Goal: Task Accomplishment & Management: Use online tool/utility

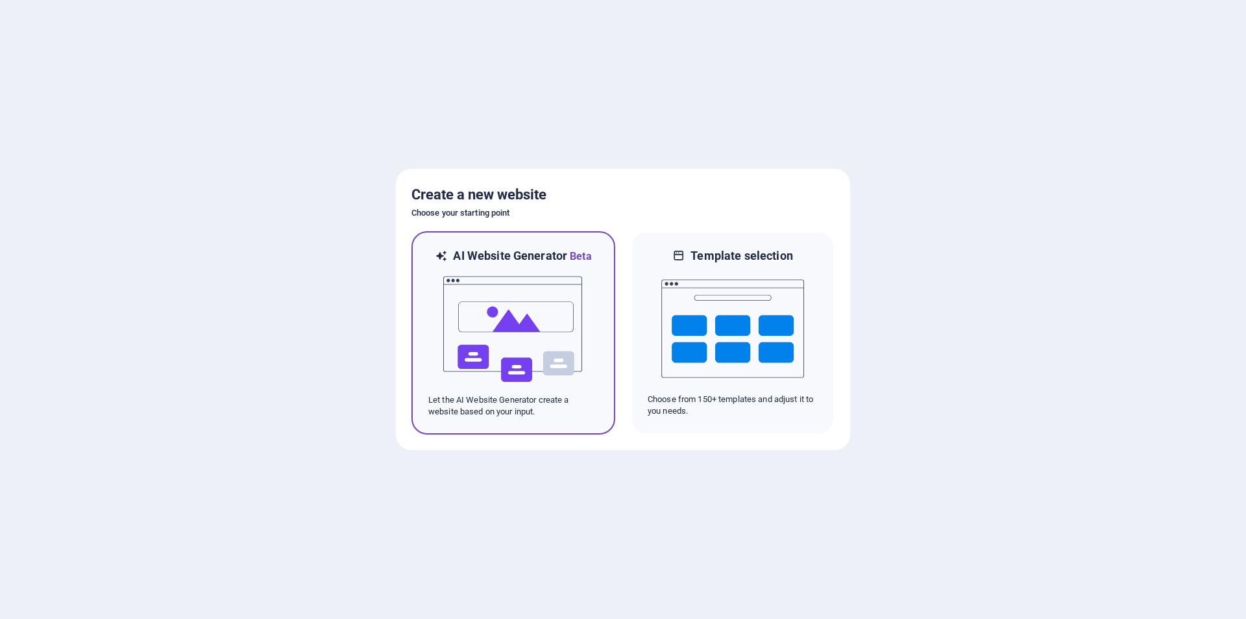
click at [498, 332] on img at bounding box center [513, 329] width 143 height 130
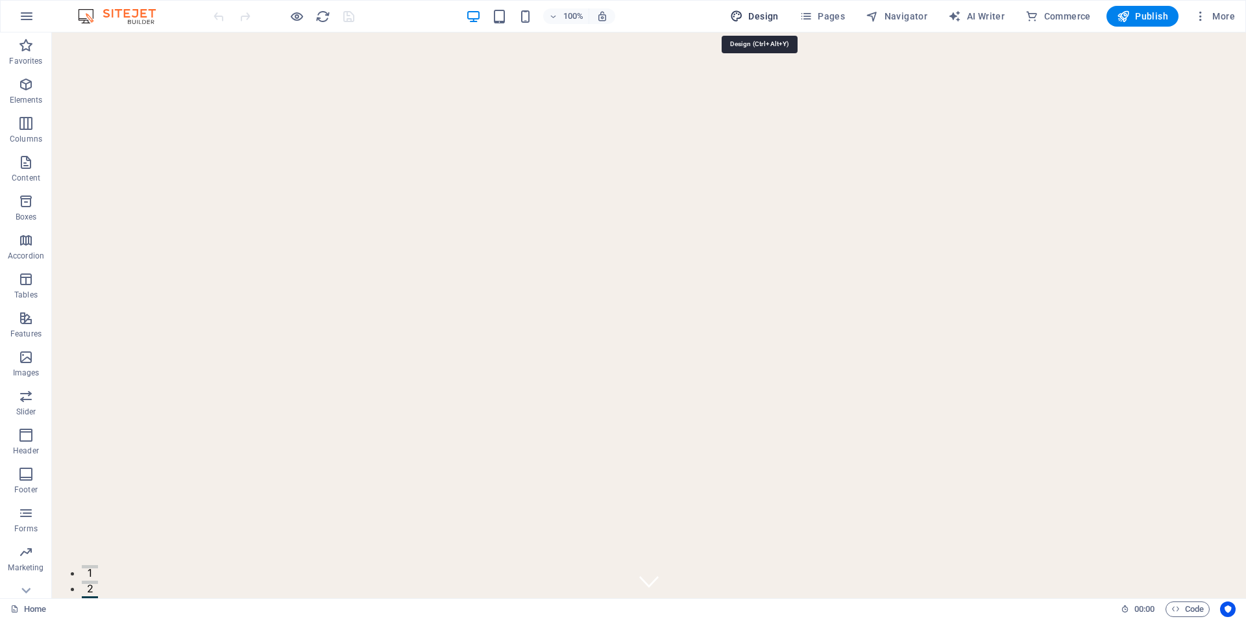
click at [765, 16] on span "Design" at bounding box center [754, 16] width 49 height 13
select select "px"
select select "200"
select select "px"
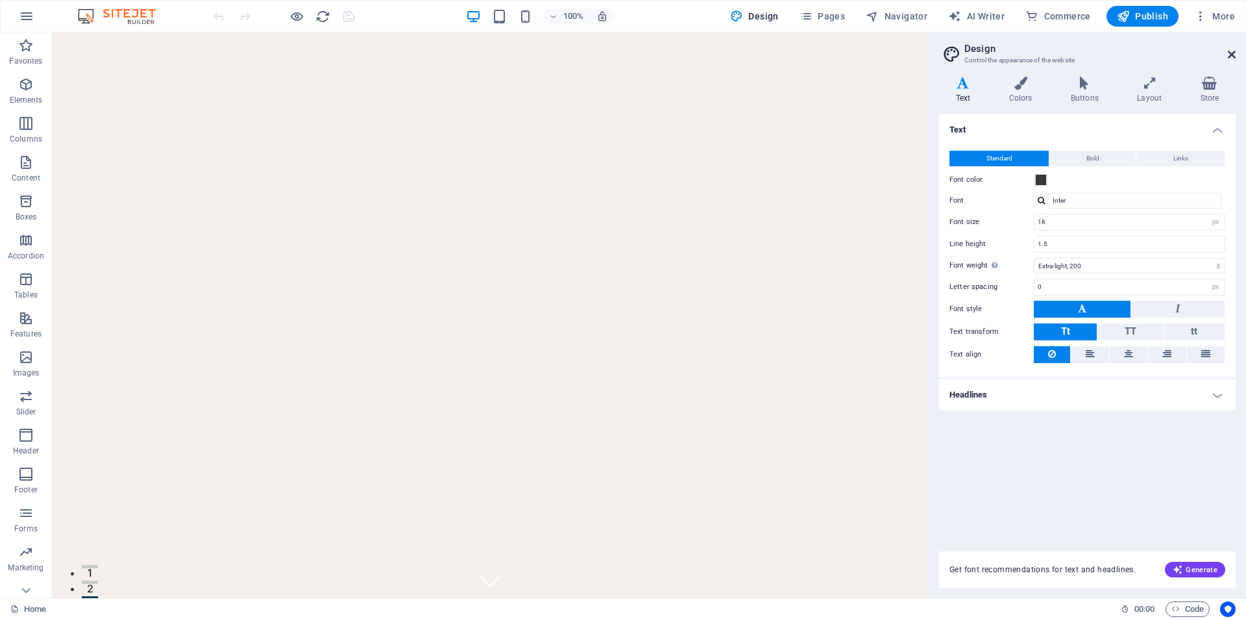
click at [1229, 57] on icon at bounding box center [1232, 54] width 8 height 10
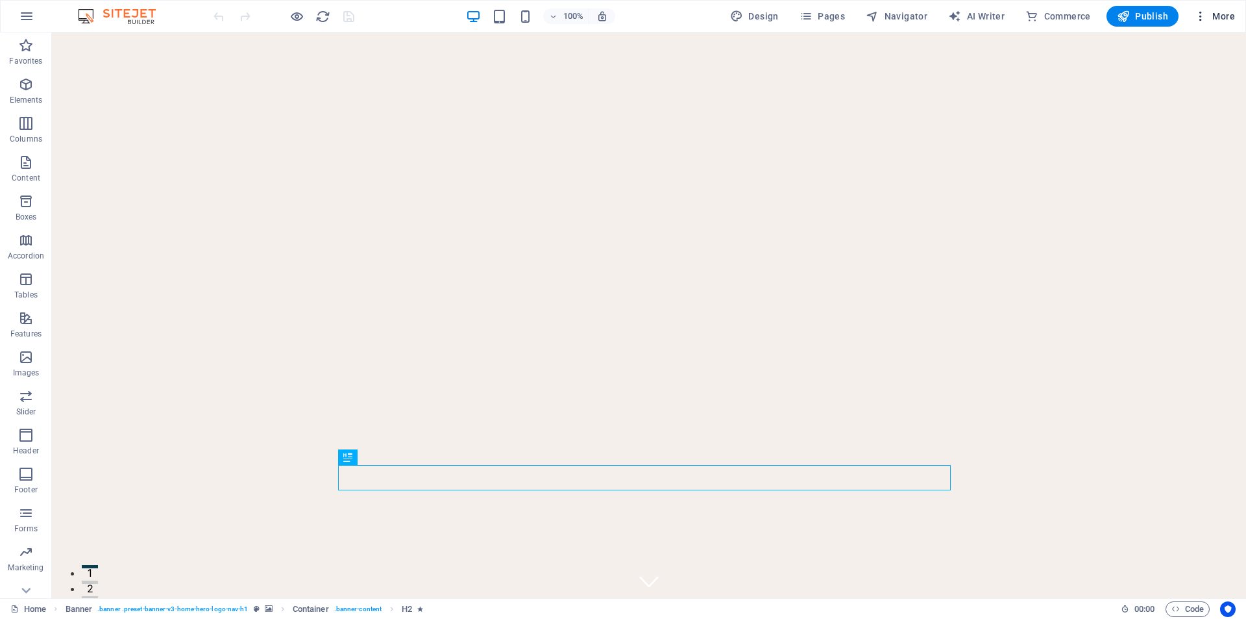
click at [1223, 20] on span "More" at bounding box center [1214, 16] width 41 height 13
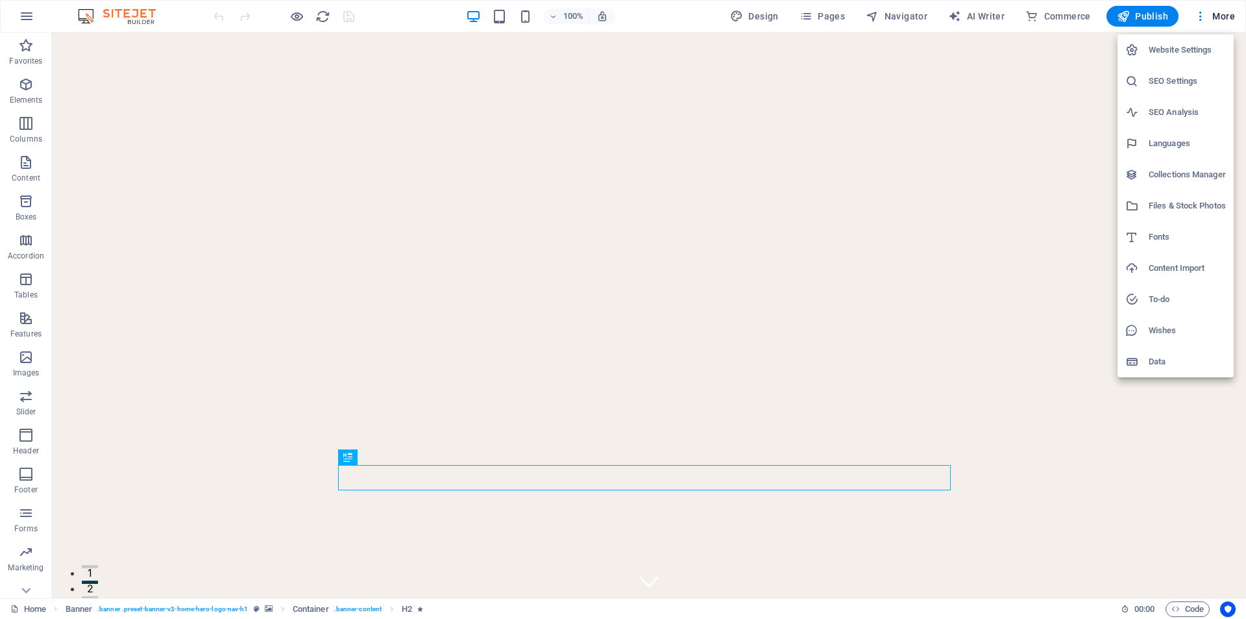
click at [123, 14] on div at bounding box center [623, 309] width 1246 height 619
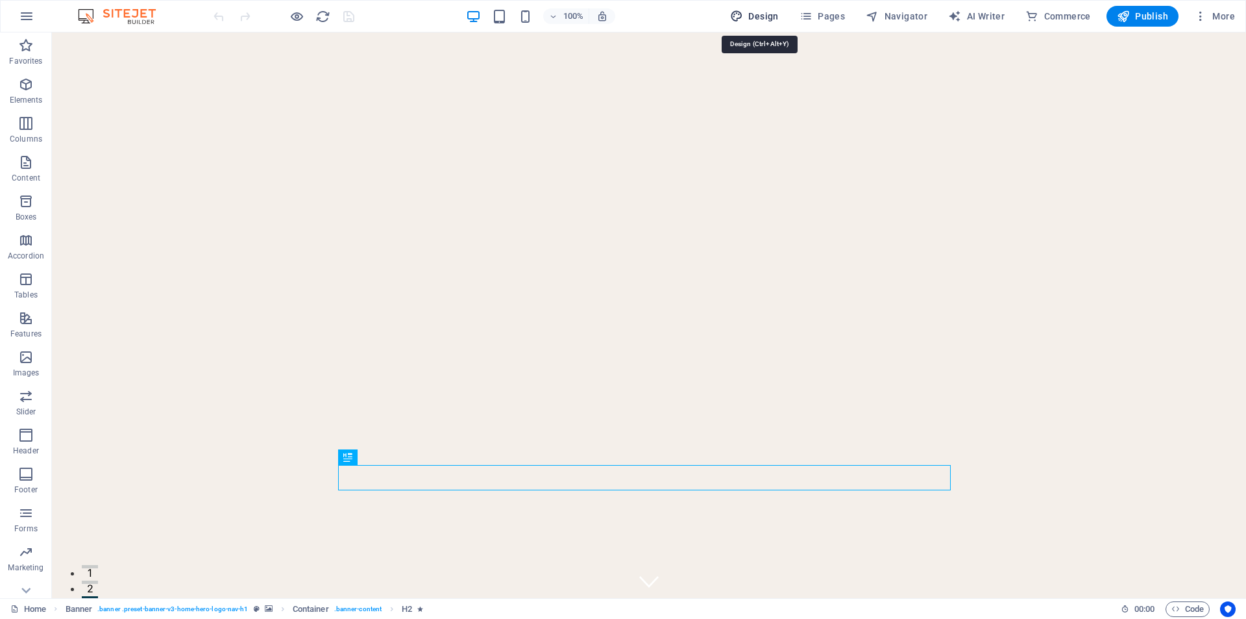
click at [755, 23] on button "Design" at bounding box center [754, 16] width 59 height 21
select select "px"
select select "200"
select select "px"
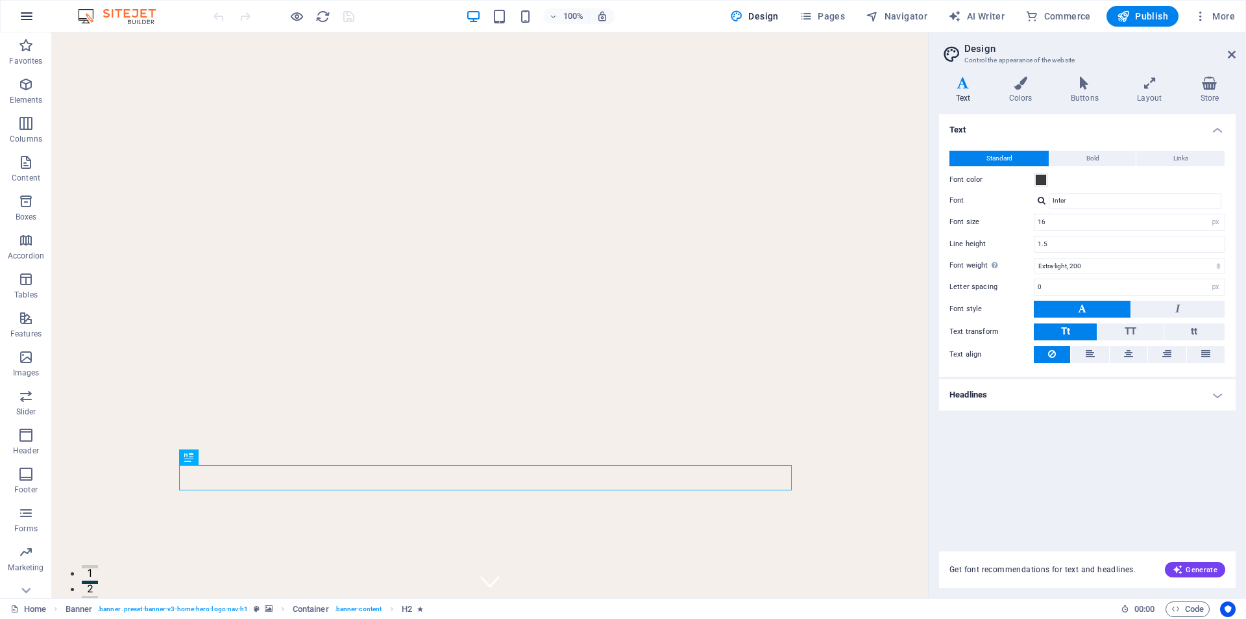
click at [27, 16] on icon "button" at bounding box center [27, 16] width 16 height 16
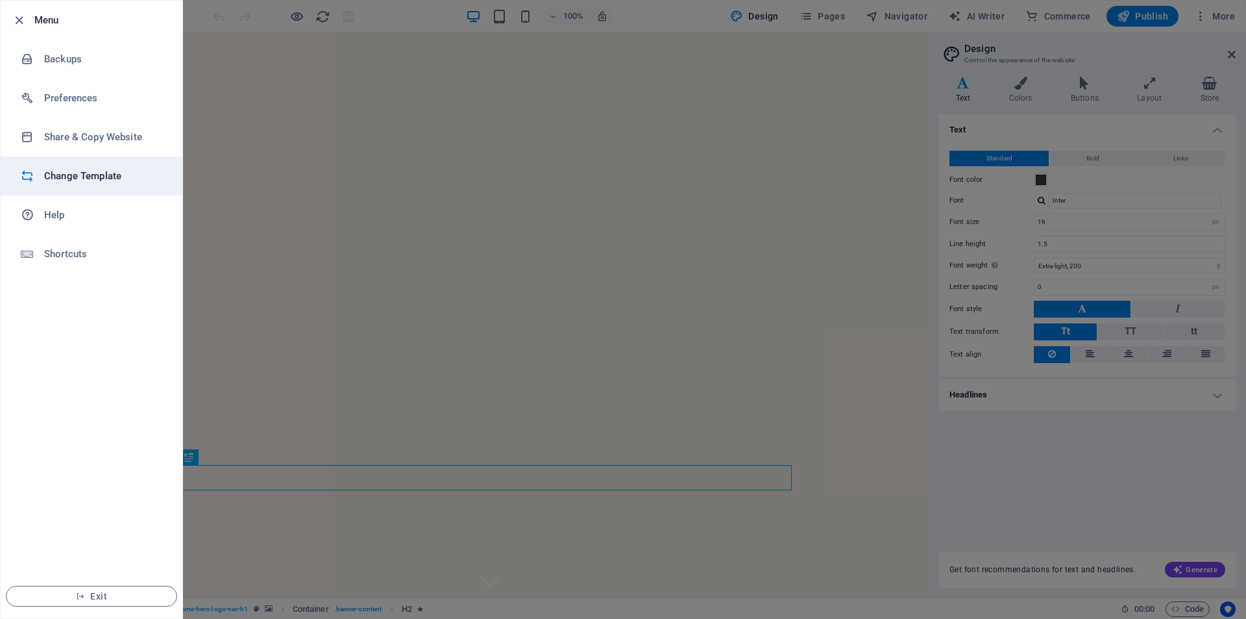
click at [120, 183] on h6 "Change Template" at bounding box center [104, 176] width 120 height 16
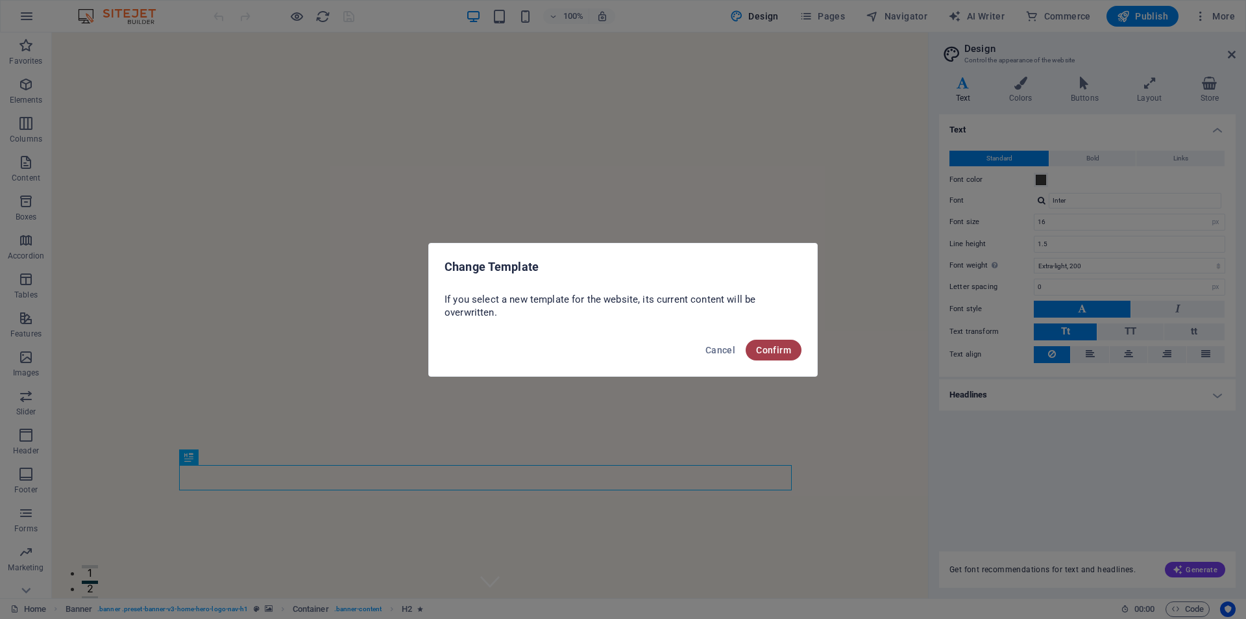
click at [767, 346] on span "Confirm" at bounding box center [773, 350] width 35 height 10
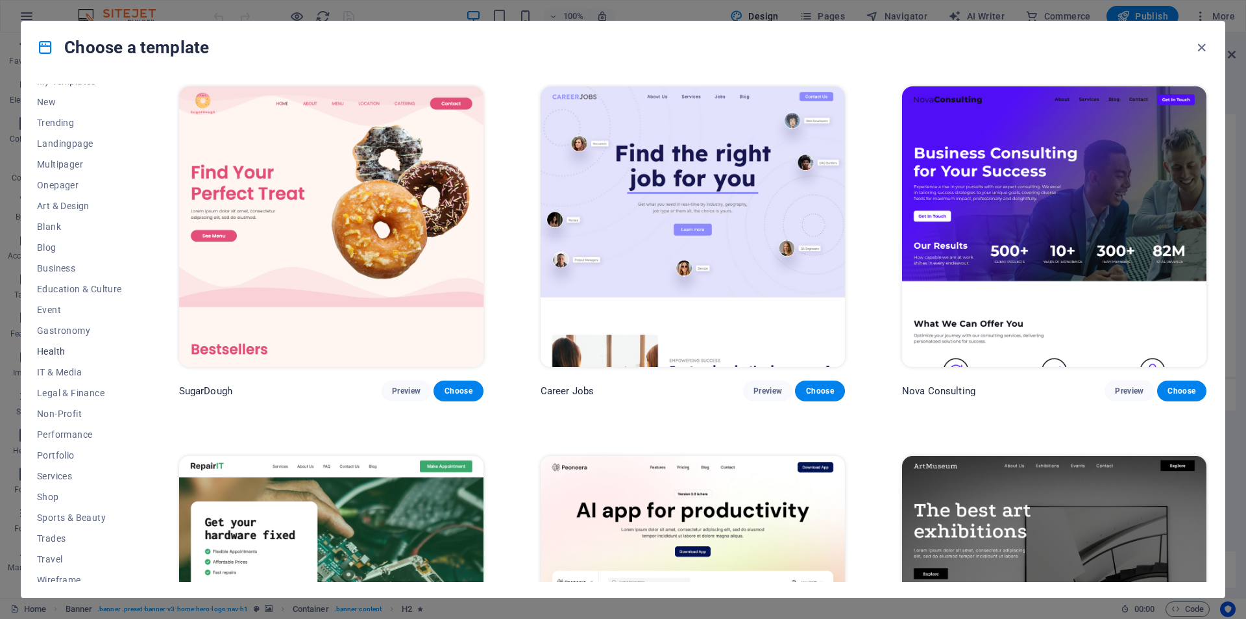
scroll to position [42, 0]
click at [57, 548] on span "Travel" at bounding box center [79, 550] width 85 height 10
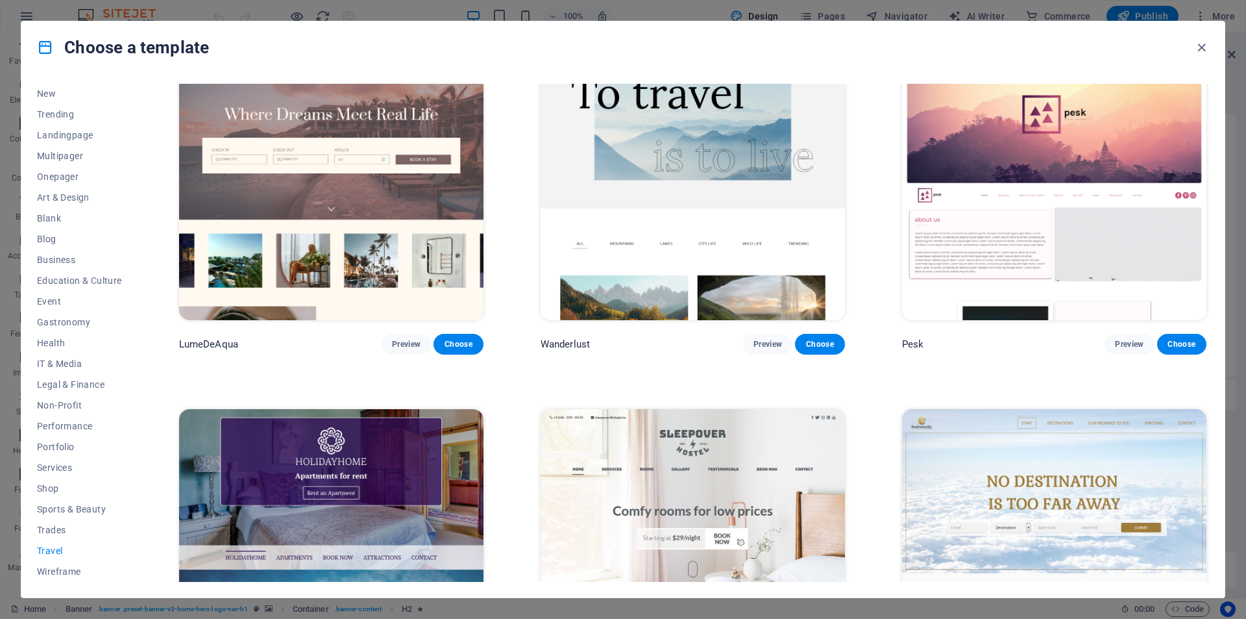
scroll to position [0, 0]
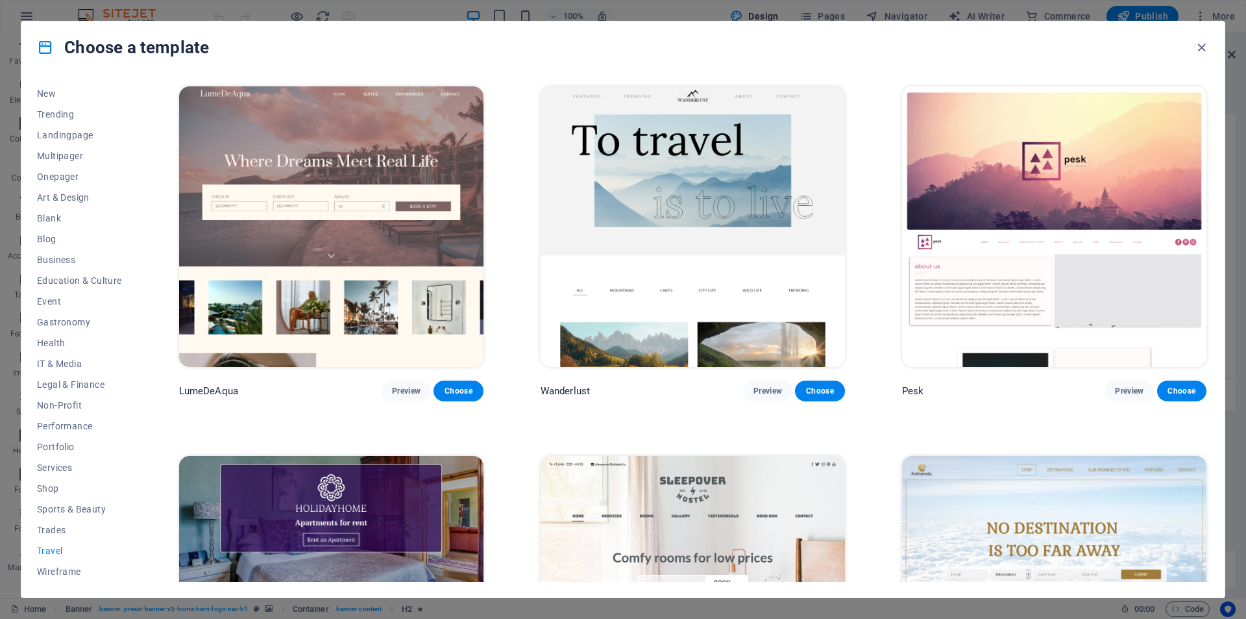
click at [337, 185] on img at bounding box center [331, 226] width 304 height 280
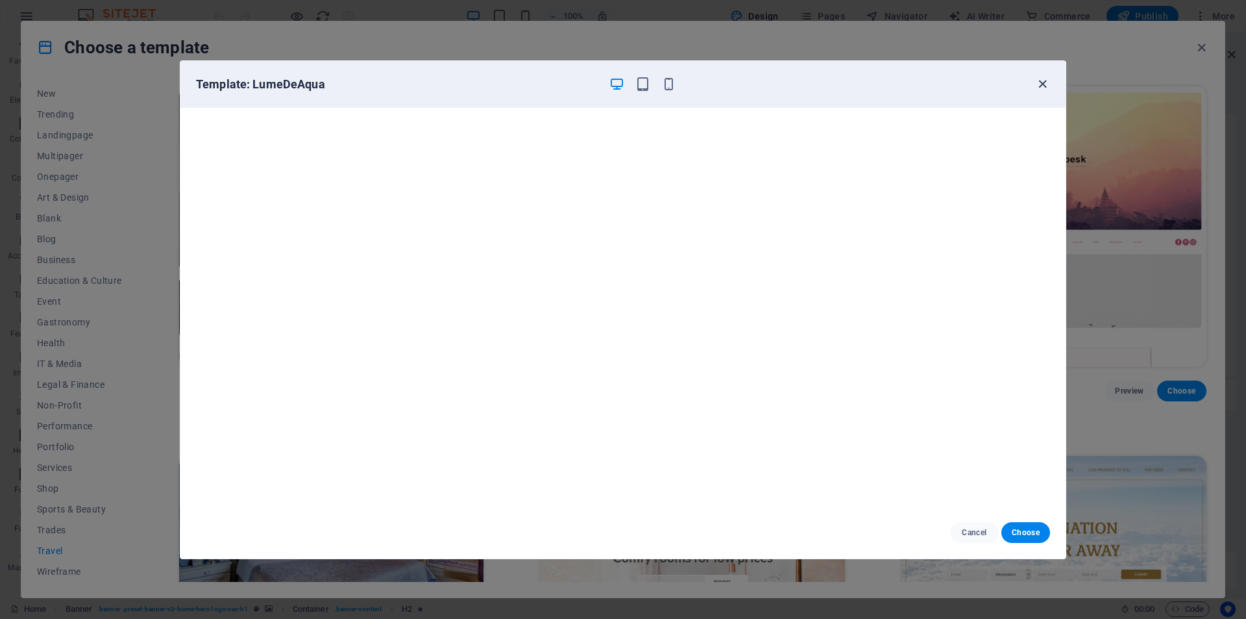
click at [1042, 85] on icon "button" at bounding box center [1042, 84] width 15 height 15
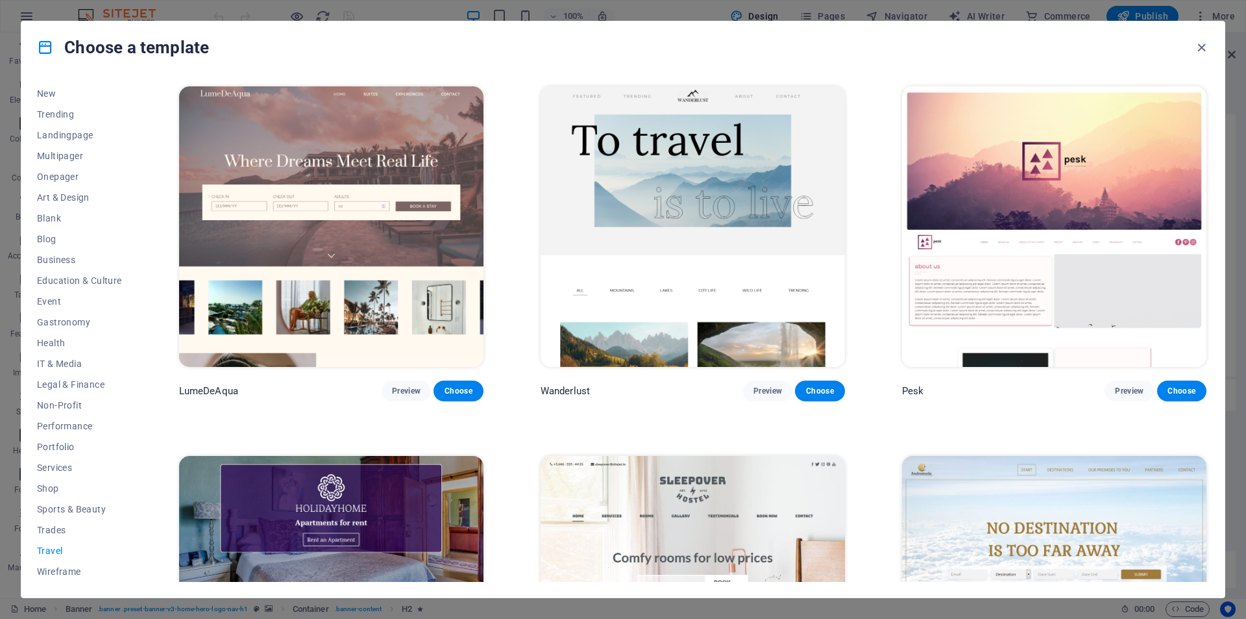
click at [1066, 198] on img at bounding box center [1054, 226] width 304 height 280
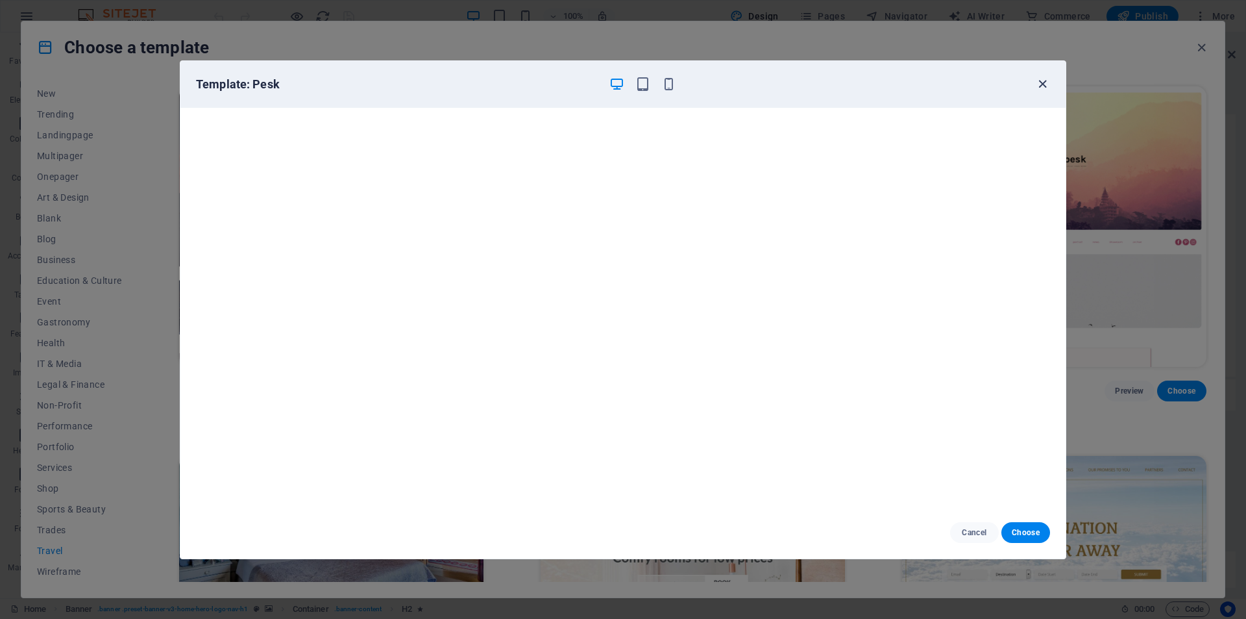
click at [1041, 84] on icon "button" at bounding box center [1042, 84] width 15 height 15
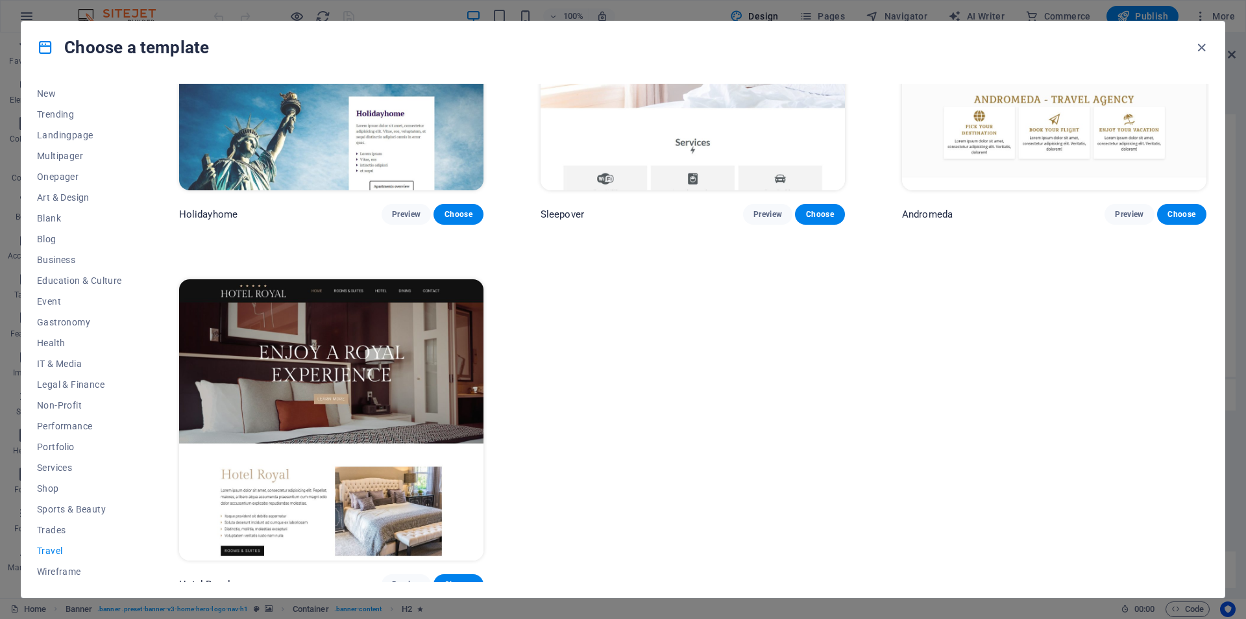
scroll to position [554, 0]
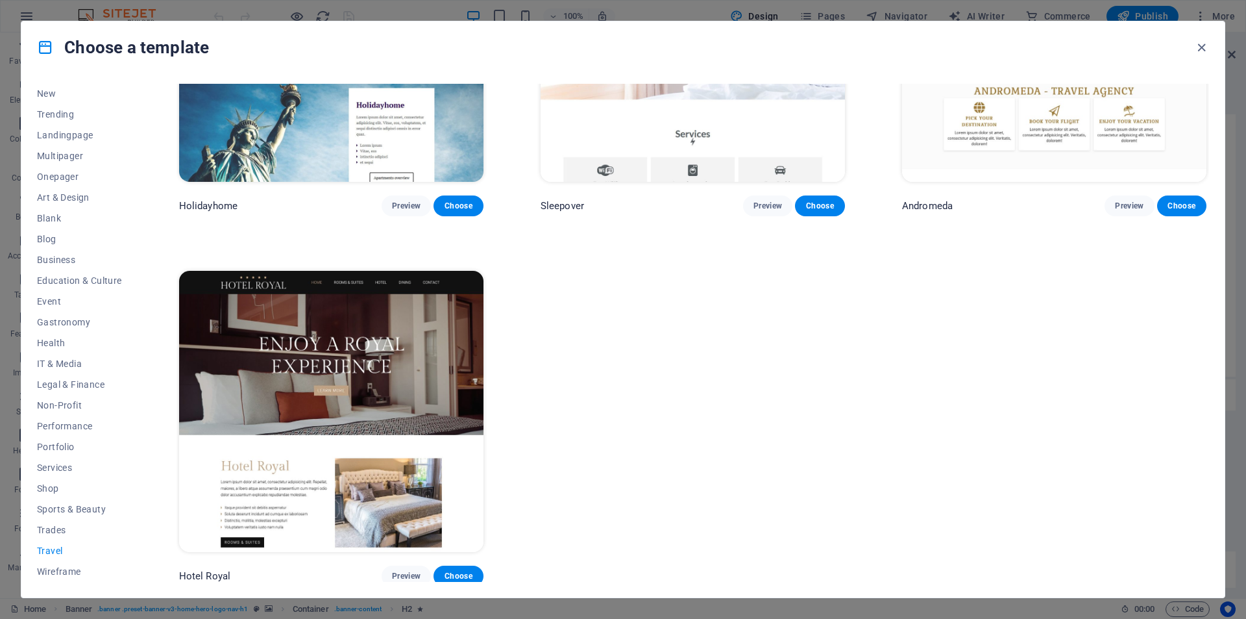
click at [406, 310] on img at bounding box center [331, 411] width 304 height 280
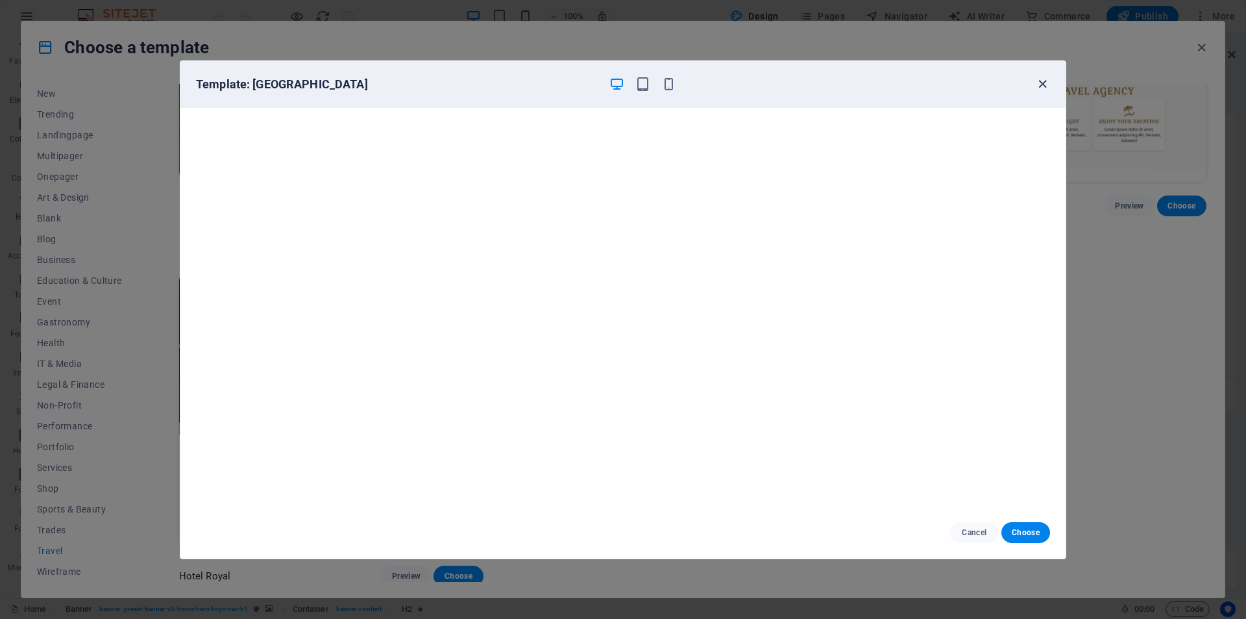
click at [1042, 83] on icon "button" at bounding box center [1042, 84] width 15 height 15
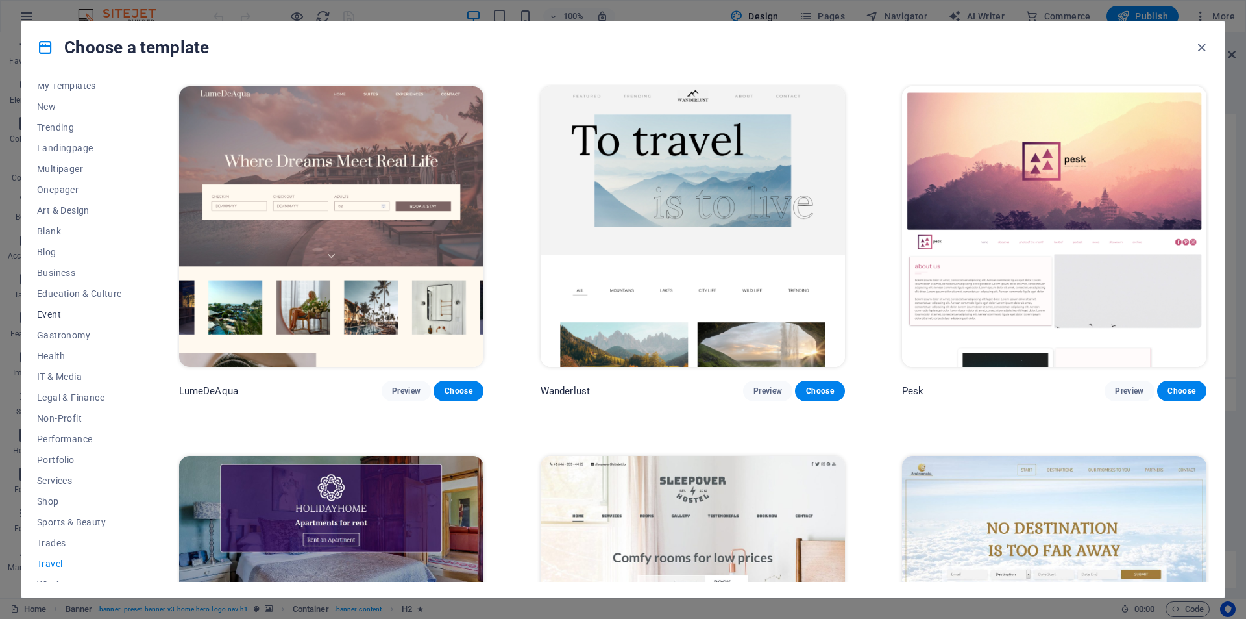
scroll to position [42, 0]
click at [62, 444] on span "Portfolio" at bounding box center [79, 446] width 85 height 10
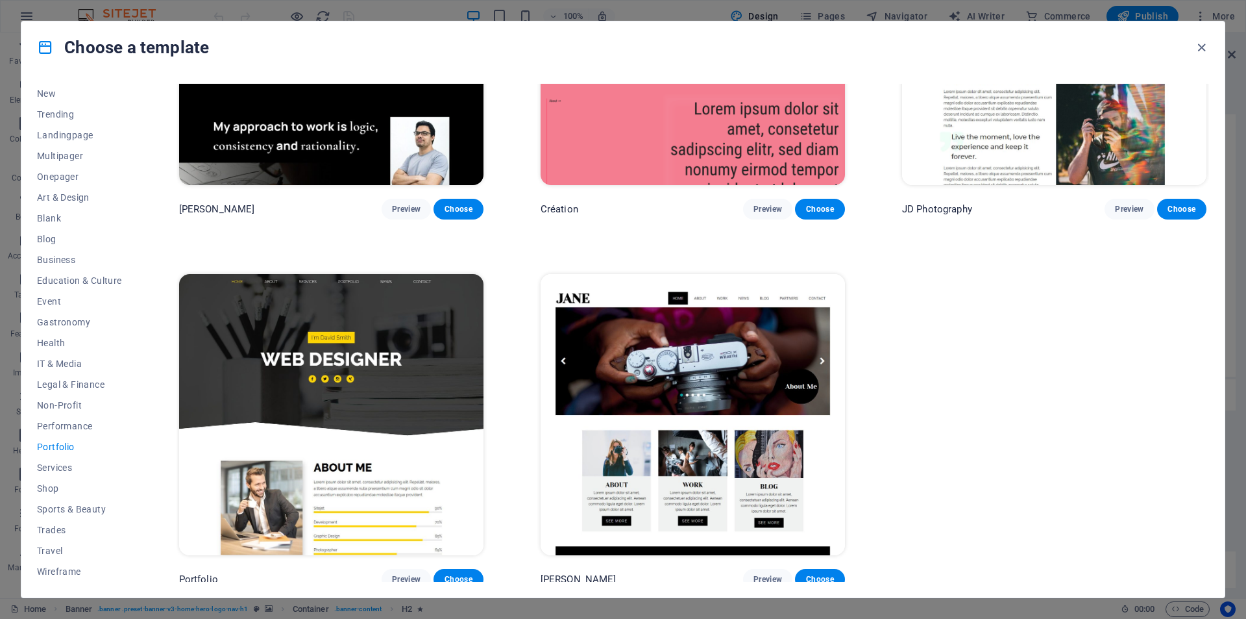
scroll to position [554, 0]
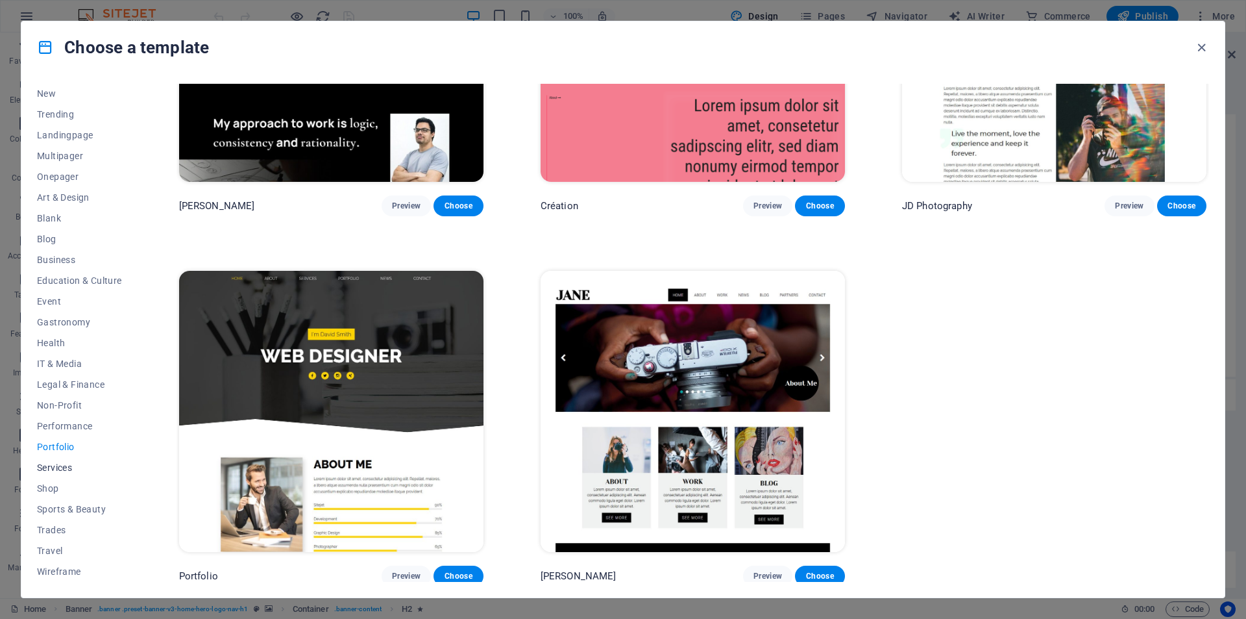
click at [65, 467] on span "Services" at bounding box center [79, 467] width 85 height 10
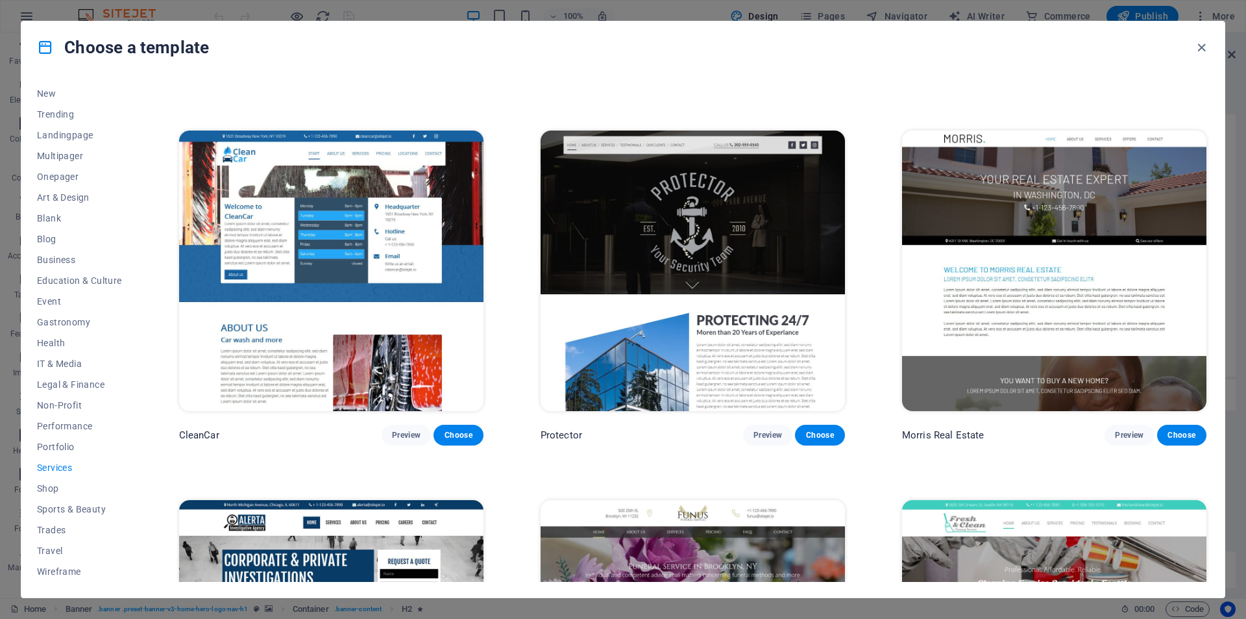
scroll to position [1421, 0]
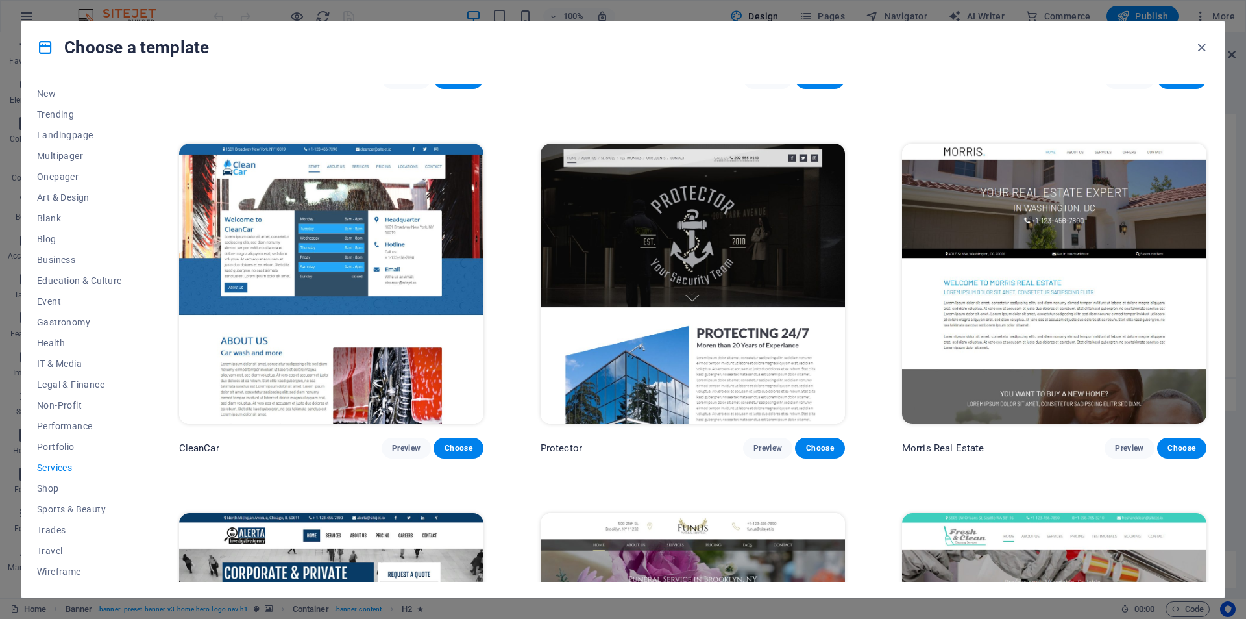
click at [1024, 295] on img at bounding box center [1054, 283] width 304 height 280
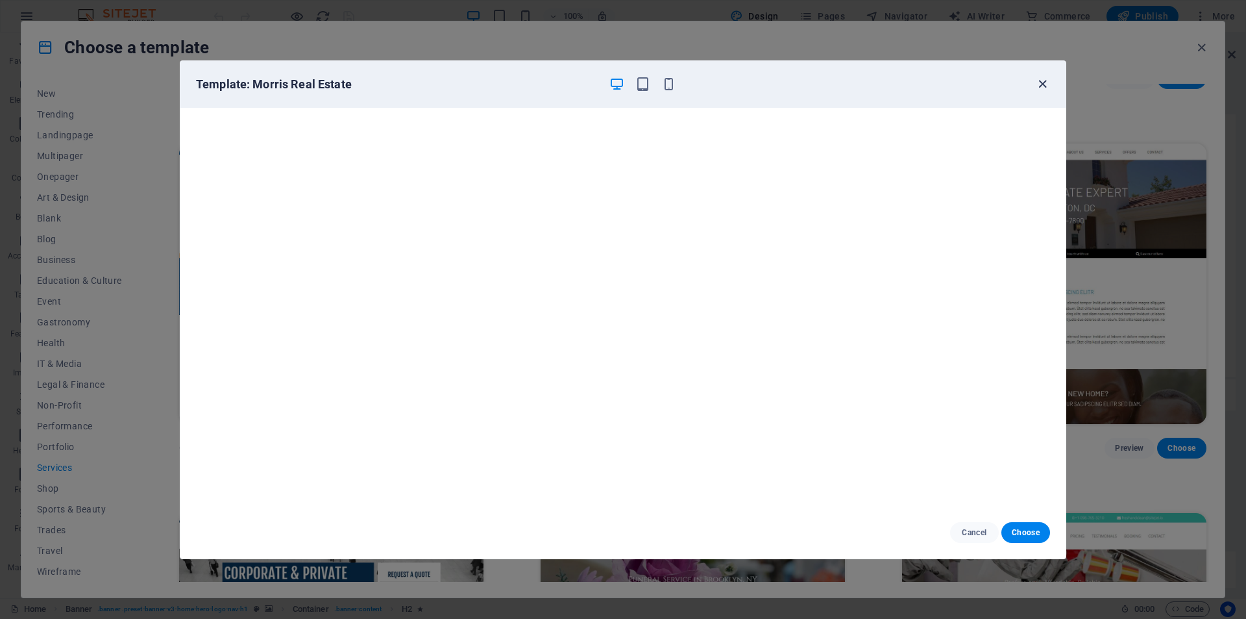
click at [1042, 80] on icon "button" at bounding box center [1042, 84] width 15 height 15
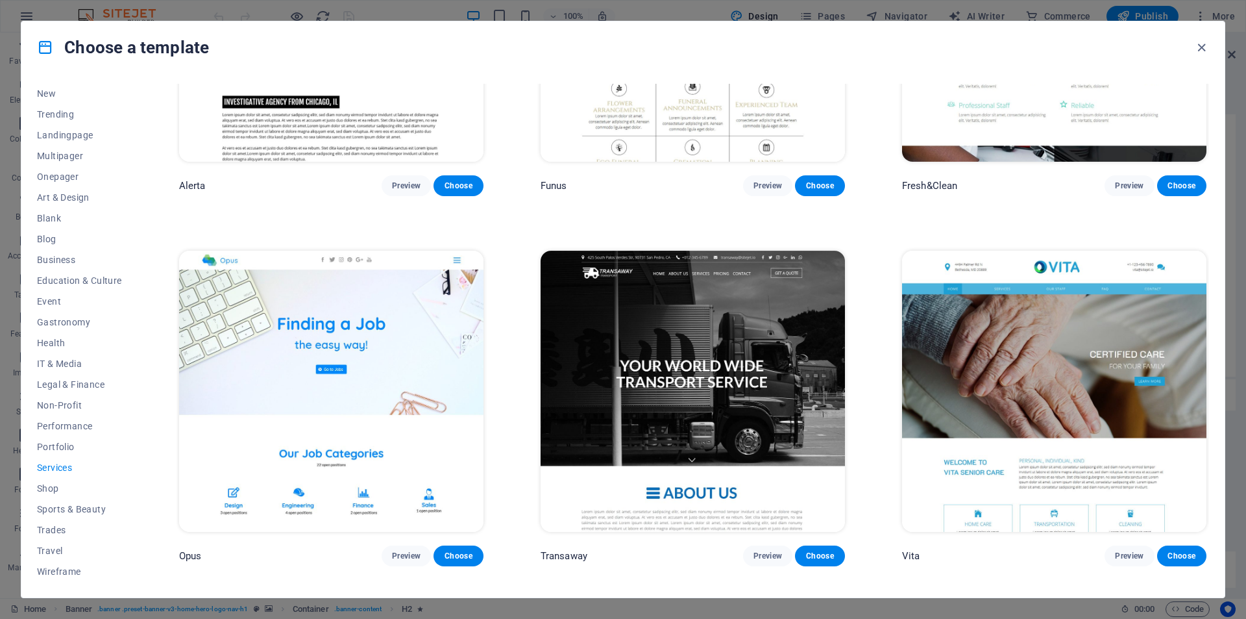
scroll to position [2135, 0]
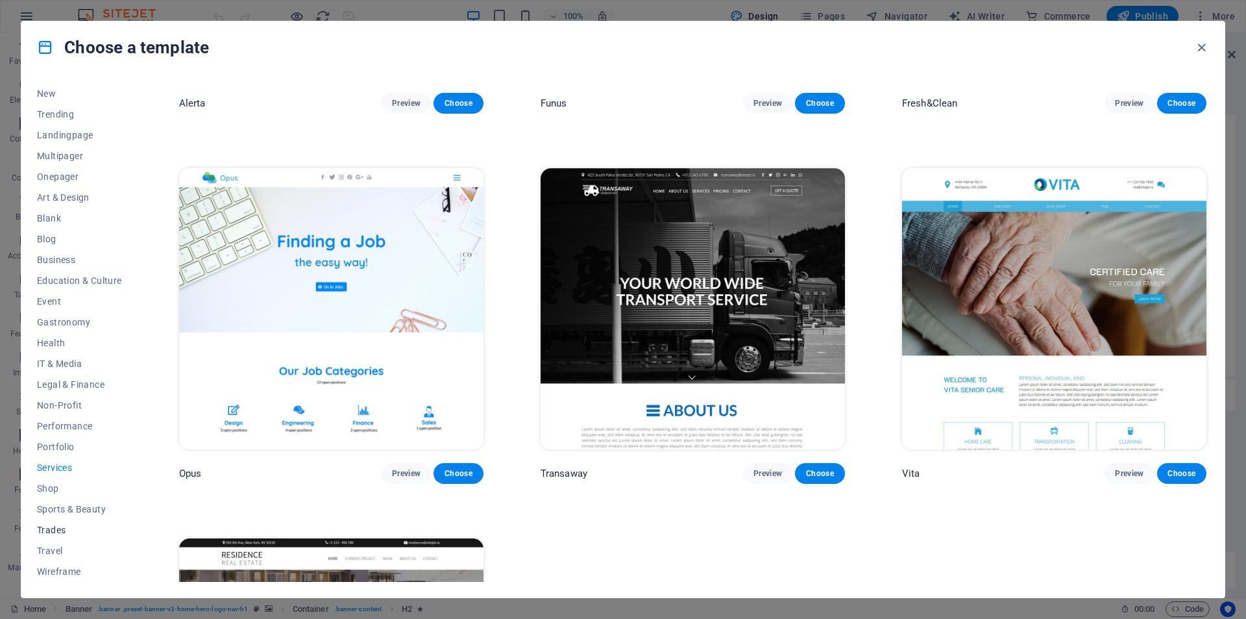
click at [60, 528] on span "Trades" at bounding box center [79, 529] width 85 height 10
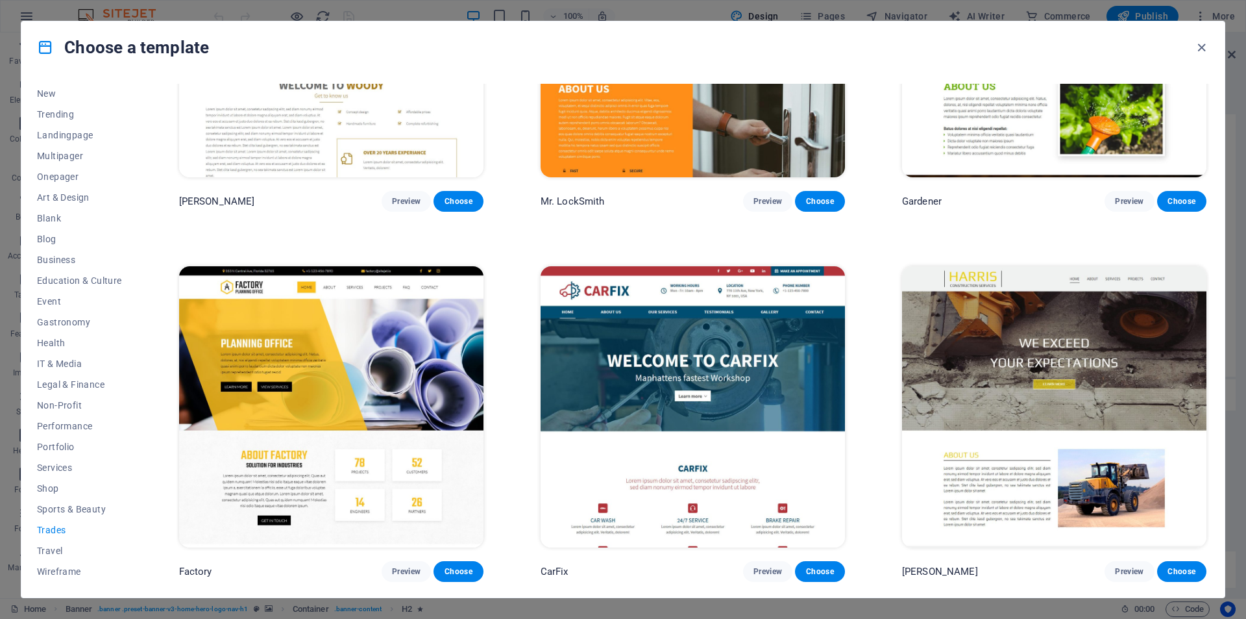
scroll to position [0, 0]
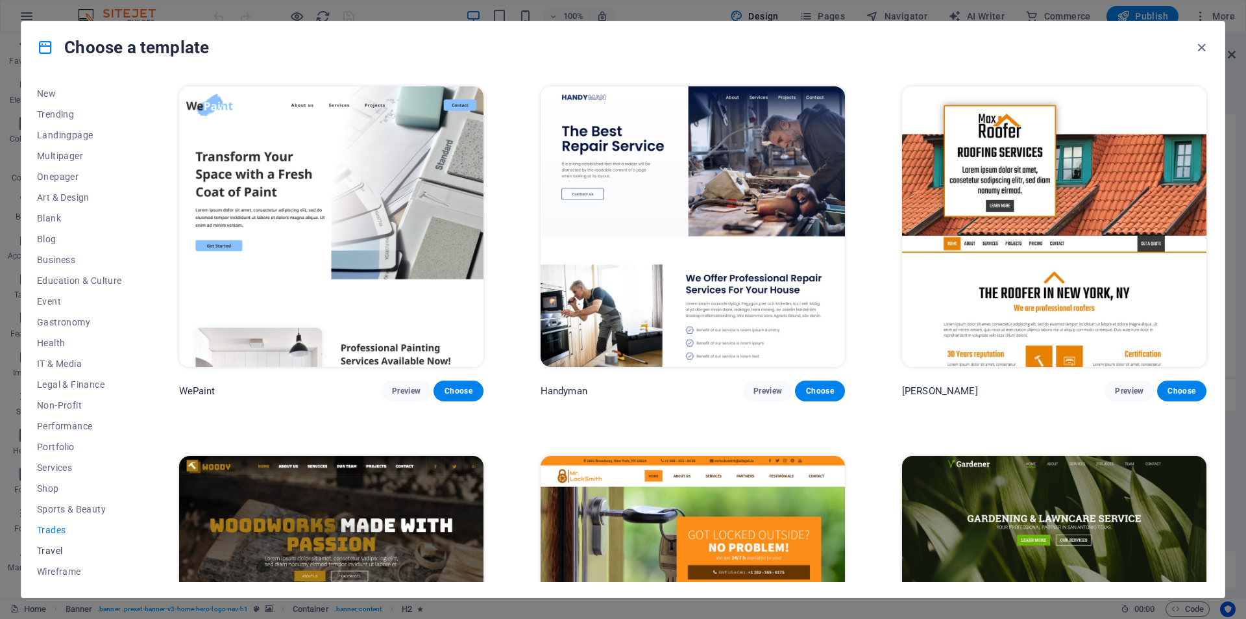
click at [58, 547] on span "Travel" at bounding box center [79, 550] width 85 height 10
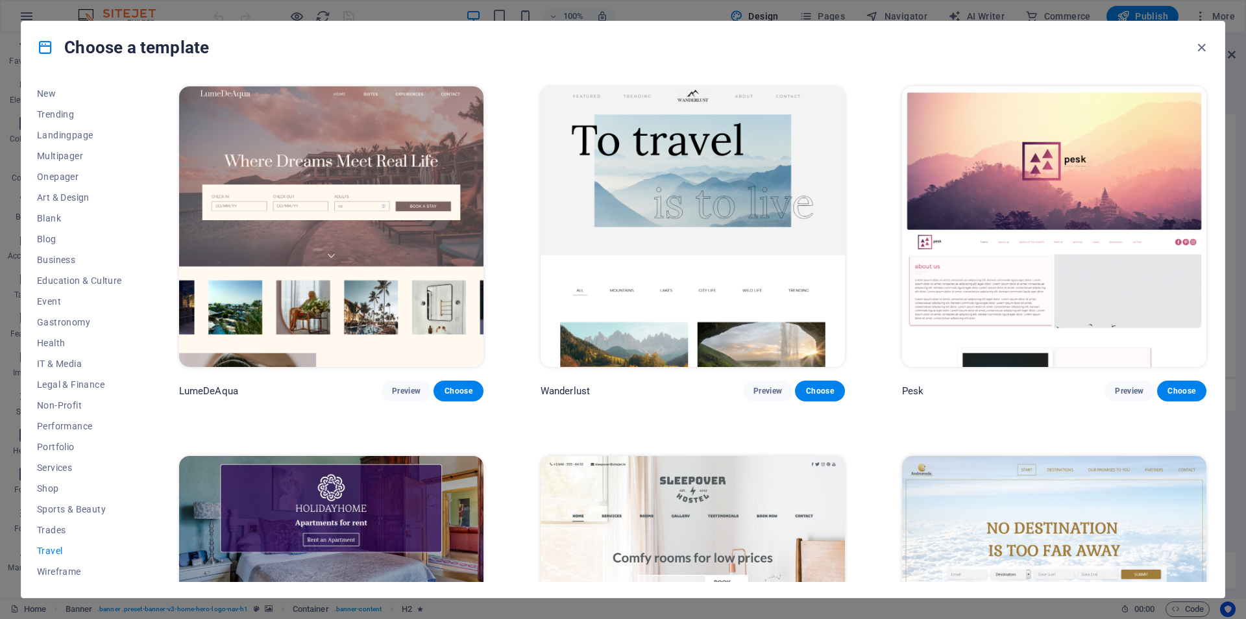
click at [282, 160] on img at bounding box center [331, 226] width 304 height 280
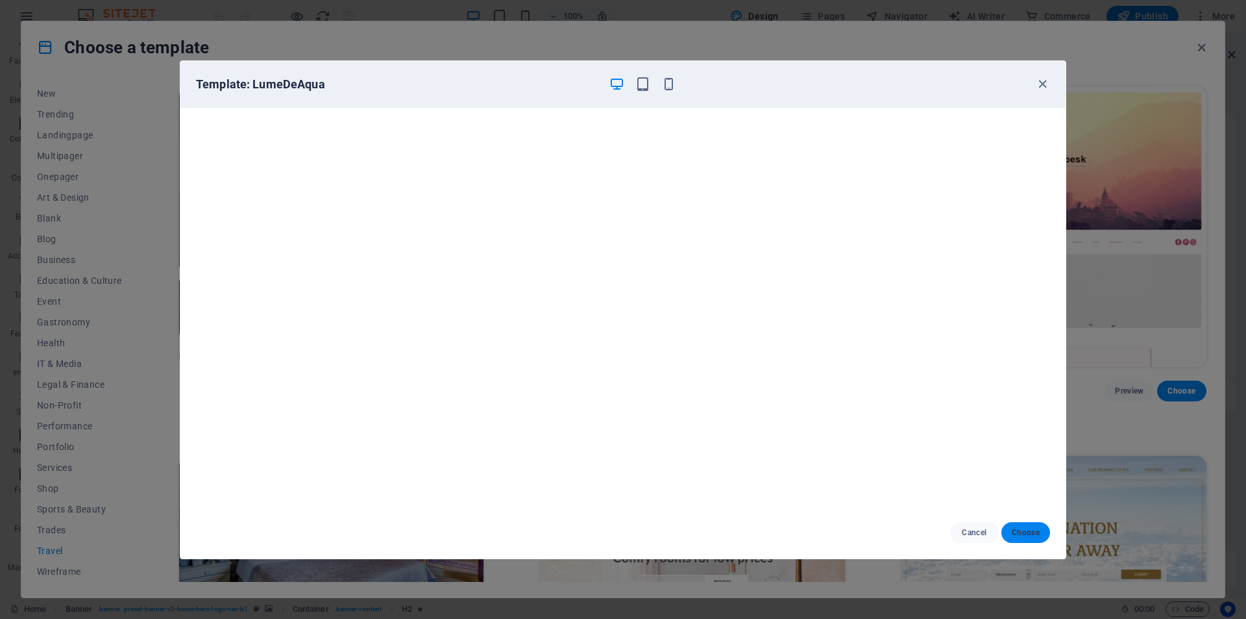
click at [1019, 537] on span "Choose" at bounding box center [1026, 532] width 28 height 10
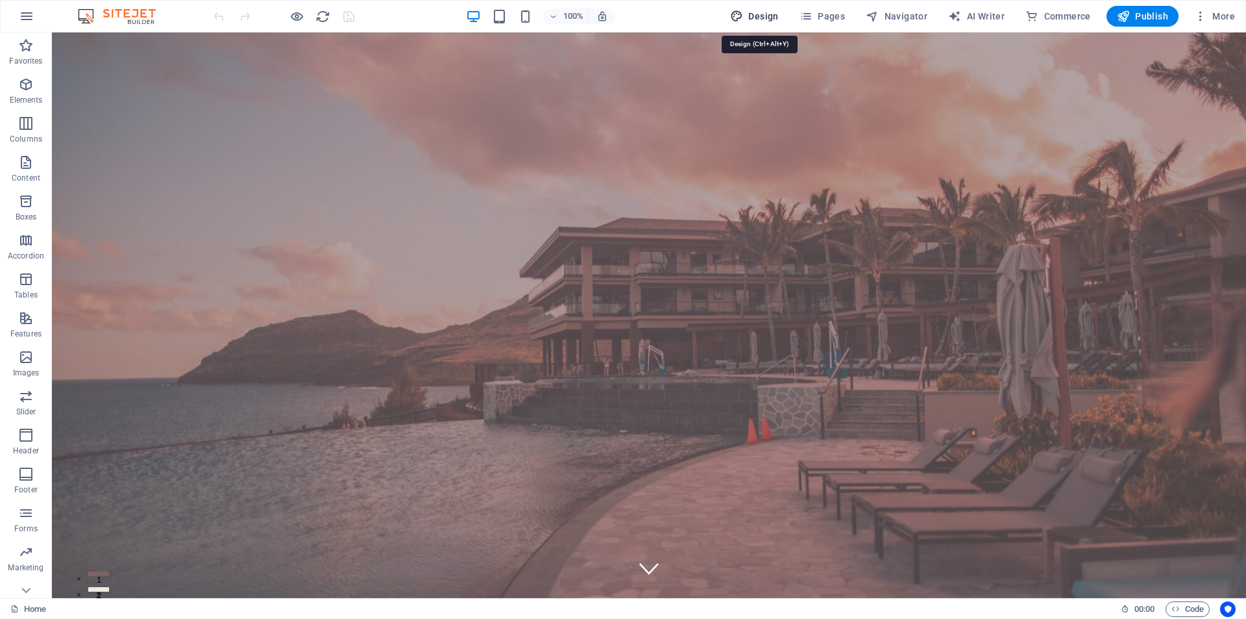
click at [776, 14] on span "Design" at bounding box center [754, 16] width 49 height 13
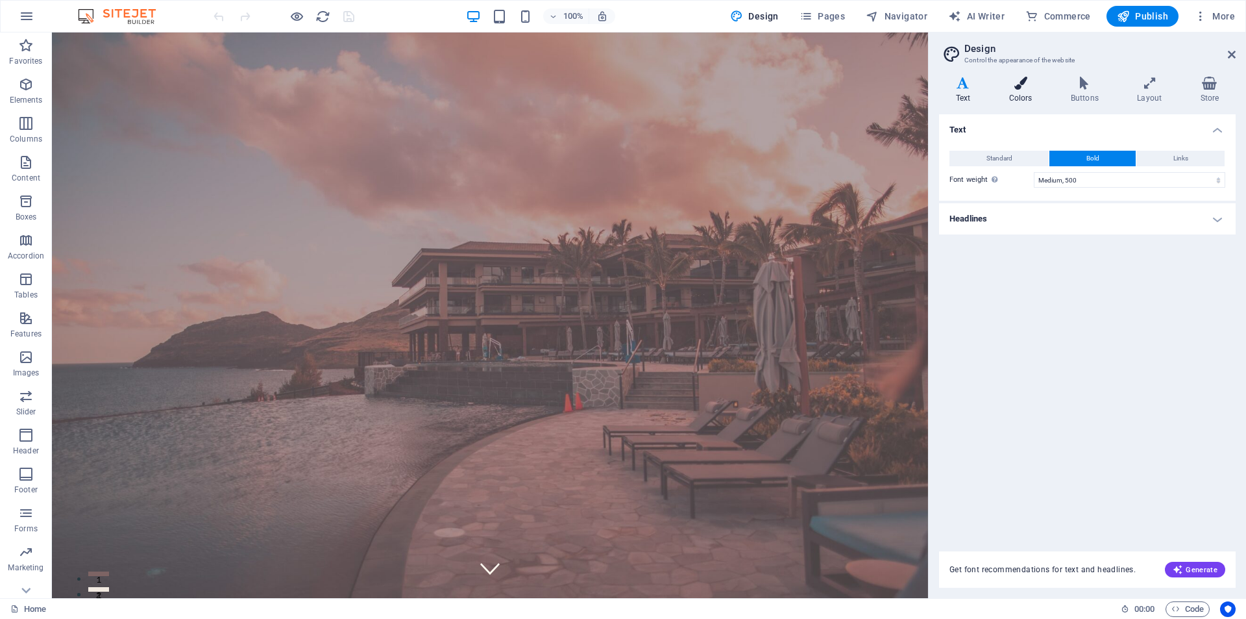
click at [1026, 87] on icon at bounding box center [1020, 83] width 56 height 13
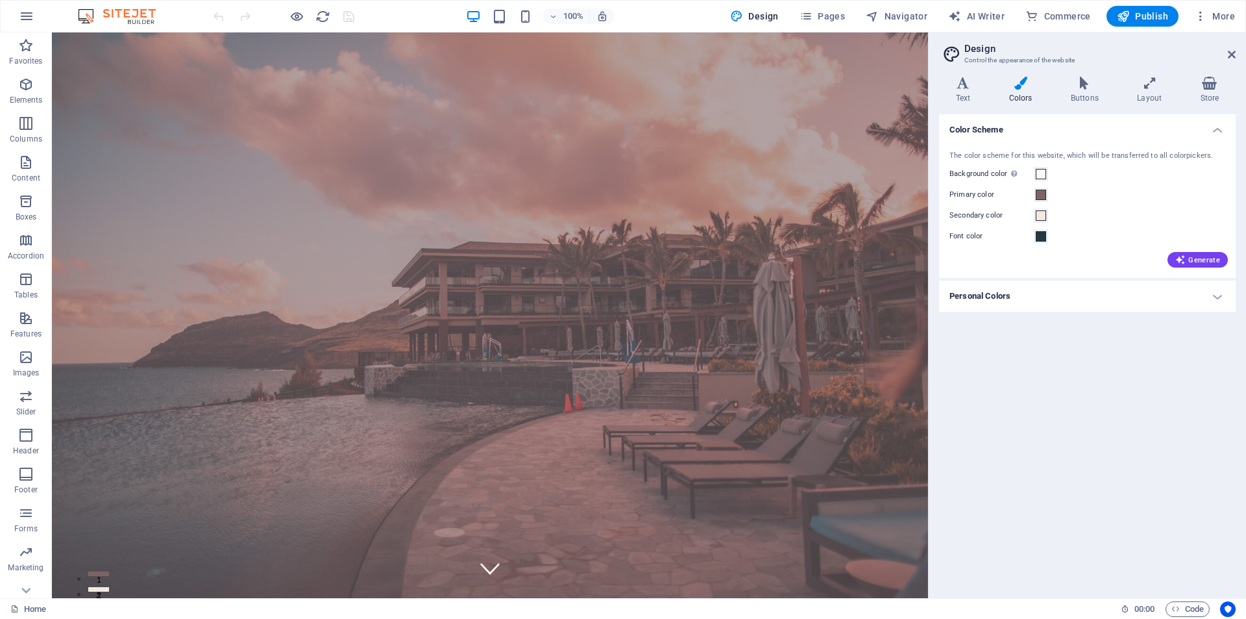
click at [1217, 291] on h4 "Personal Colors" at bounding box center [1087, 295] width 297 height 31
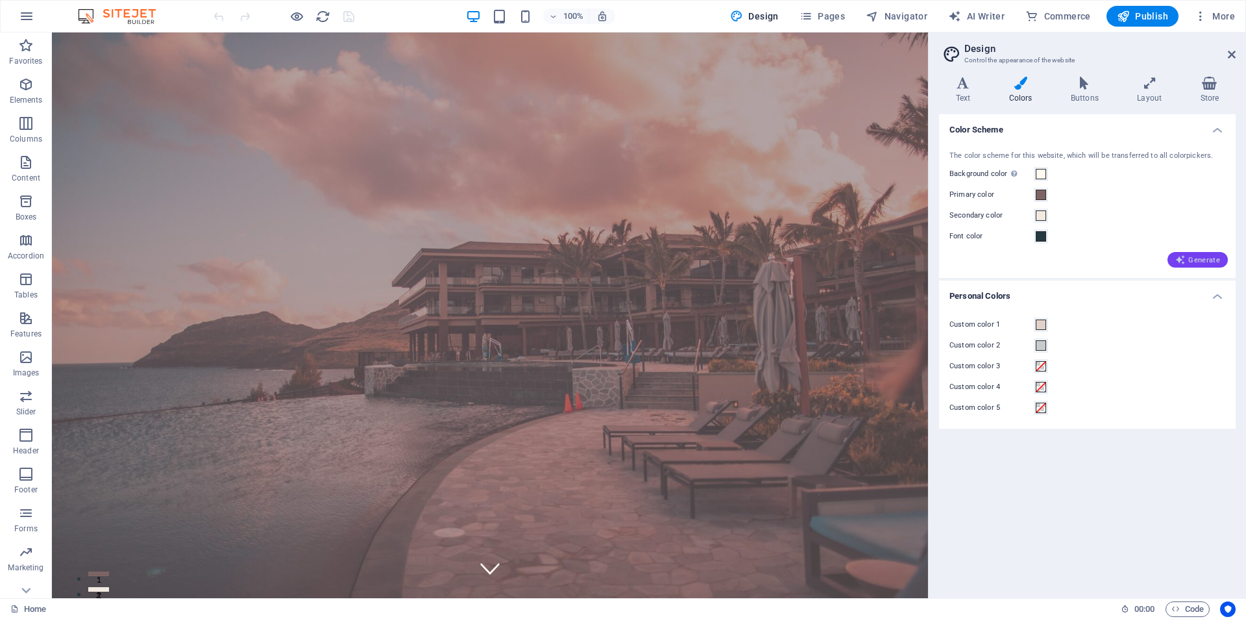
click at [1214, 262] on span "Generate" at bounding box center [1197, 259] width 45 height 10
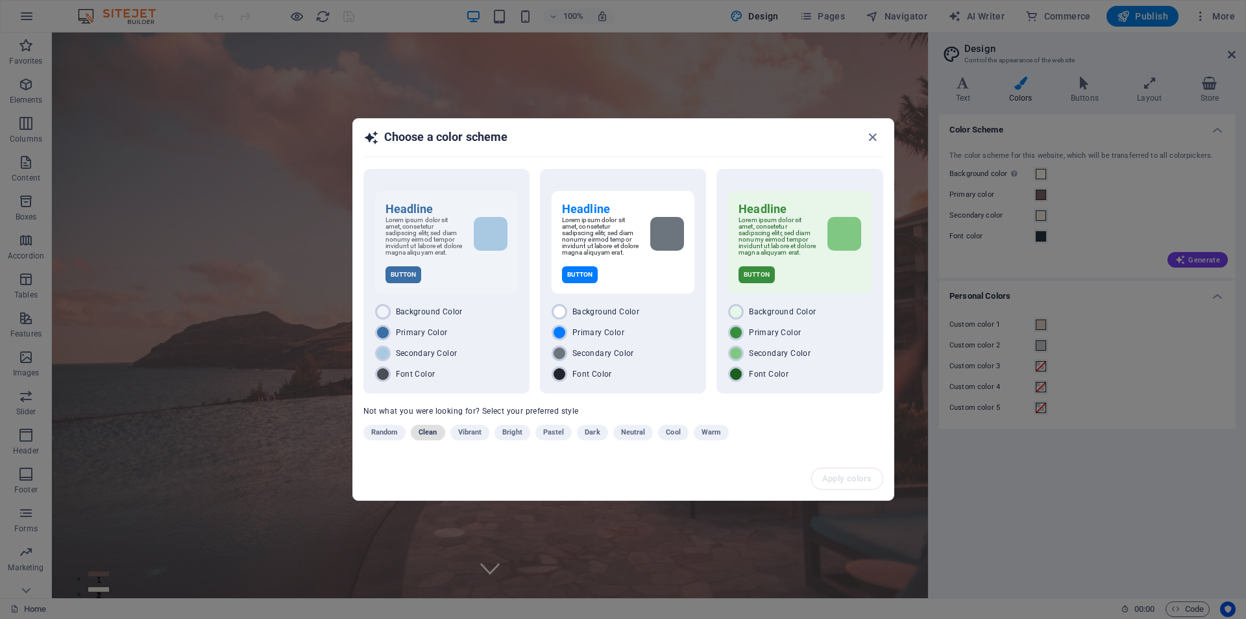
click at [439, 438] on button "Clean" at bounding box center [428, 432] width 34 height 16
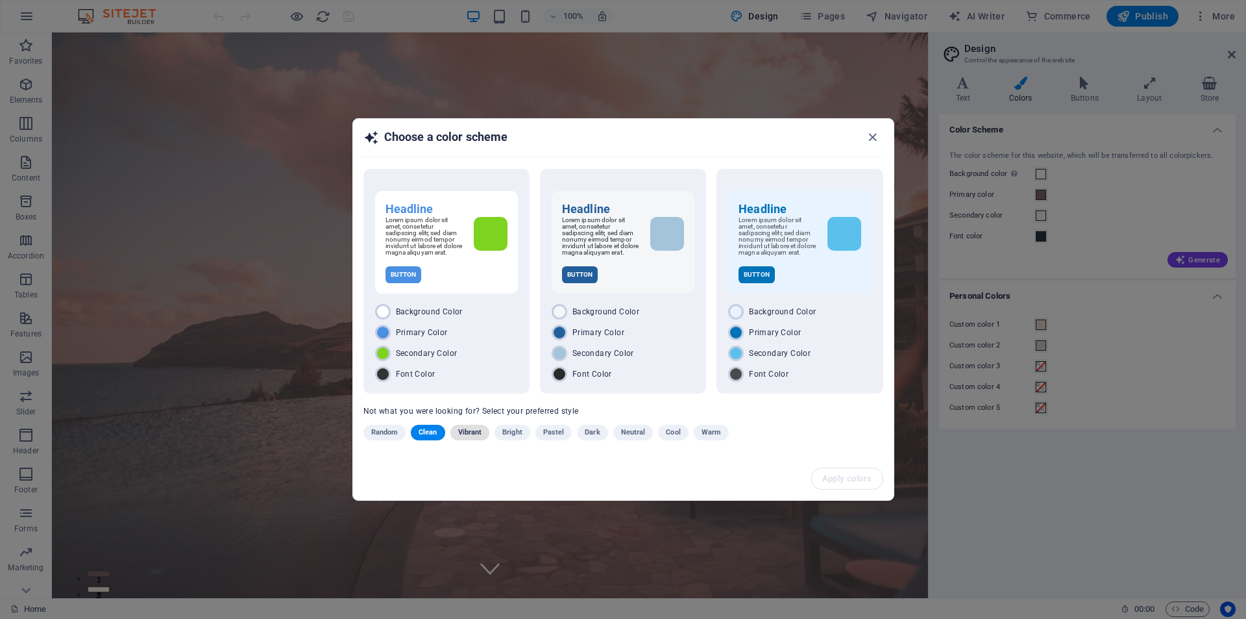
click at [470, 438] on span "Vibrant" at bounding box center [470, 432] width 24 height 16
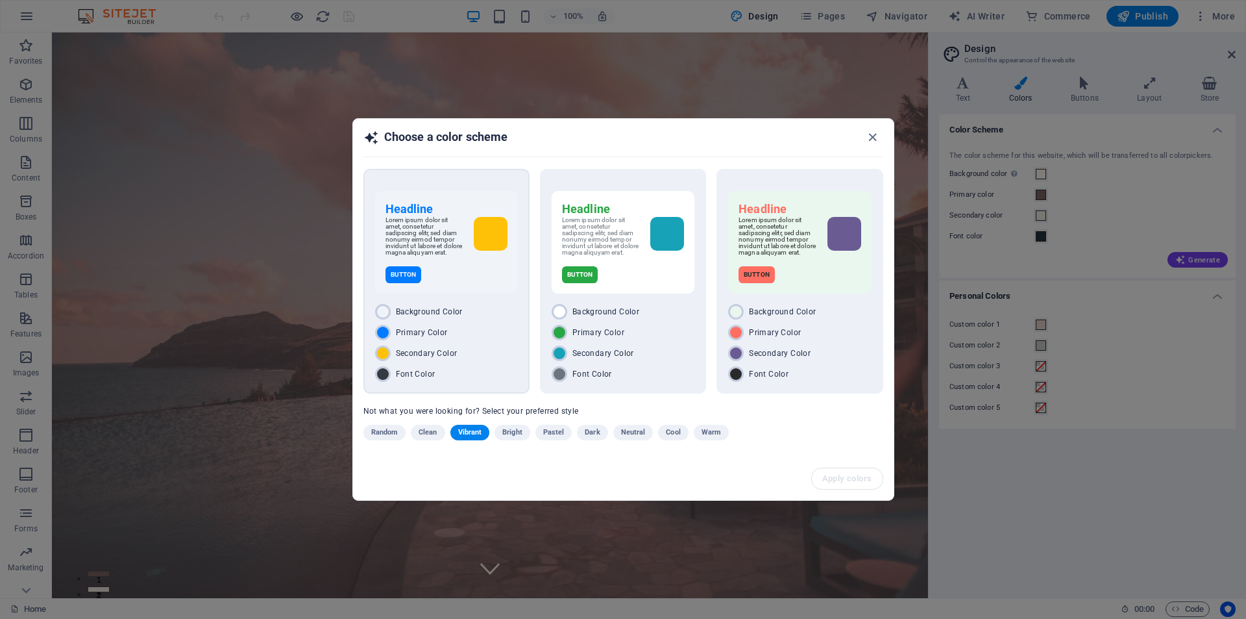
click at [495, 377] on div "Font Color" at bounding box center [446, 374] width 143 height 16
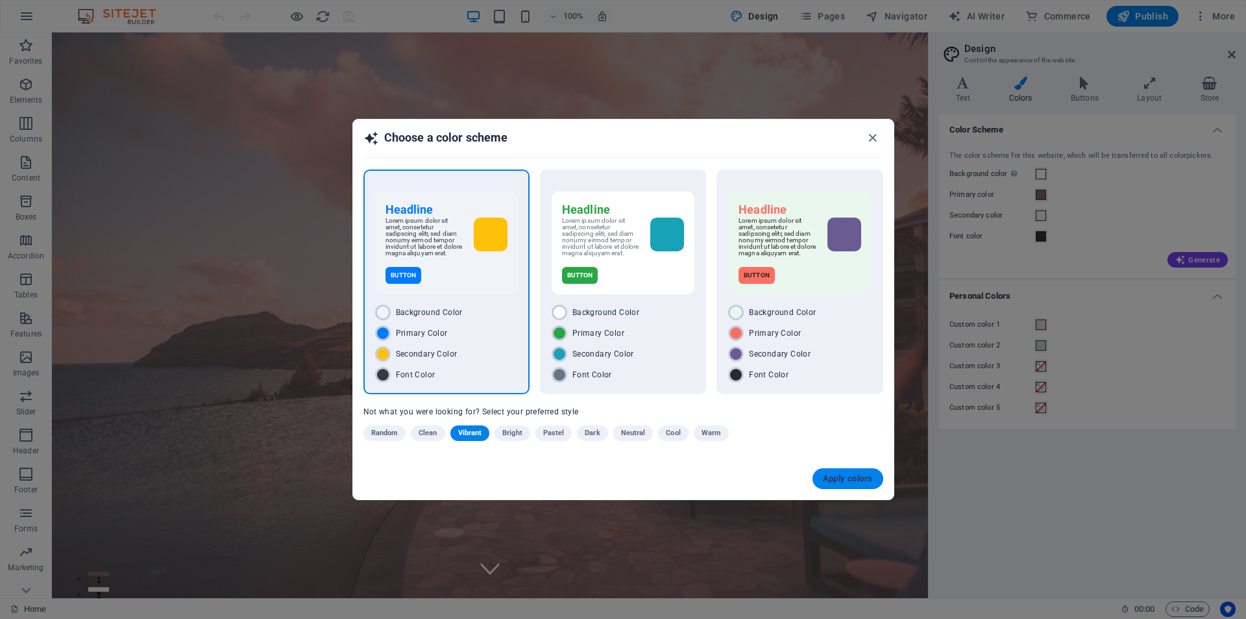
click at [832, 483] on span "Apply colors" at bounding box center [848, 478] width 50 height 10
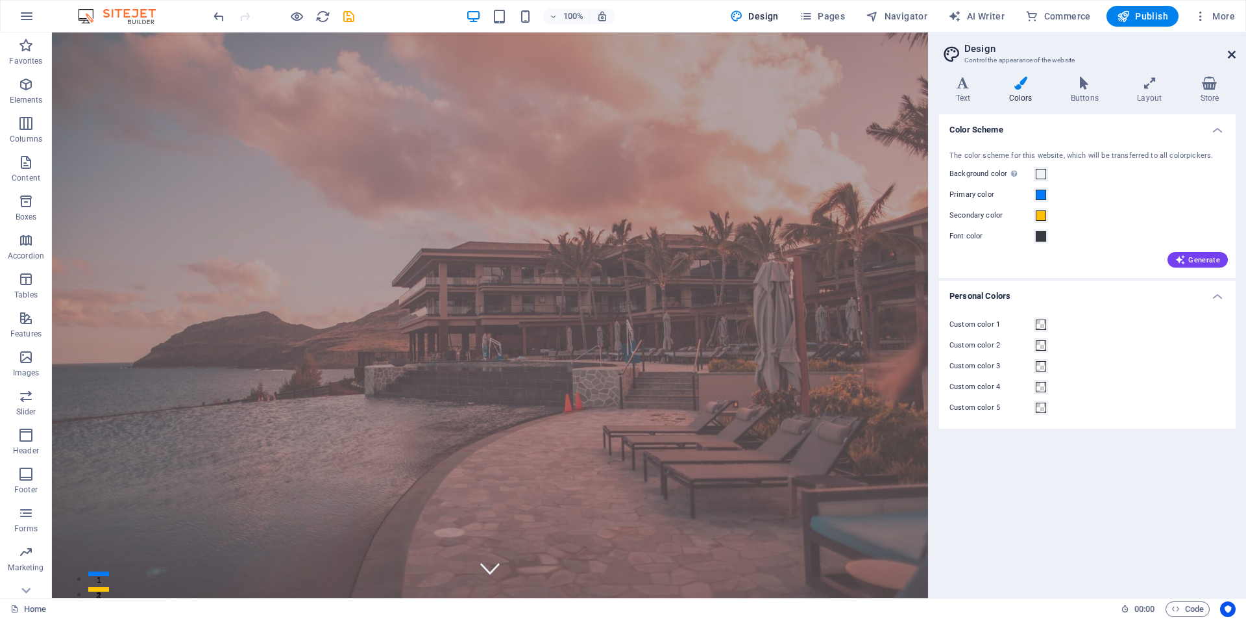
drag, startPoint x: 1233, startPoint y: 53, endPoint x: 868, endPoint y: 197, distance: 392.0
click at [1233, 53] on icon at bounding box center [1232, 54] width 8 height 10
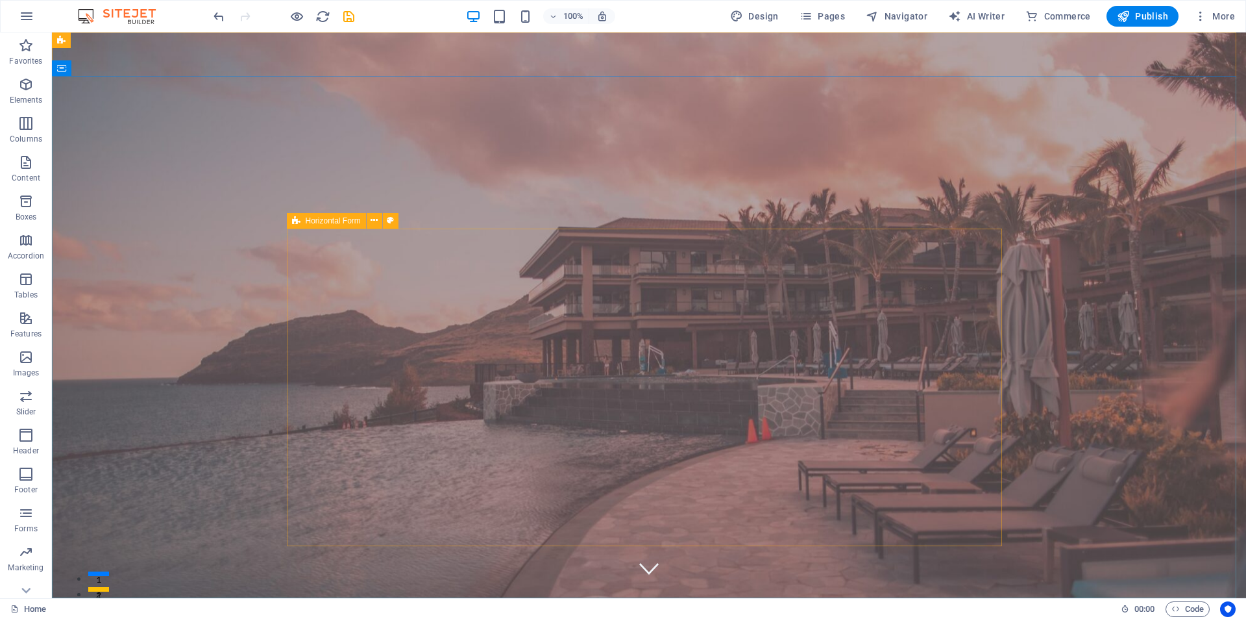
click at [301, 222] on div "Horizontal Form" at bounding box center [326, 221] width 79 height 16
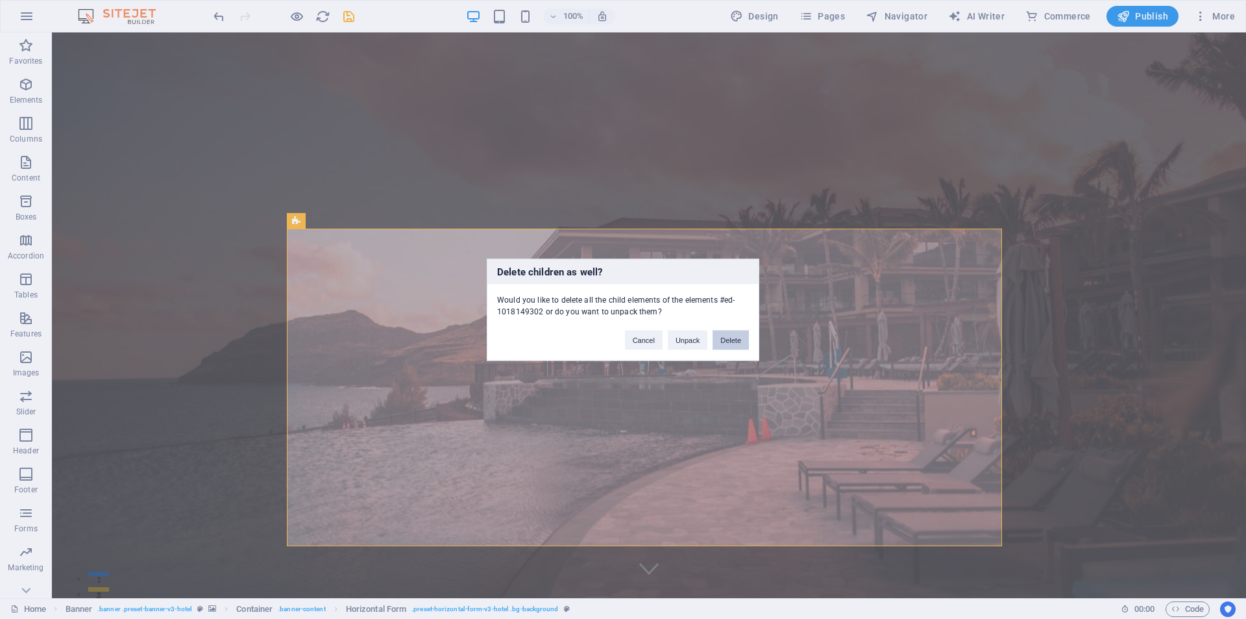
click at [728, 347] on button "Delete" at bounding box center [731, 339] width 36 height 19
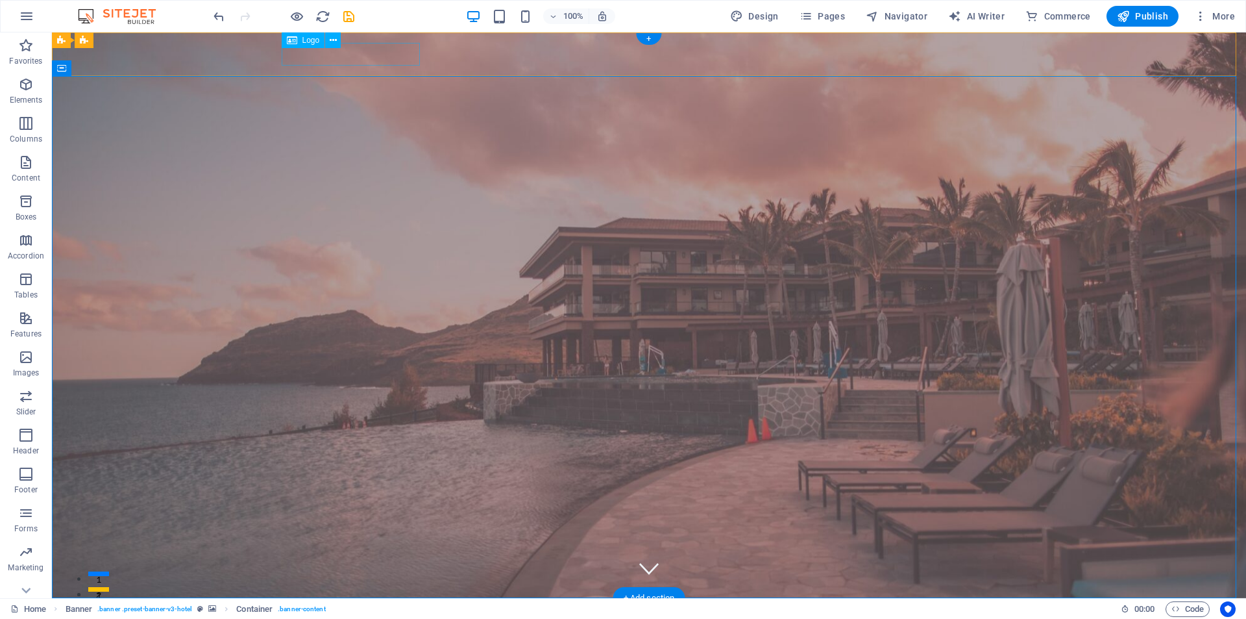
click at [350, 608] on div at bounding box center [649, 619] width 726 height 23
select select "px"
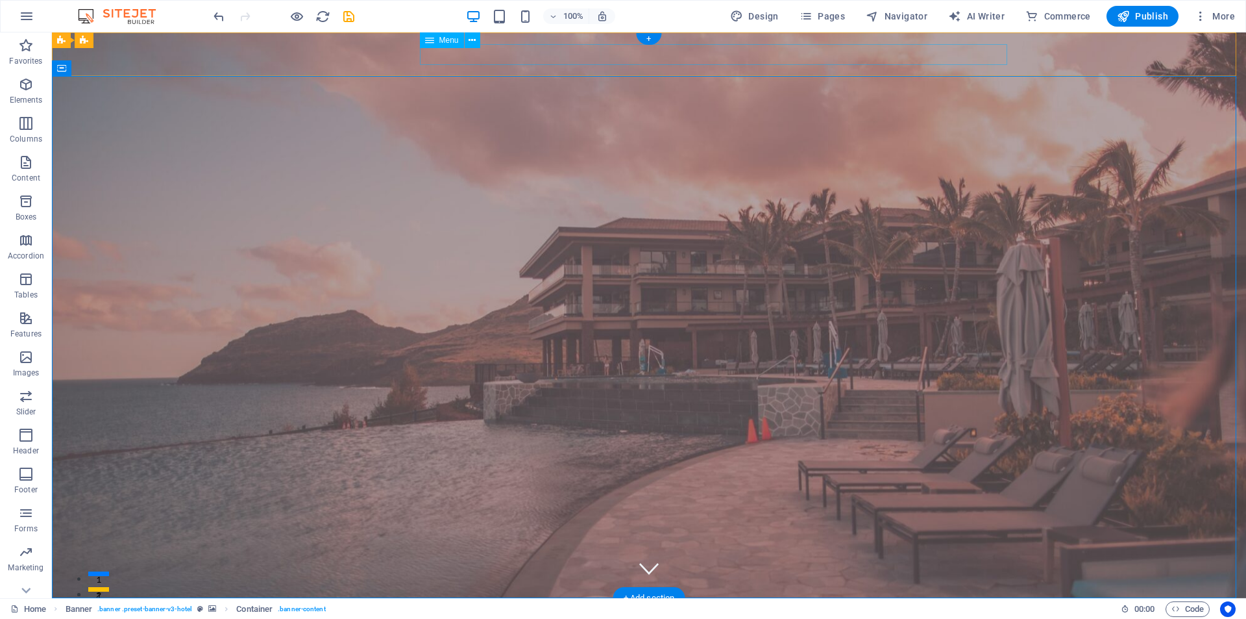
select select
select select "1"
select select
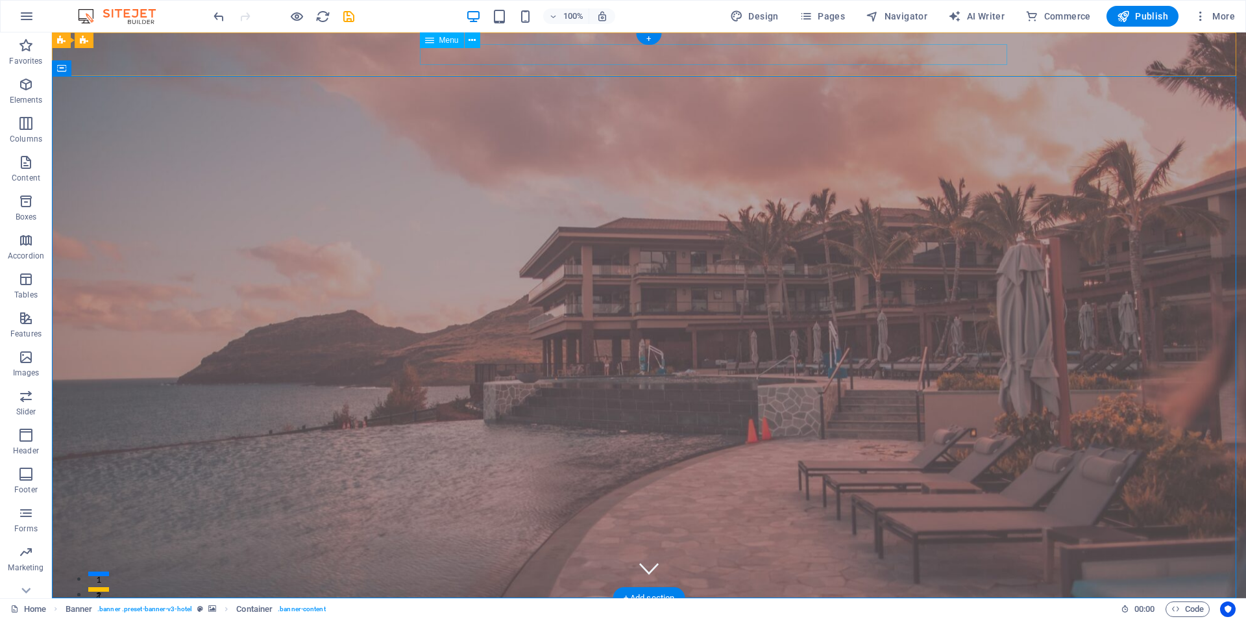
select select "2"
select select
select select "3"
select select
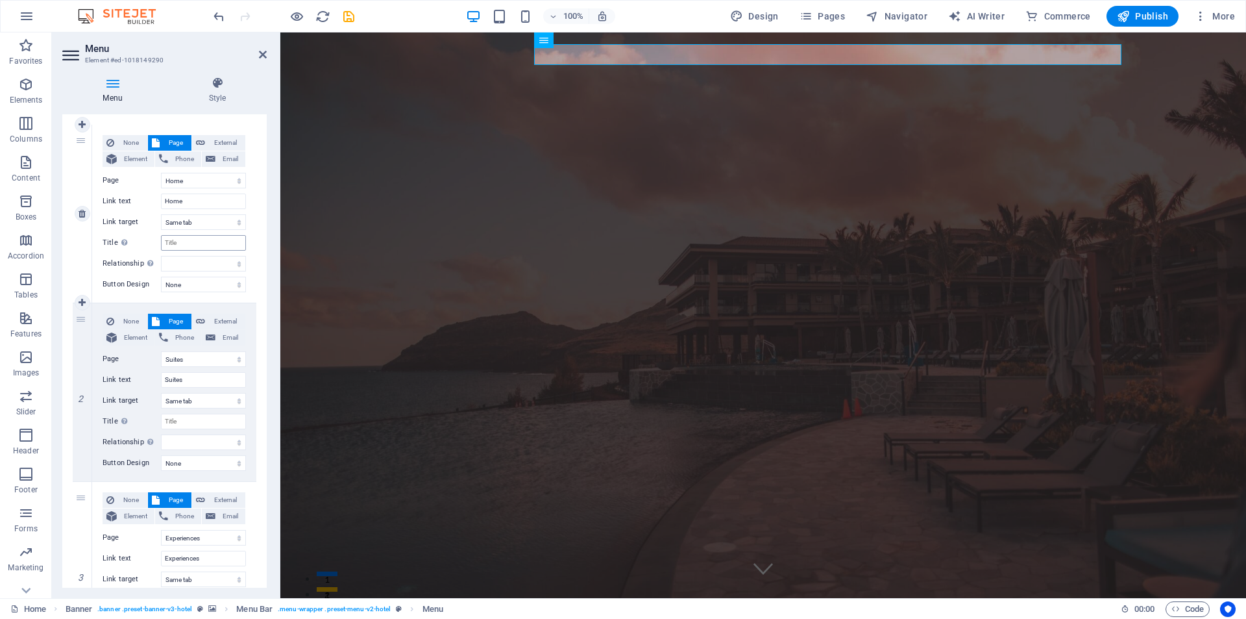
scroll to position [130, 0]
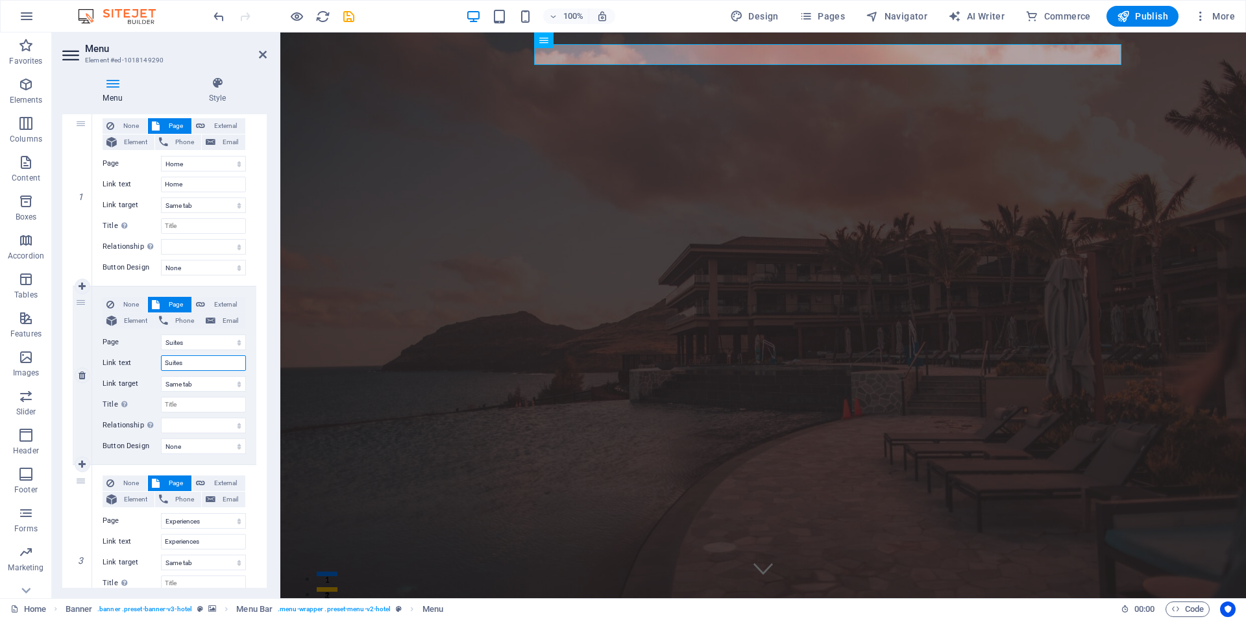
click at [171, 365] on input "Suites" at bounding box center [203, 363] width 85 height 16
type input "FLOORPLANS"
select select
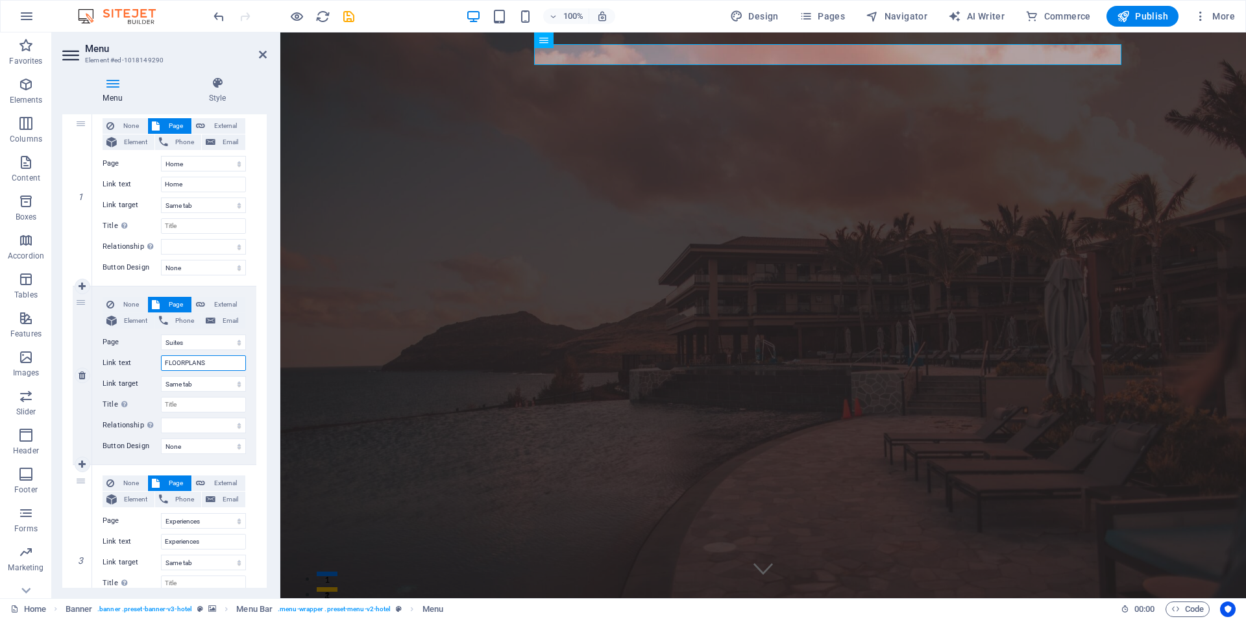
select select
type input "FLOOR PLANS"
select select
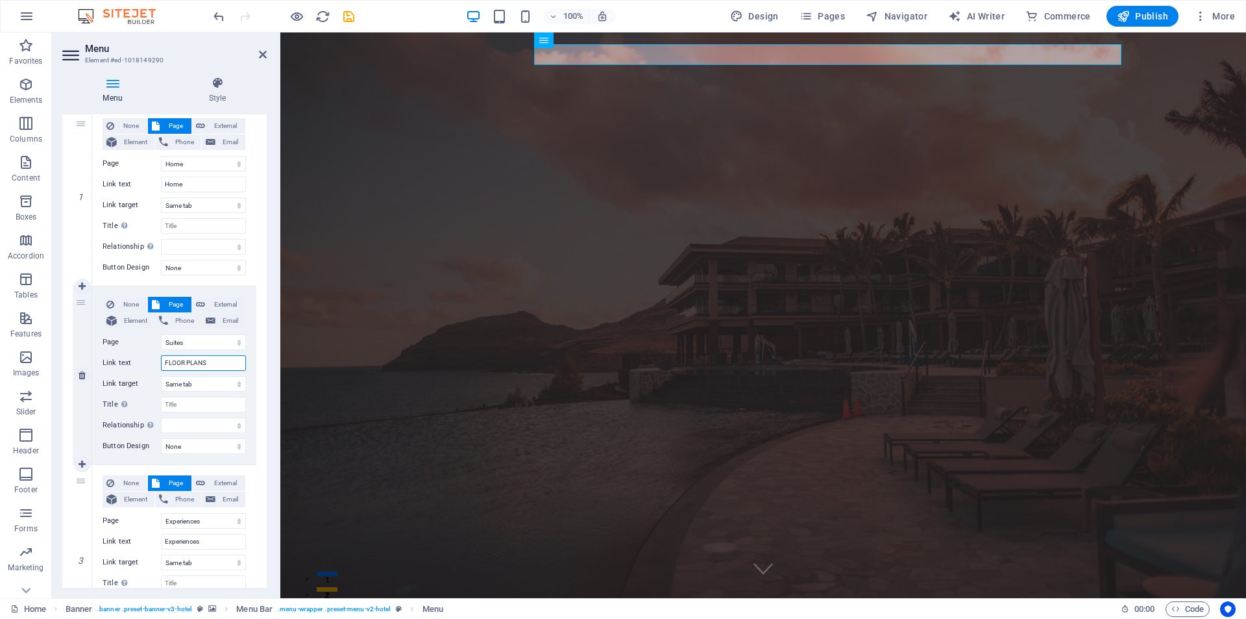
select select
drag, startPoint x: 213, startPoint y: 361, endPoint x: 153, endPoint y: 363, distance: 59.8
click at [153, 363] on div "Link text FLOOR PLANS" at bounding box center [174, 363] width 143 height 16
type input "Suite"
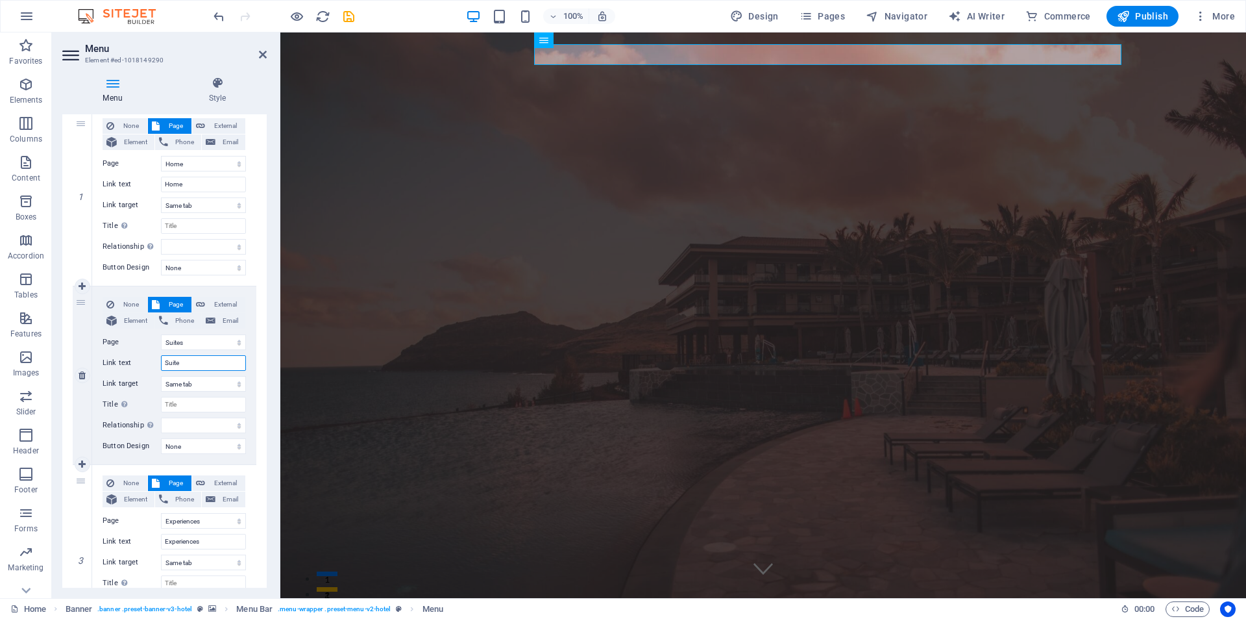
select select
type input "Suite Options"
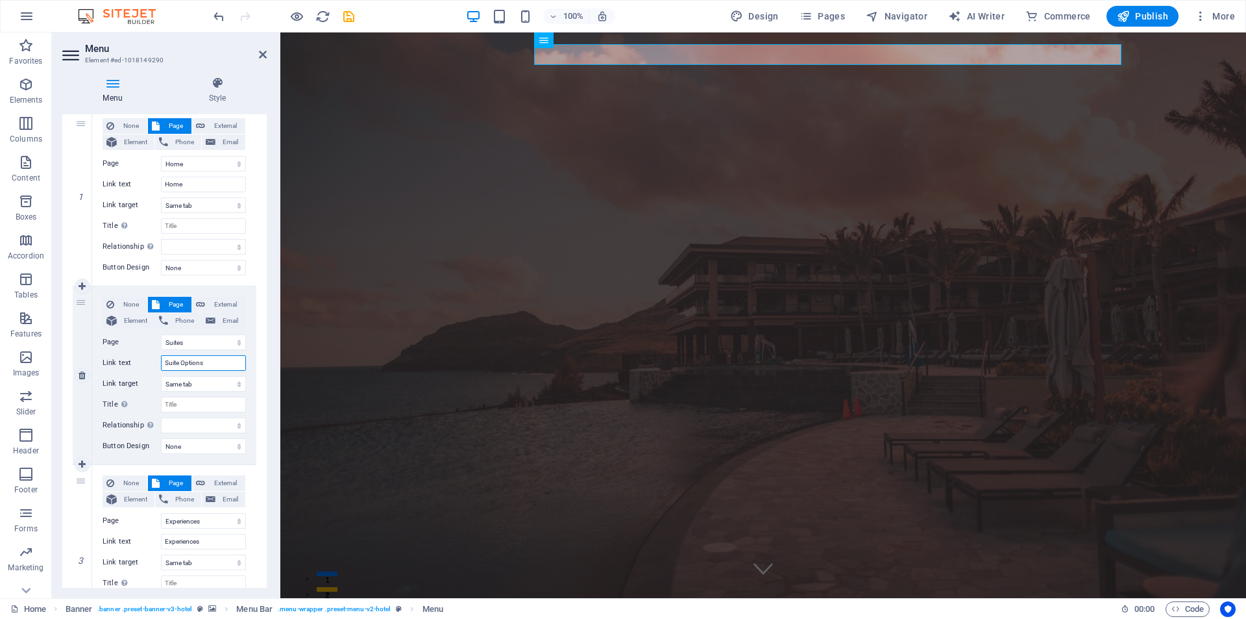
select select
click at [170, 360] on input "Suite Options" at bounding box center [203, 363] width 85 height 16
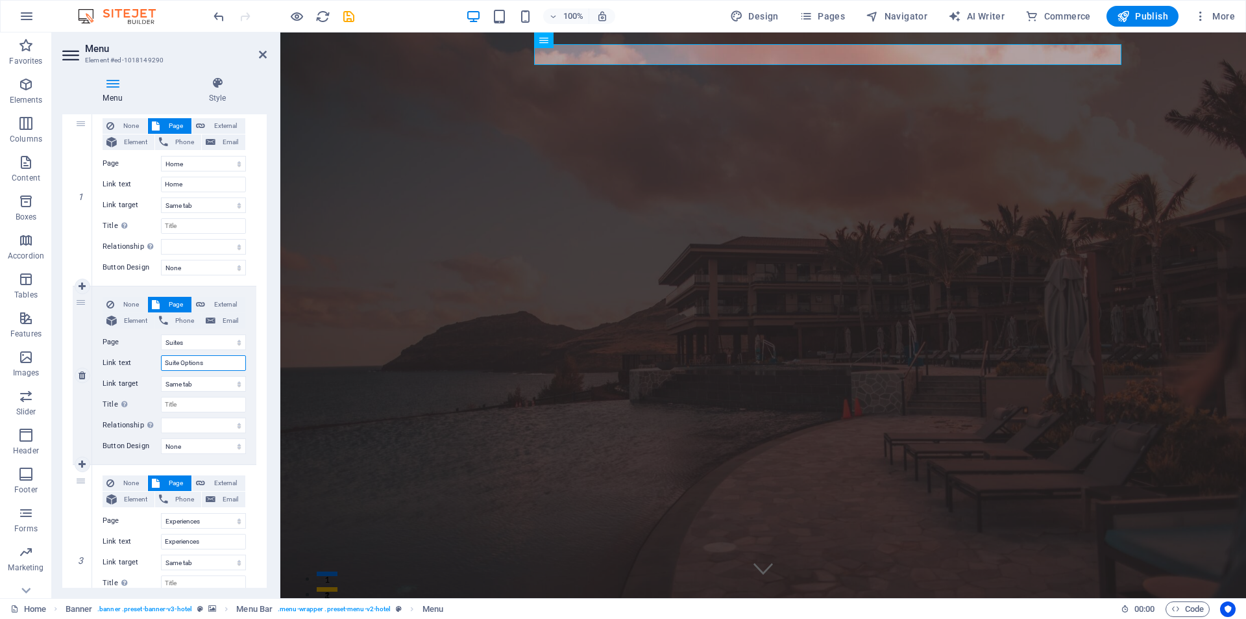
click at [170, 360] on input "Suite Options" at bounding box center [203, 363] width 85 height 16
type input "AOptions"
select select
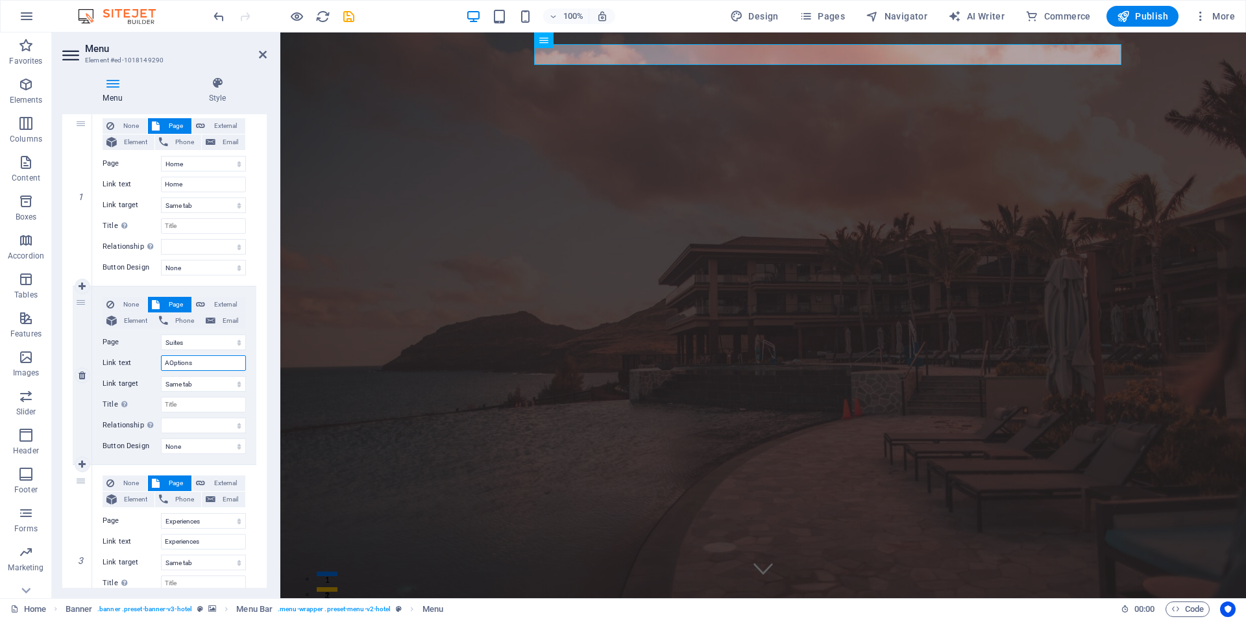
select select
type input "Apartment Options"
select select
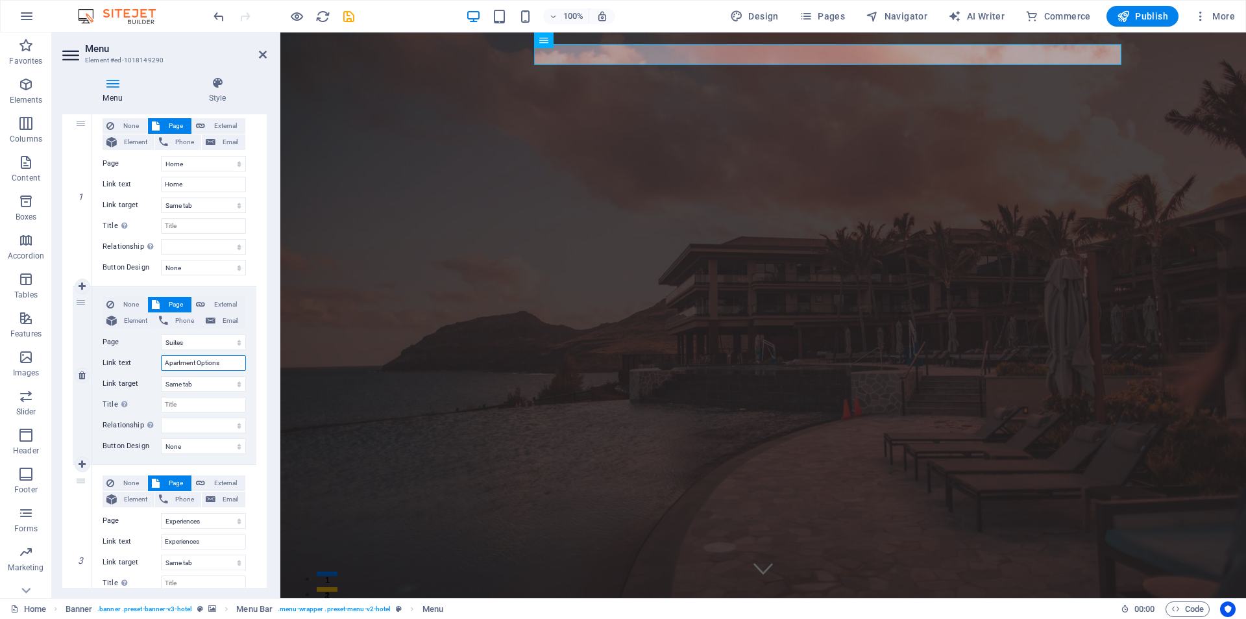
select select
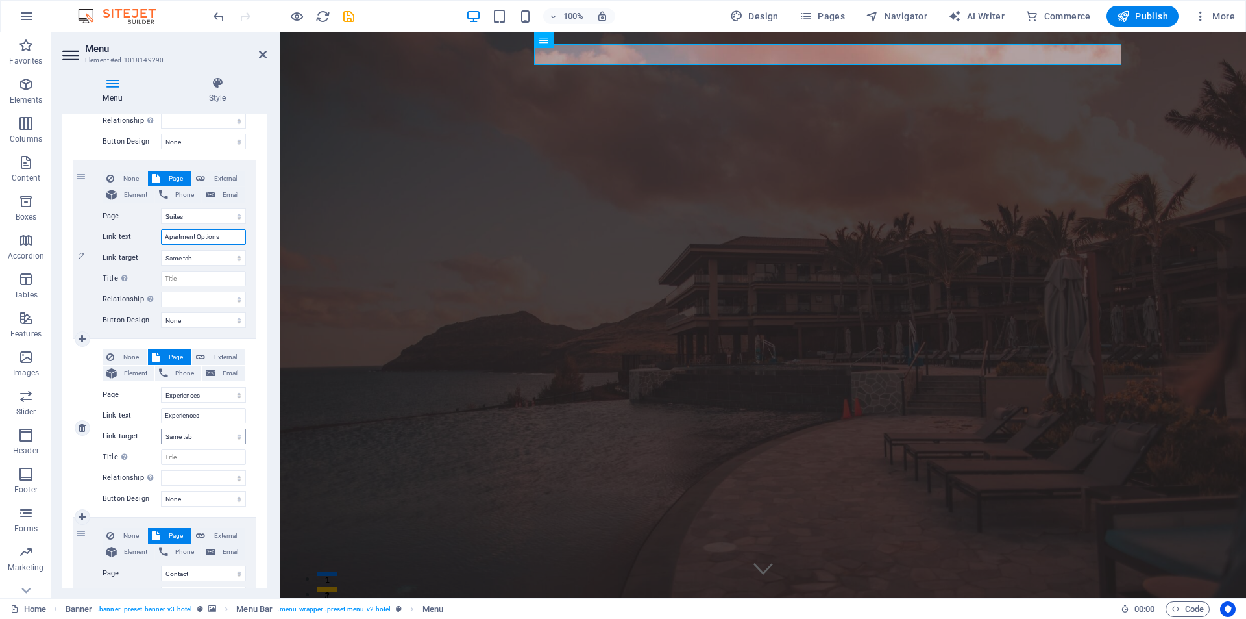
scroll to position [260, 0]
type input "Apartment Options"
click at [185, 411] on input "Experiences" at bounding box center [203, 412] width 85 height 16
type input "About"
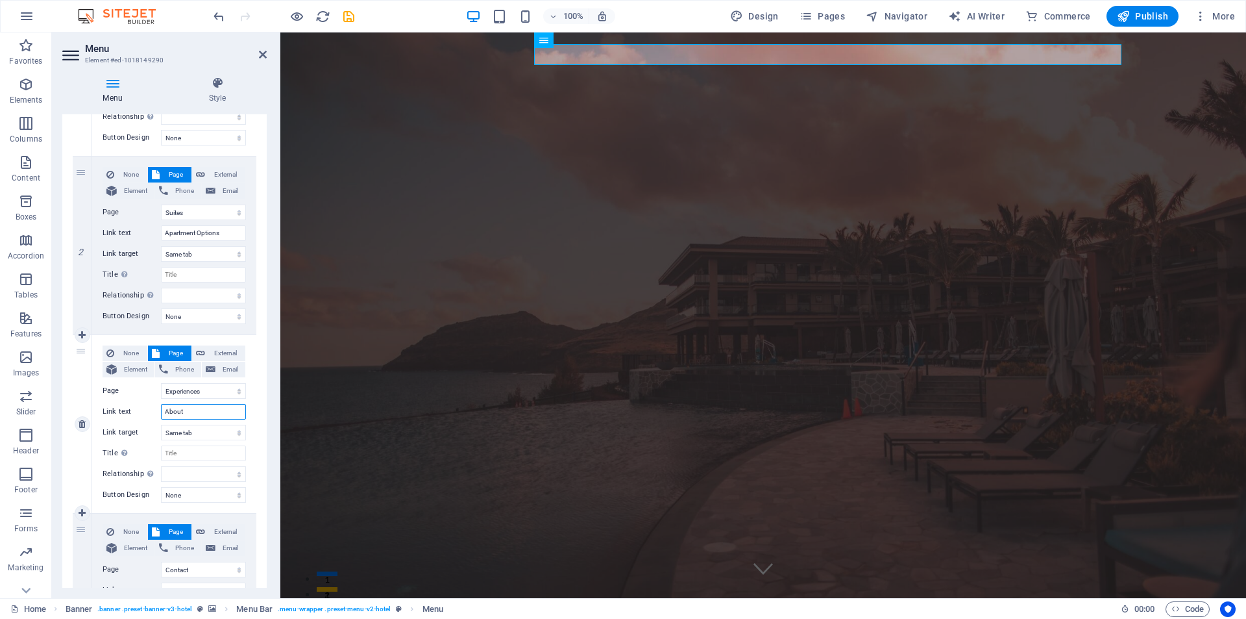
select select
type input "About Alpine"
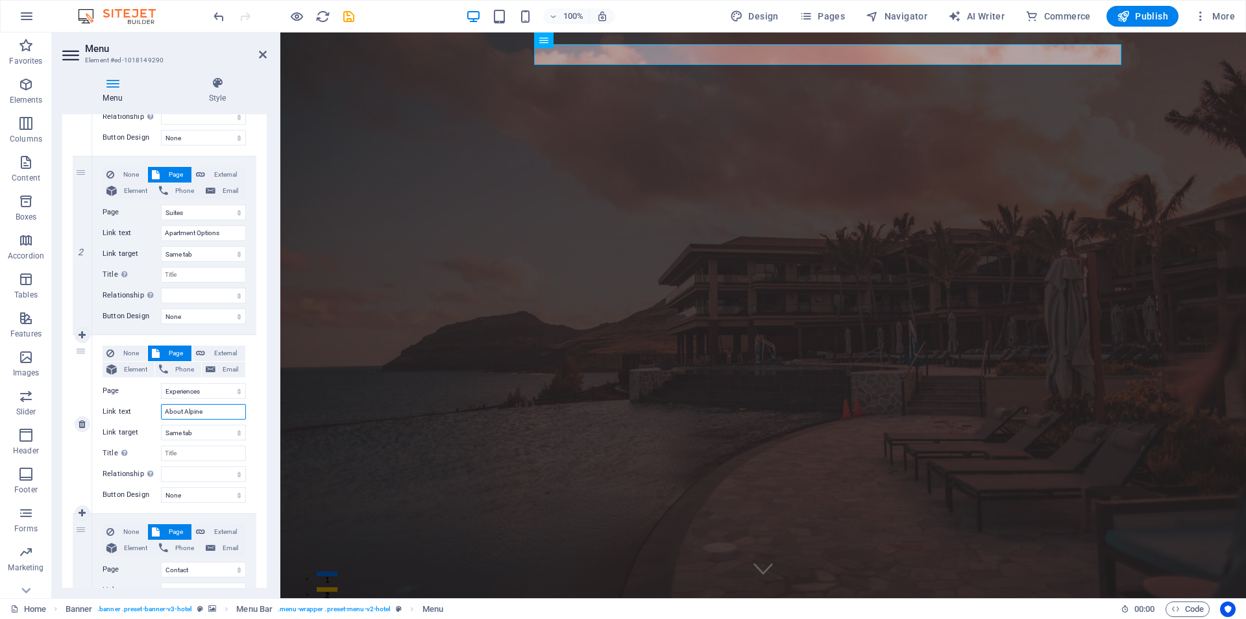
select select
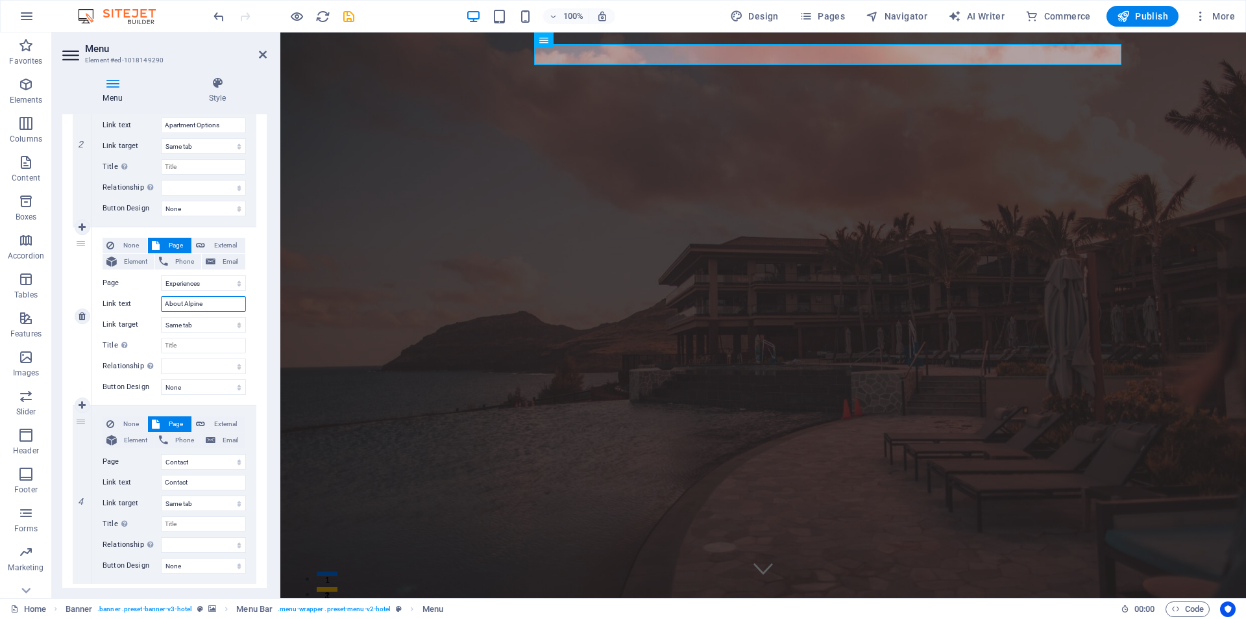
scroll to position [389, 0]
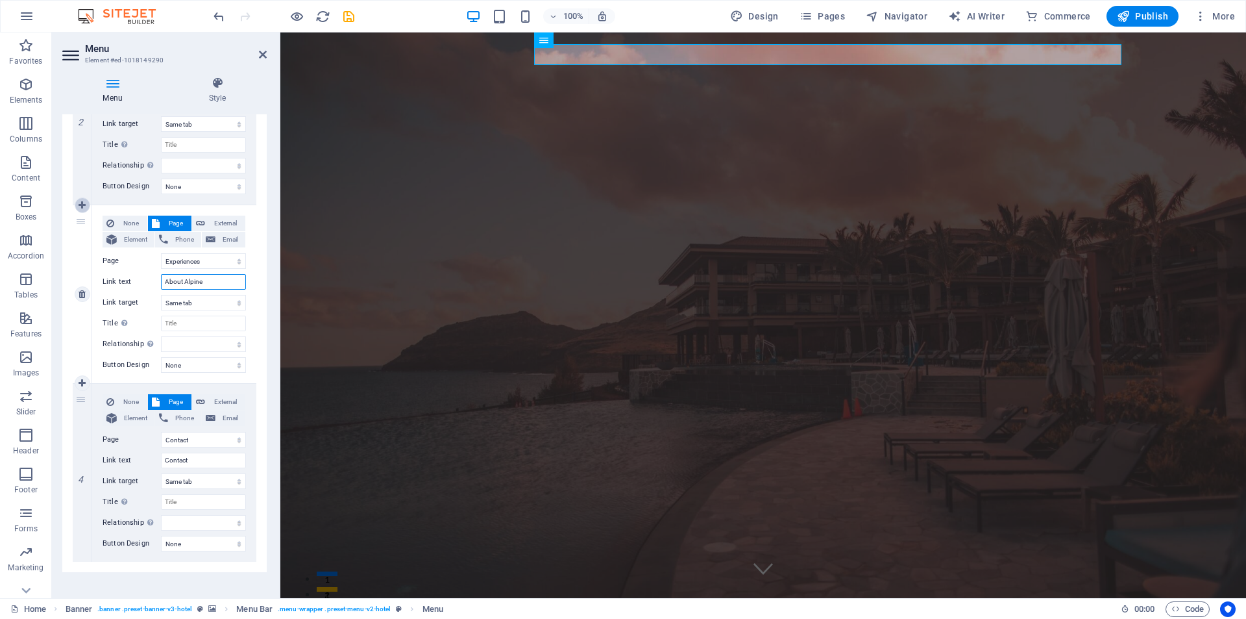
type input "About Alpine"
click at [82, 207] on icon at bounding box center [82, 205] width 7 height 9
select select "3"
select select
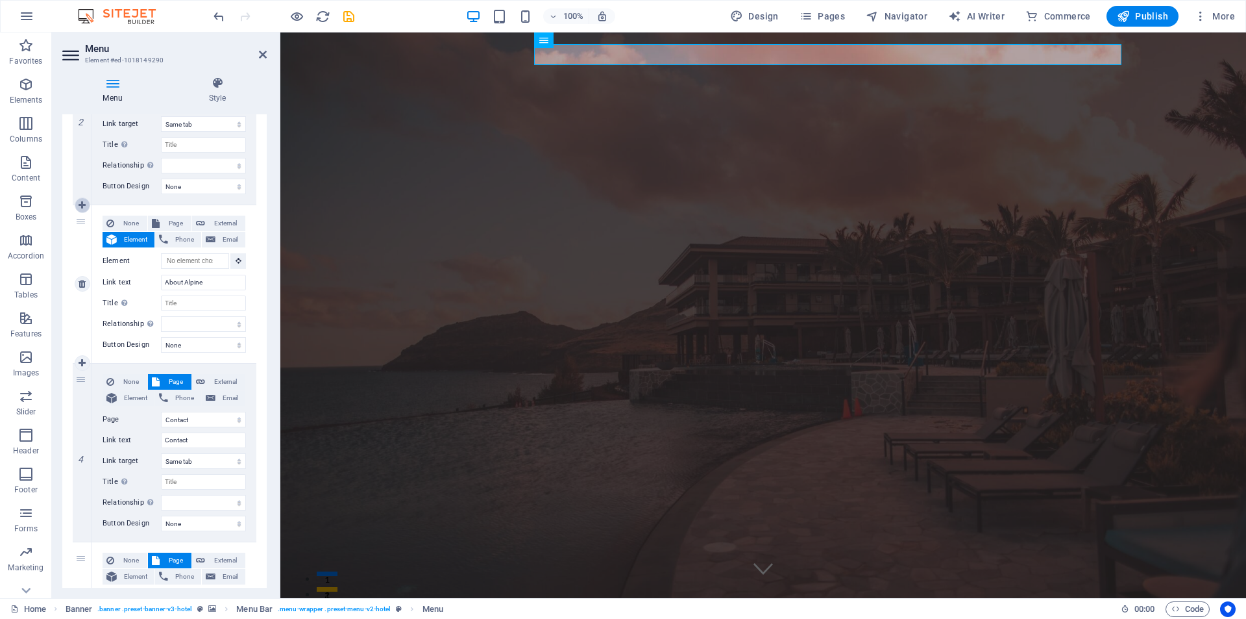
select select
select select "2"
type input "About Alpine"
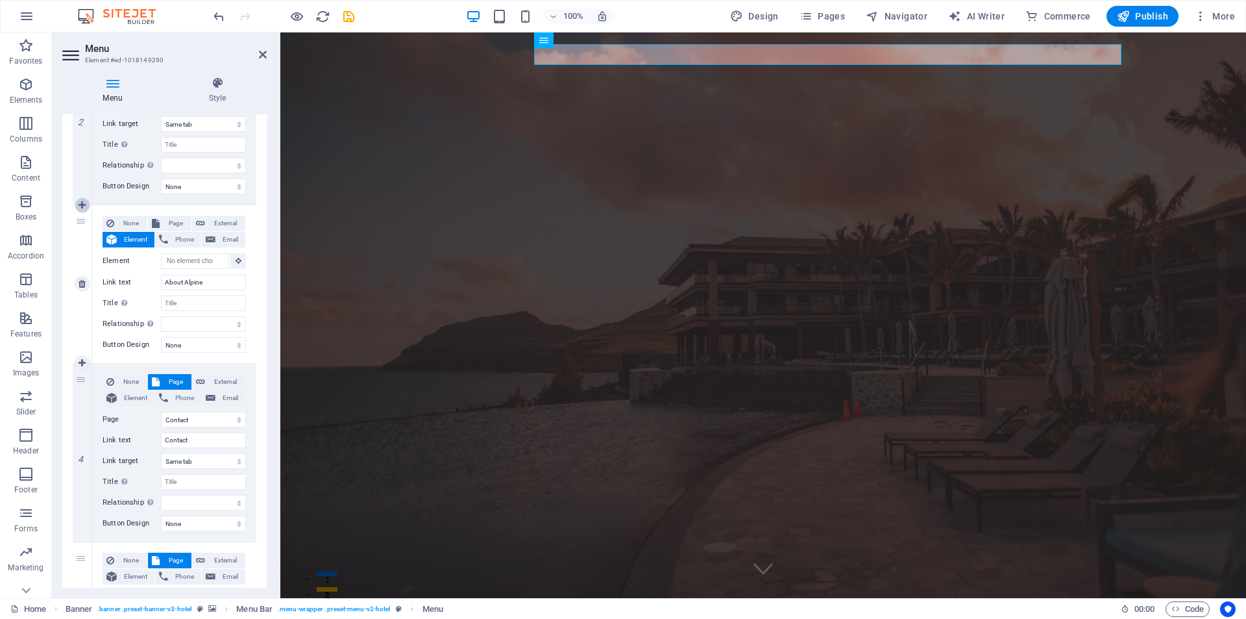
select select
click at [205, 283] on input "Link text" at bounding box center [203, 283] width 85 height 16
type input "About"
select select
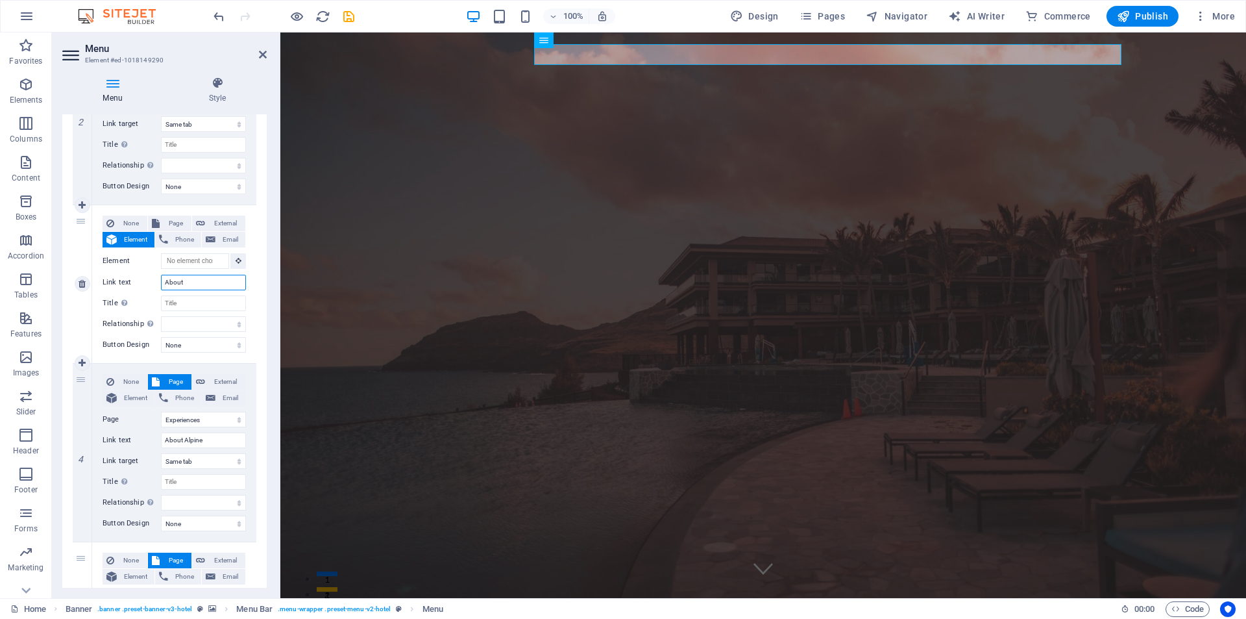
select select
type input "A"
select select
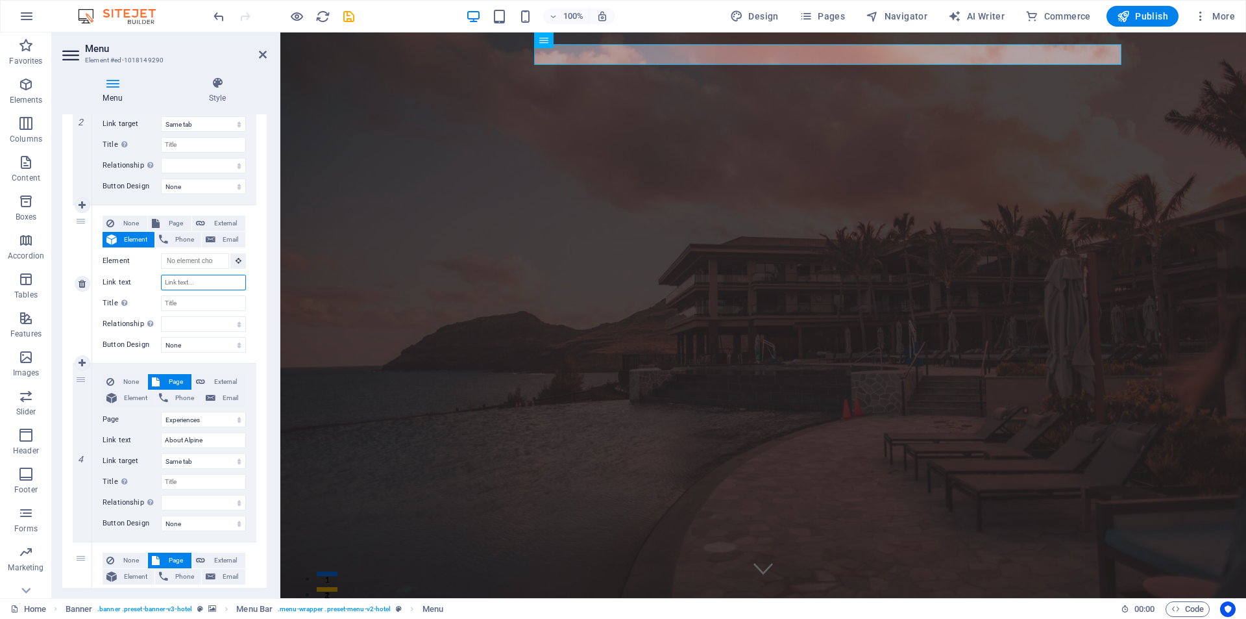
select select
type input "Per"
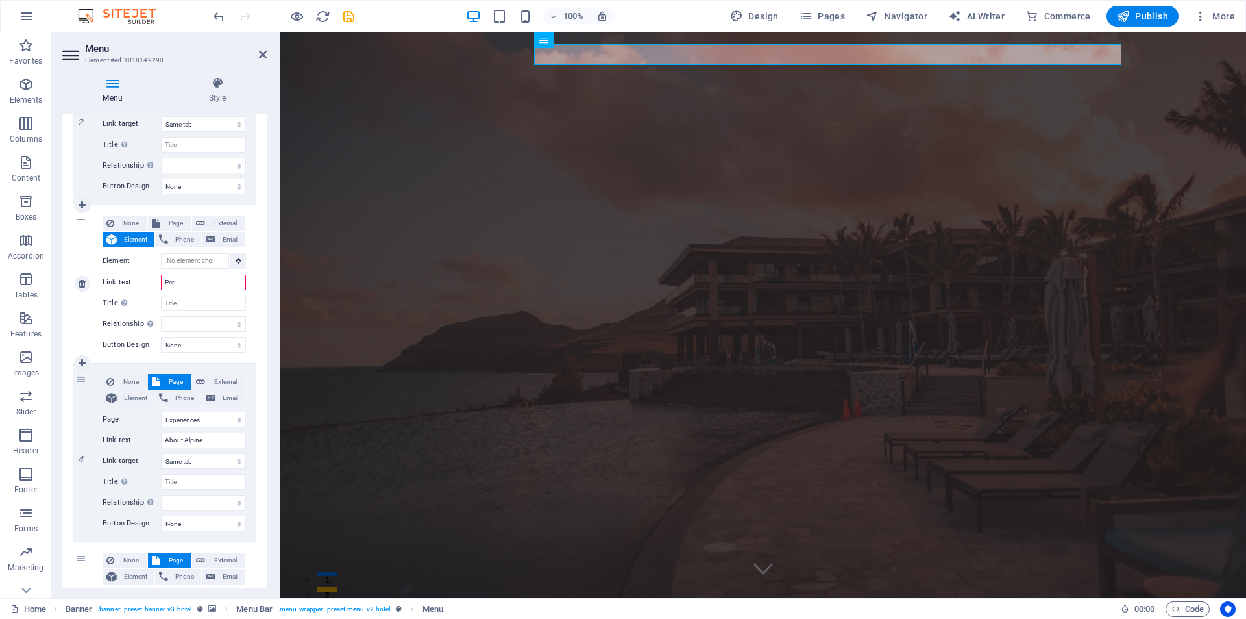
select select
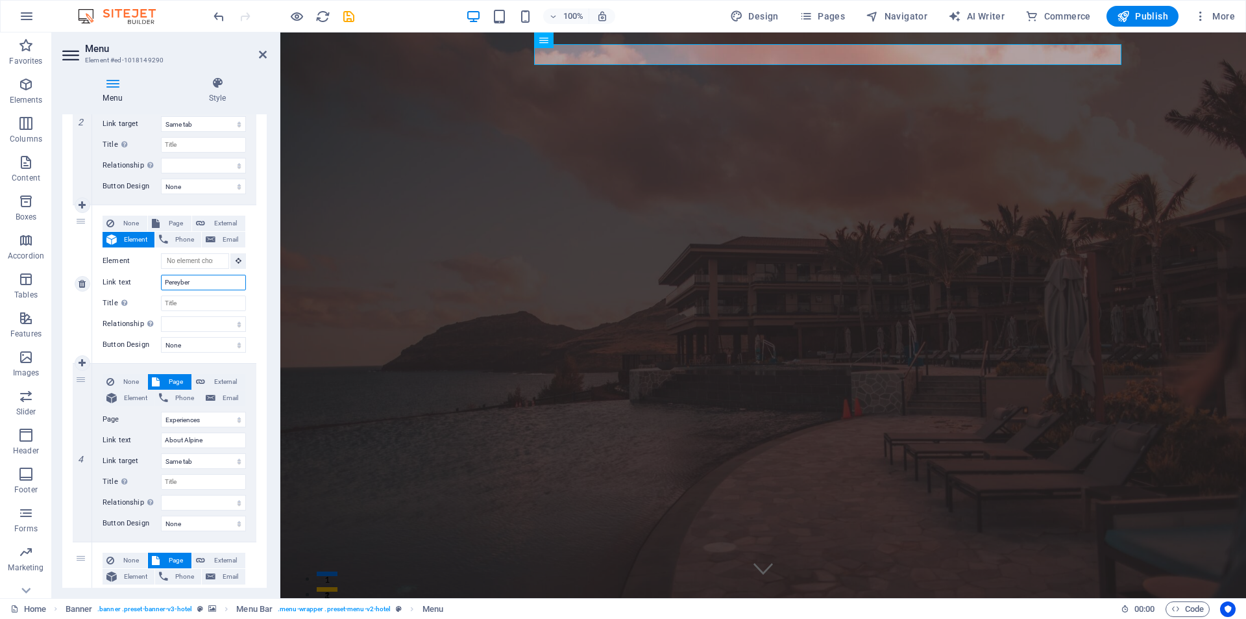
type input "Pereybere"
select select
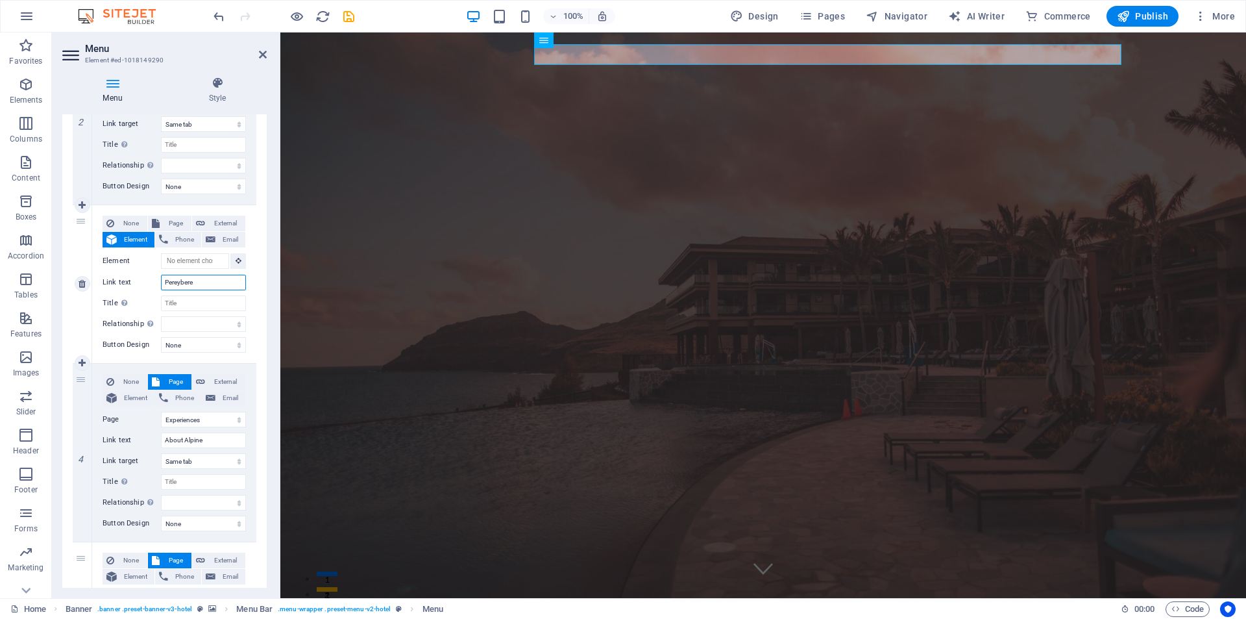
select select
click at [163, 280] on input "Pereybere" at bounding box center [203, 283] width 85 height 16
type input "About Pereybere"
select select
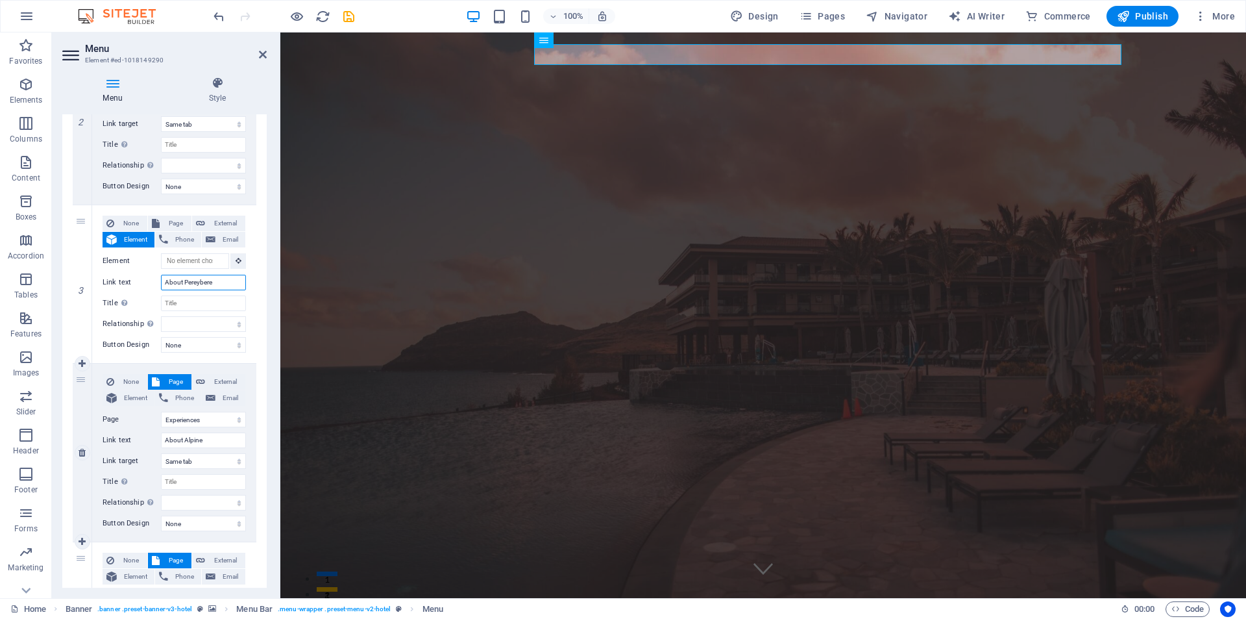
select select
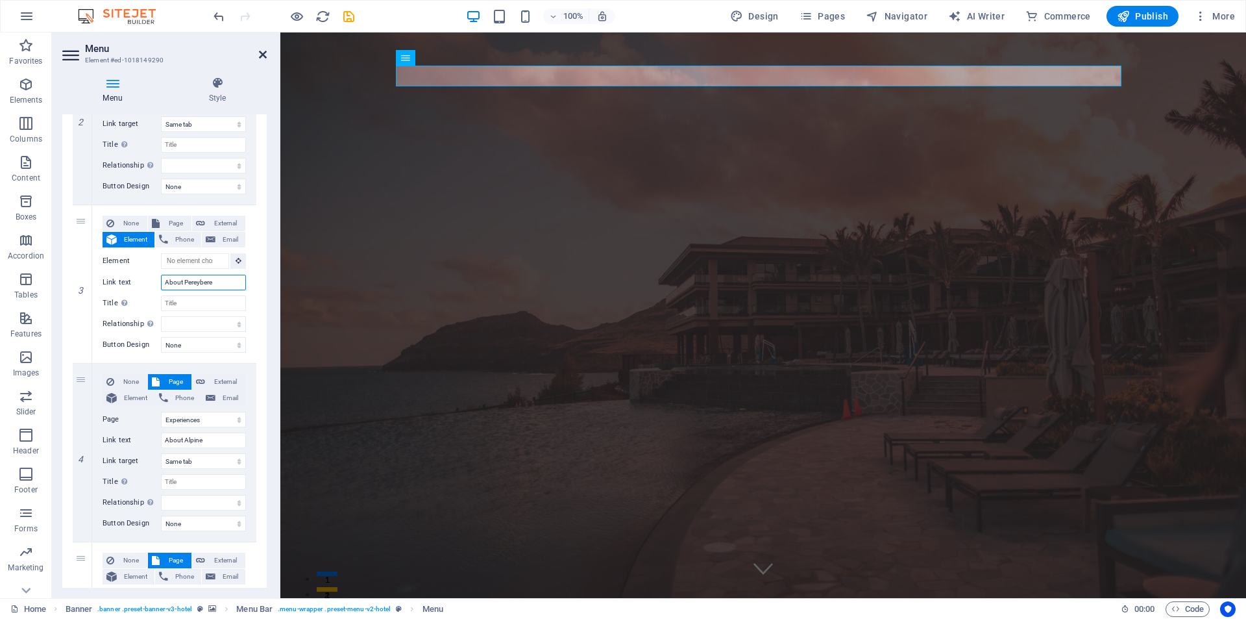
type input "About Pereybere"
click at [264, 55] on icon at bounding box center [263, 54] width 8 height 10
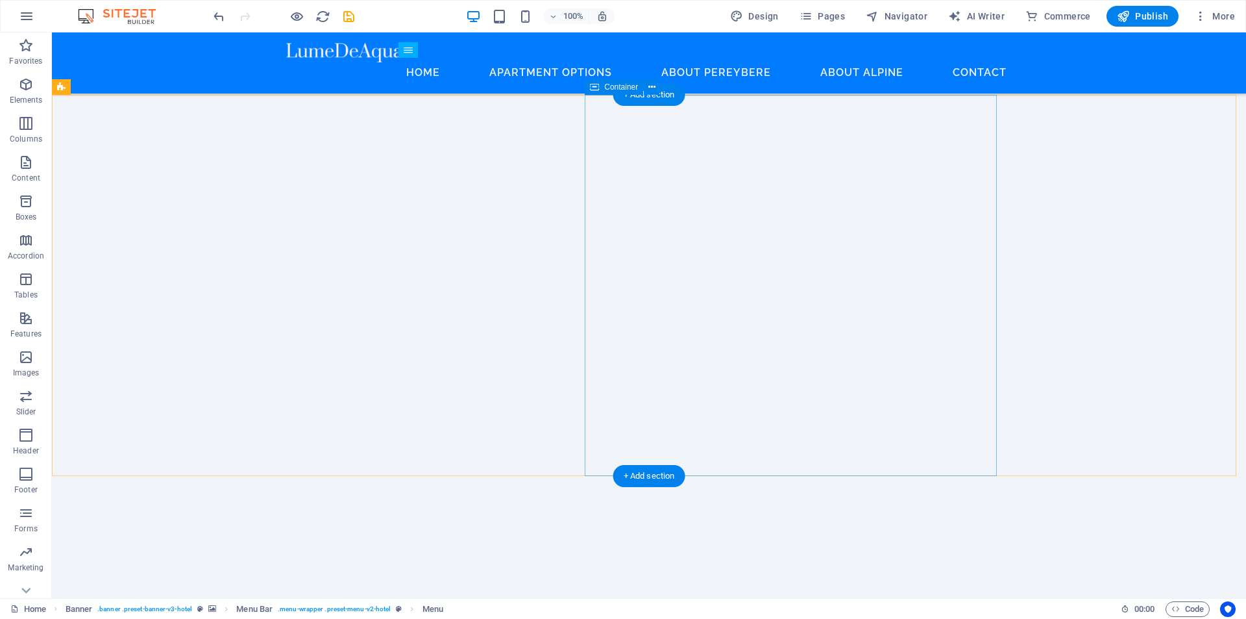
scroll to position [779, 0]
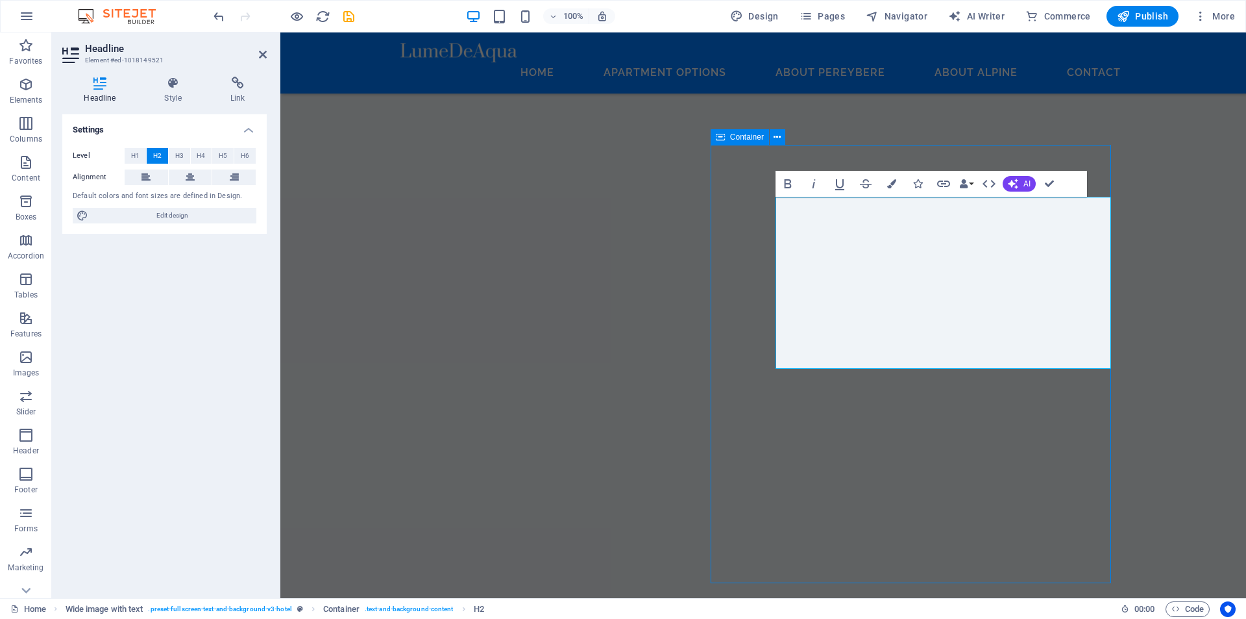
scroll to position [722, 0]
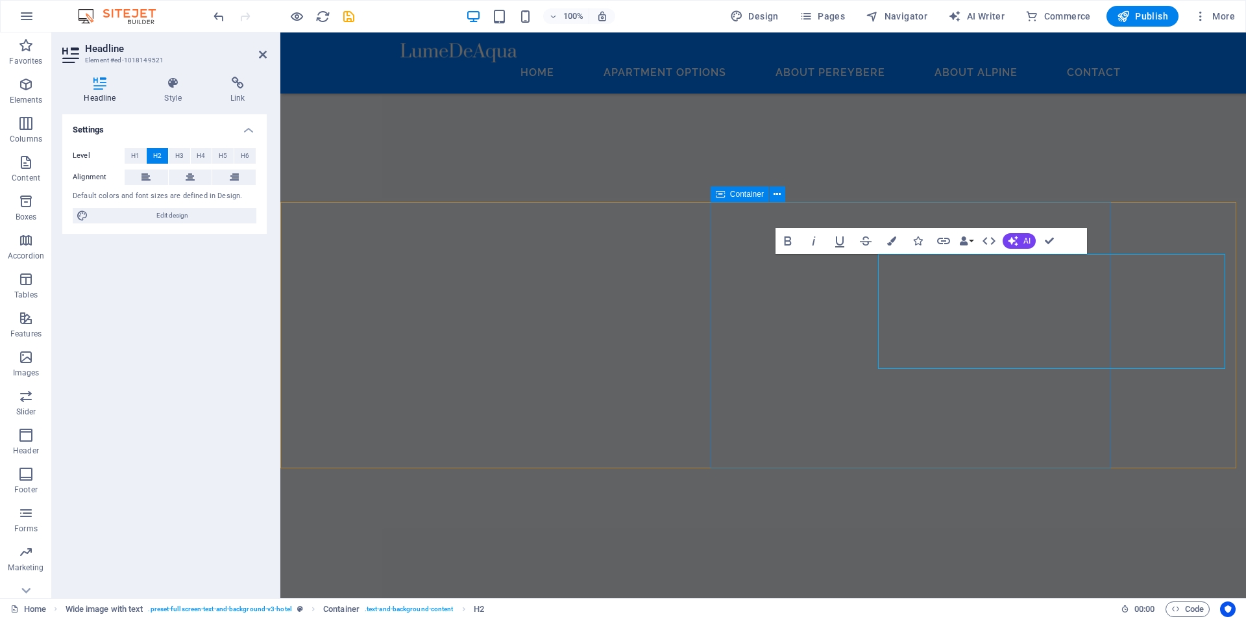
scroll to position [665, 0]
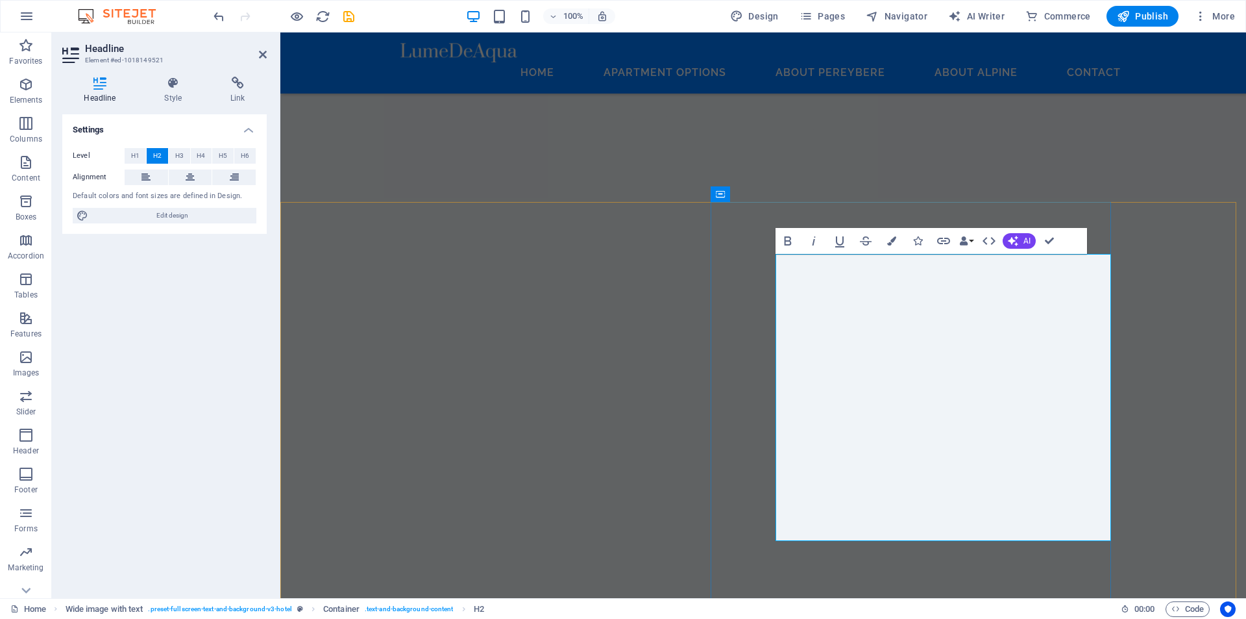
drag, startPoint x: 916, startPoint y: 497, endPoint x: 781, endPoint y: 293, distance: 244.8
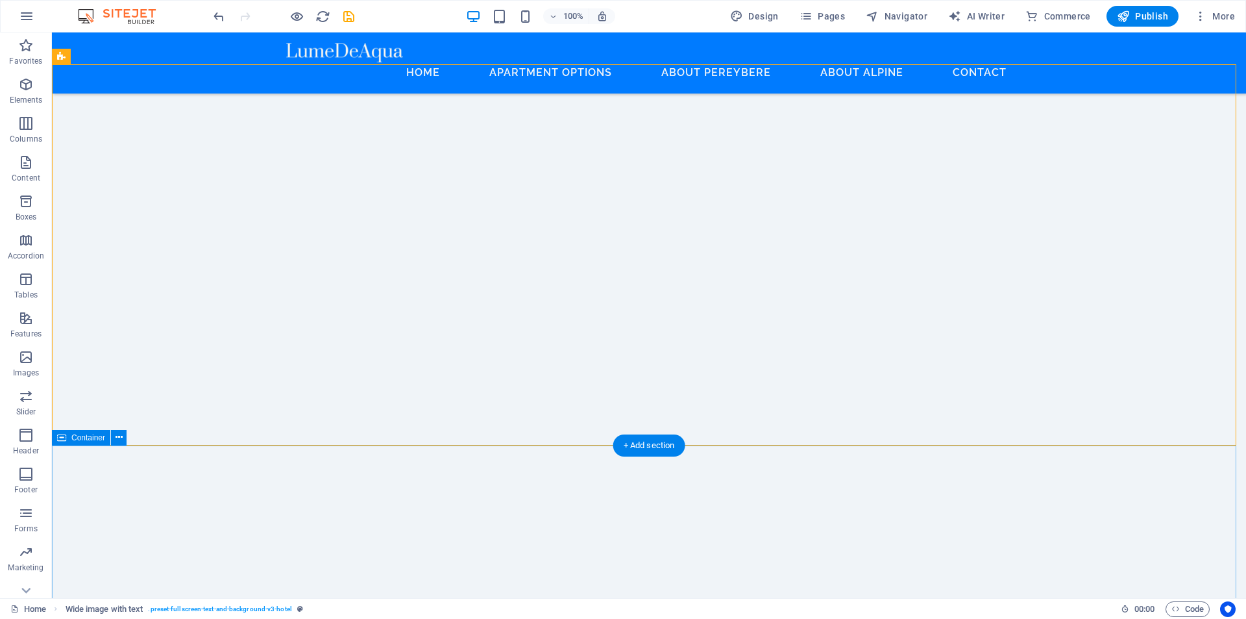
scroll to position [859, 0]
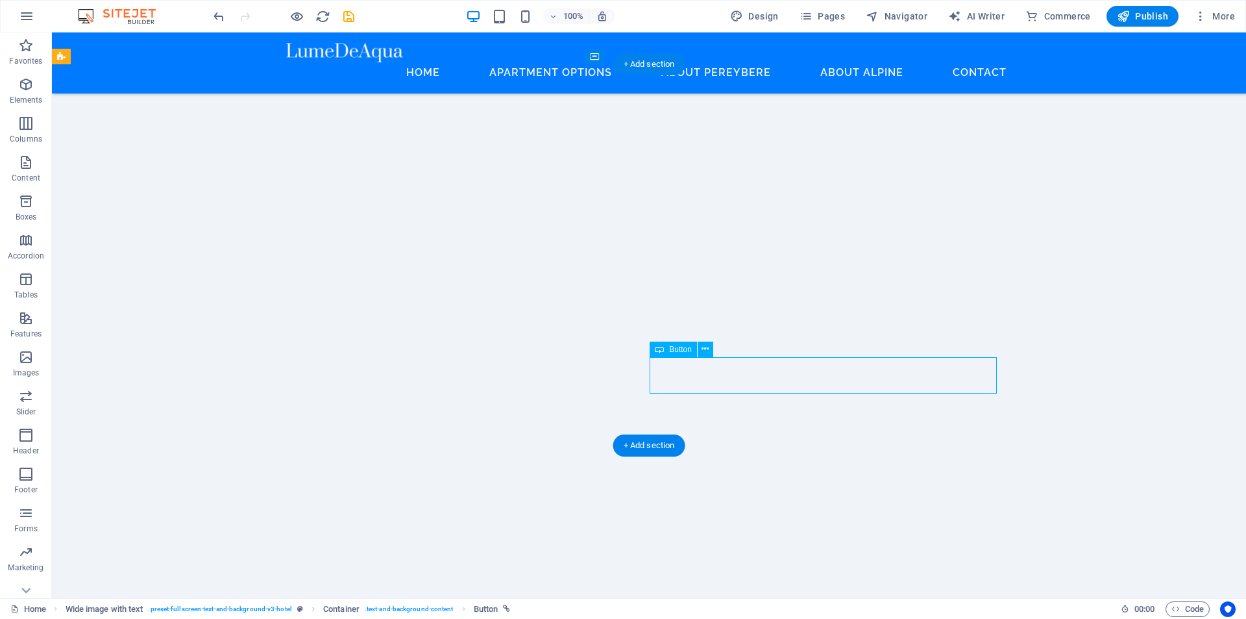
select select "px"
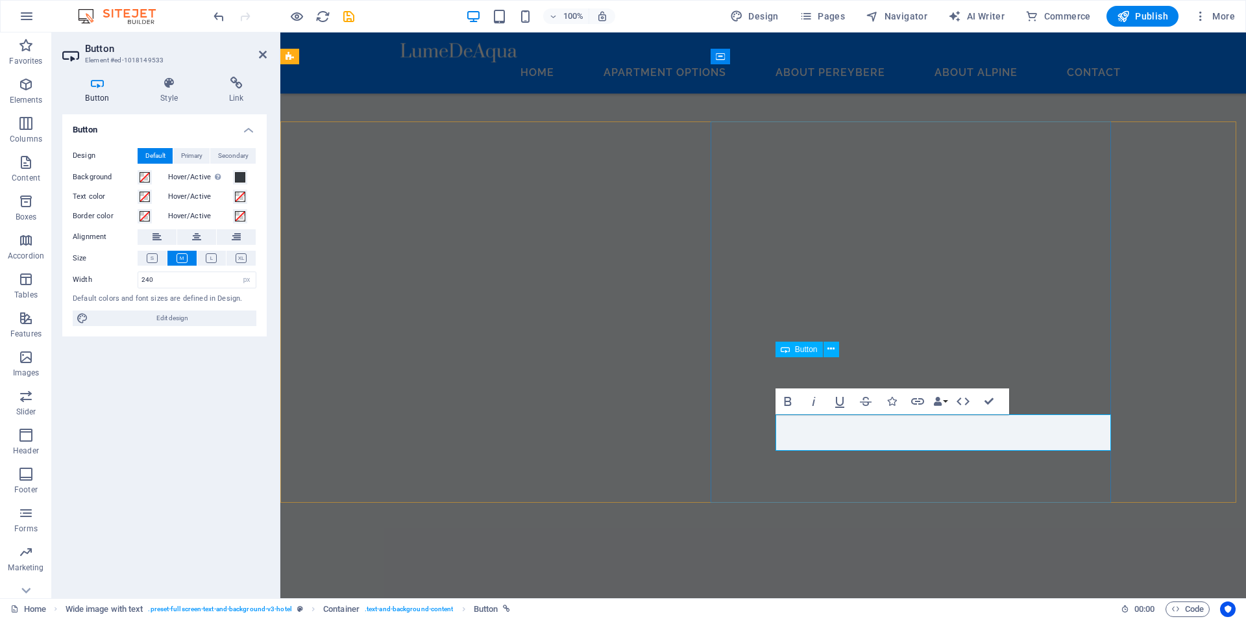
scroll to position [802, 0]
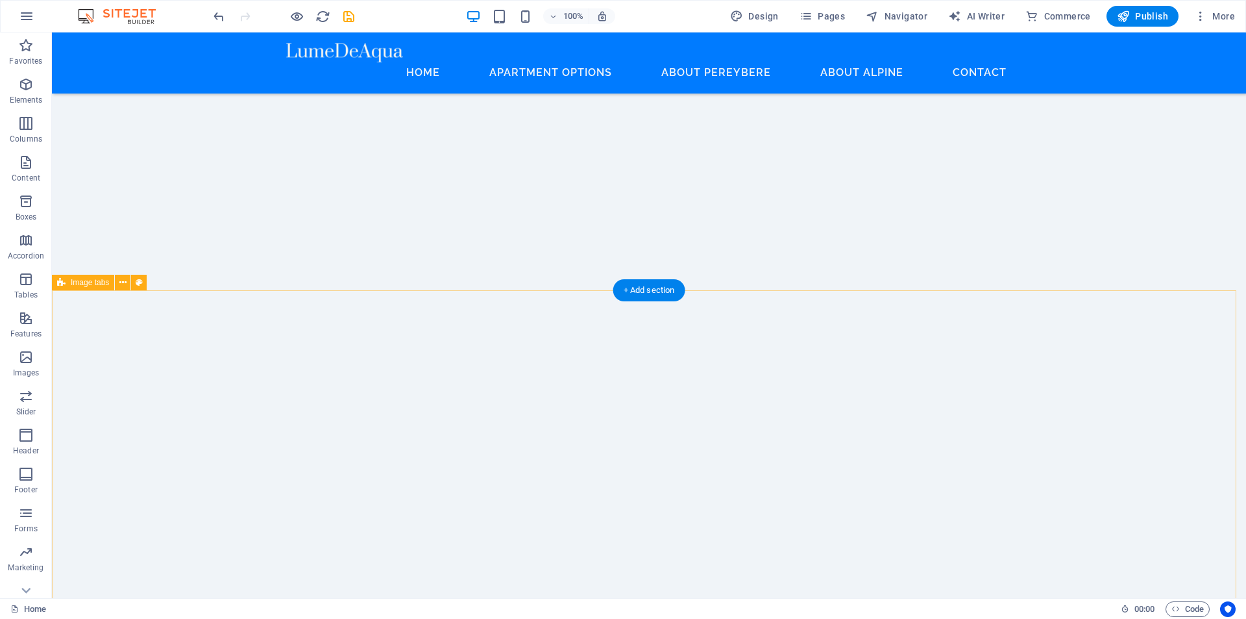
scroll to position [1192, 0]
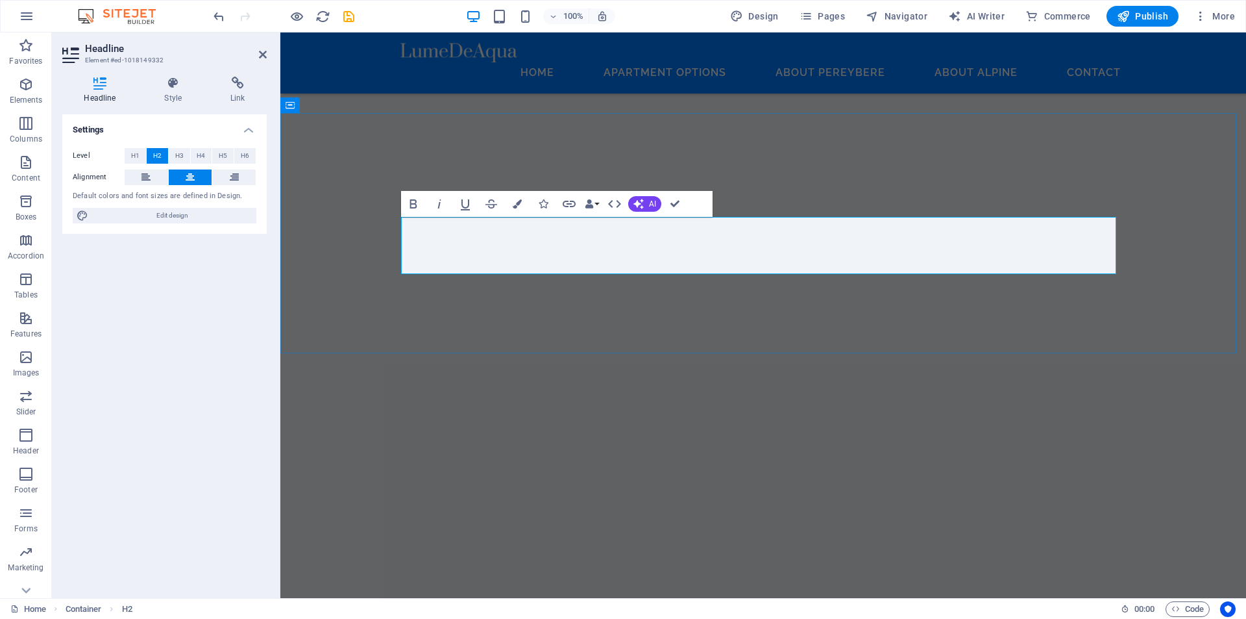
scroll to position [1135, 0]
drag, startPoint x: 716, startPoint y: 241, endPoint x: 810, endPoint y: 419, distance: 201.2
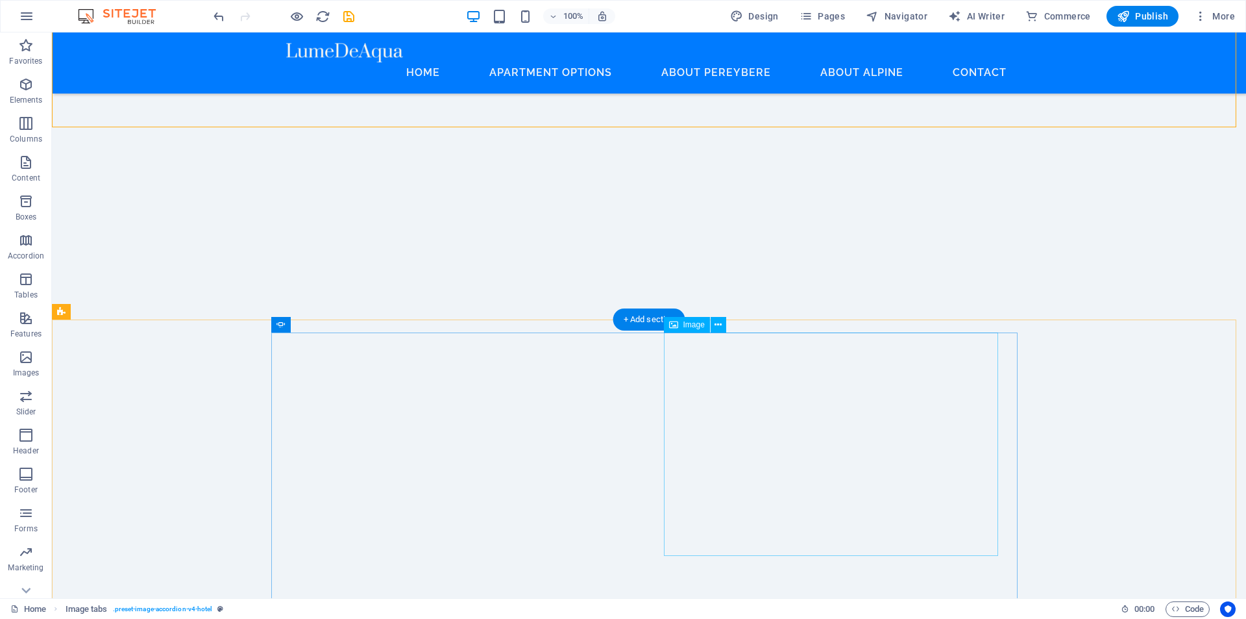
scroll to position [2368, 0]
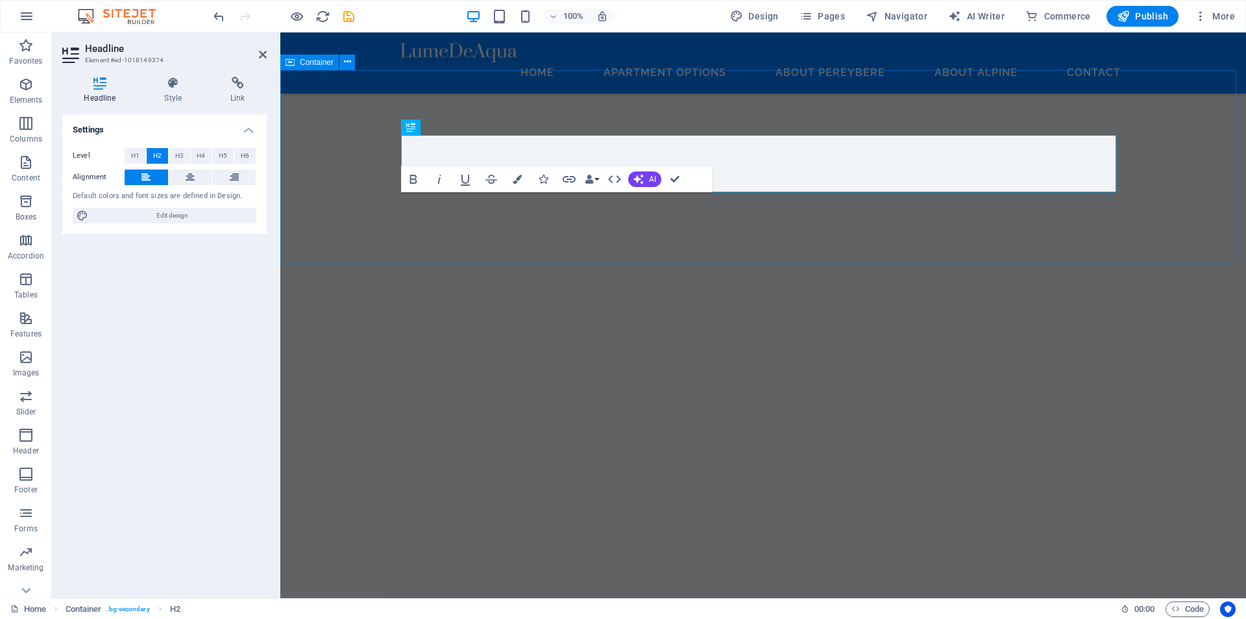
scroll to position [2311, 0]
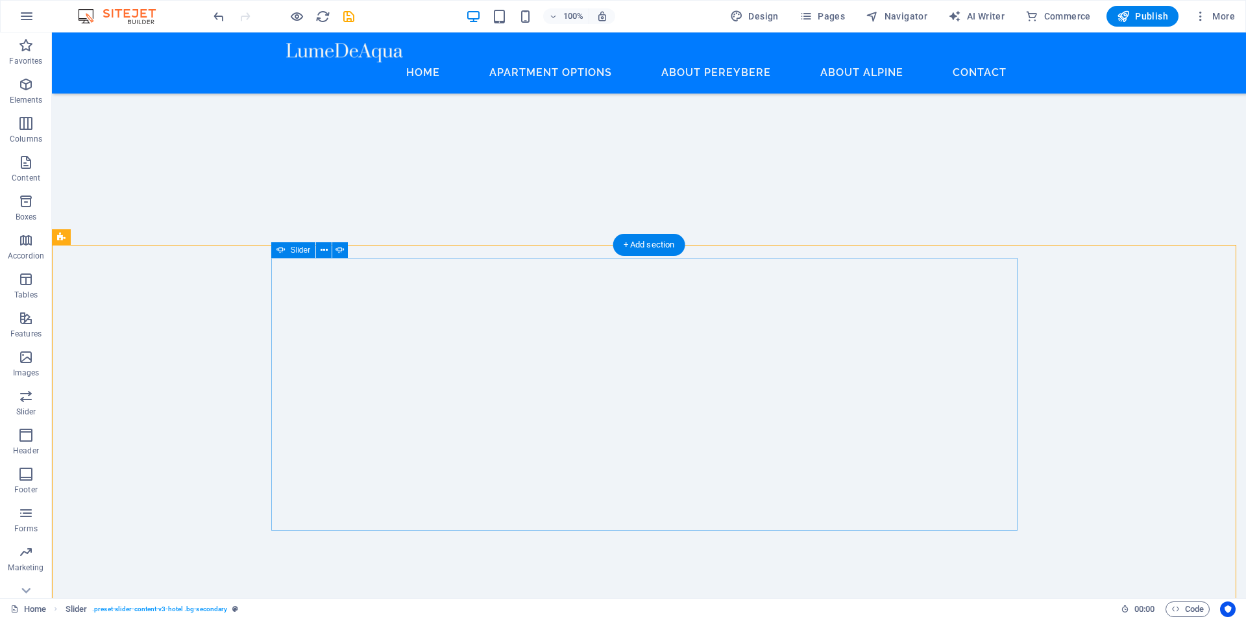
scroll to position [2562, 0]
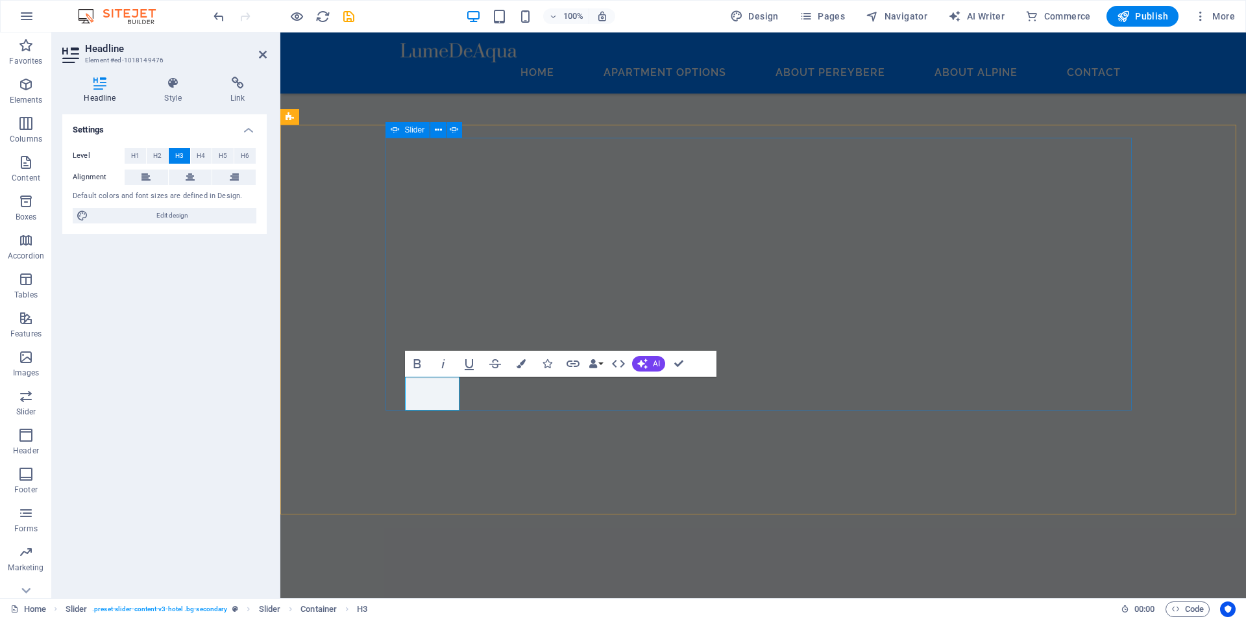
select select "ms"
select select "s"
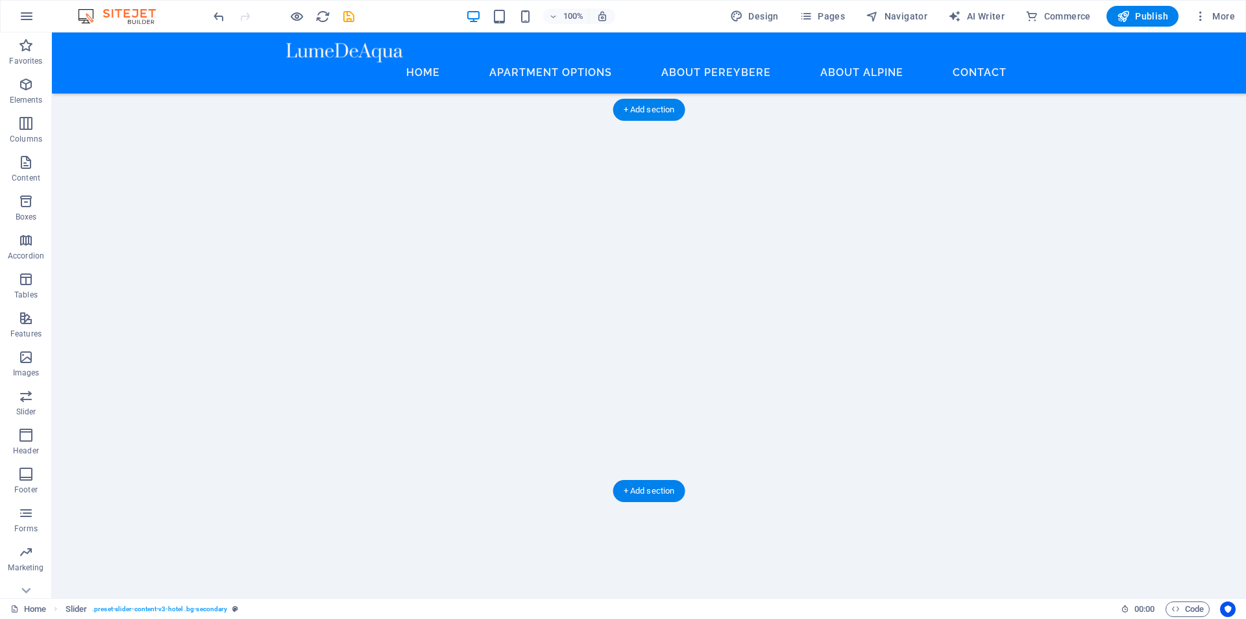
scroll to position [3082, 0]
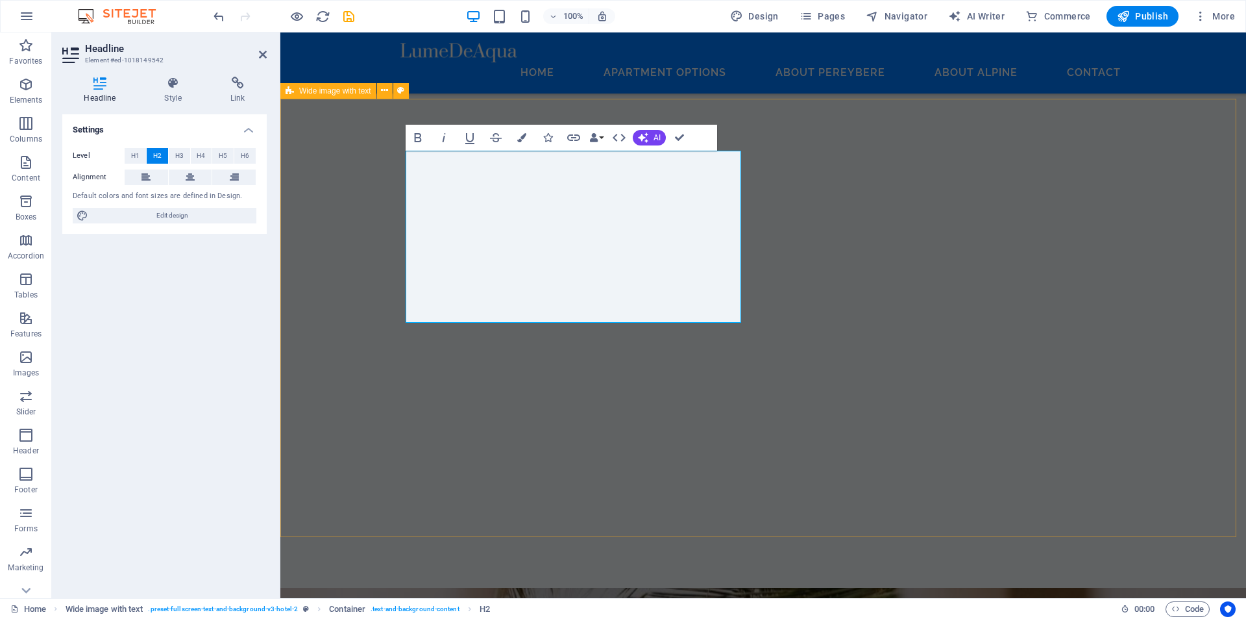
scroll to position [3025, 0]
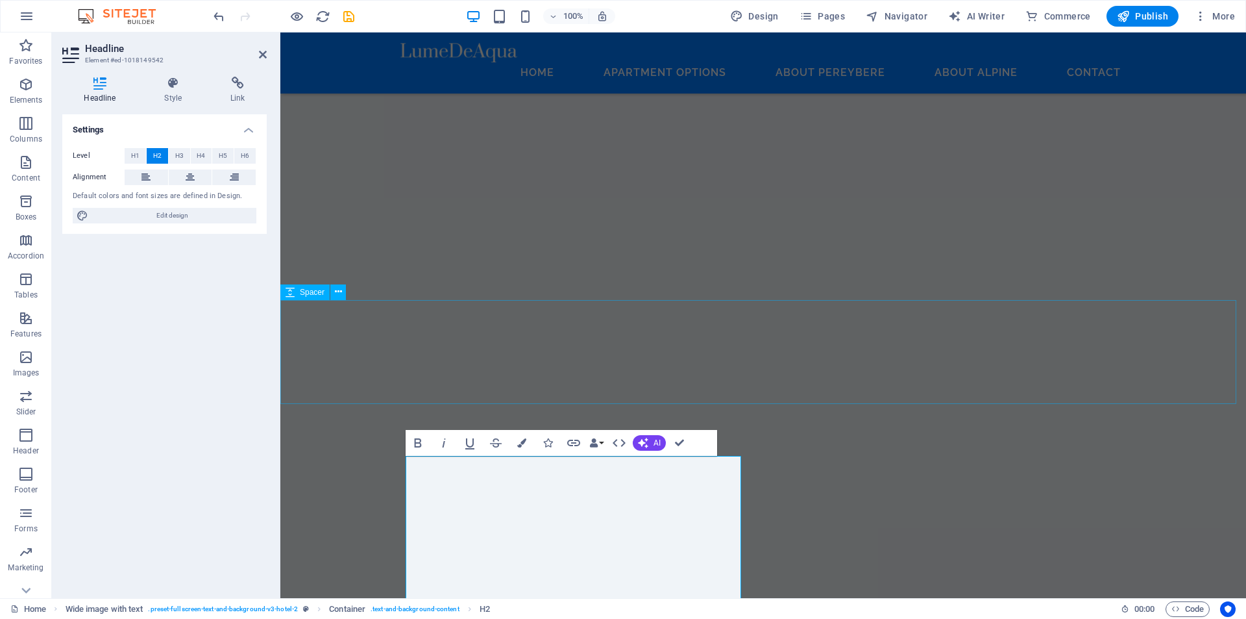
scroll to position [2895, 0]
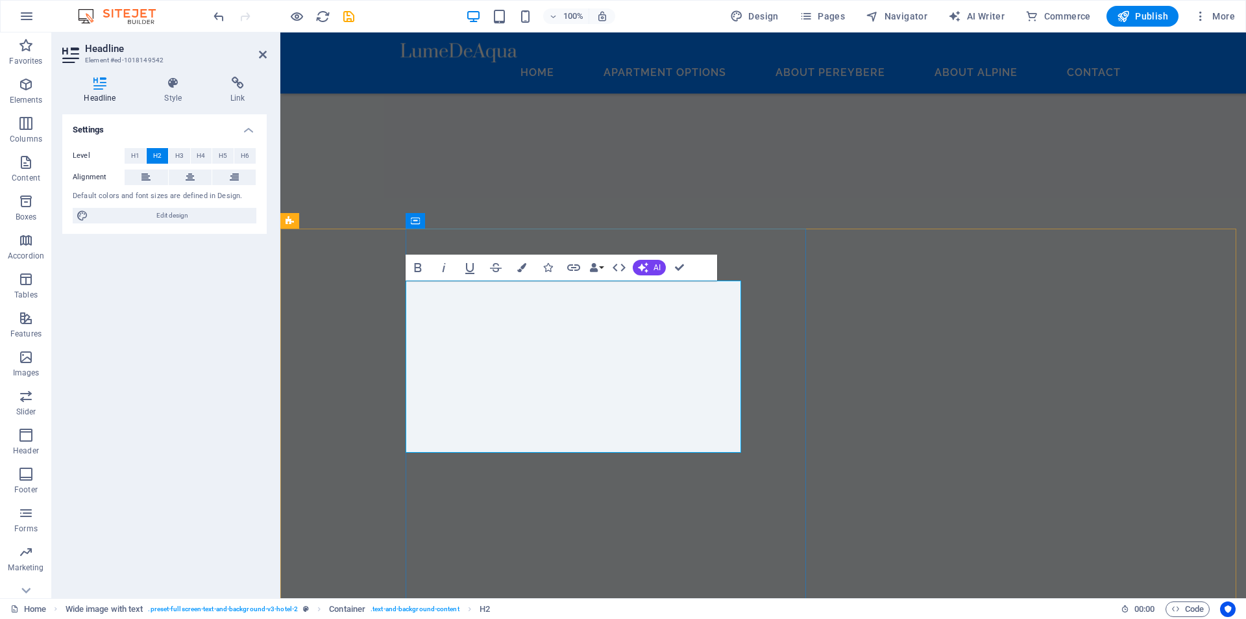
drag, startPoint x: 550, startPoint y: 312, endPoint x: 643, endPoint y: 439, distance: 157.5
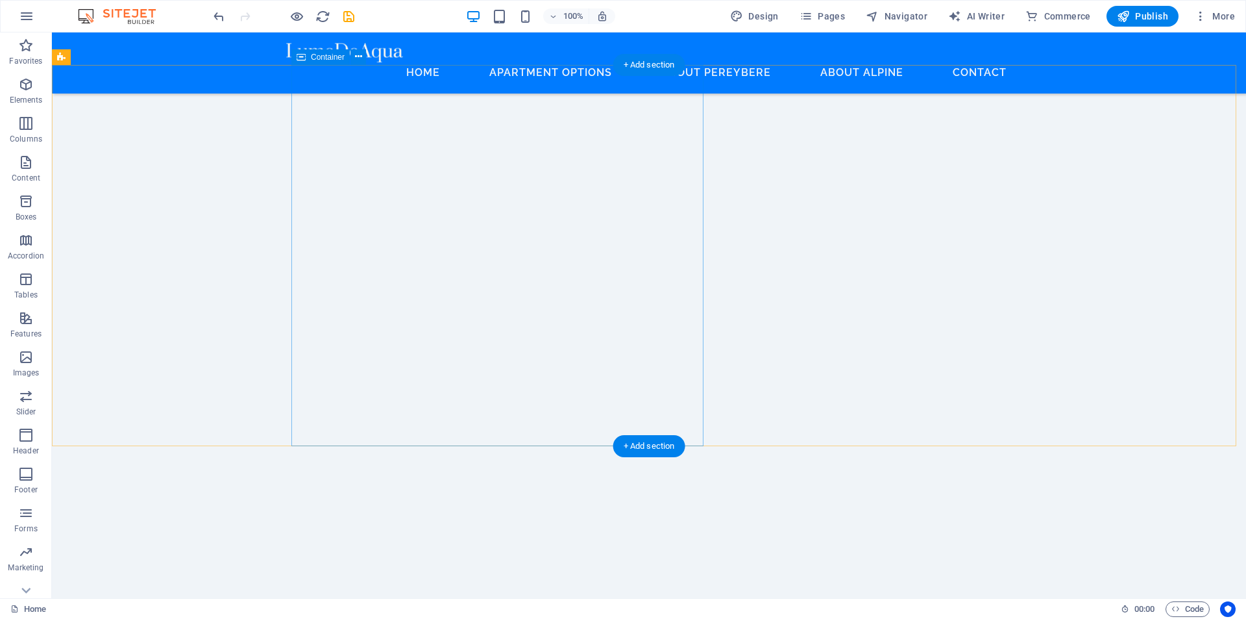
scroll to position [3471, 0]
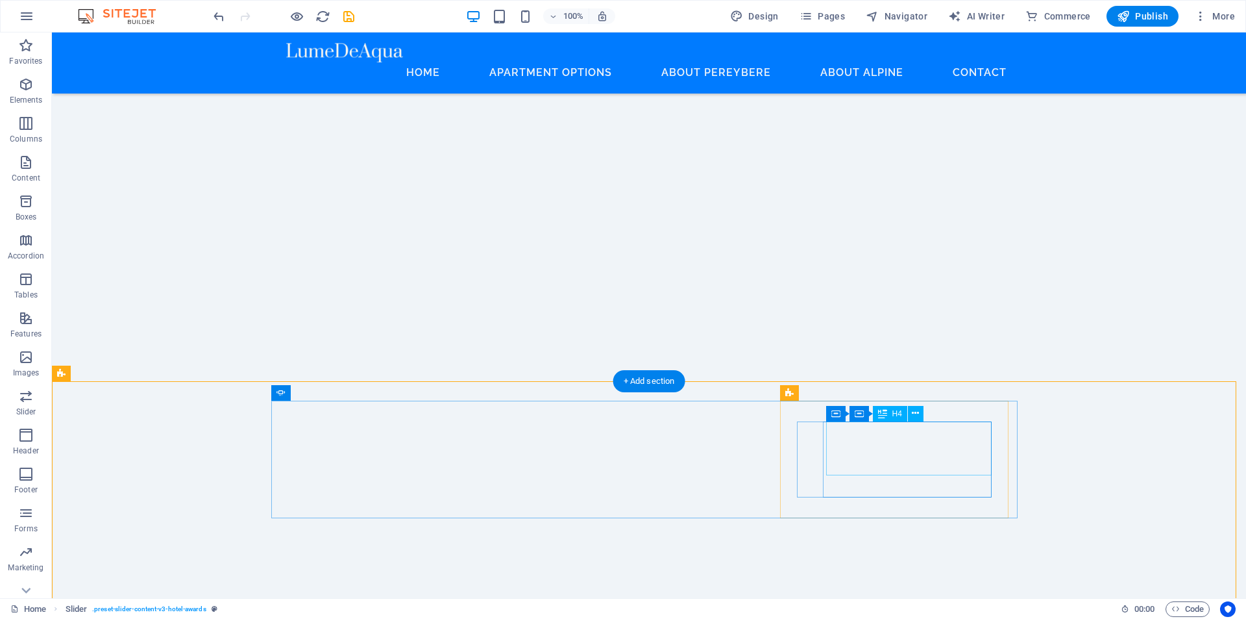
scroll to position [3406, 0]
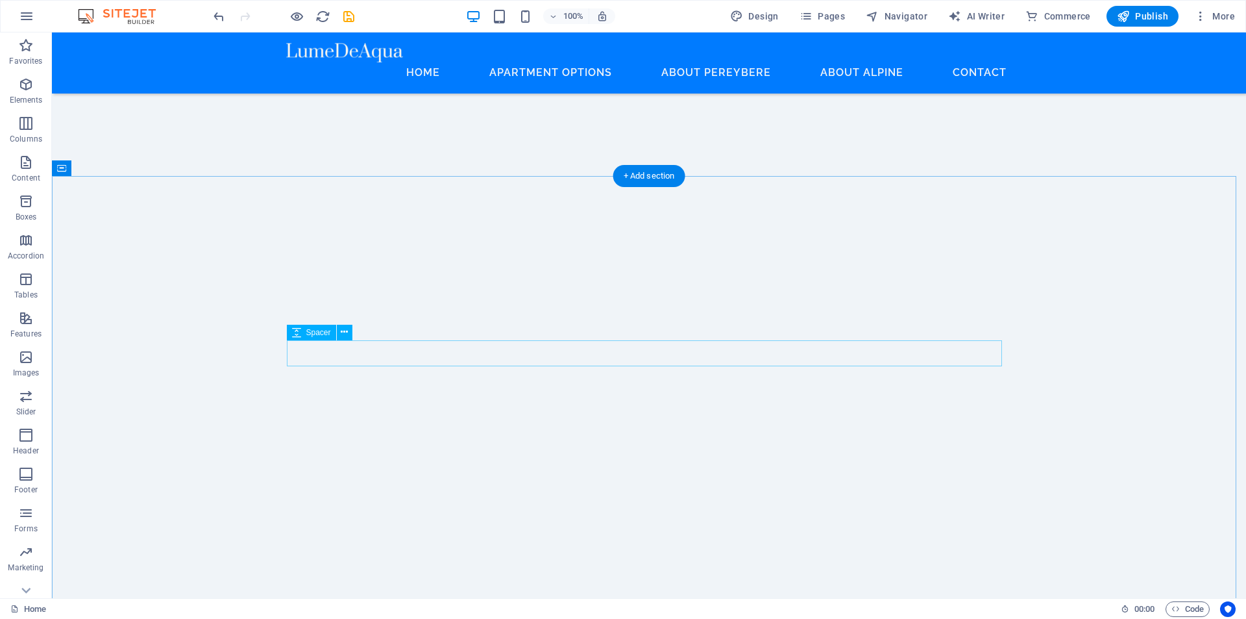
scroll to position [3879, 0]
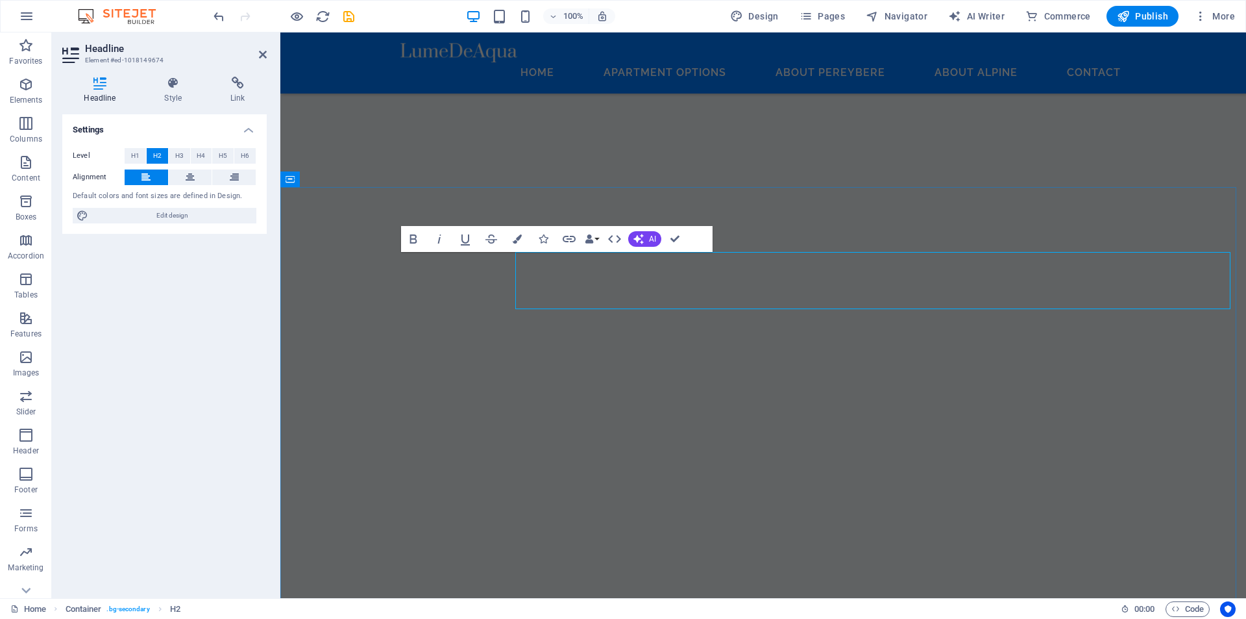
scroll to position [3822, 0]
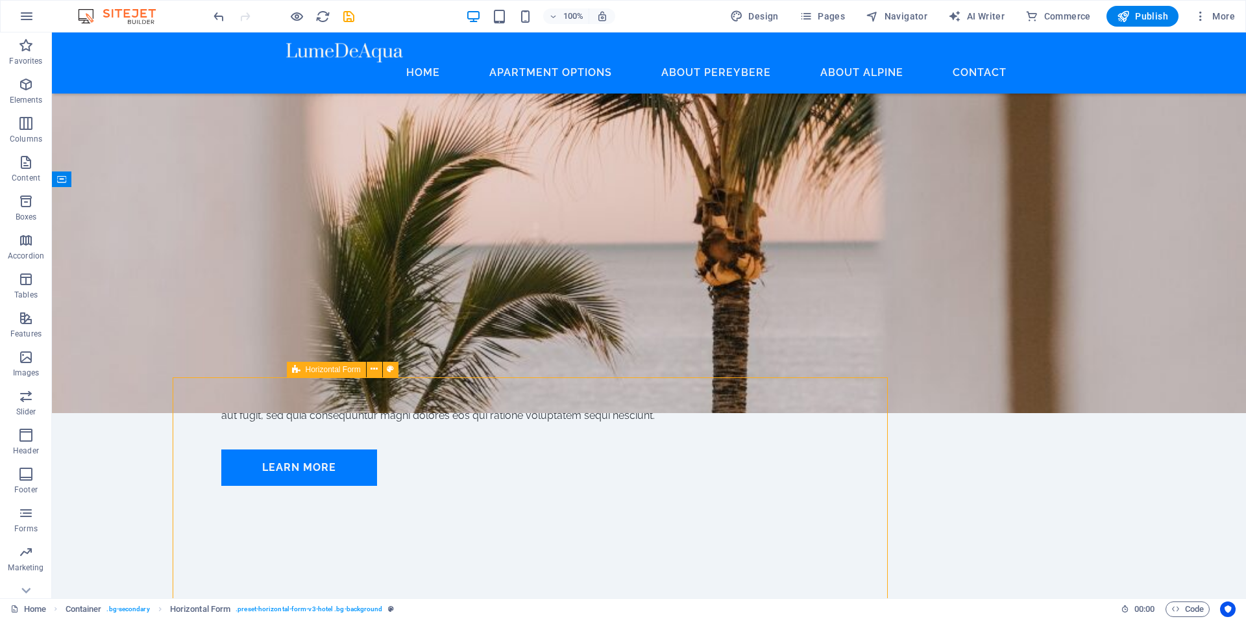
scroll to position [3879, 0]
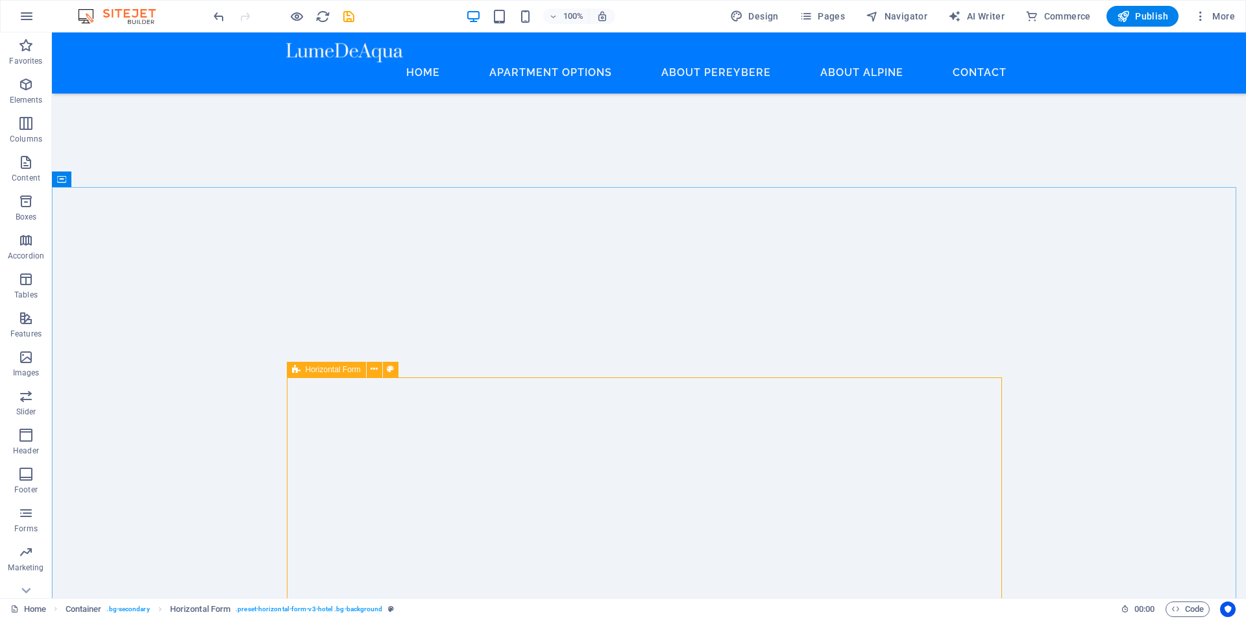
click at [344, 372] on span "Horizontal Form" at bounding box center [333, 369] width 55 height 8
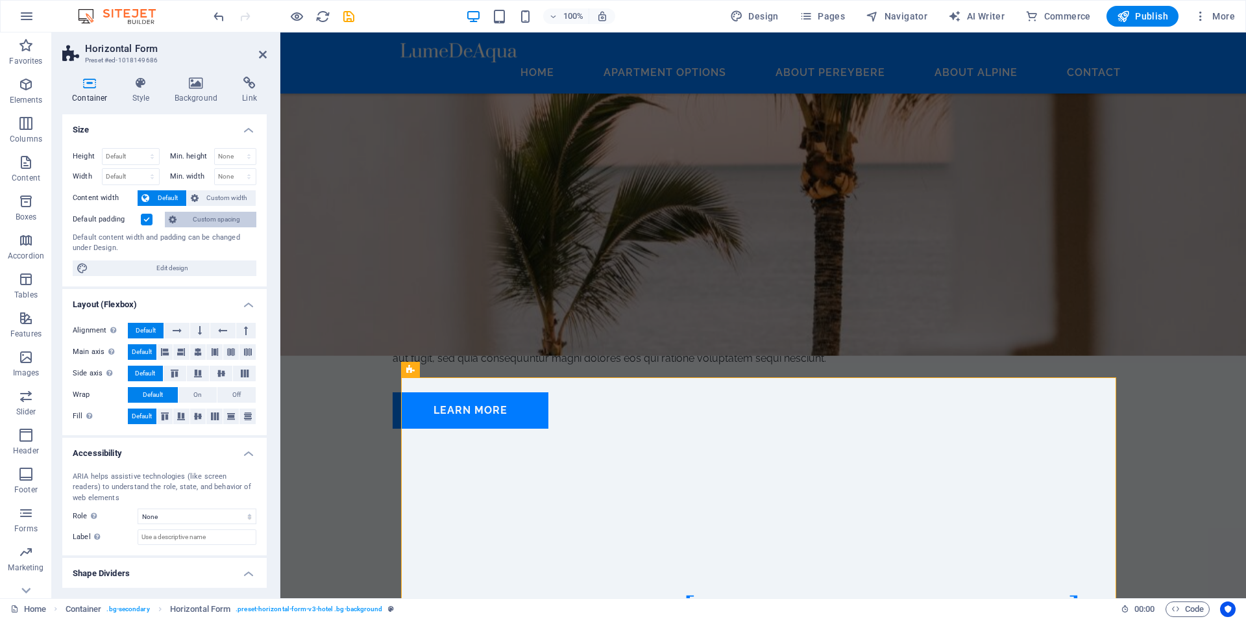
scroll to position [3822, 0]
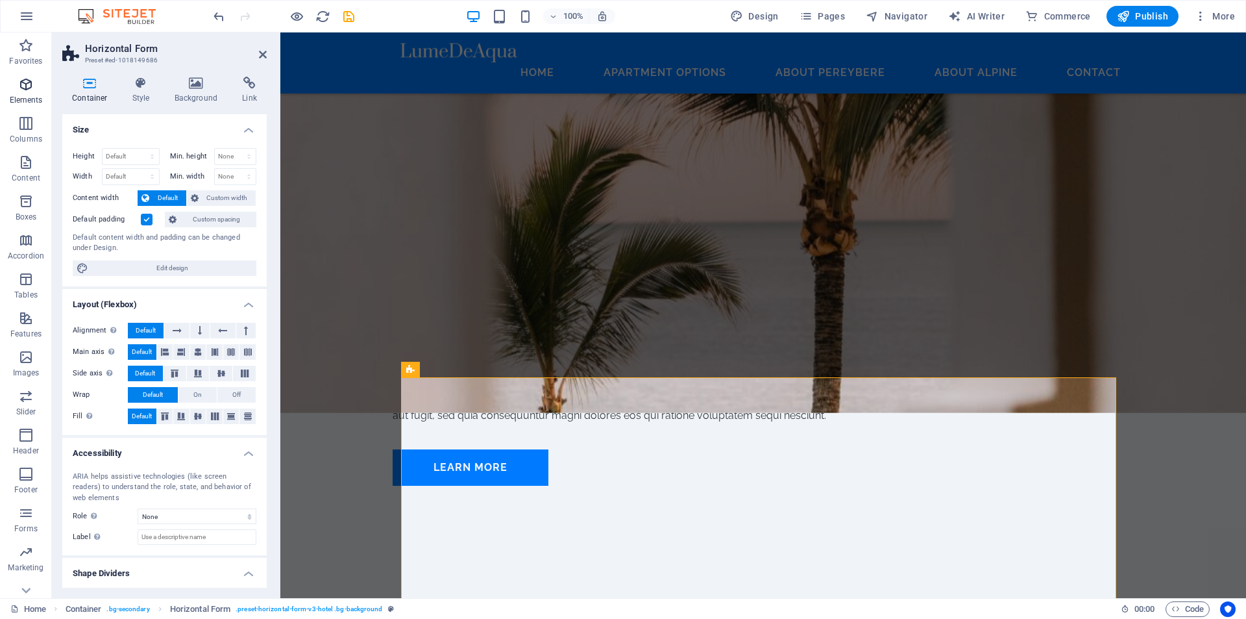
click at [20, 89] on icon "button" at bounding box center [26, 85] width 16 height 16
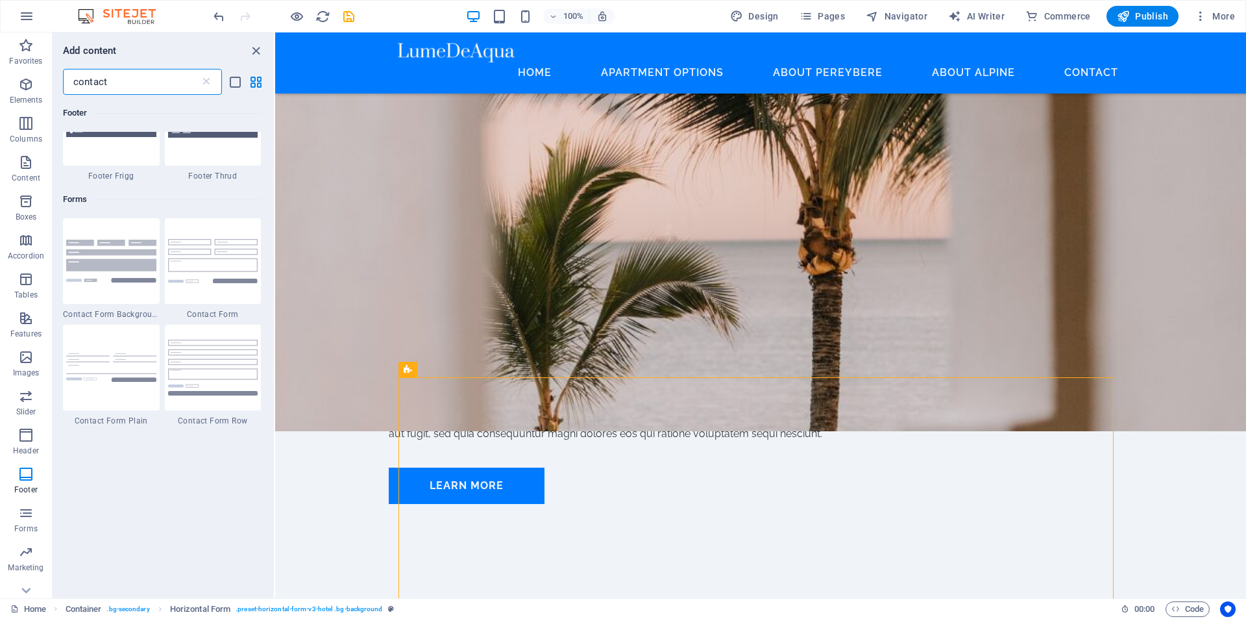
scroll to position [844, 0]
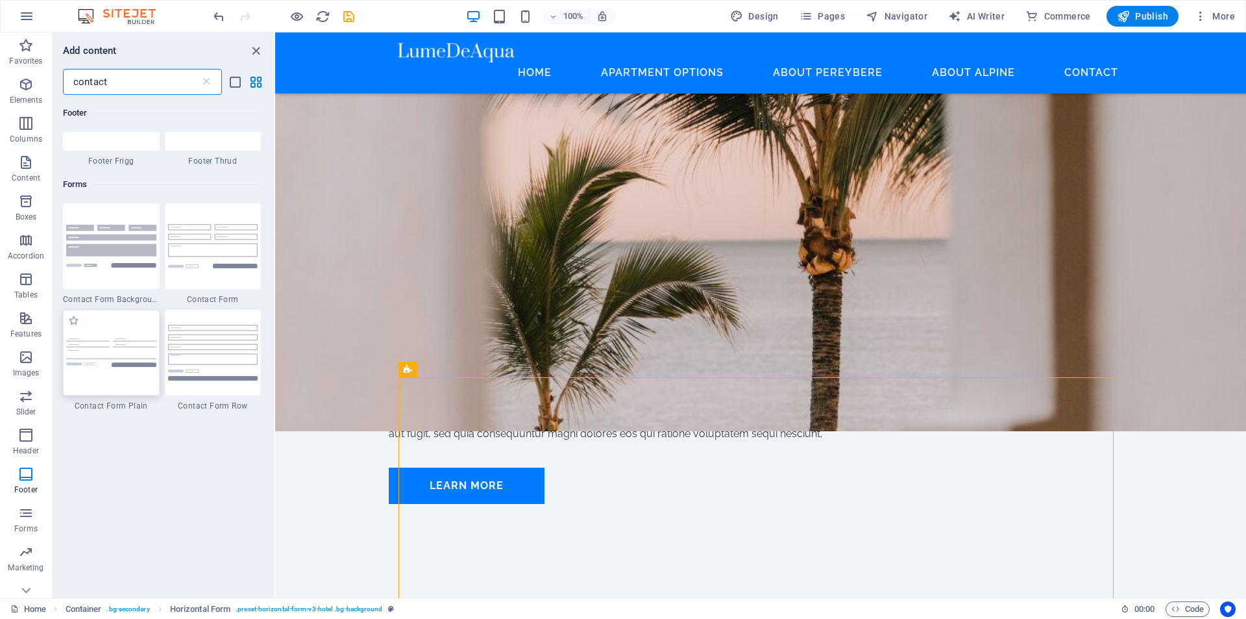
type input "contact"
drag, startPoint x: 104, startPoint y: 319, endPoint x: 141, endPoint y: 349, distance: 47.5
click at [103, 317] on div at bounding box center [111, 353] width 97 height 86
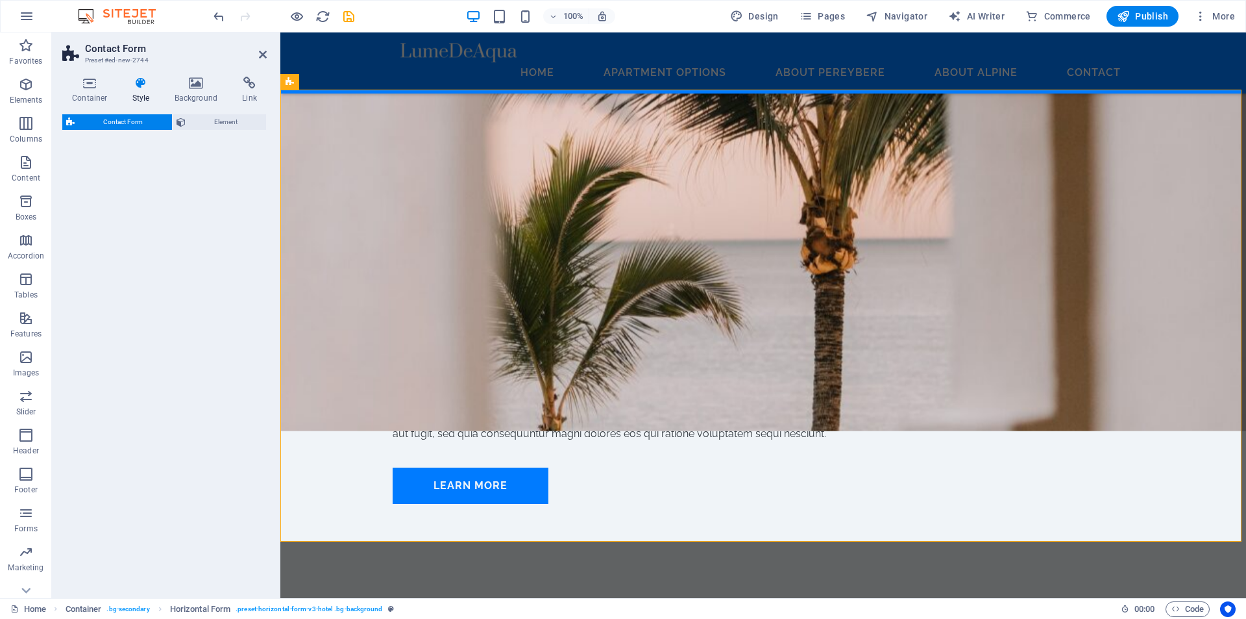
select select "rem"
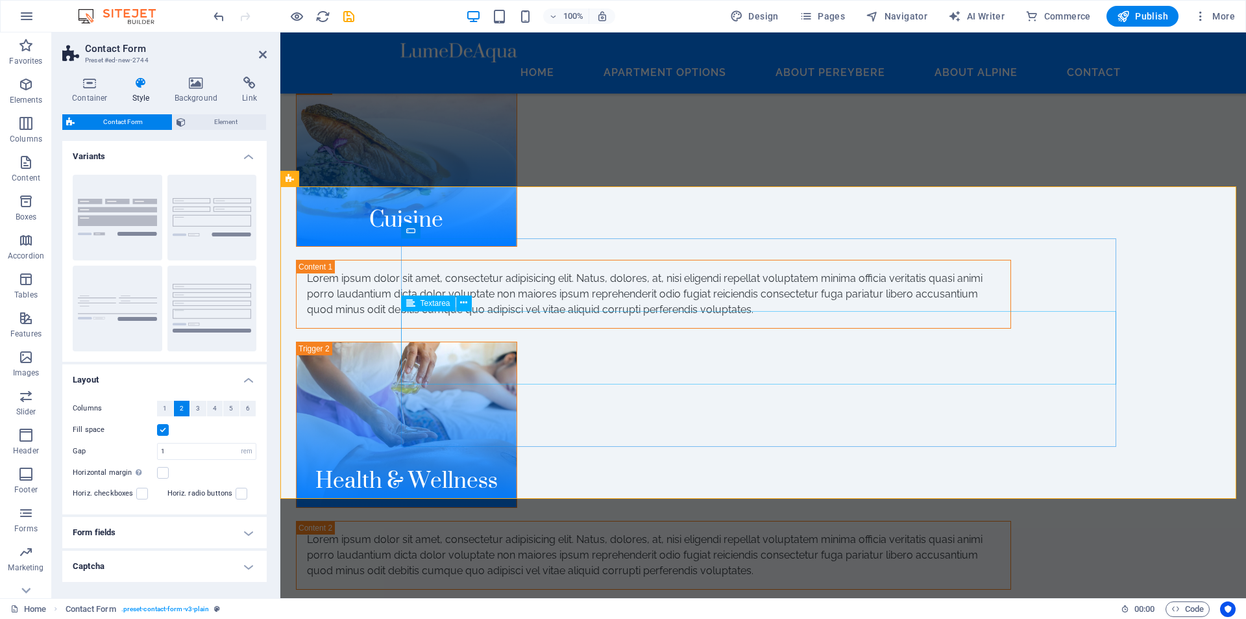
scroll to position [4533, 0]
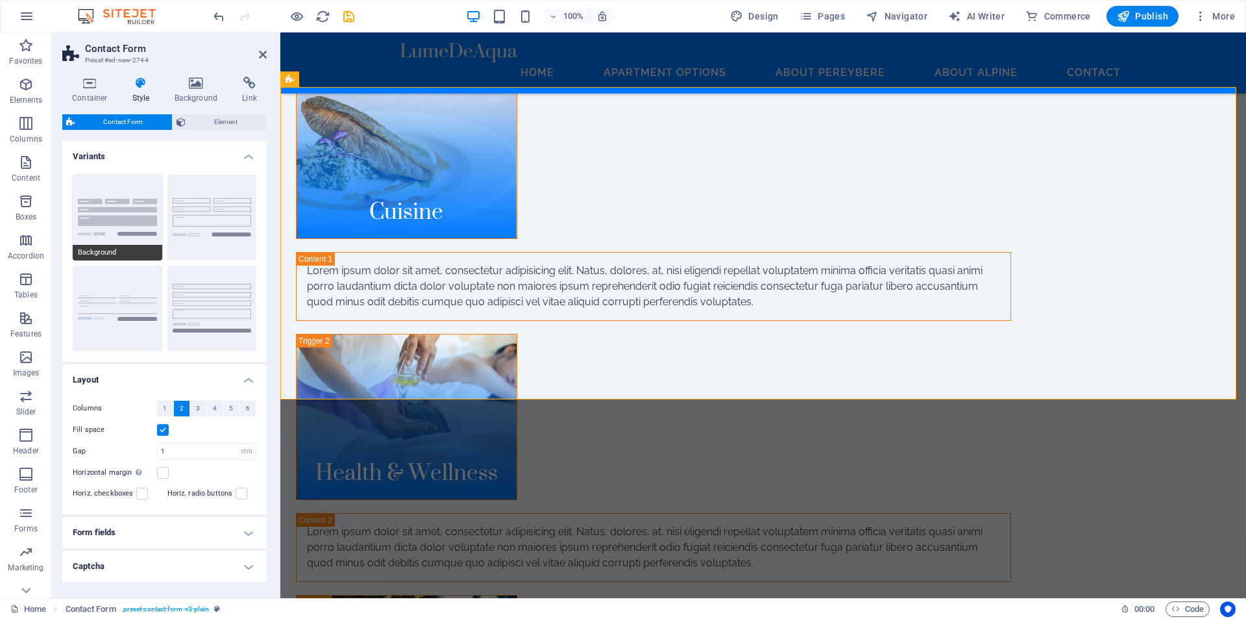
click at [124, 225] on button "Background" at bounding box center [118, 218] width 90 height 86
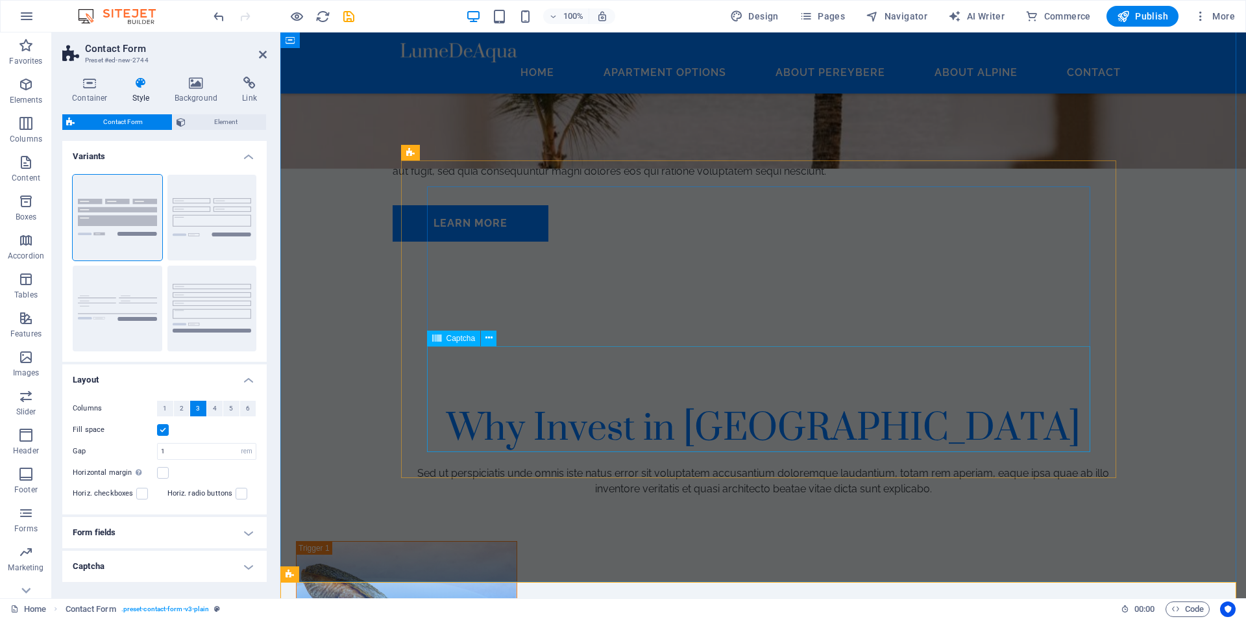
scroll to position [4014, 0]
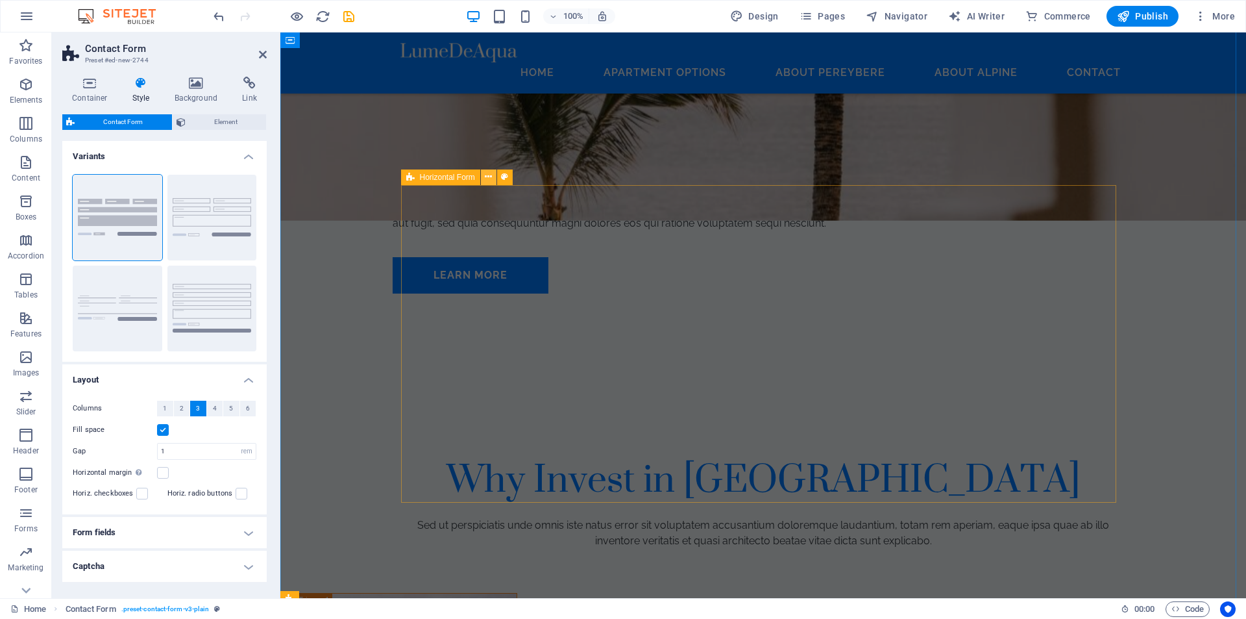
click at [491, 178] on icon at bounding box center [488, 177] width 7 height 14
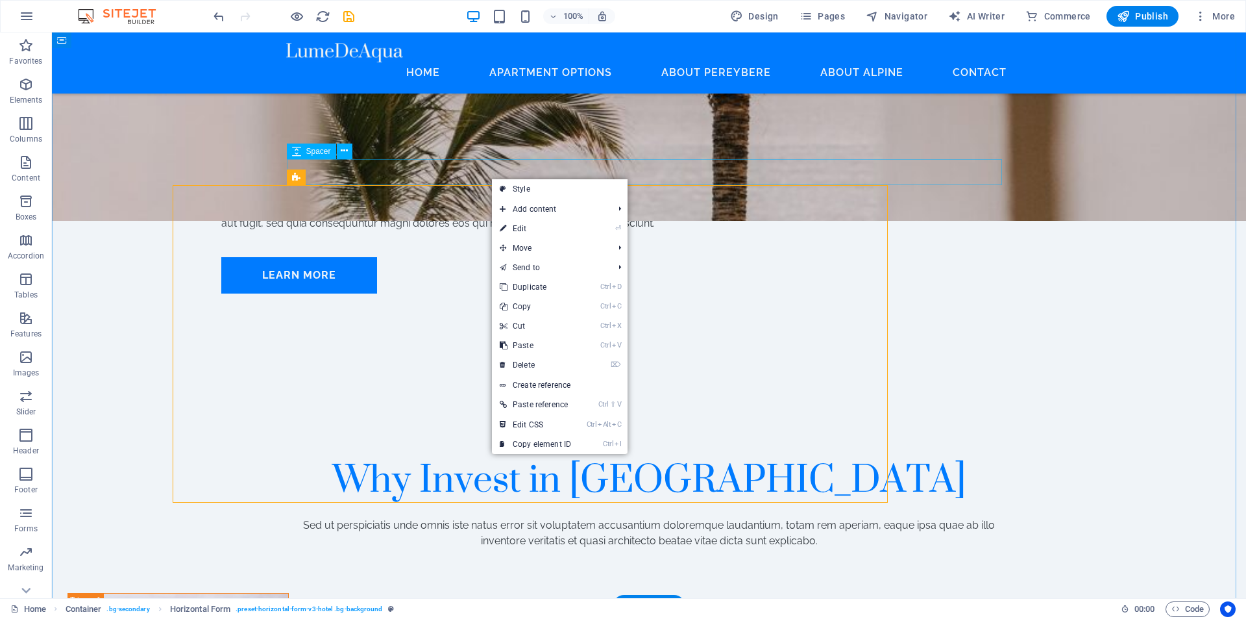
scroll to position [4071, 0]
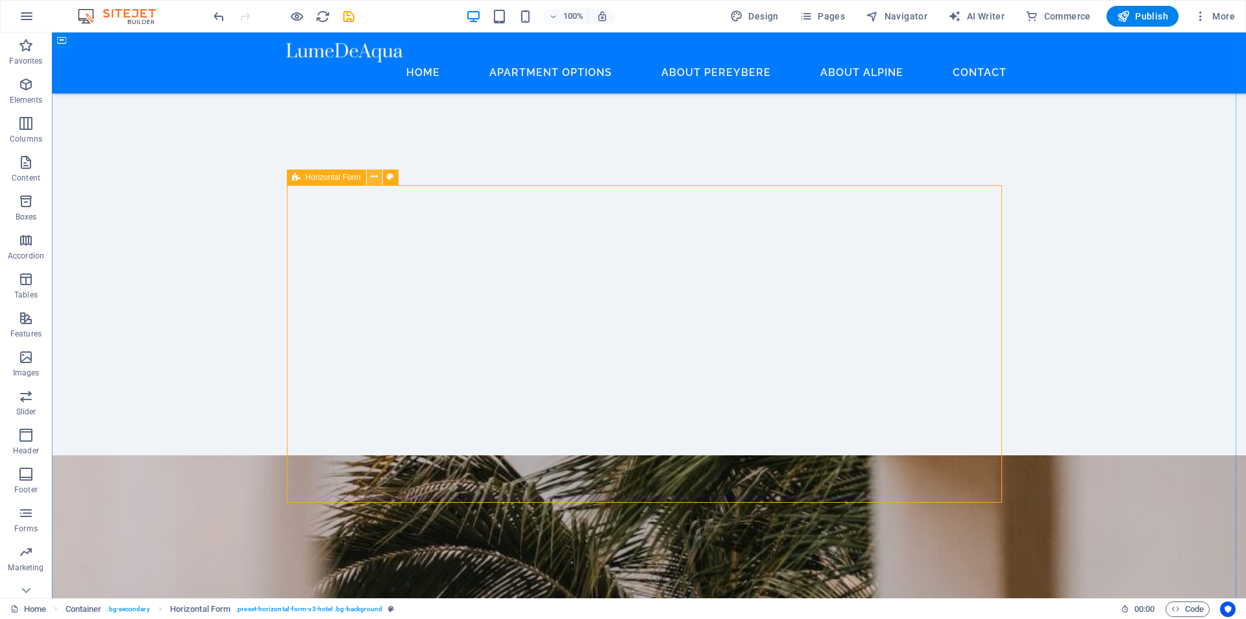
click at [375, 174] on icon at bounding box center [374, 177] width 7 height 14
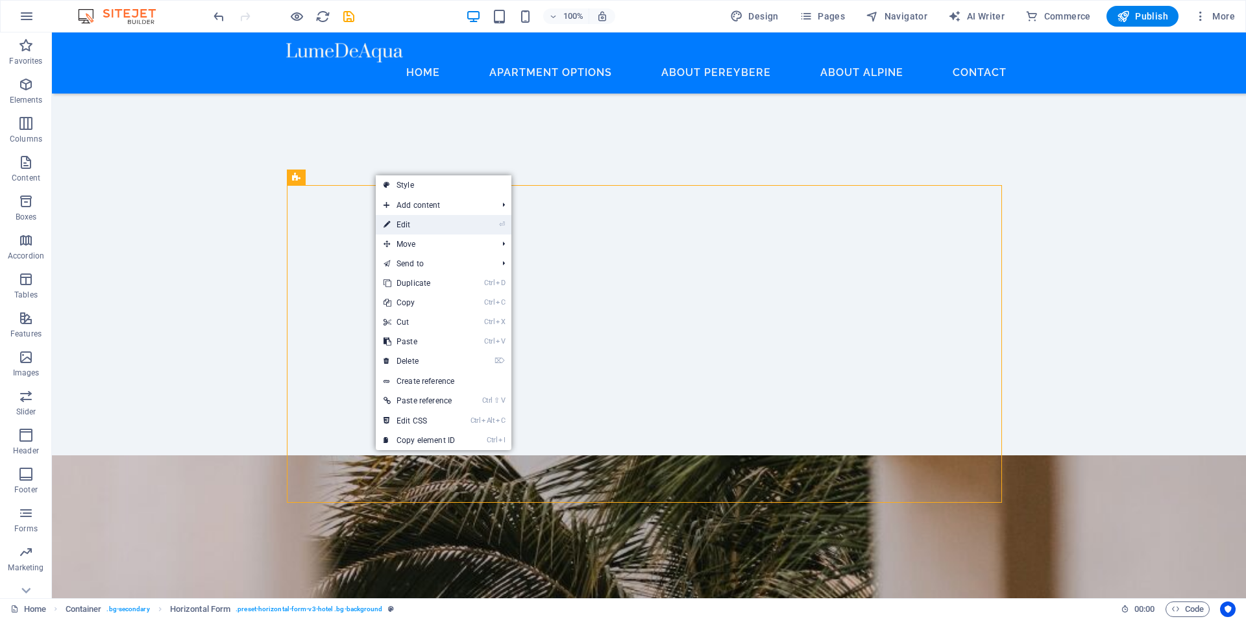
click at [444, 223] on link "⏎ Edit" at bounding box center [419, 224] width 87 height 19
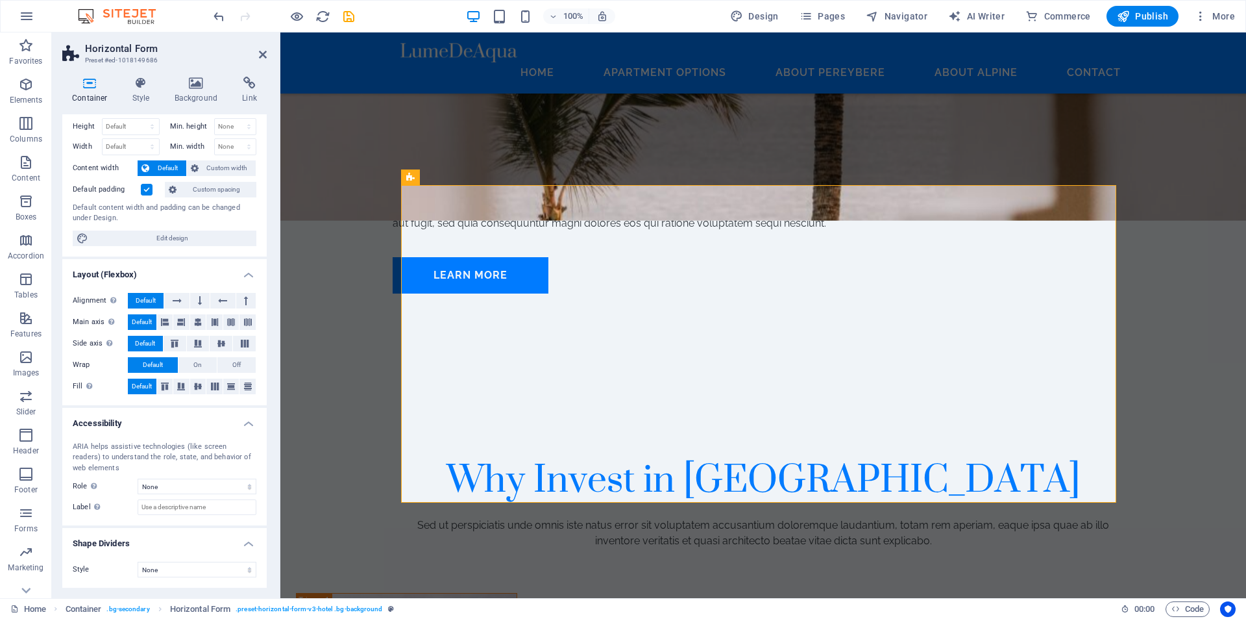
scroll to position [0, 0]
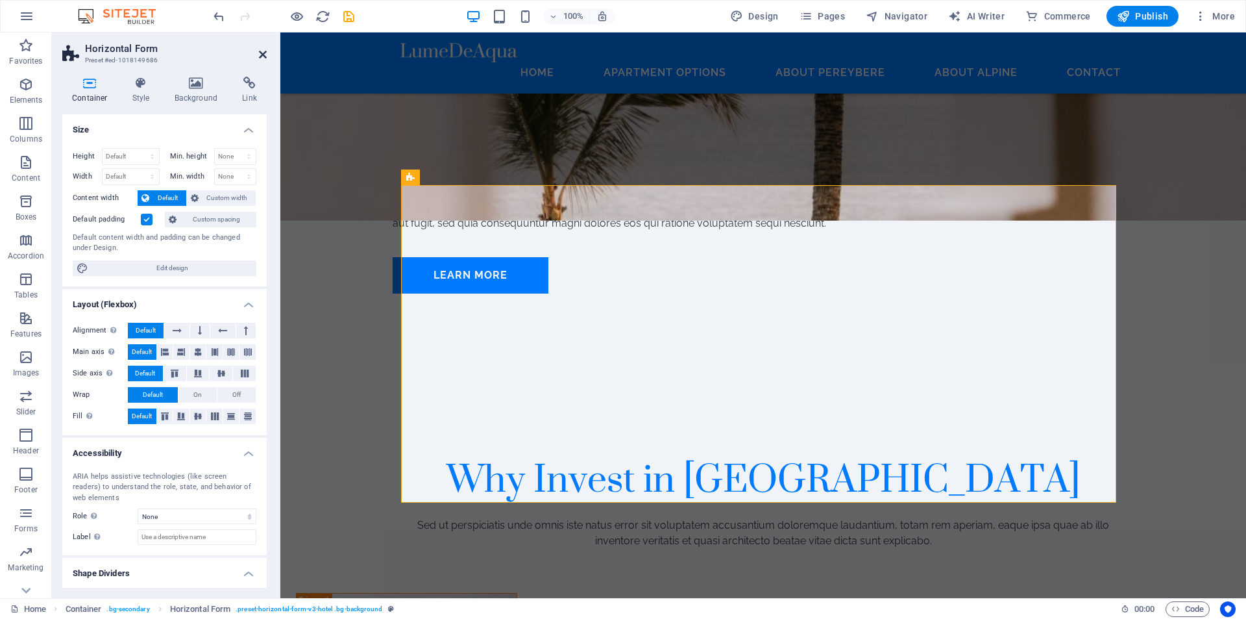
drag, startPoint x: 261, startPoint y: 55, endPoint x: 209, endPoint y: 25, distance: 60.2
click at [261, 55] on icon at bounding box center [263, 54] width 8 height 10
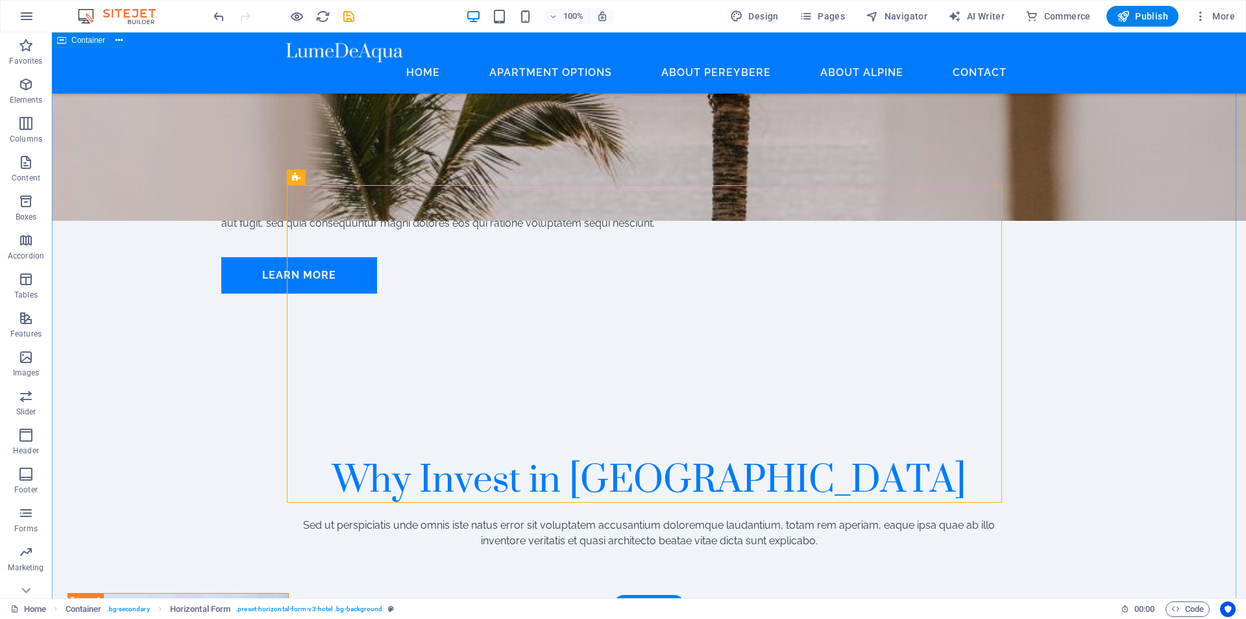
scroll to position [4071, 0]
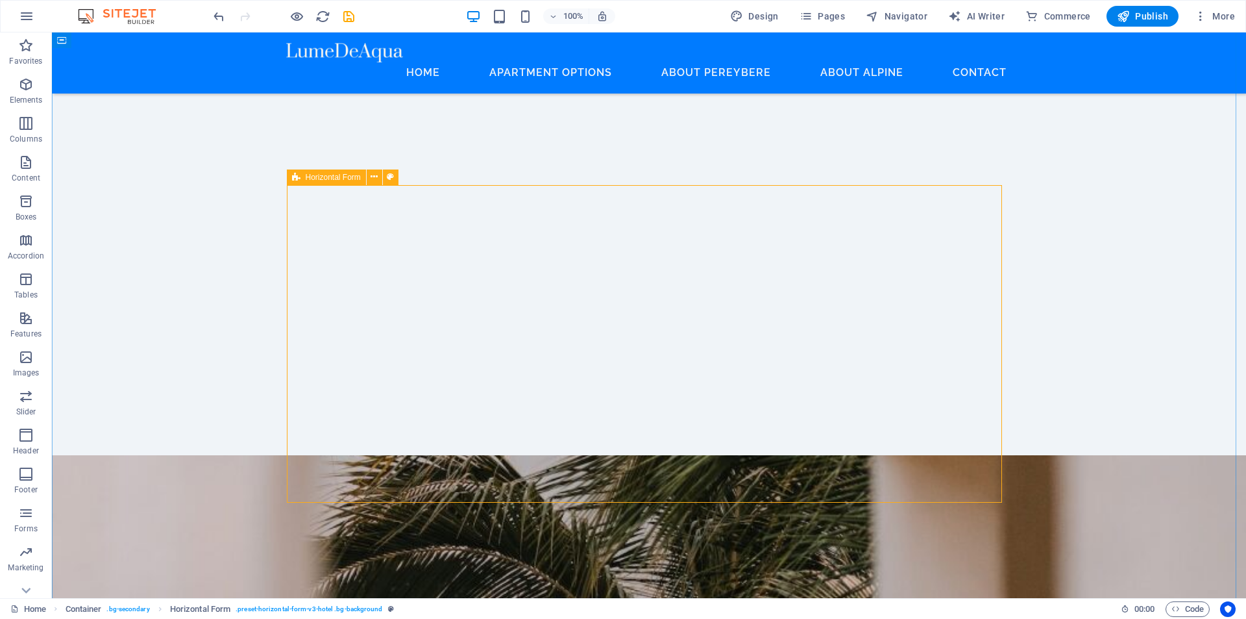
click at [331, 179] on span "Horizontal Form" at bounding box center [333, 177] width 55 height 8
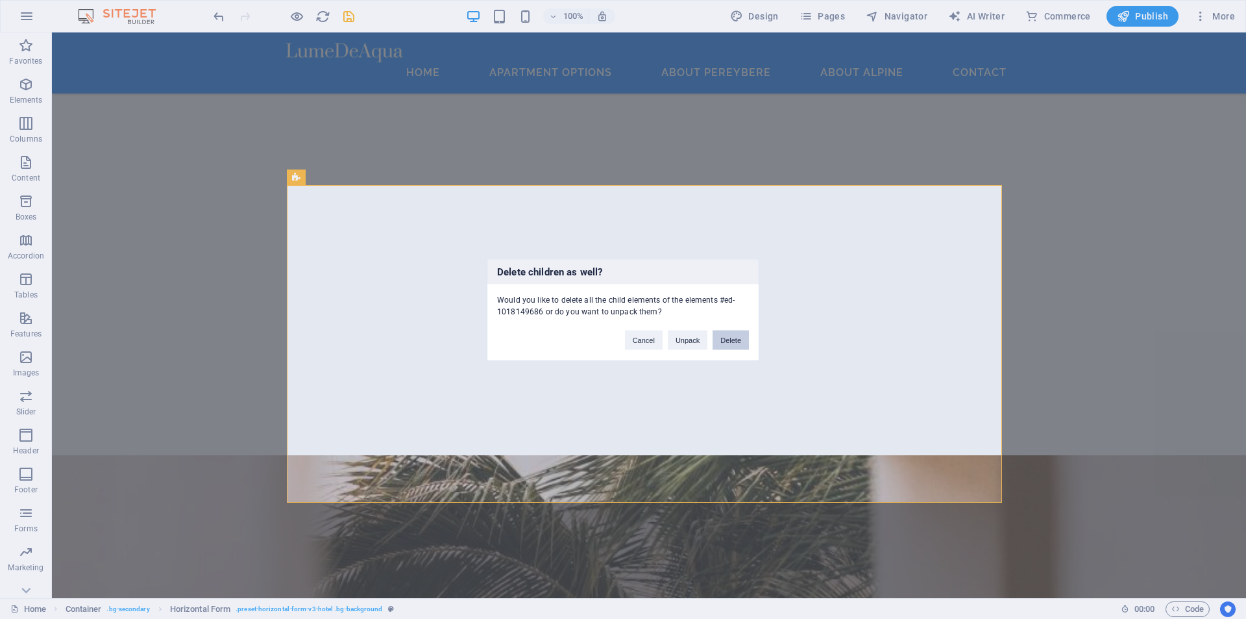
click at [730, 342] on button "Delete" at bounding box center [731, 339] width 36 height 19
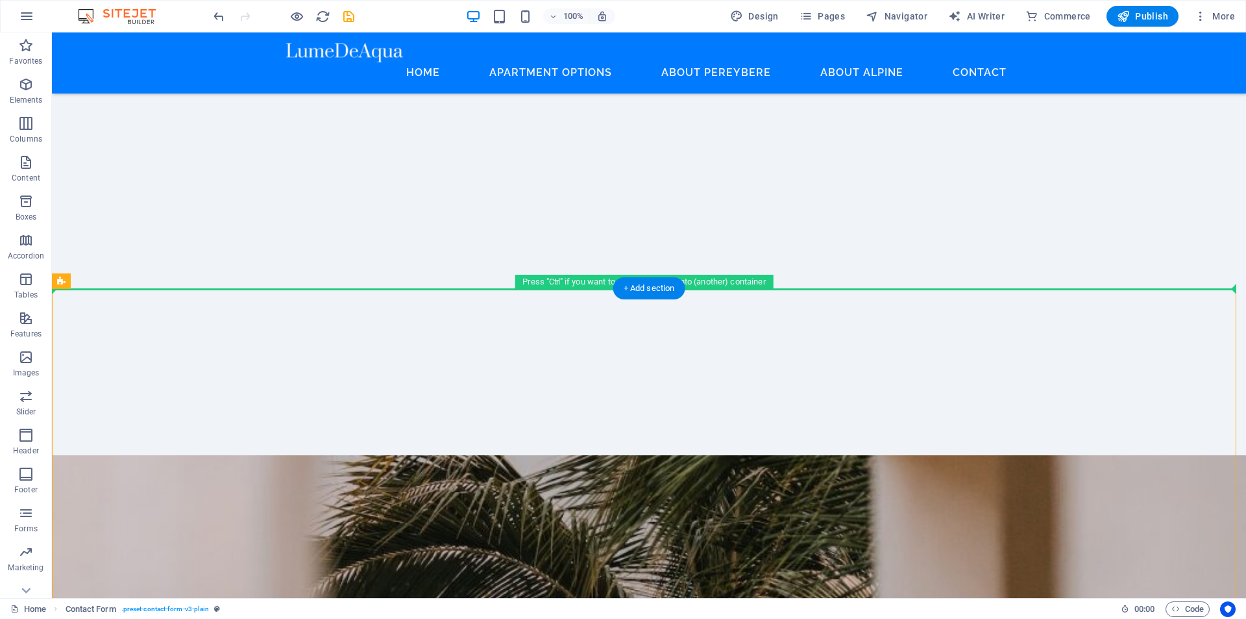
drag, startPoint x: 99, startPoint y: 225, endPoint x: 96, endPoint y: 214, distance: 12.0
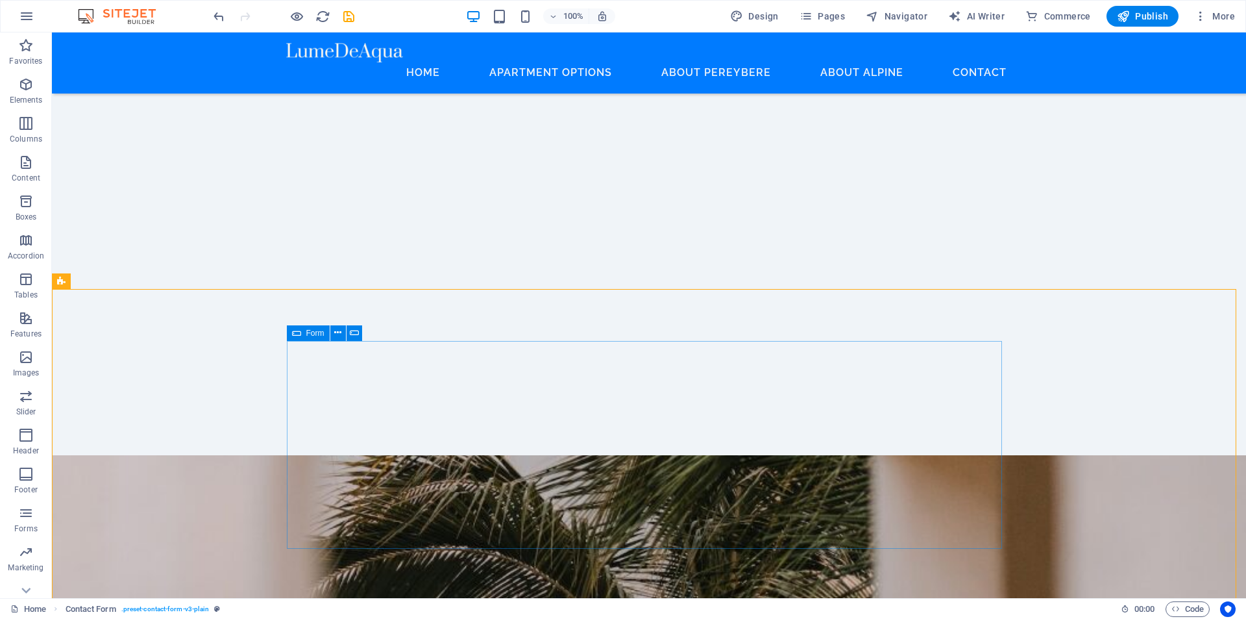
click at [304, 334] on div "Form" at bounding box center [308, 333] width 43 height 16
click at [336, 334] on icon at bounding box center [337, 333] width 7 height 14
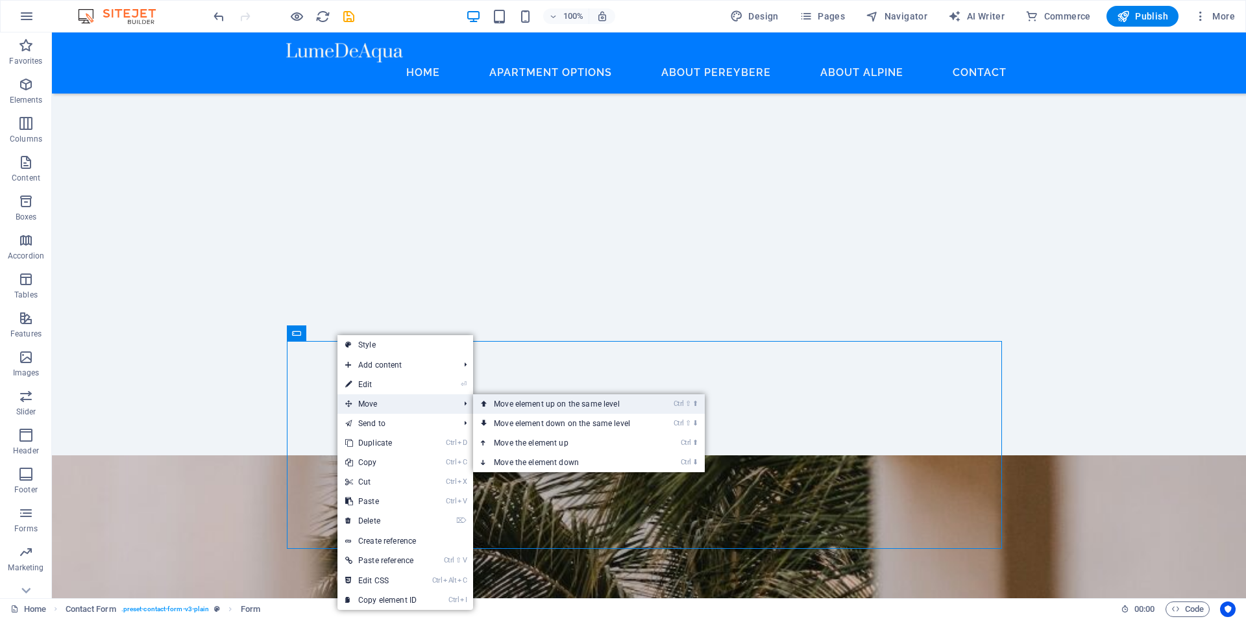
click at [498, 405] on link "Ctrl ⇧ ⬆ Move element up on the same level" at bounding box center [564, 403] width 183 height 19
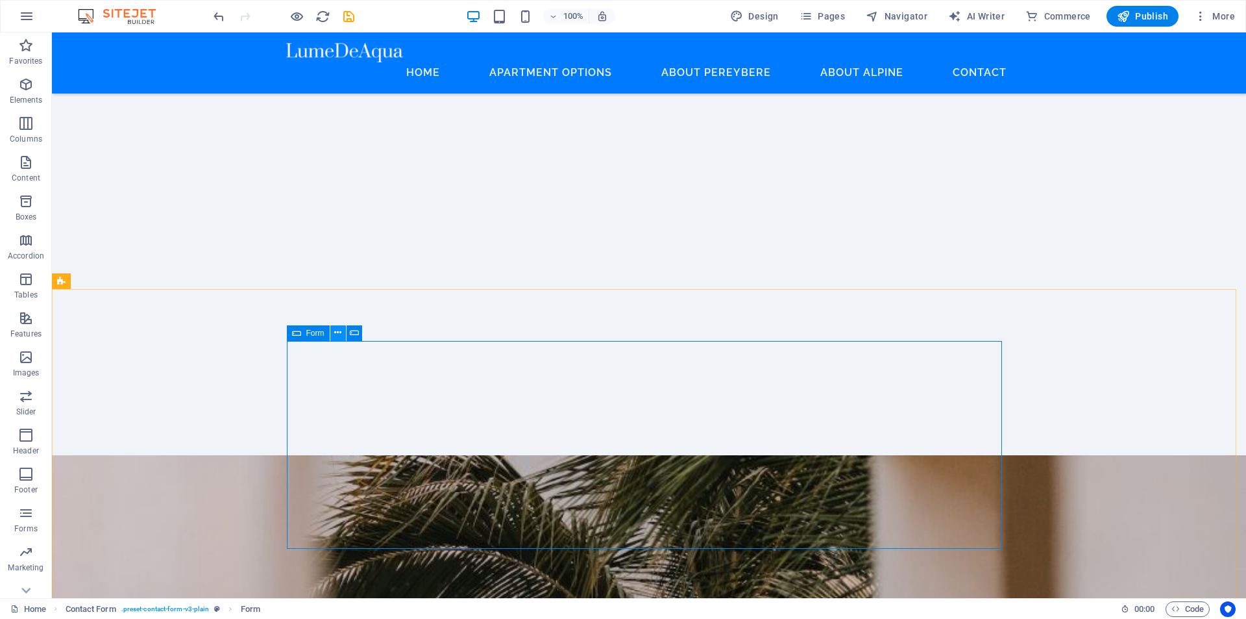
click at [339, 336] on icon at bounding box center [337, 333] width 7 height 14
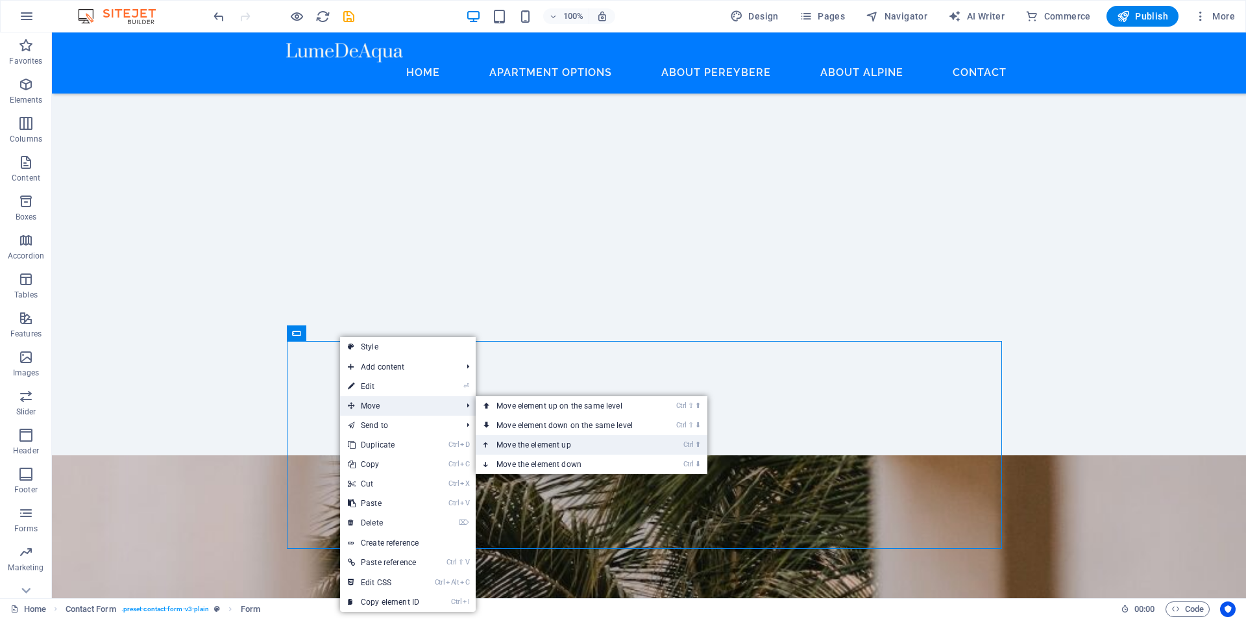
click at [565, 443] on link "Ctrl ⬆ Move the element up" at bounding box center [567, 444] width 183 height 19
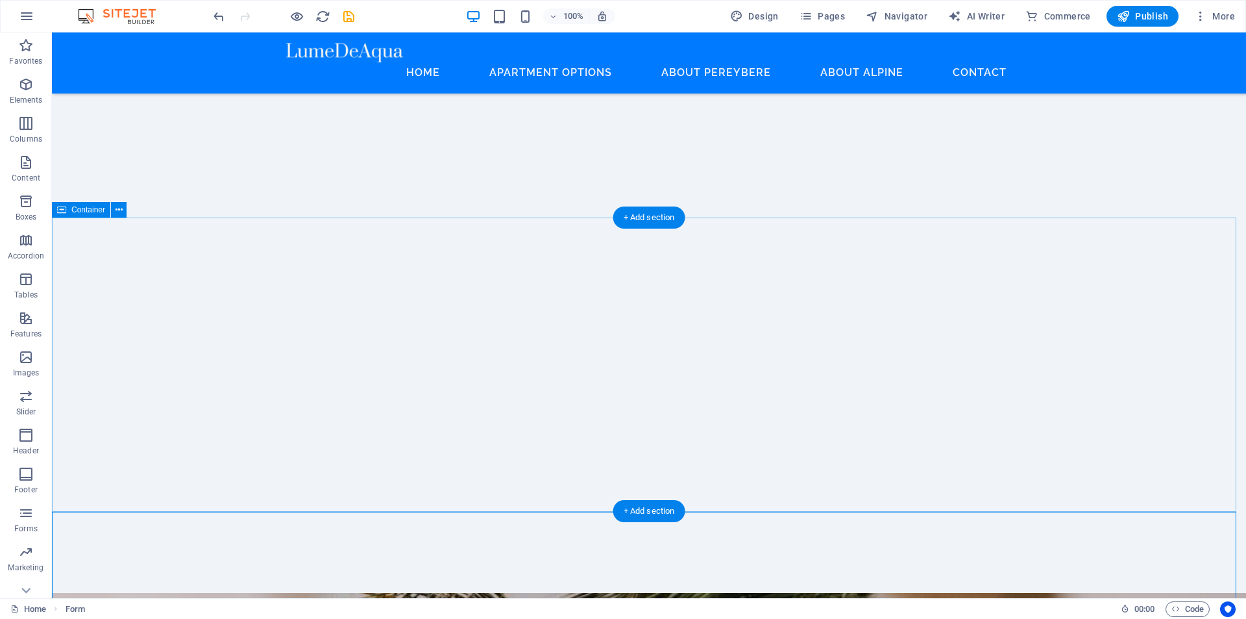
scroll to position [4006, 0]
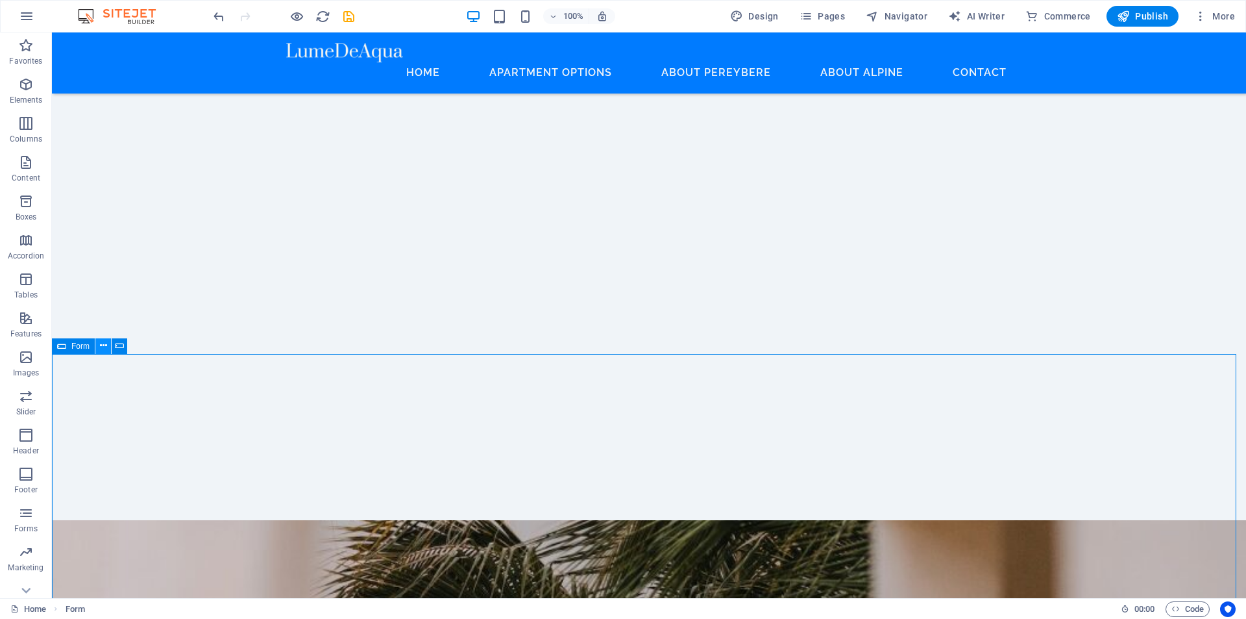
click at [103, 345] on icon at bounding box center [103, 346] width 7 height 14
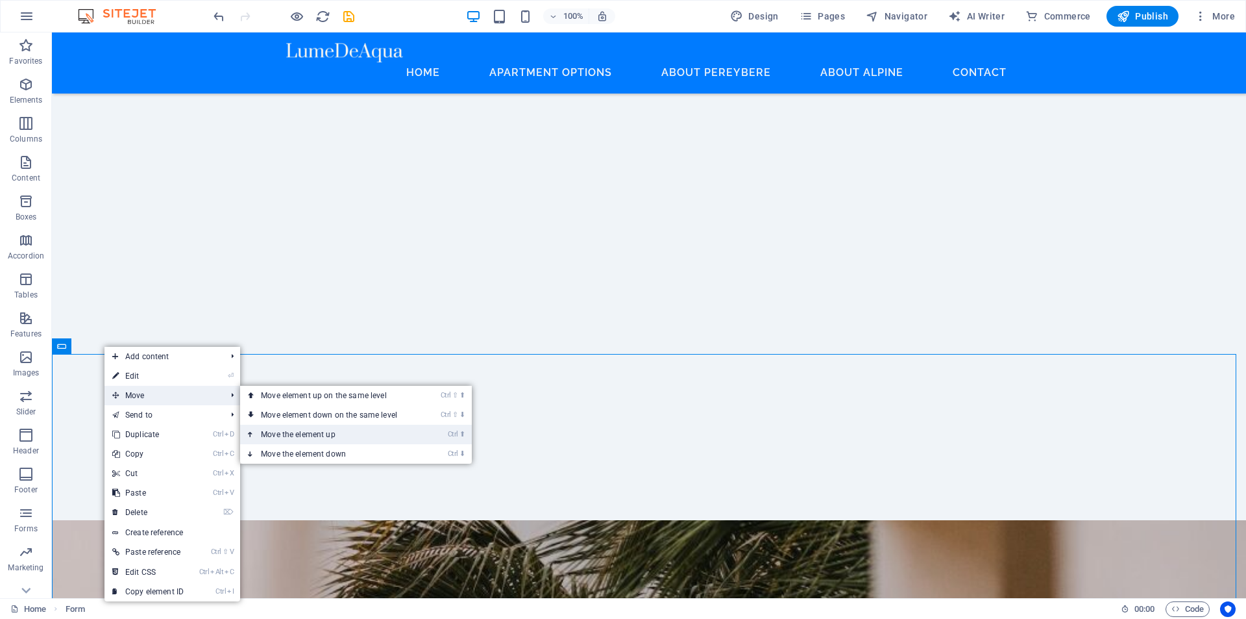
click at [363, 433] on link "Ctrl ⬆ Move the element up" at bounding box center [331, 433] width 183 height 19
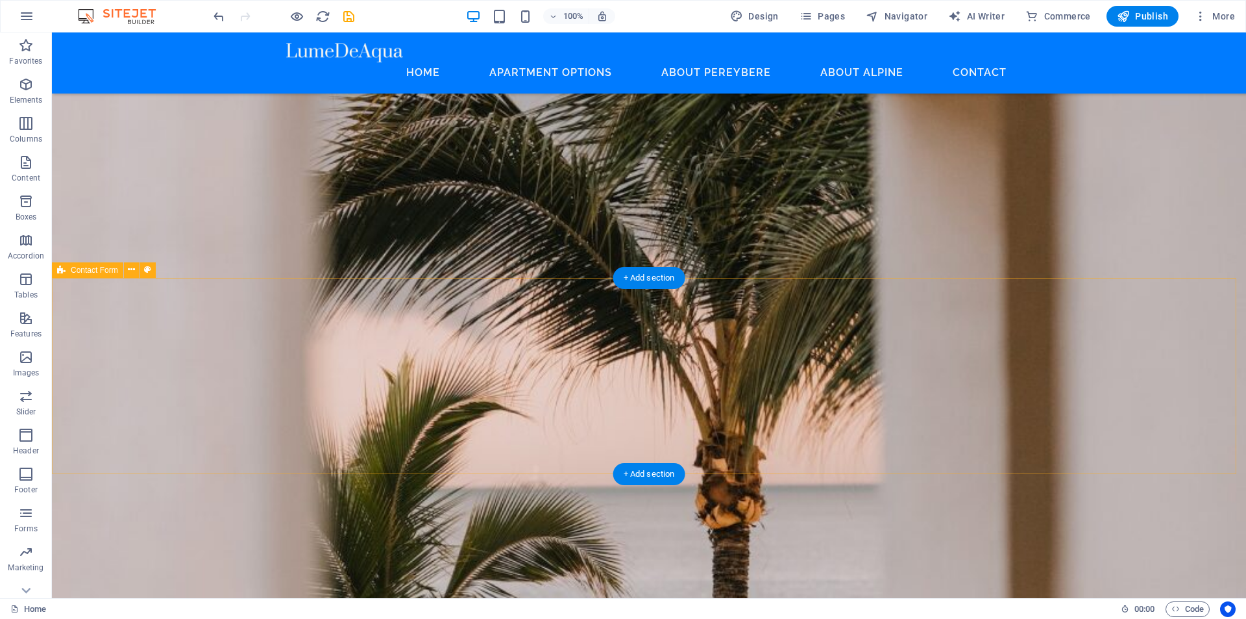
scroll to position [4430, 0]
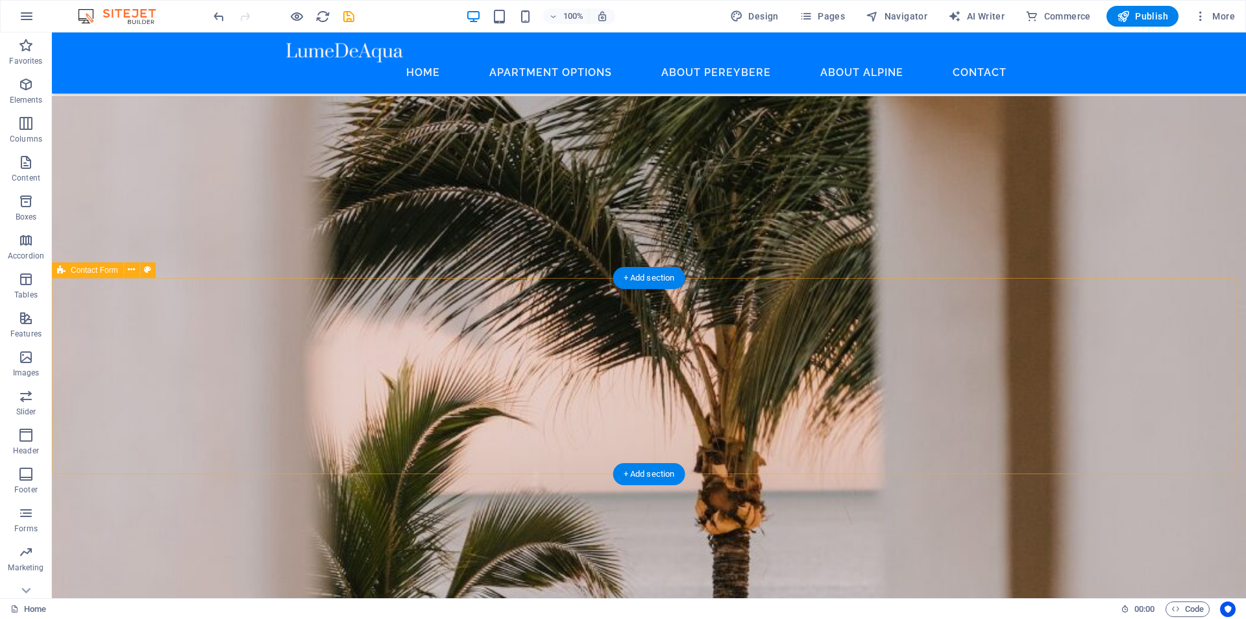
click at [95, 272] on span "Contact Form" at bounding box center [94, 270] width 47 height 8
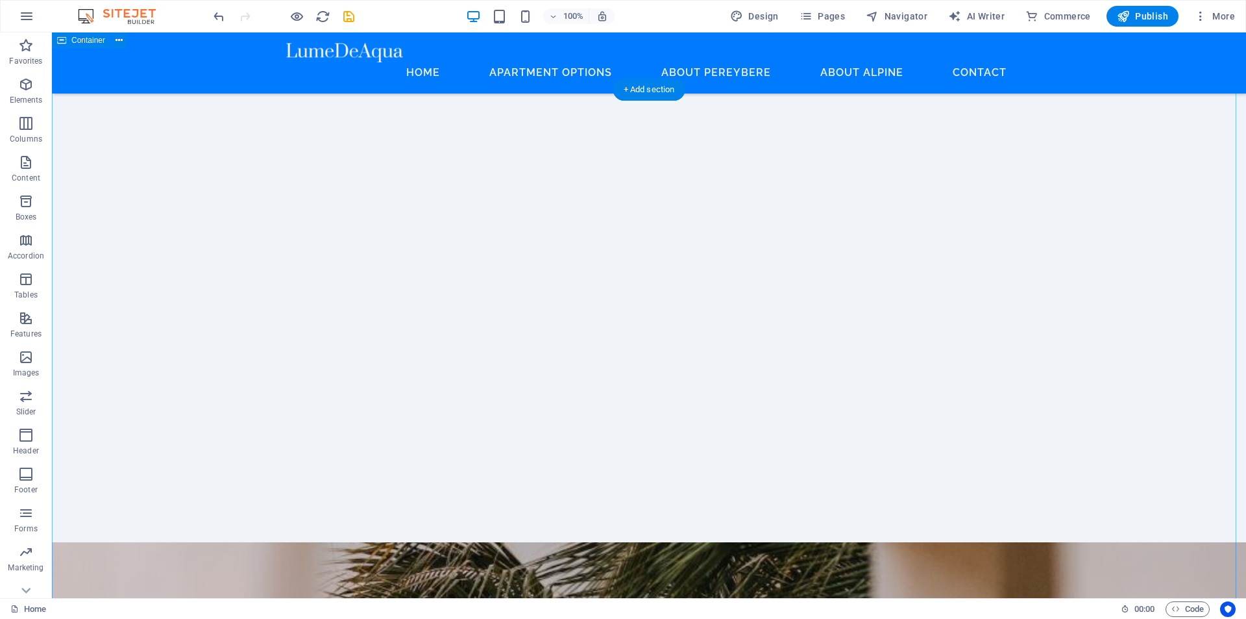
scroll to position [3974, 0]
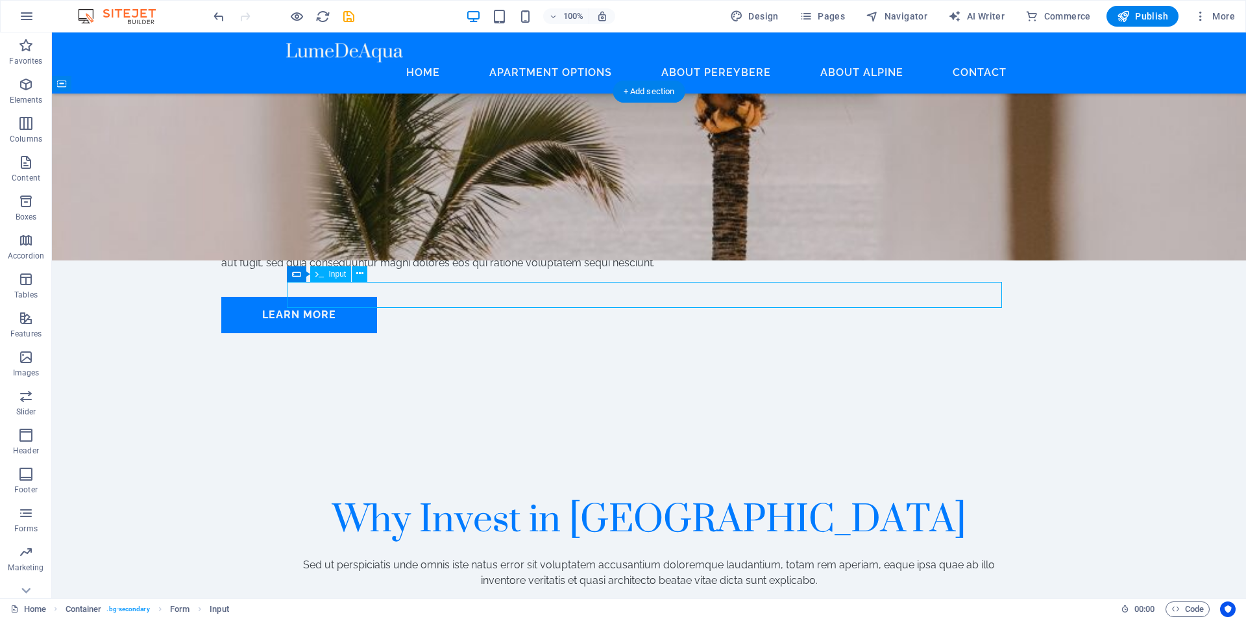
scroll to position [3917, 0]
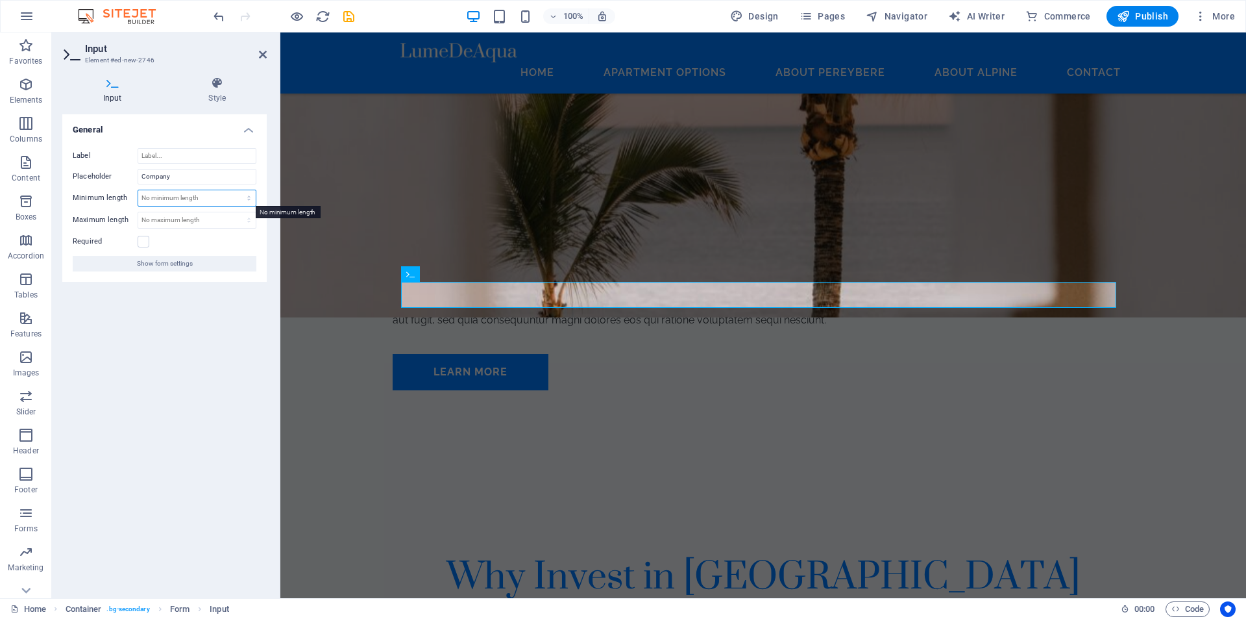
click at [176, 196] on select "No minimum length chars" at bounding box center [196, 198] width 117 height 16
select select "characters"
click at [238, 190] on select "No minimum length chars" at bounding box center [196, 198] width 117 height 16
click at [149, 198] on input "100" at bounding box center [196, 198] width 117 height 16
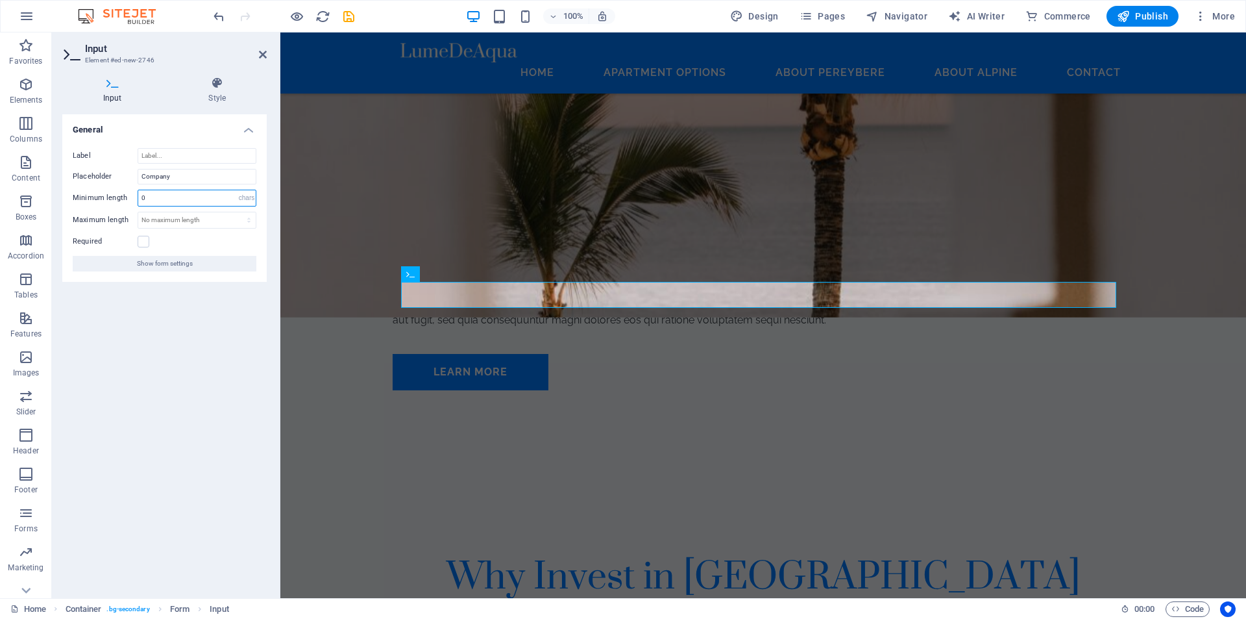
type input "1"
click at [195, 224] on select "No maximum length chars" at bounding box center [196, 220] width 117 height 16
select select "characters"
click at [238, 212] on select "No maximum length chars" at bounding box center [196, 220] width 117 height 16
type input "100"
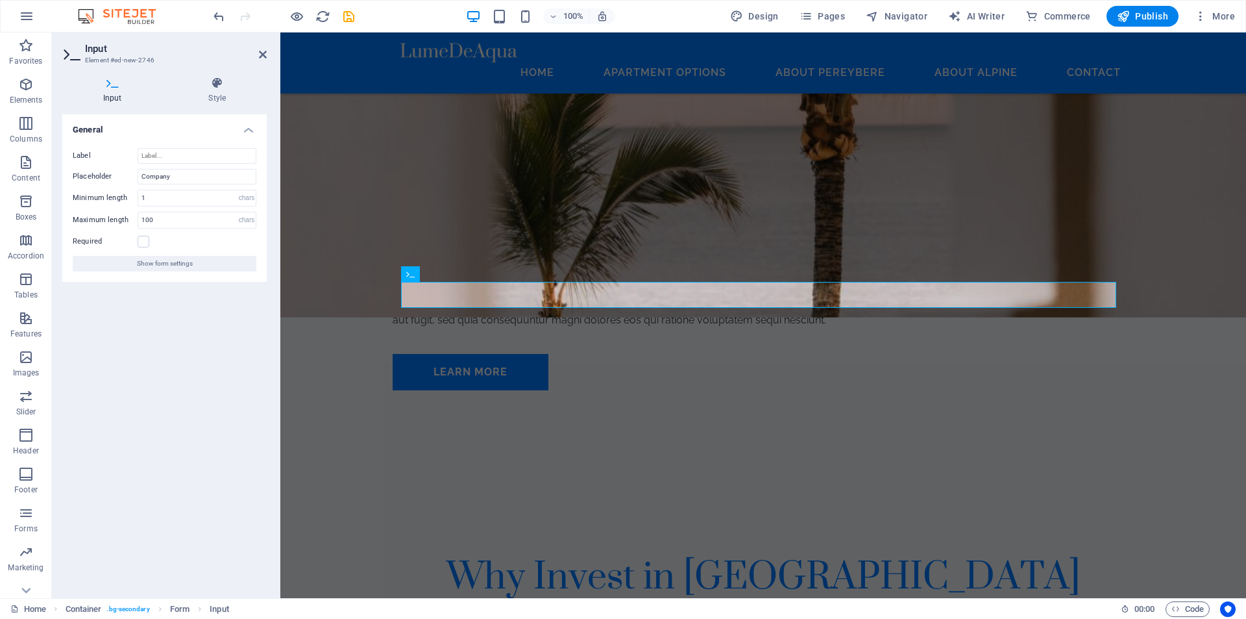
click at [178, 334] on div "General Label Placeholder Company Minimum length 1 No minimum length chars Maxi…" at bounding box center [164, 350] width 204 height 473
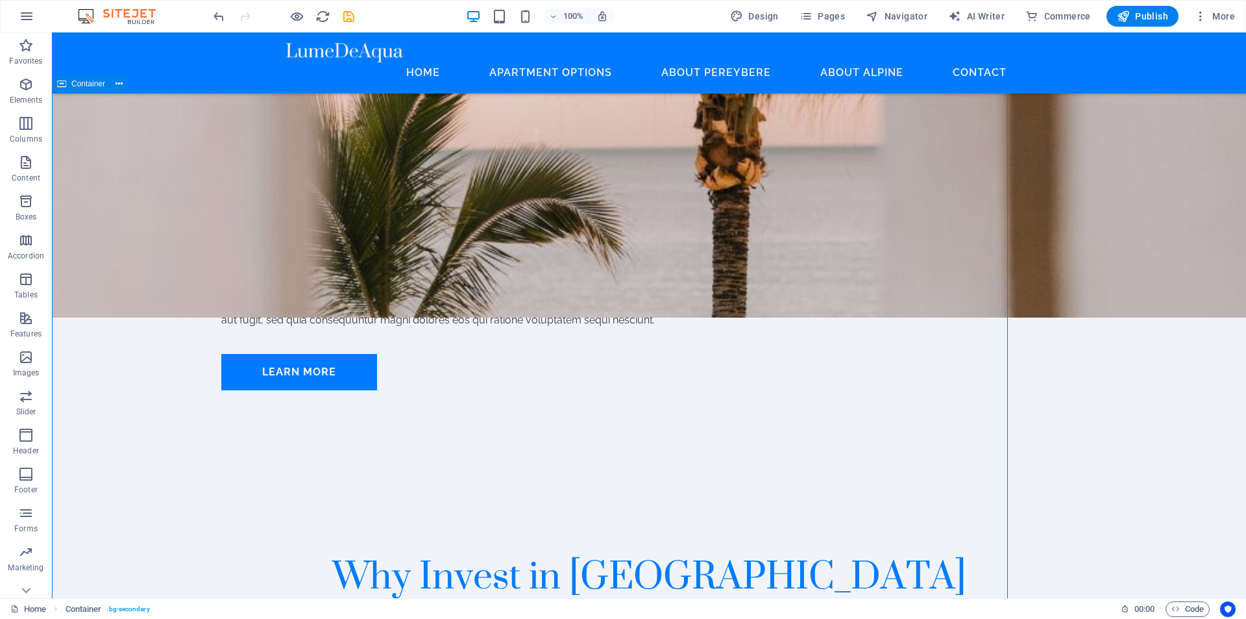
scroll to position [3974, 0]
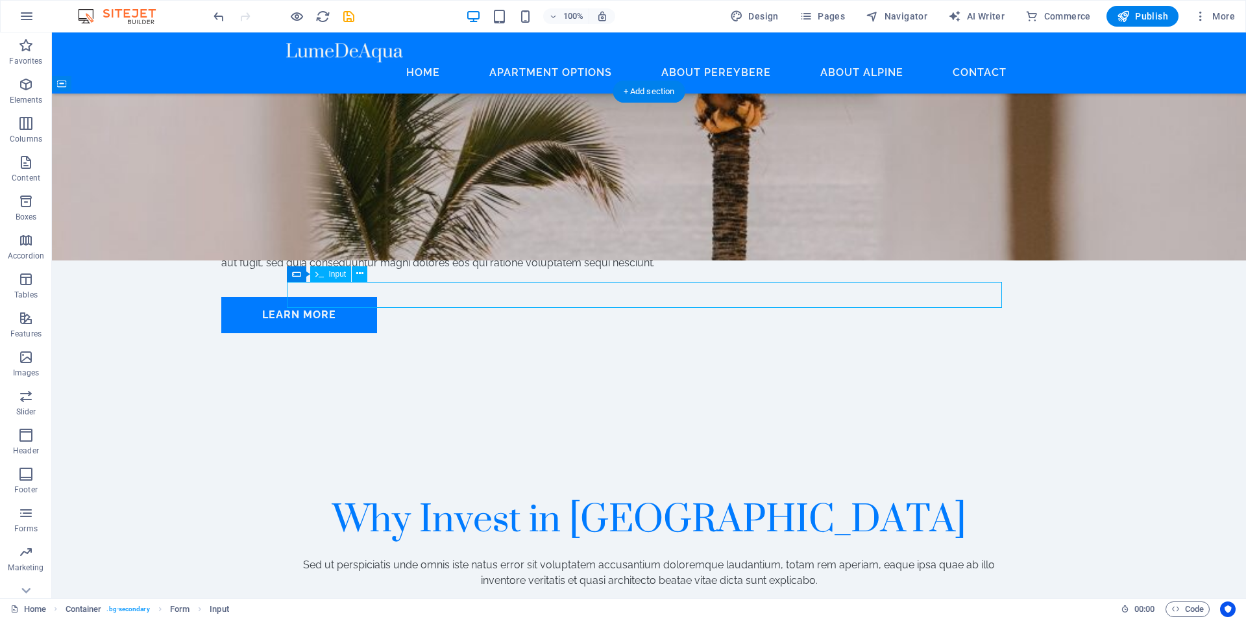
select select "characters"
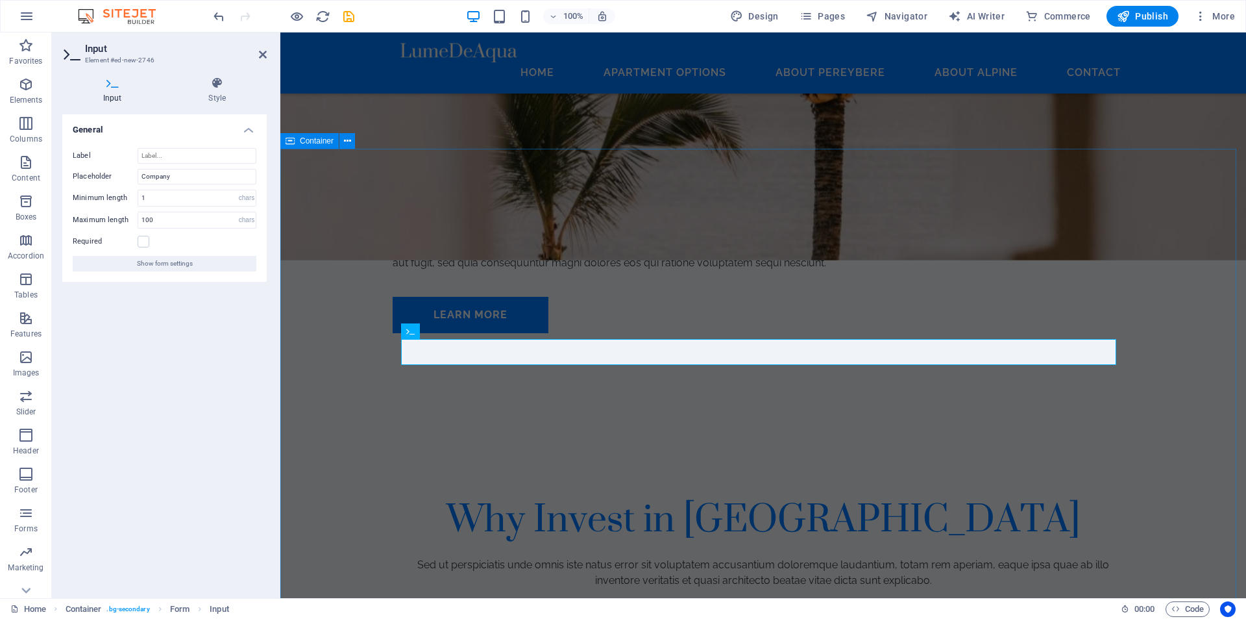
scroll to position [3917, 0]
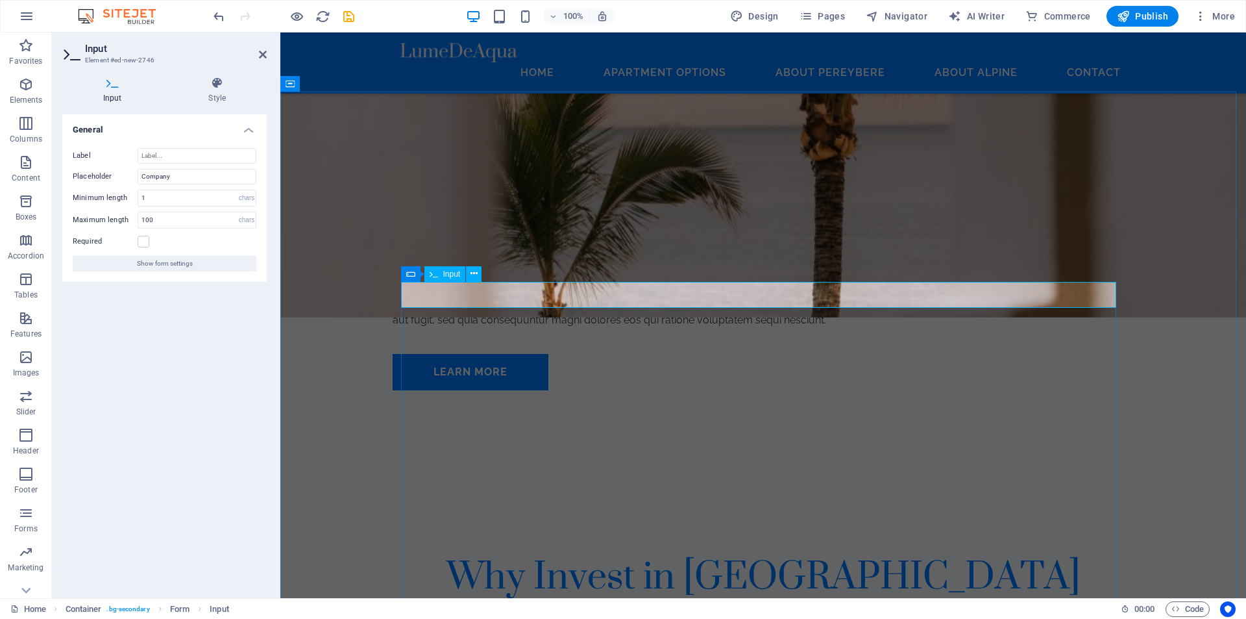
type input "fffffffffffffffffffffffffffffffffffffffffffffffffffffffffffffffffffffffffffffff…"
click at [143, 378] on div "General Label Placeholder Company Minimum length 1 No minimum length chars Maxi…" at bounding box center [164, 350] width 204 height 473
click at [211, 81] on icon at bounding box center [217, 83] width 99 height 13
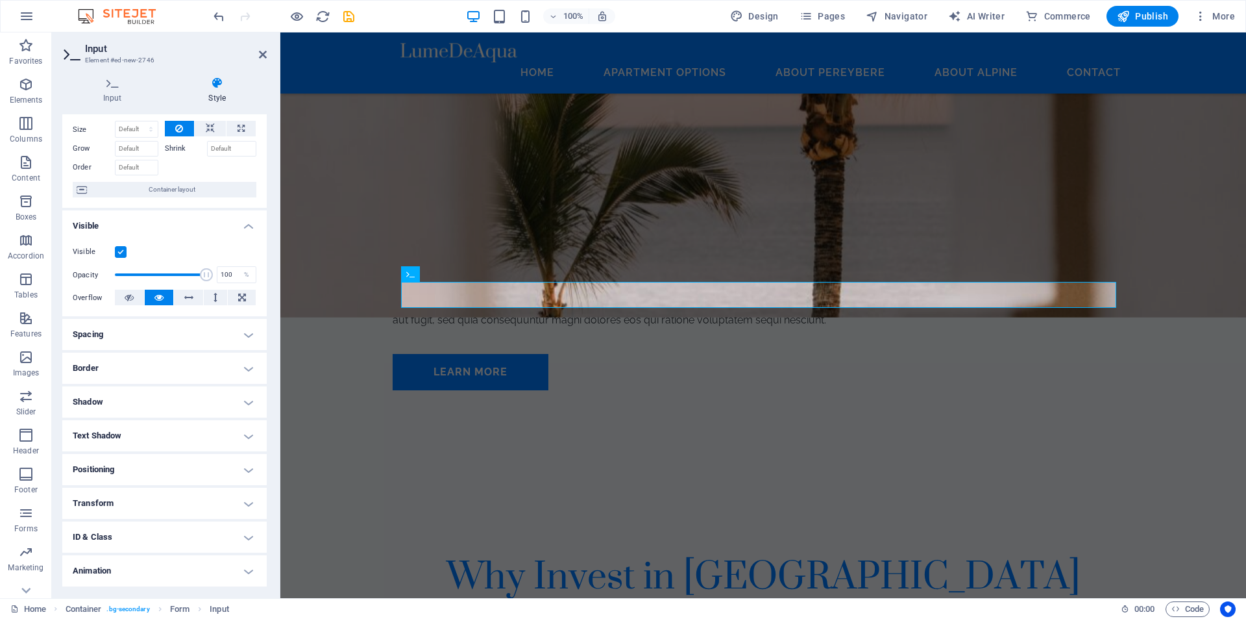
scroll to position [75, 0]
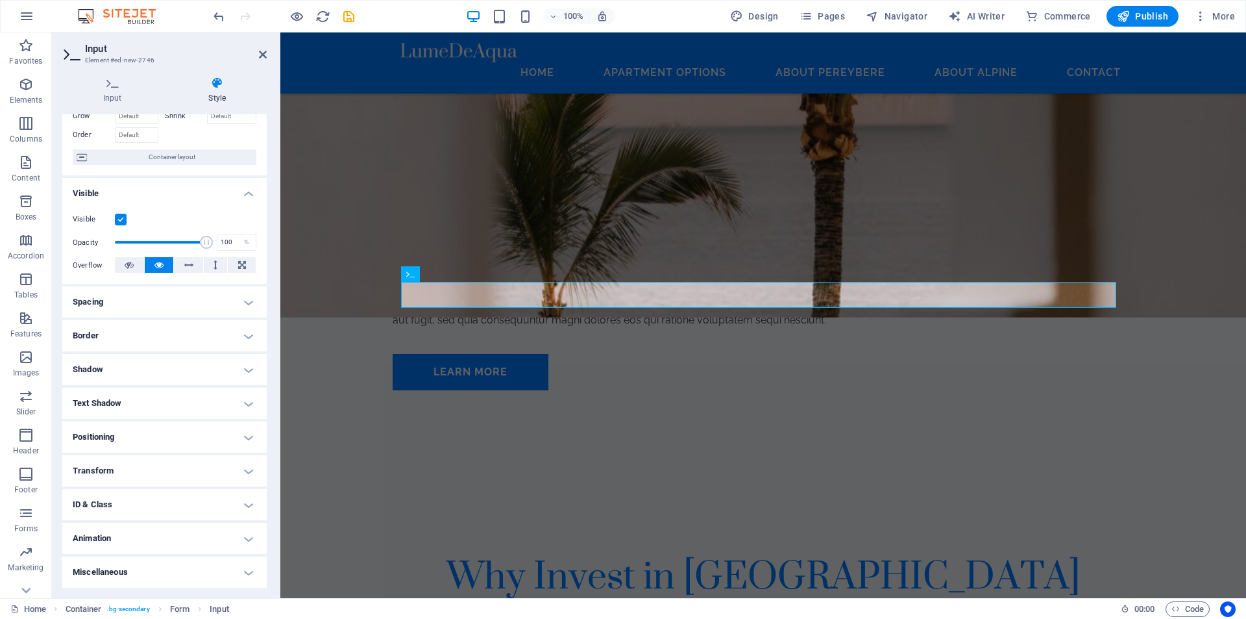
click at [212, 442] on h4 "Positioning" at bounding box center [164, 436] width 204 height 31
click at [188, 301] on h4 "Spacing" at bounding box center [164, 301] width 204 height 31
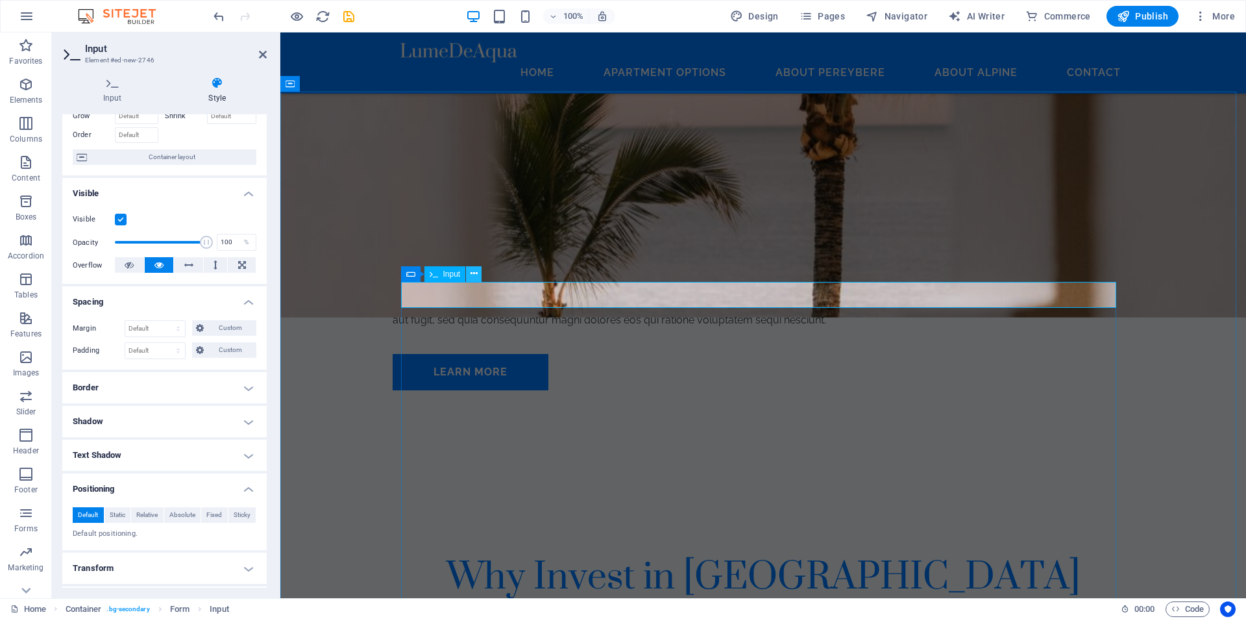
click at [473, 273] on icon at bounding box center [474, 274] width 7 height 14
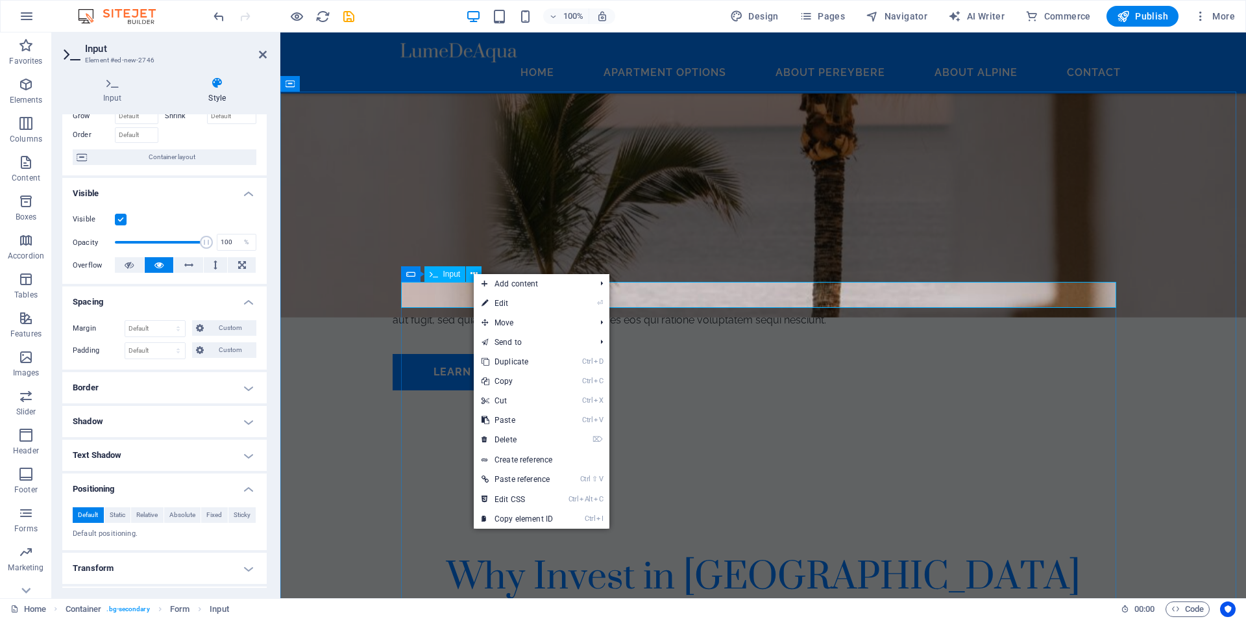
click at [450, 273] on span "Input" at bounding box center [452, 274] width 18 height 8
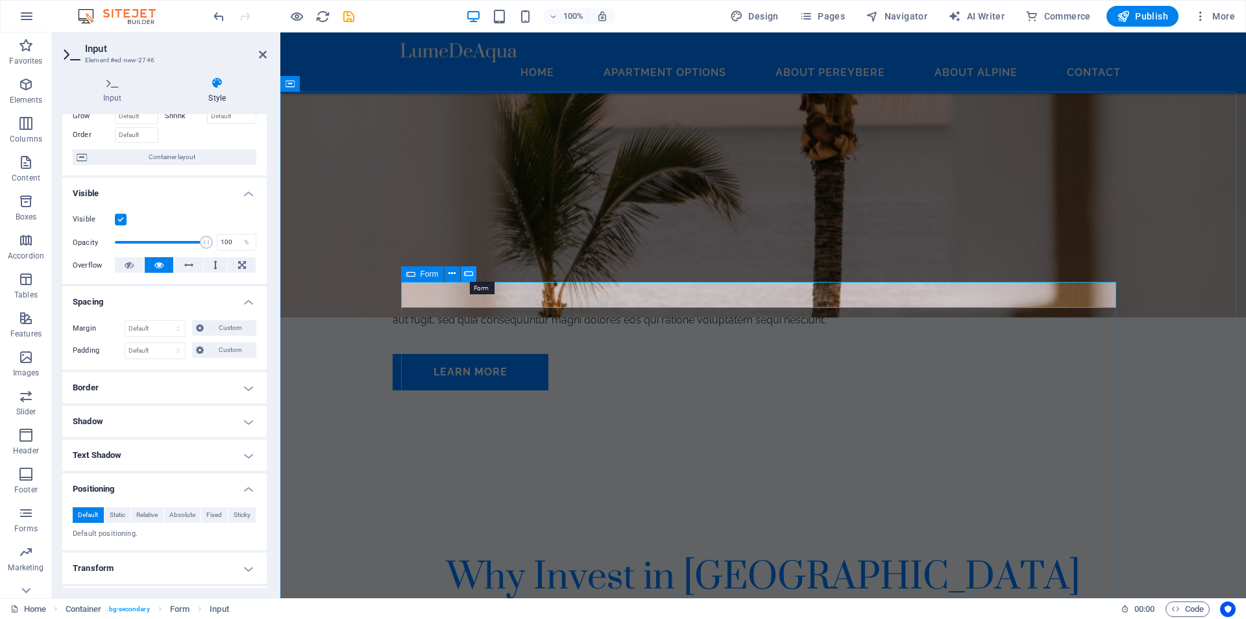
drag, startPoint x: 466, startPoint y: 271, endPoint x: 247, endPoint y: 267, distance: 218.8
click at [466, 271] on icon at bounding box center [468, 274] width 9 height 14
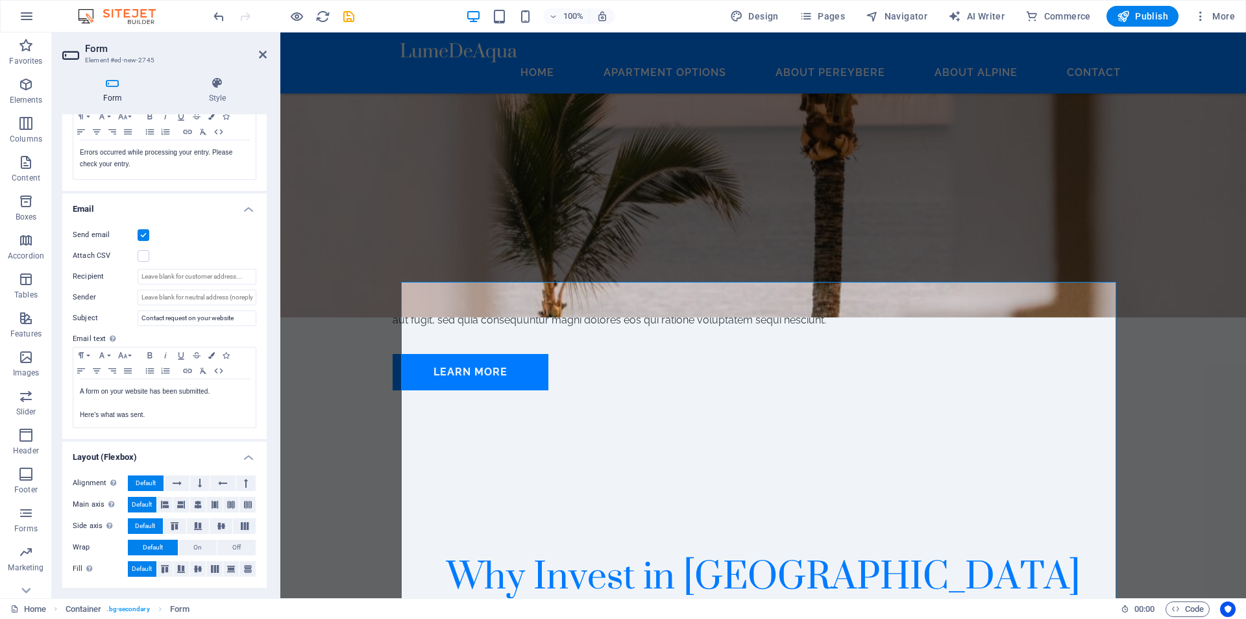
scroll to position [0, 0]
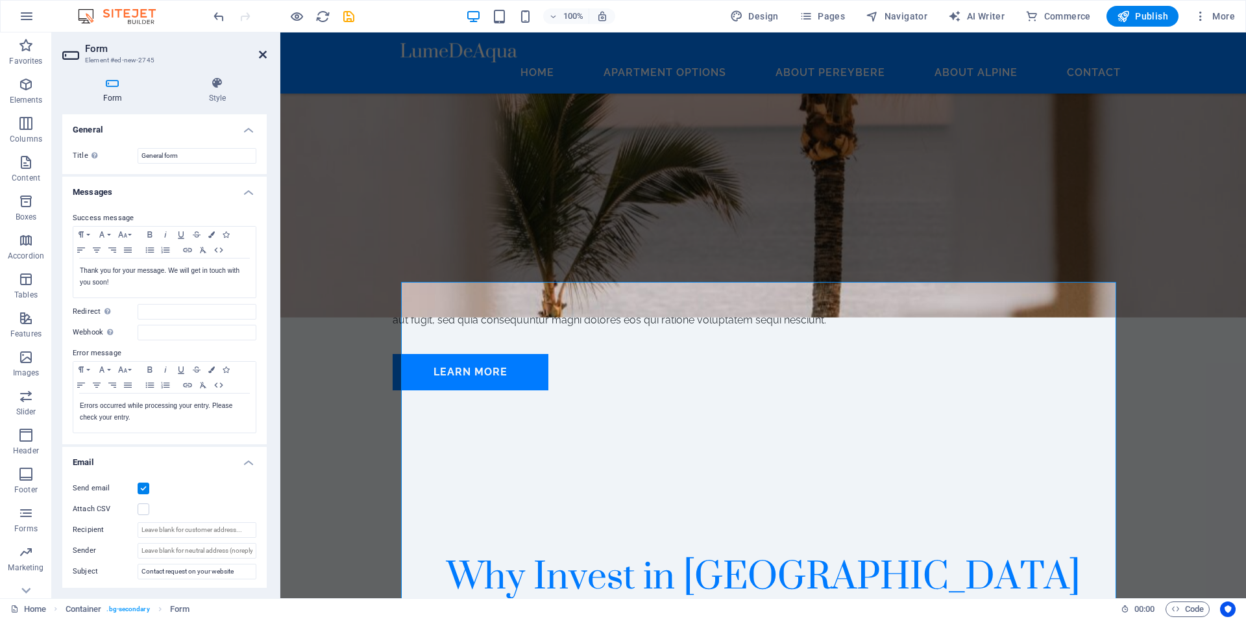
click at [260, 56] on icon at bounding box center [263, 54] width 8 height 10
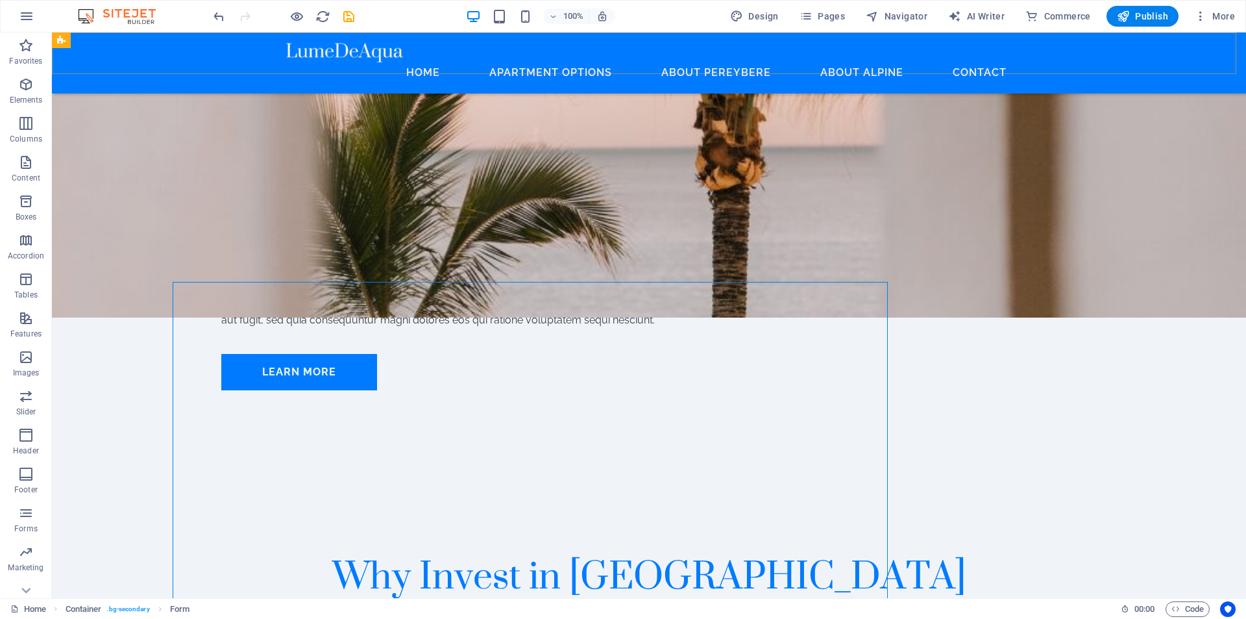
scroll to position [3974, 0]
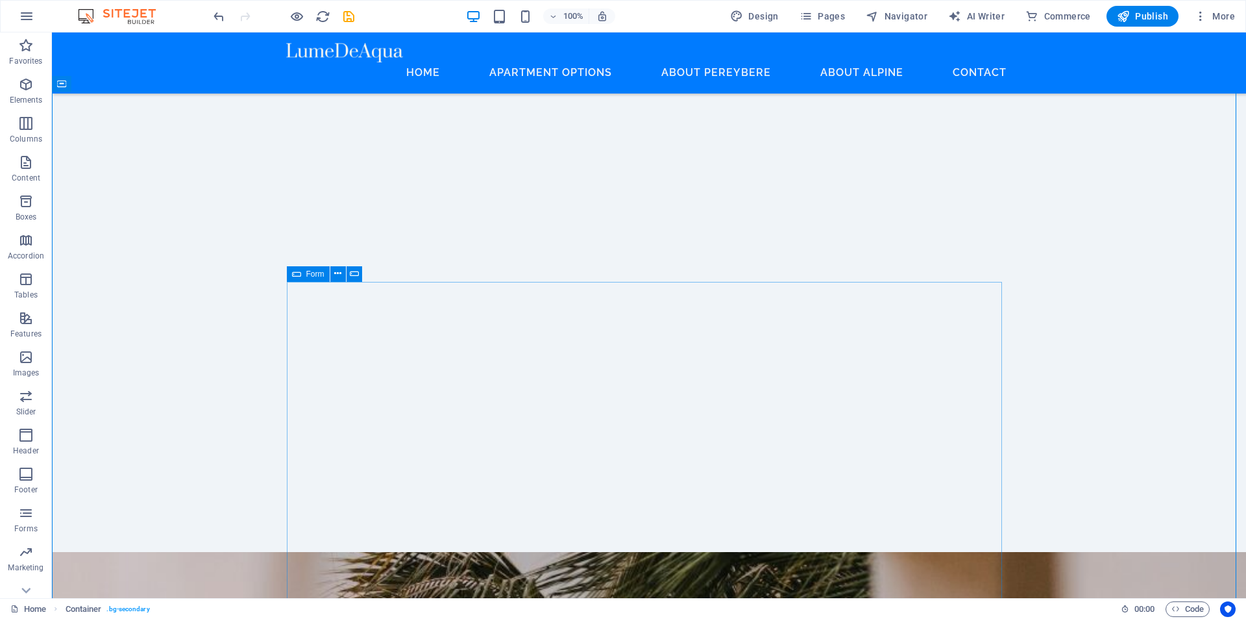
click at [305, 273] on div "Form" at bounding box center [308, 274] width 43 height 16
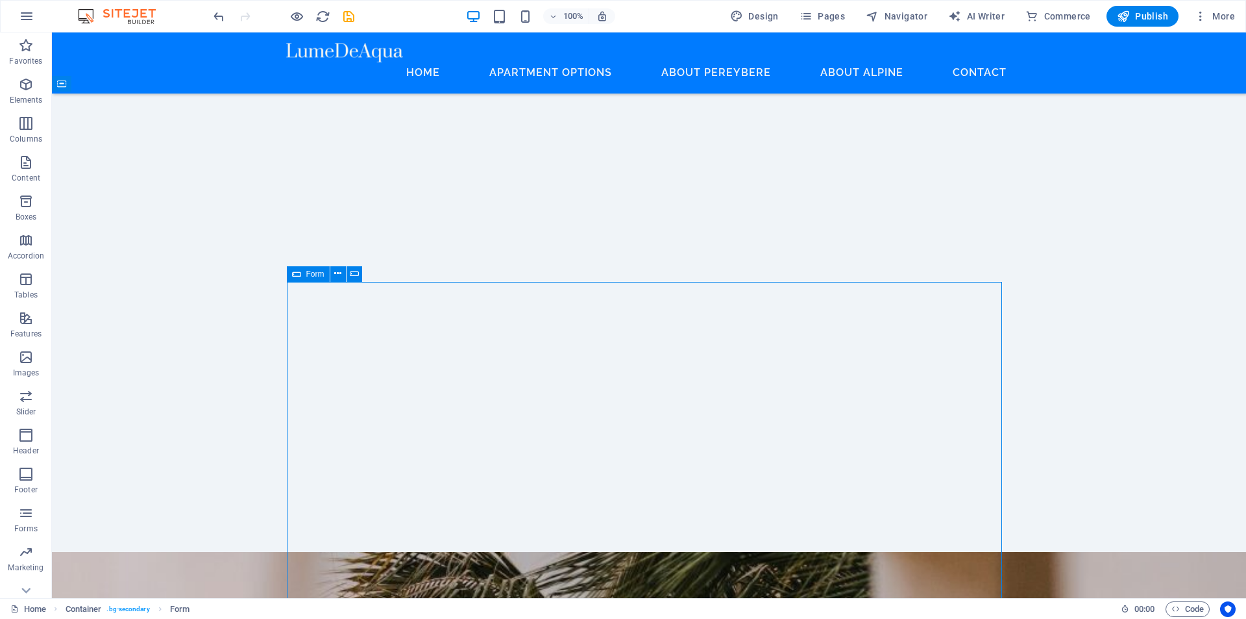
click at [305, 273] on div "Form" at bounding box center [308, 274] width 43 height 16
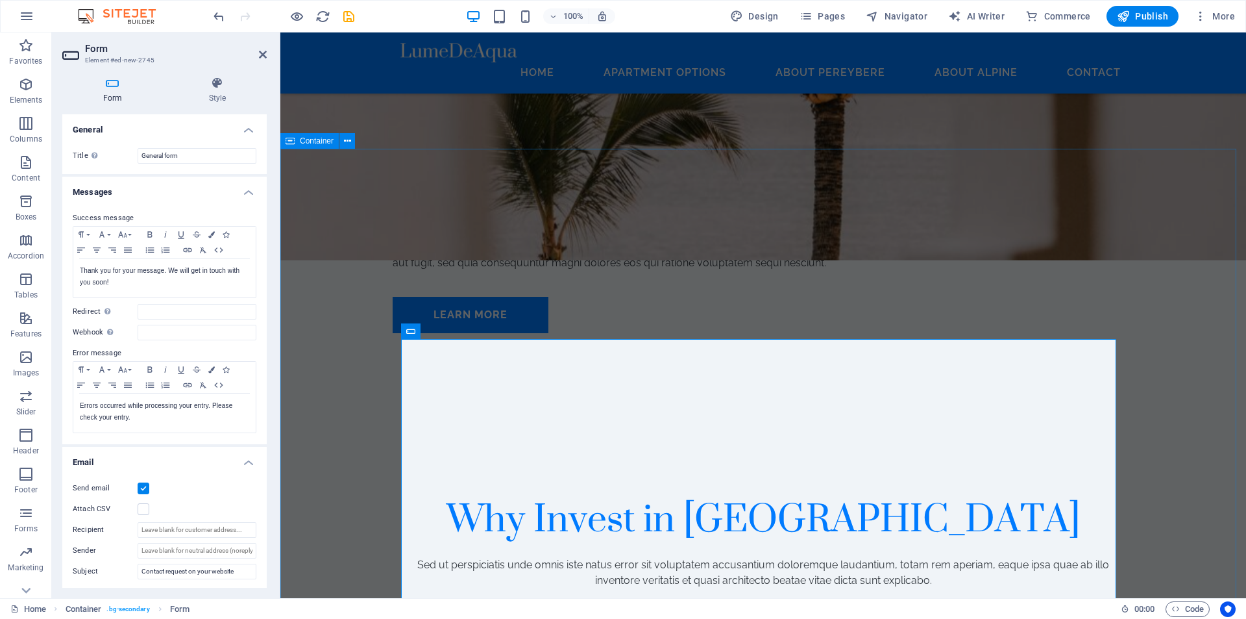
scroll to position [3917, 0]
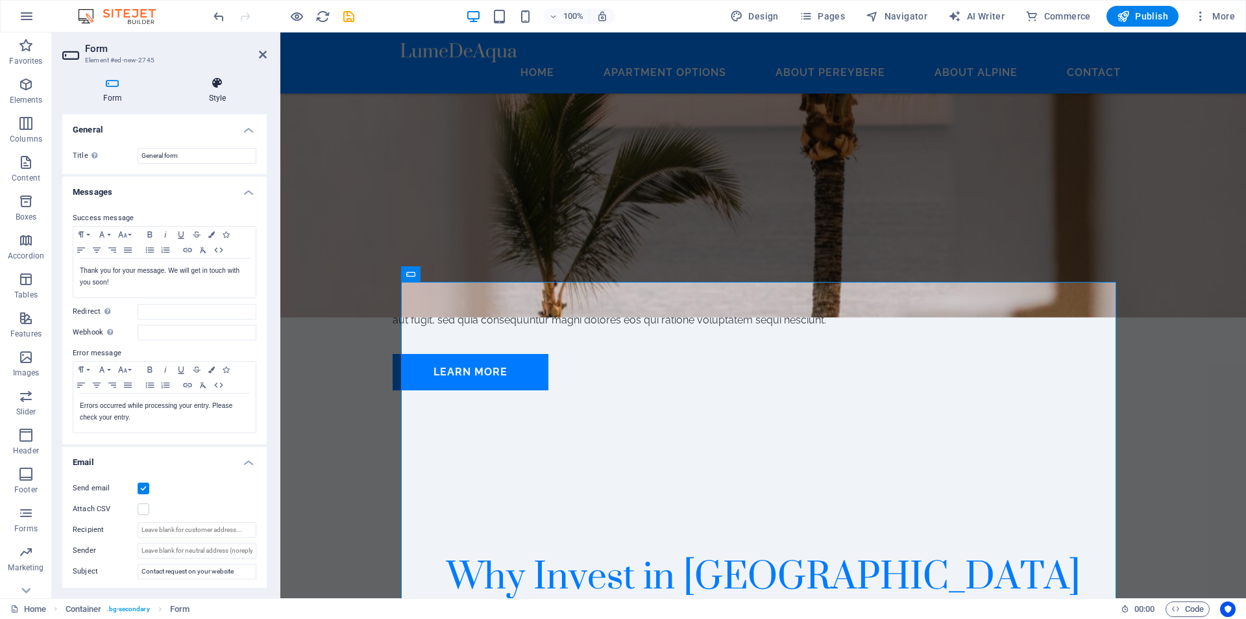
click at [223, 84] on icon at bounding box center [217, 83] width 99 height 13
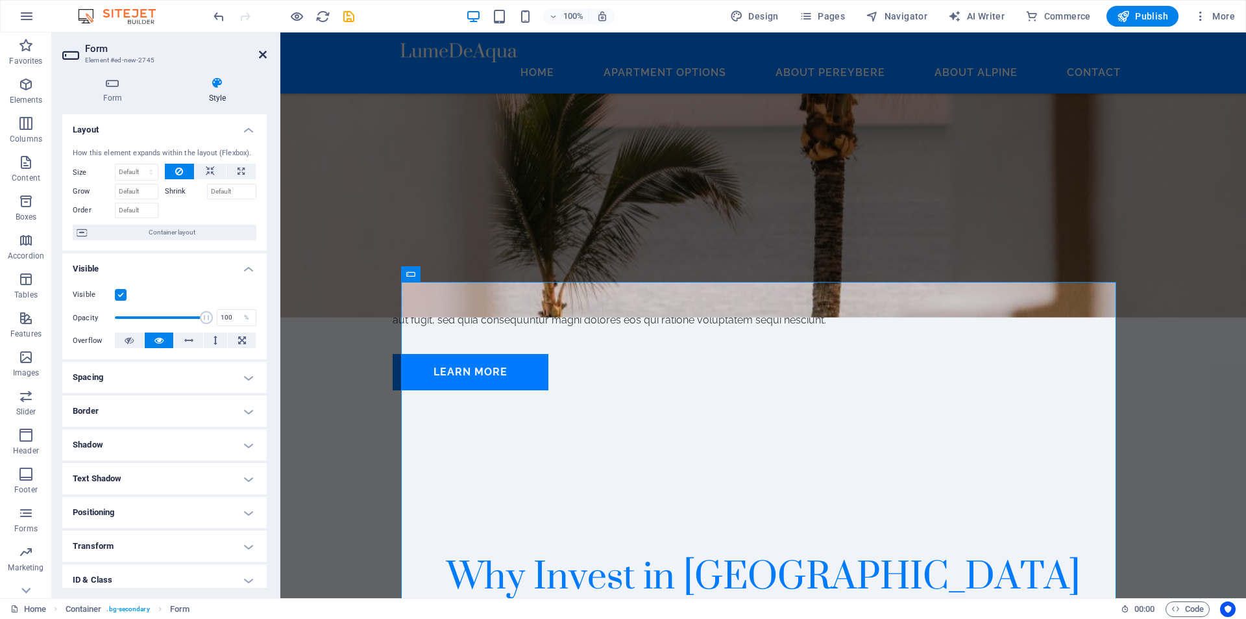
click at [264, 49] on header "Form Element #ed-new-2745" at bounding box center [164, 49] width 204 height 34
click at [262, 54] on icon at bounding box center [263, 54] width 8 height 10
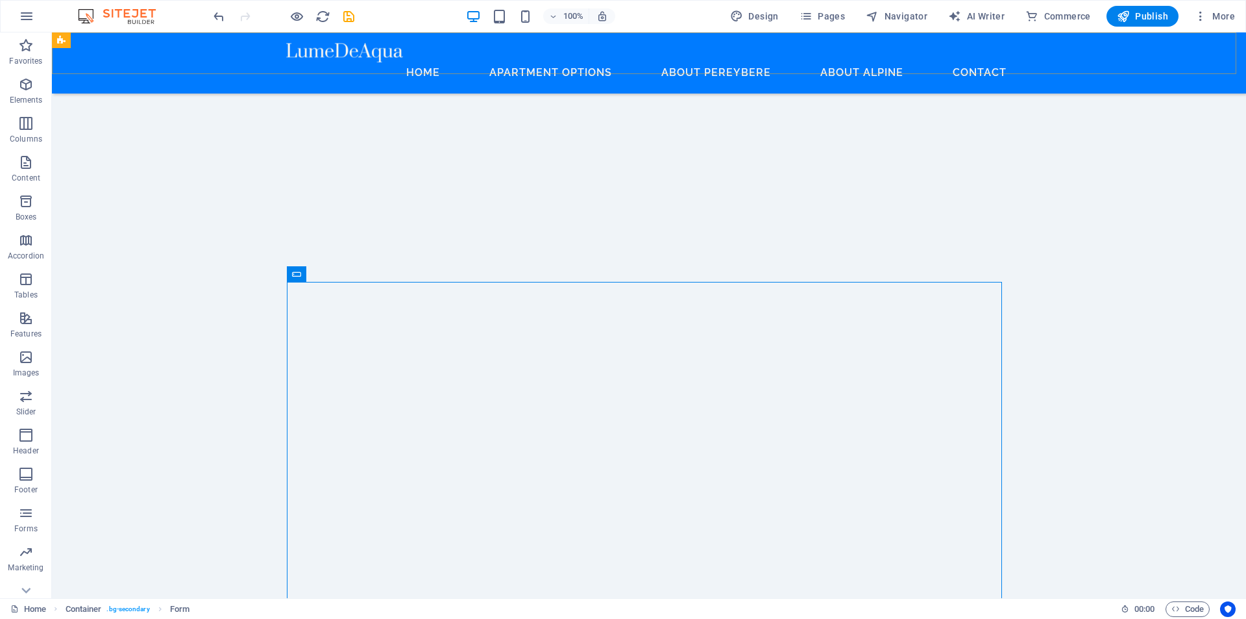
scroll to position [3974, 0]
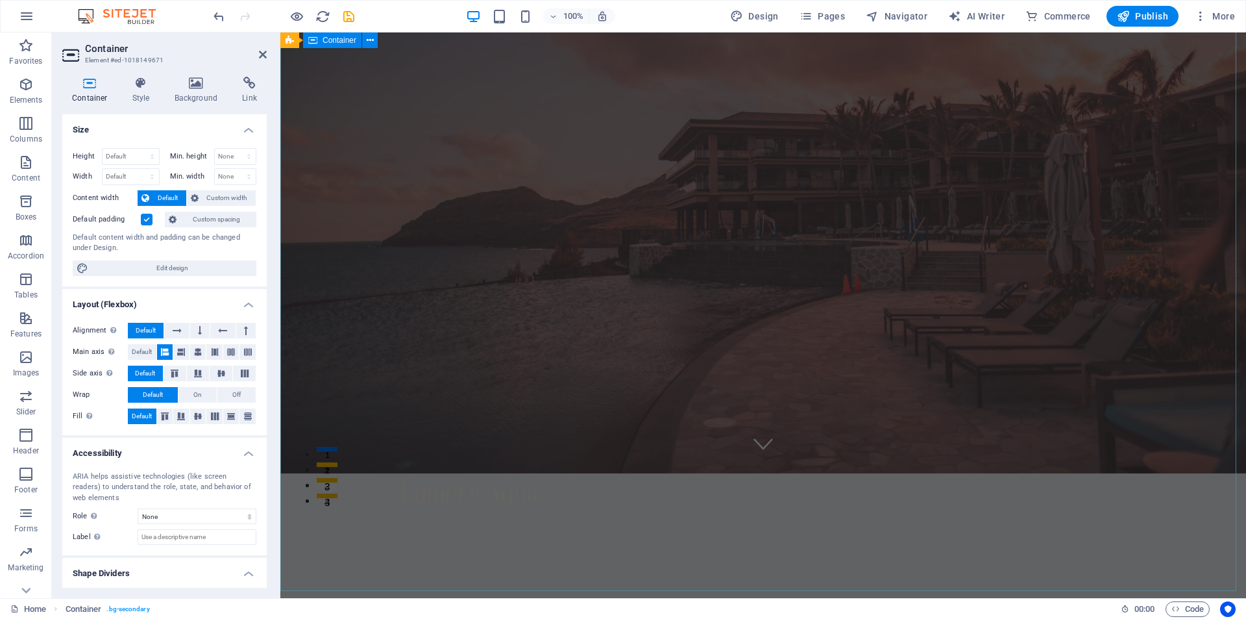
scroll to position [0, 0]
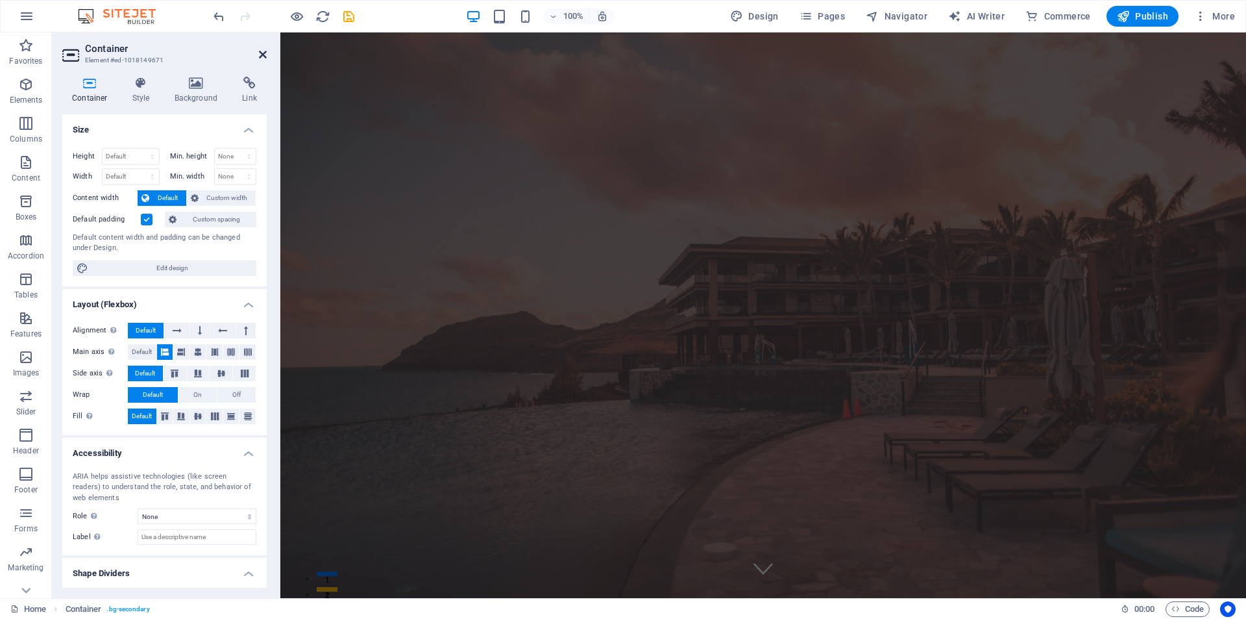
click at [263, 54] on icon at bounding box center [263, 54] width 8 height 10
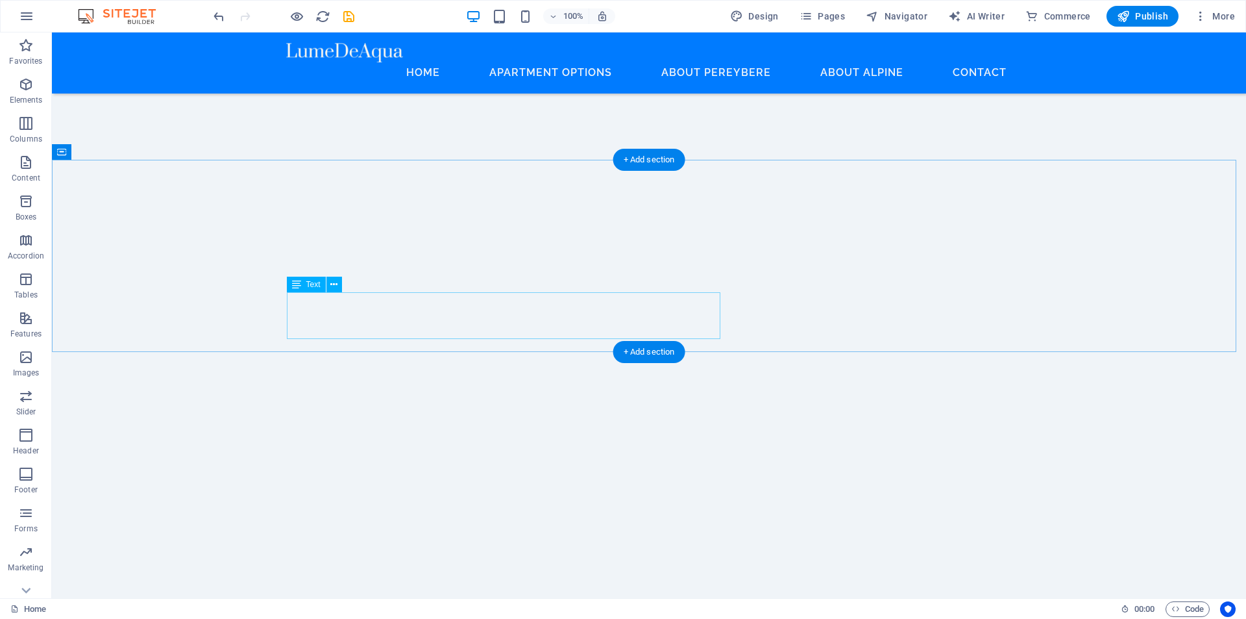
scroll to position [2579, 0]
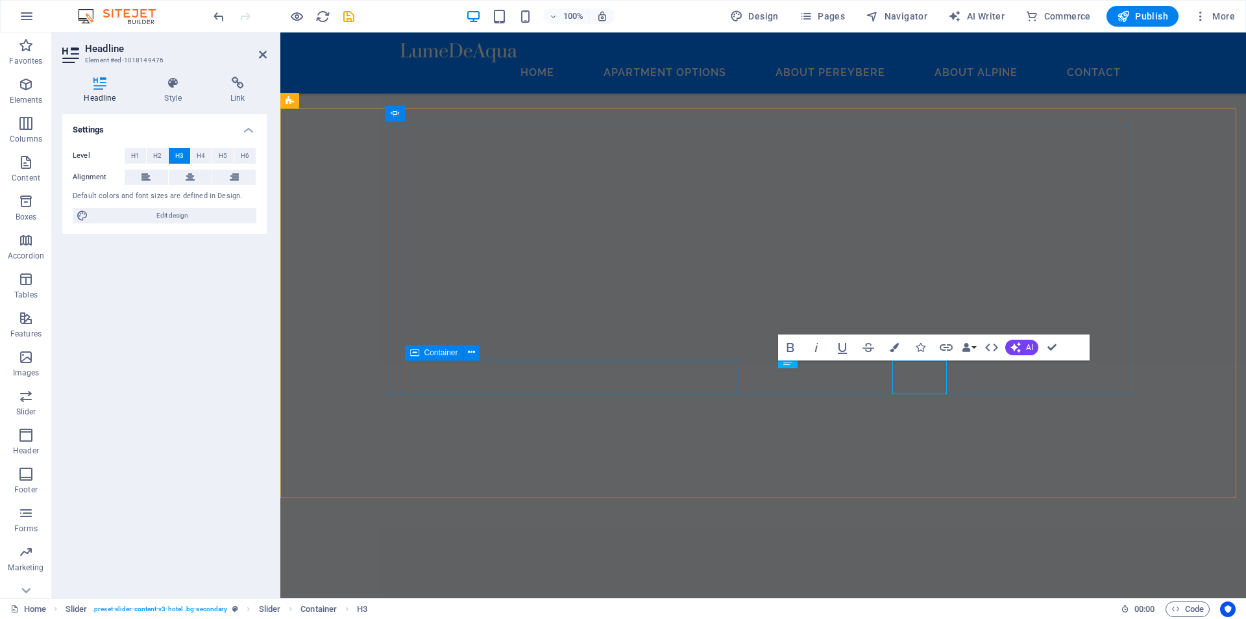
scroll to position [2522, 0]
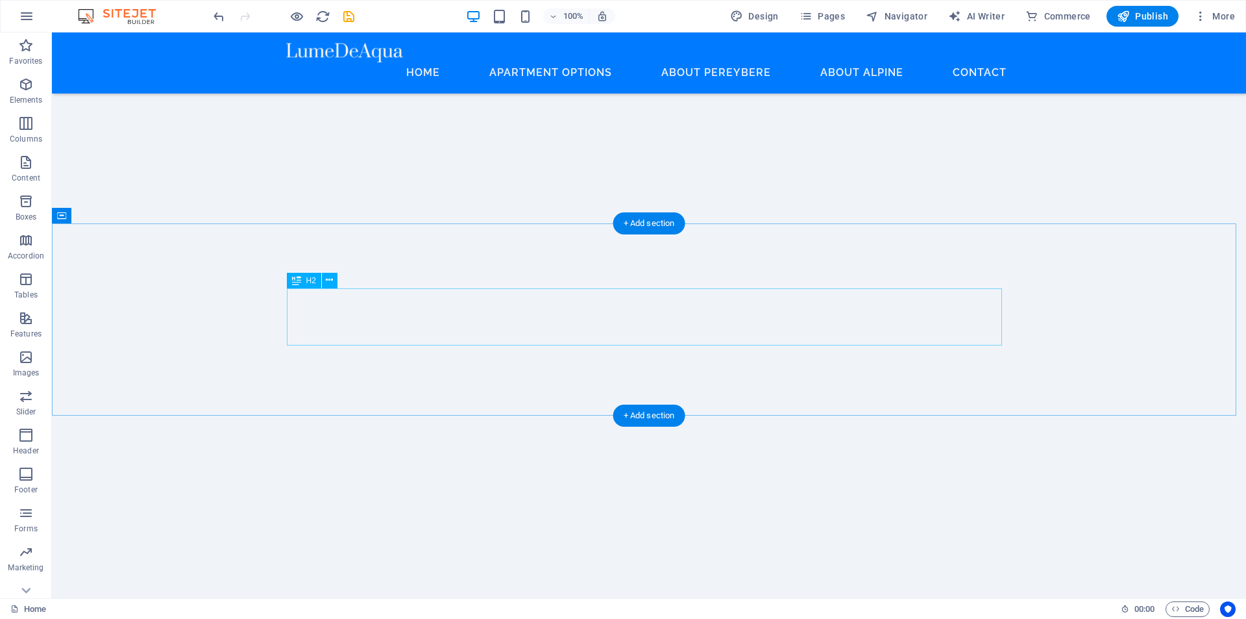
scroll to position [2272, 0]
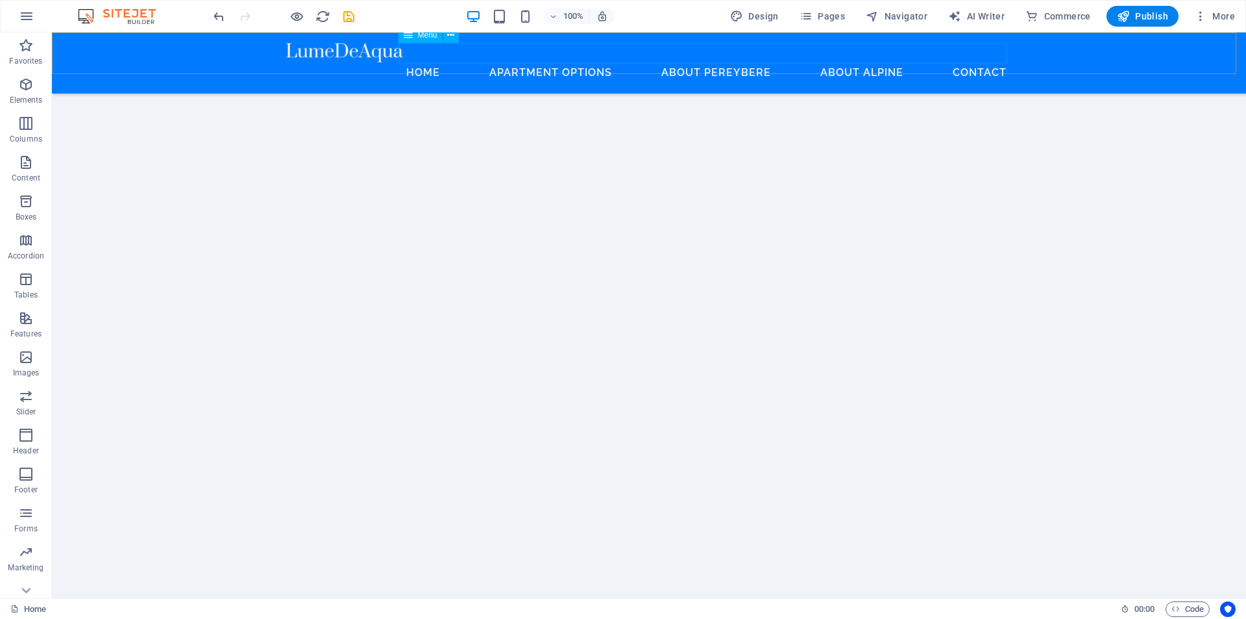
click at [681, 62] on nav "Home Apartment Options About Pereybere About Alpine Contact" at bounding box center [649, 72] width 726 height 21
select select
select select "1"
select select
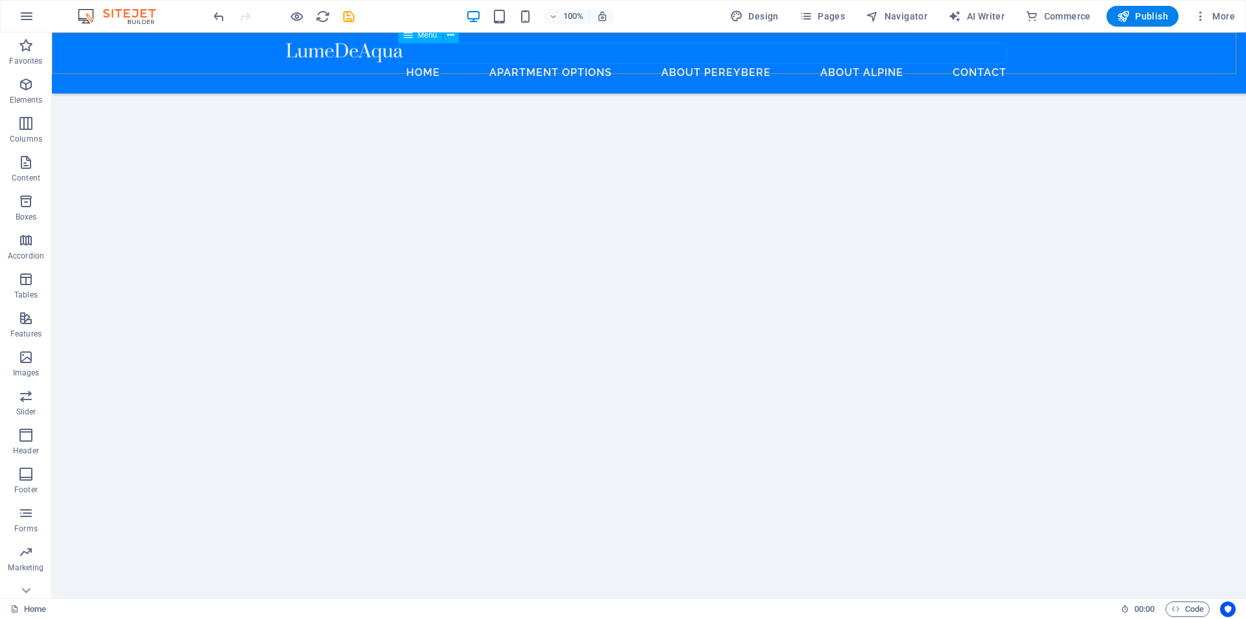
select select "2"
select select
select select "3"
select select
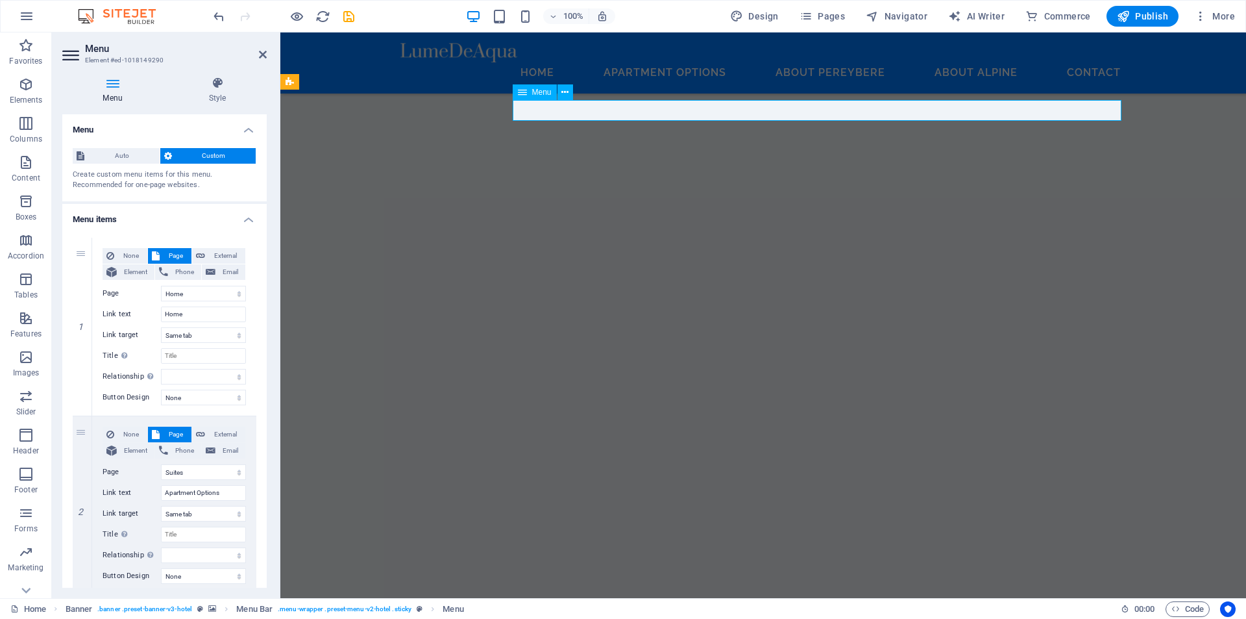
scroll to position [2215, 0]
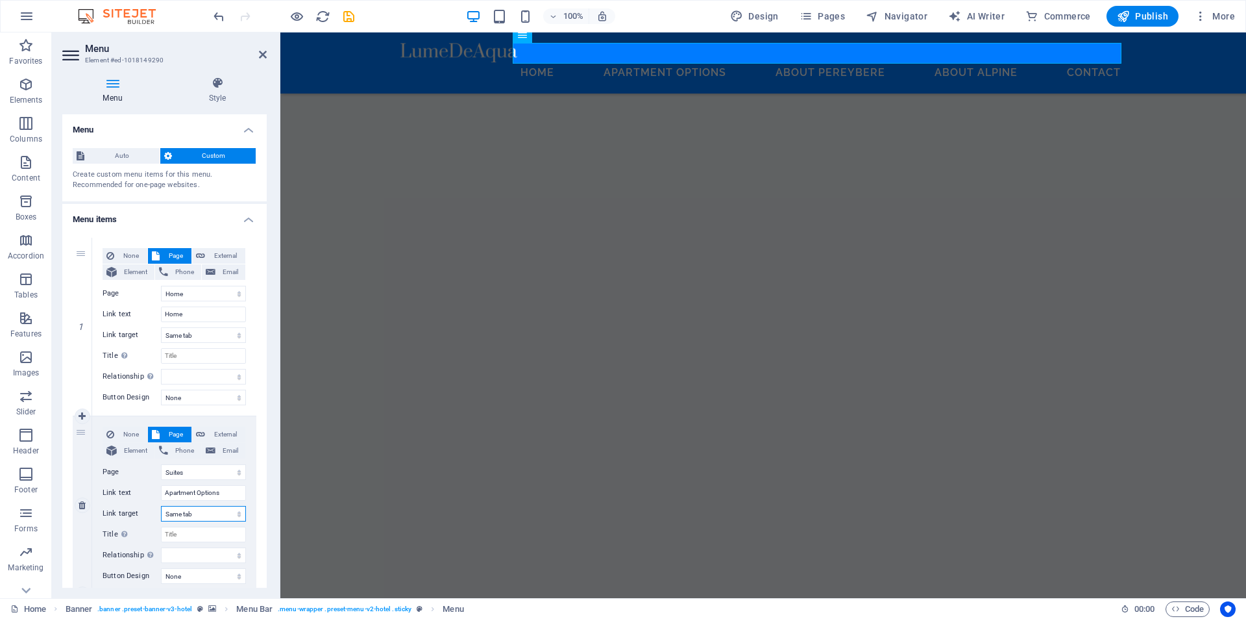
click at [198, 513] on select "New tab Same tab Overlay" at bounding box center [203, 514] width 85 height 16
click at [184, 491] on input "Apartment Options" at bounding box center [203, 493] width 85 height 16
type input "Reside"
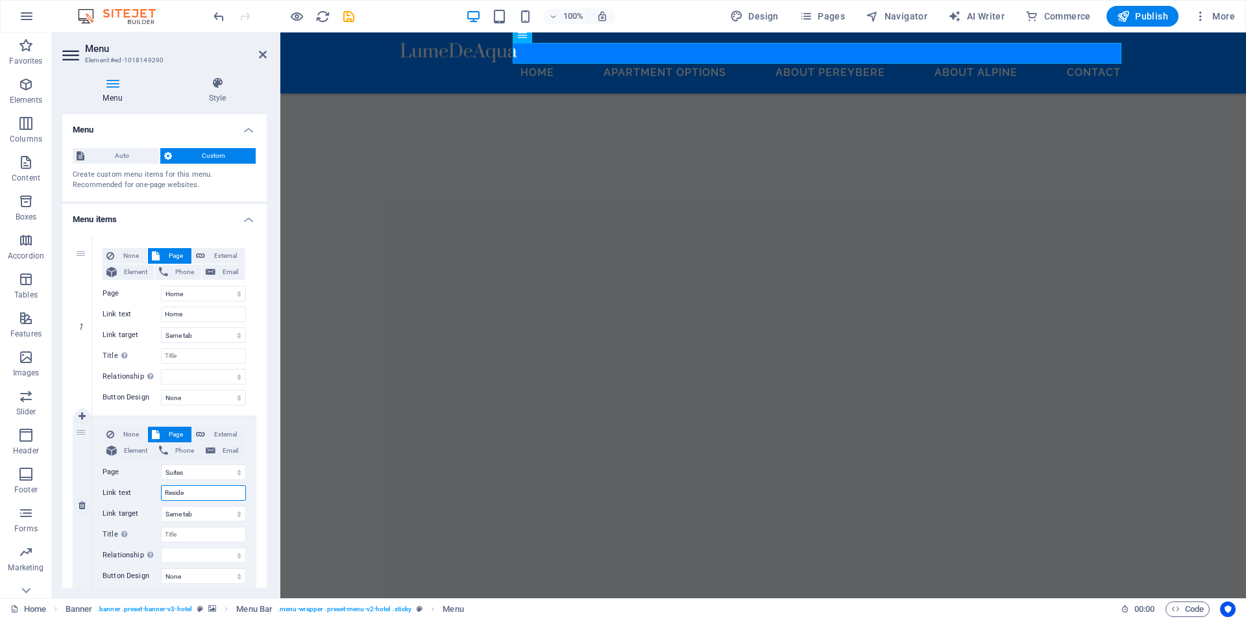
select select
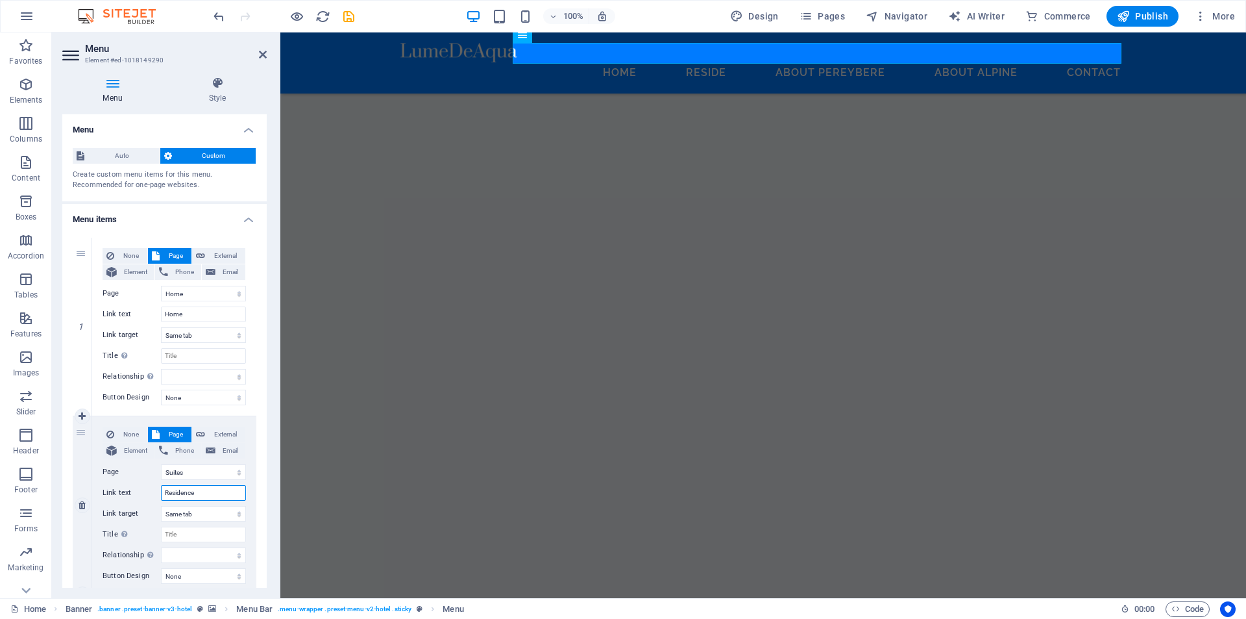
type input "Residences"
select select
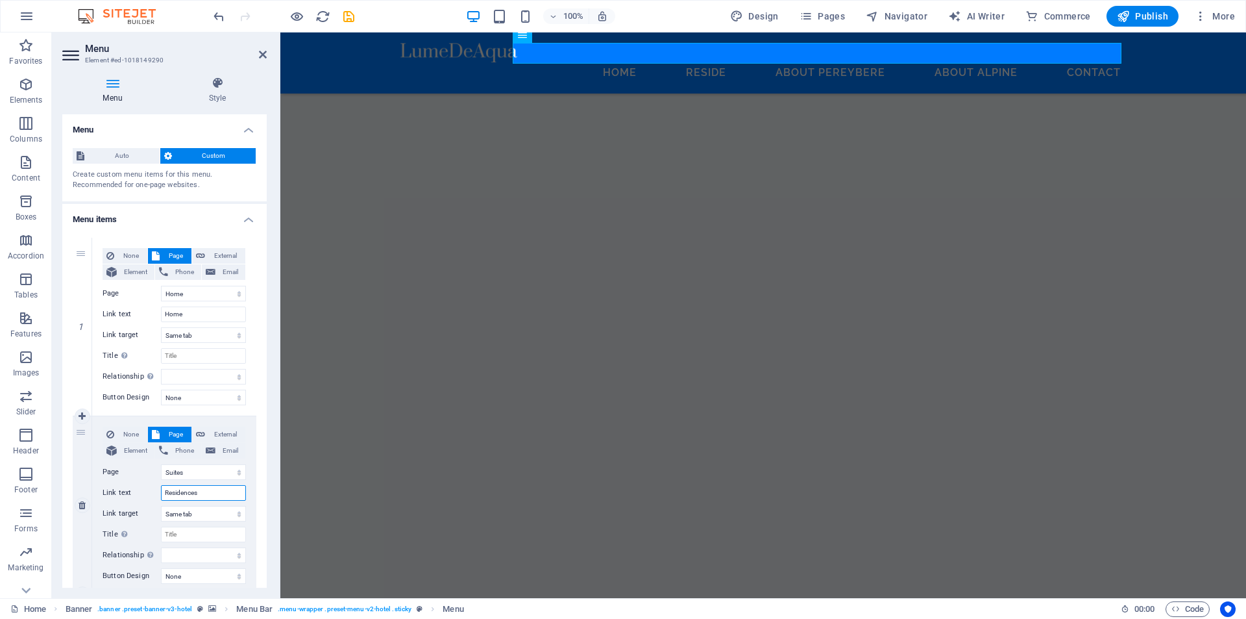
select select
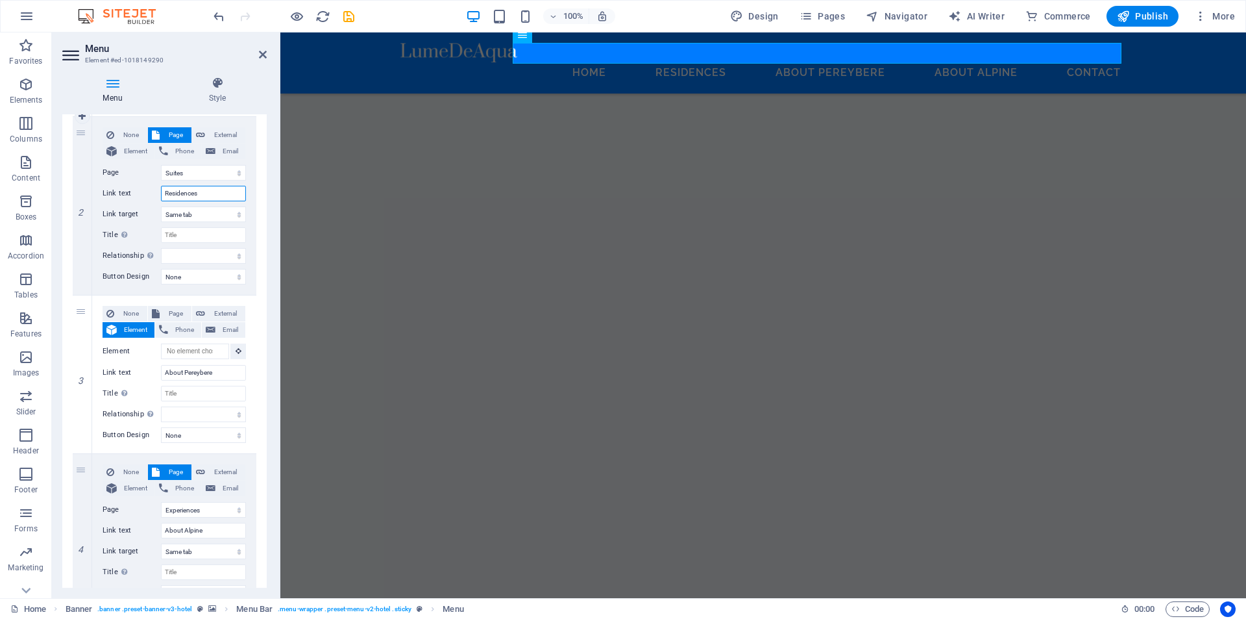
scroll to position [325, 0]
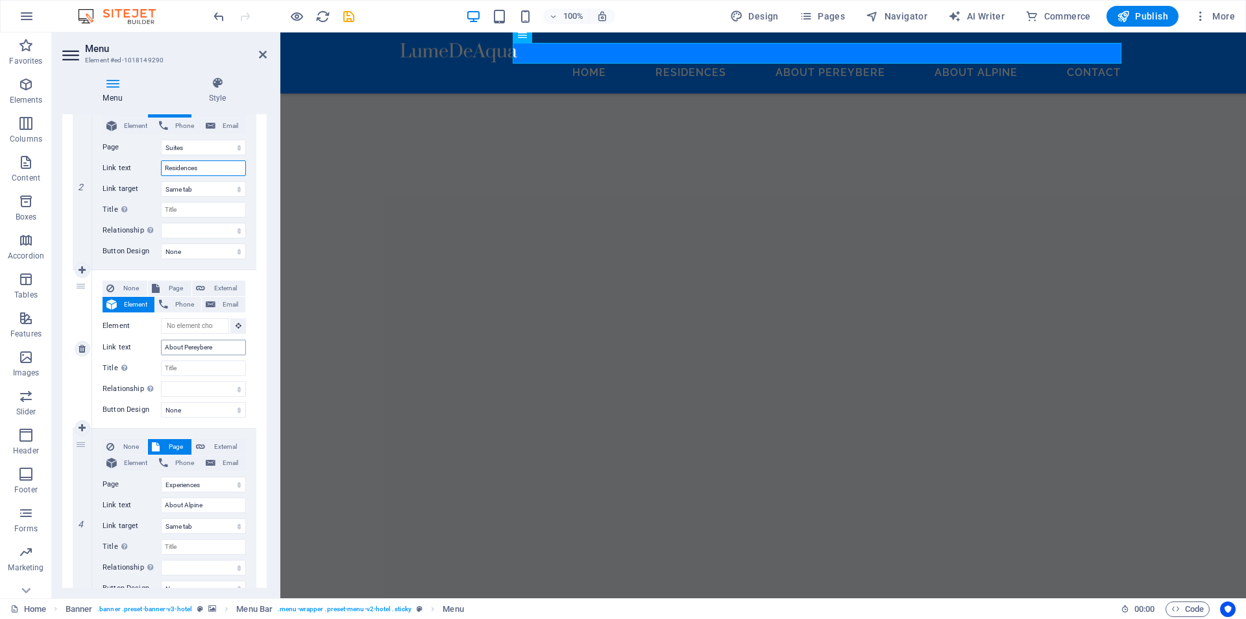
type input "Residences"
click at [171, 349] on input "About Pereybere" at bounding box center [203, 347] width 85 height 16
type input "Explore Pereybere"
select select
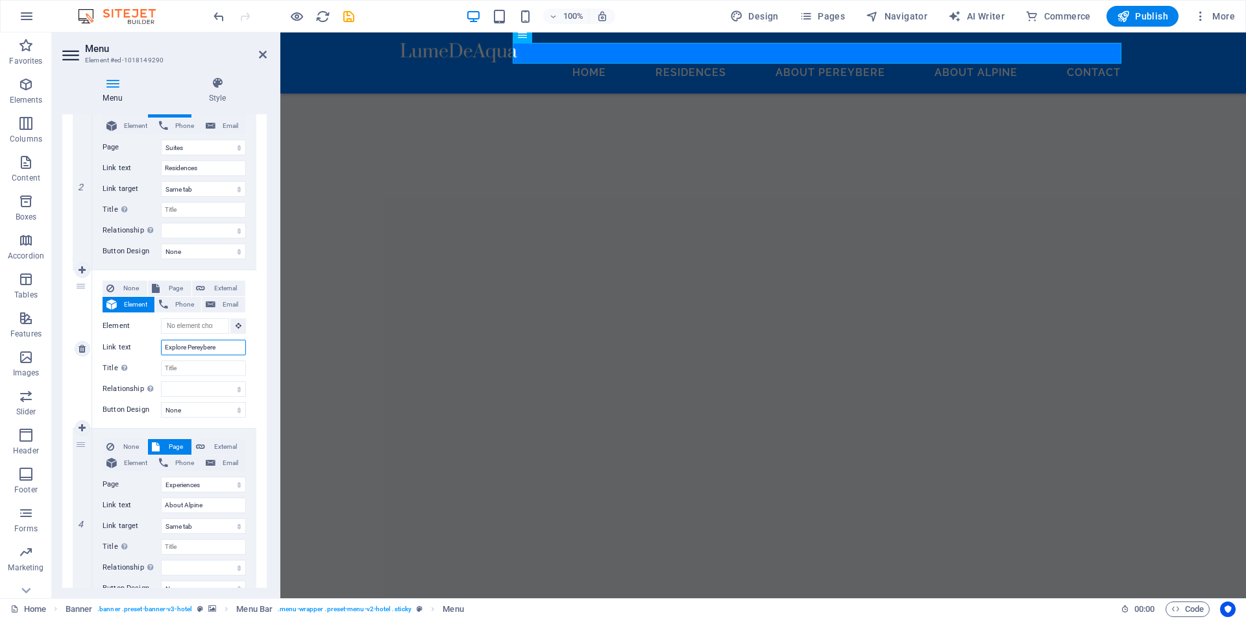
select select
type input "Explore Pereybere"
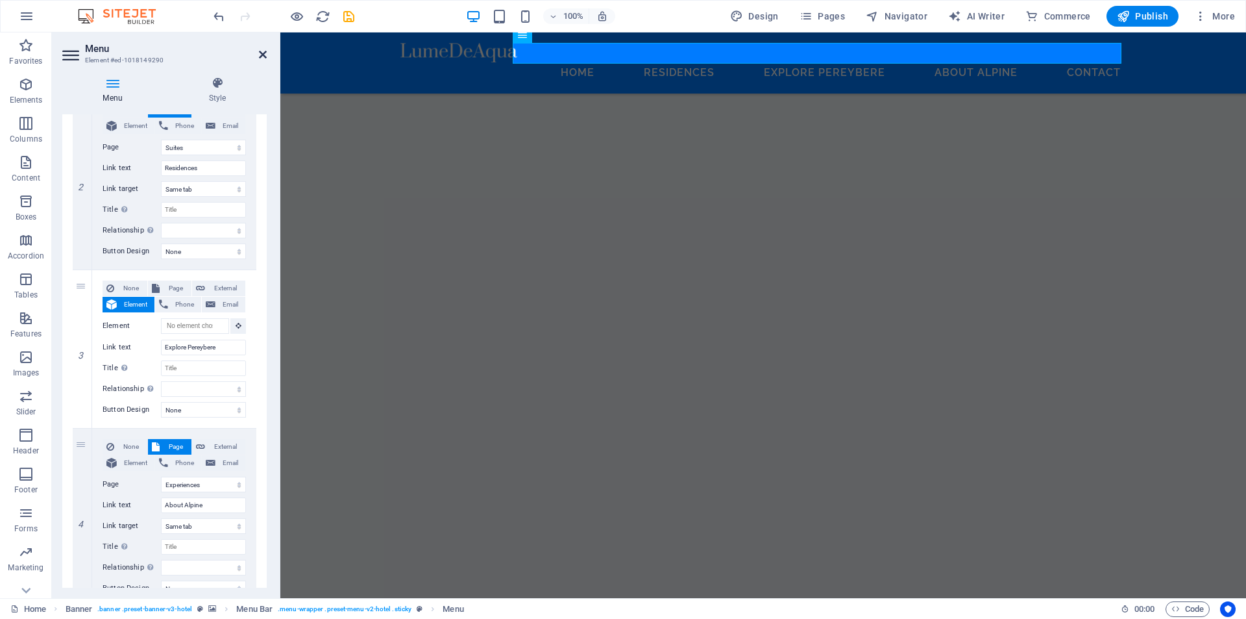
click at [264, 56] on icon at bounding box center [263, 54] width 8 height 10
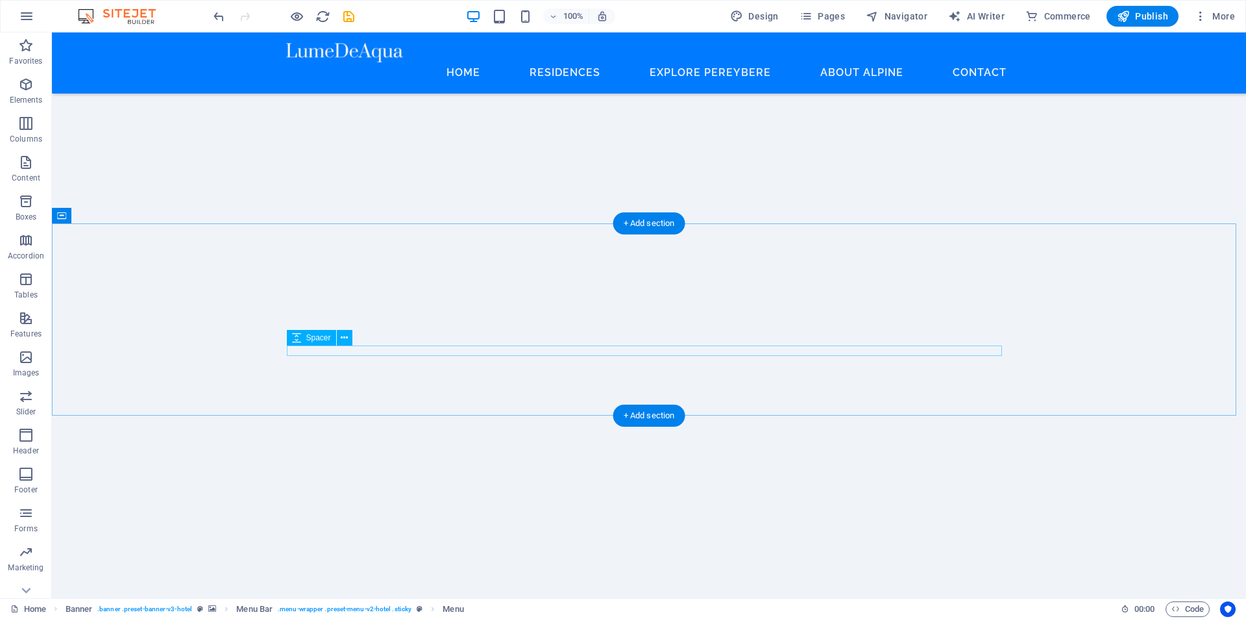
scroll to position [2272, 0]
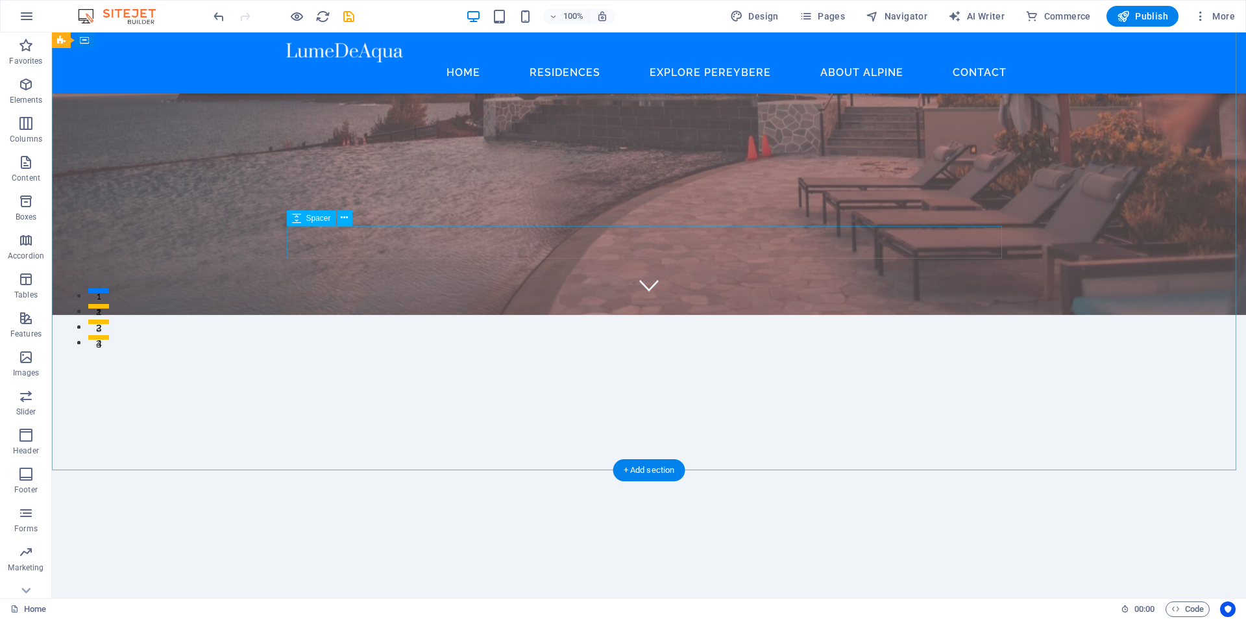
scroll to position [0, 0]
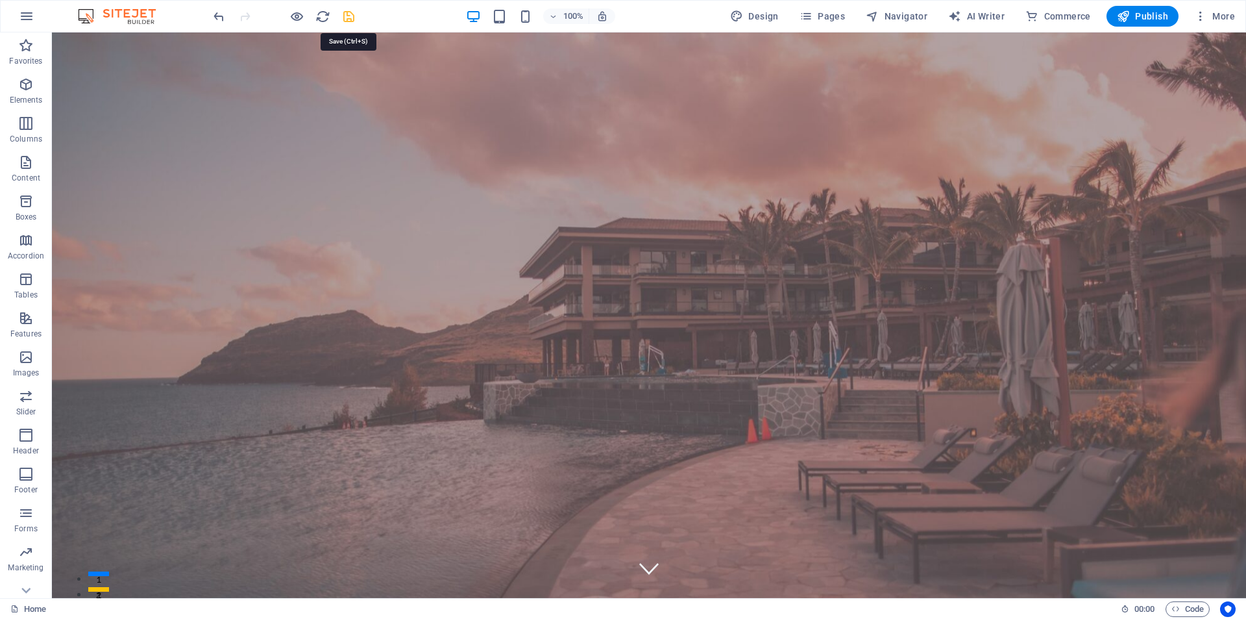
click at [352, 21] on icon "save" at bounding box center [348, 16] width 15 height 15
checkbox input "false"
click at [350, 608] on div at bounding box center [649, 619] width 726 height 23
select select "px"
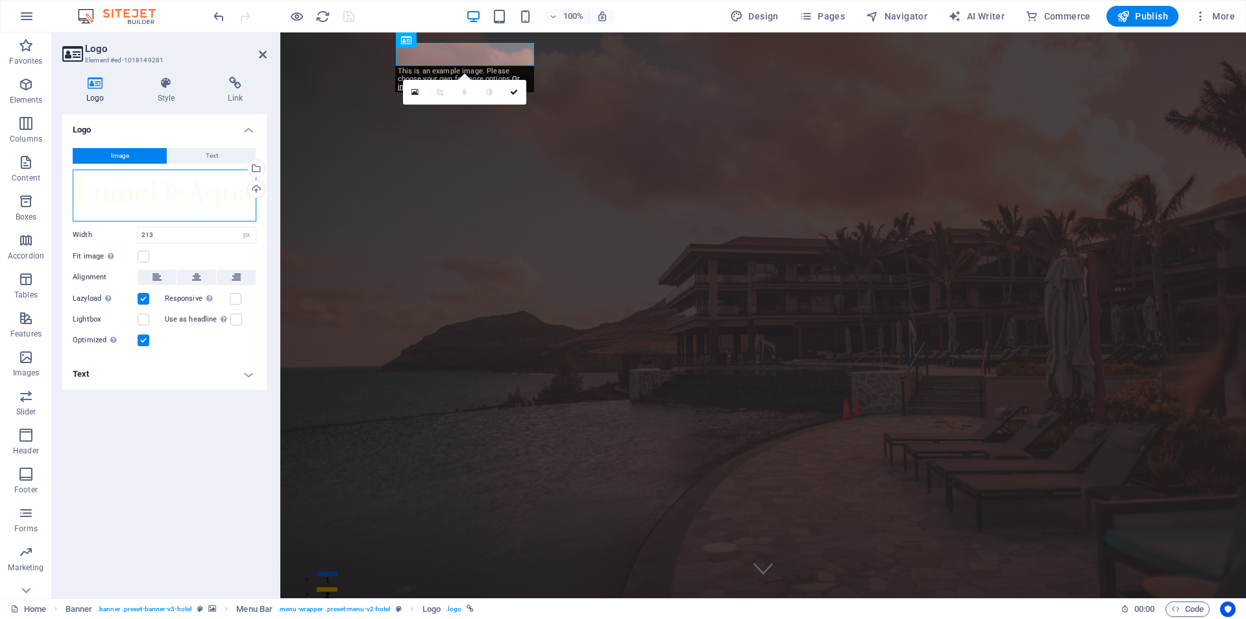
click at [116, 197] on div "Drag files here, click to choose files or select files from Files or our free s…" at bounding box center [165, 195] width 184 height 52
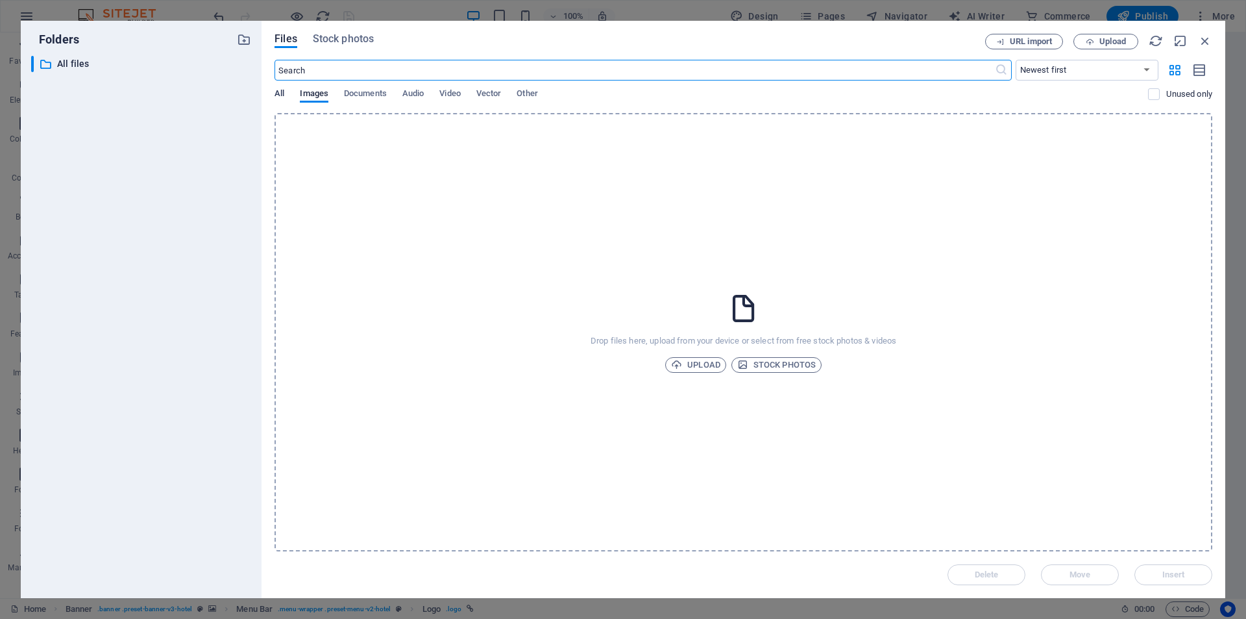
click at [281, 92] on span "All" at bounding box center [280, 95] width 10 height 18
click at [358, 89] on span "Documents" at bounding box center [365, 95] width 43 height 18
click at [405, 96] on span "Audio" at bounding box center [412, 95] width 21 height 18
drag, startPoint x: 447, startPoint y: 95, endPoint x: 497, endPoint y: 95, distance: 50.6
click at [450, 95] on span "Video" at bounding box center [449, 95] width 21 height 18
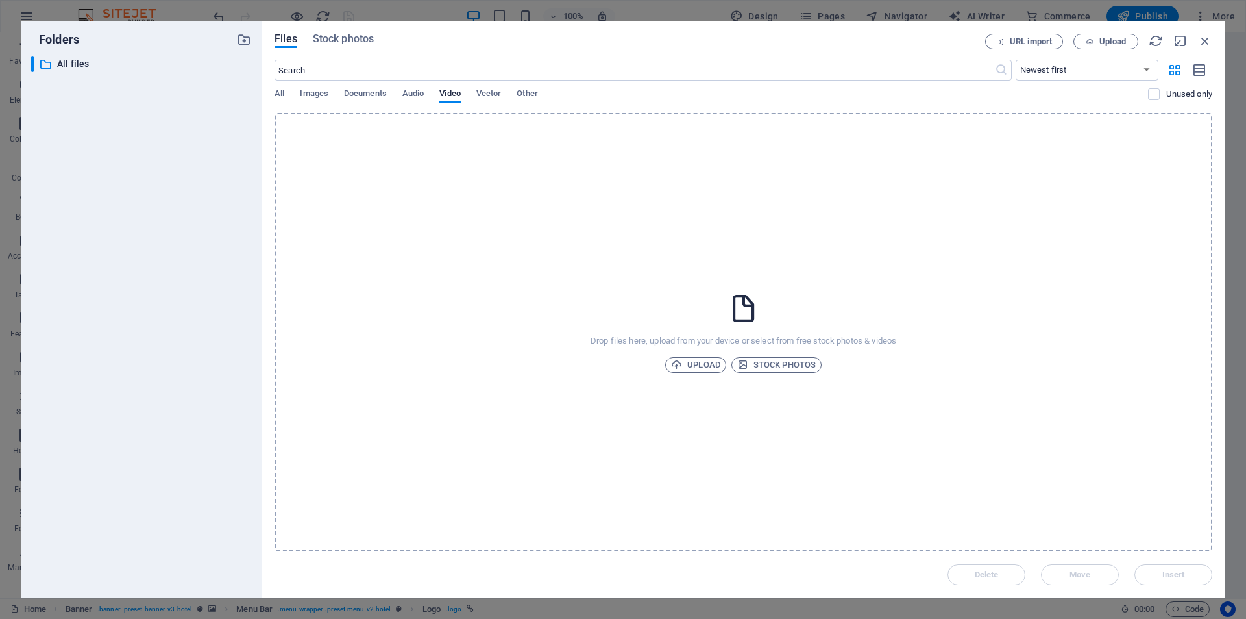
drag, startPoint x: 498, startPoint y: 93, endPoint x: 542, endPoint y: 94, distance: 43.5
click at [502, 93] on span "Vector" at bounding box center [488, 95] width 25 height 18
click at [542, 94] on div "All Images Documents Audio Video Vector Other" at bounding box center [712, 100] width 874 height 25
drag, startPoint x: 887, startPoint y: 5, endPoint x: 1085, endPoint y: 29, distance: 199.4
click at [1209, 42] on icon "button" at bounding box center [1205, 41] width 14 height 14
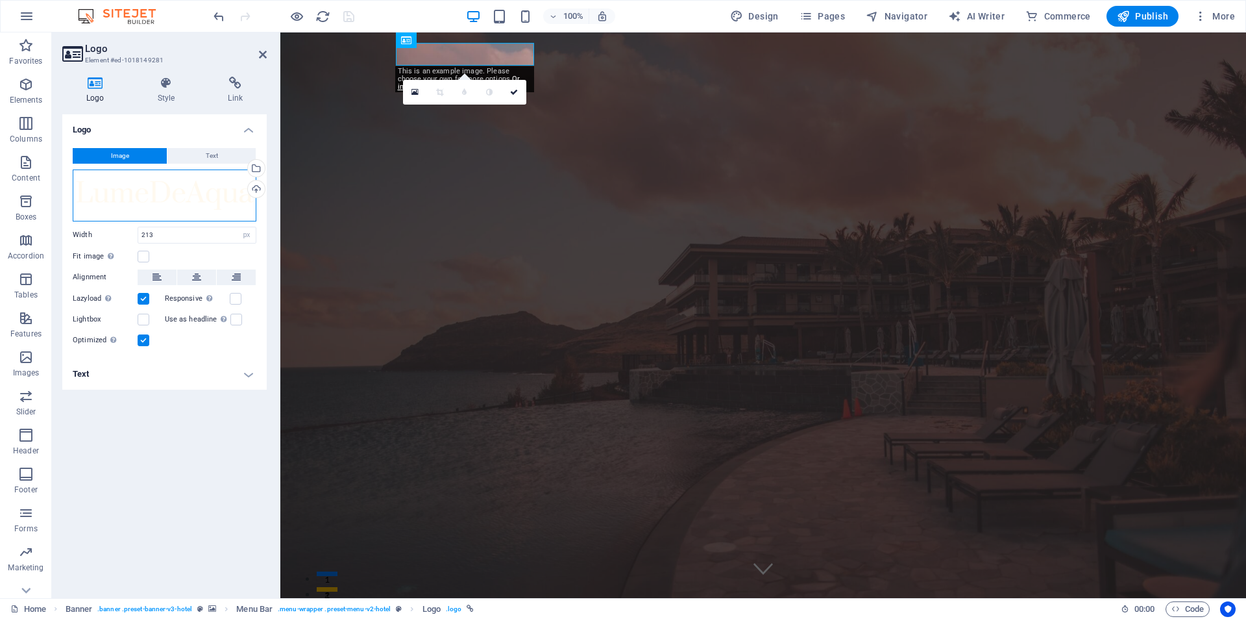
click at [145, 191] on div "Drag files here, click to choose files or select files from Files or our free s…" at bounding box center [165, 195] width 184 height 52
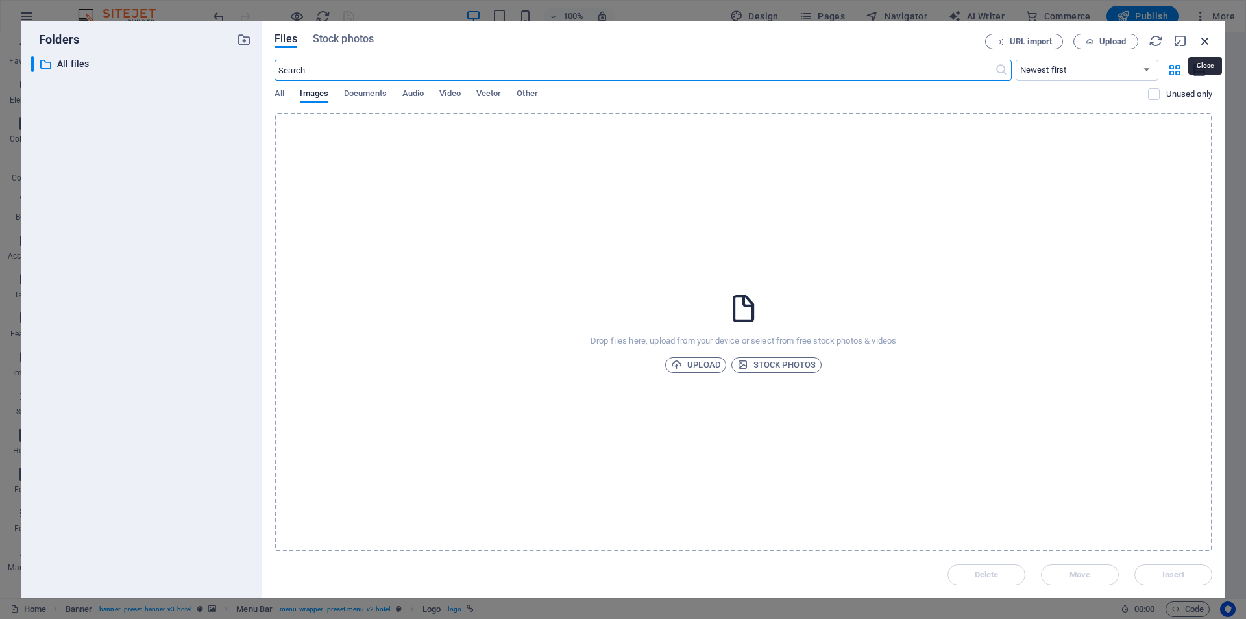
click at [1209, 36] on icon "button" at bounding box center [1205, 41] width 14 height 14
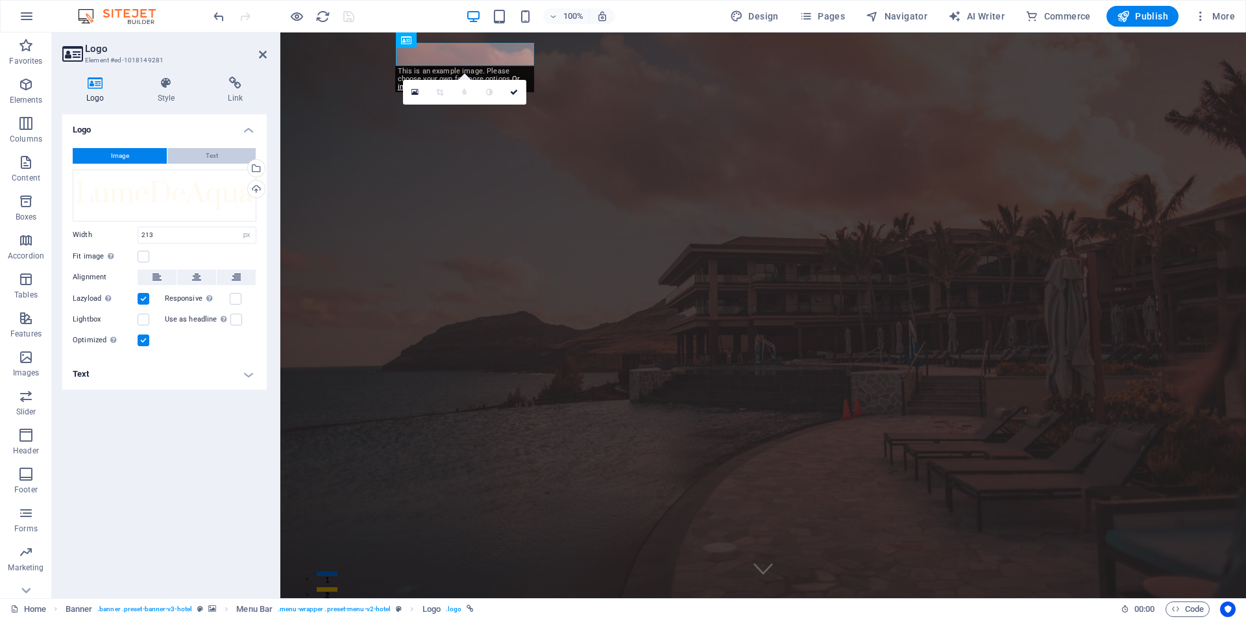
click at [197, 154] on button "Text" at bounding box center [211, 156] width 88 height 16
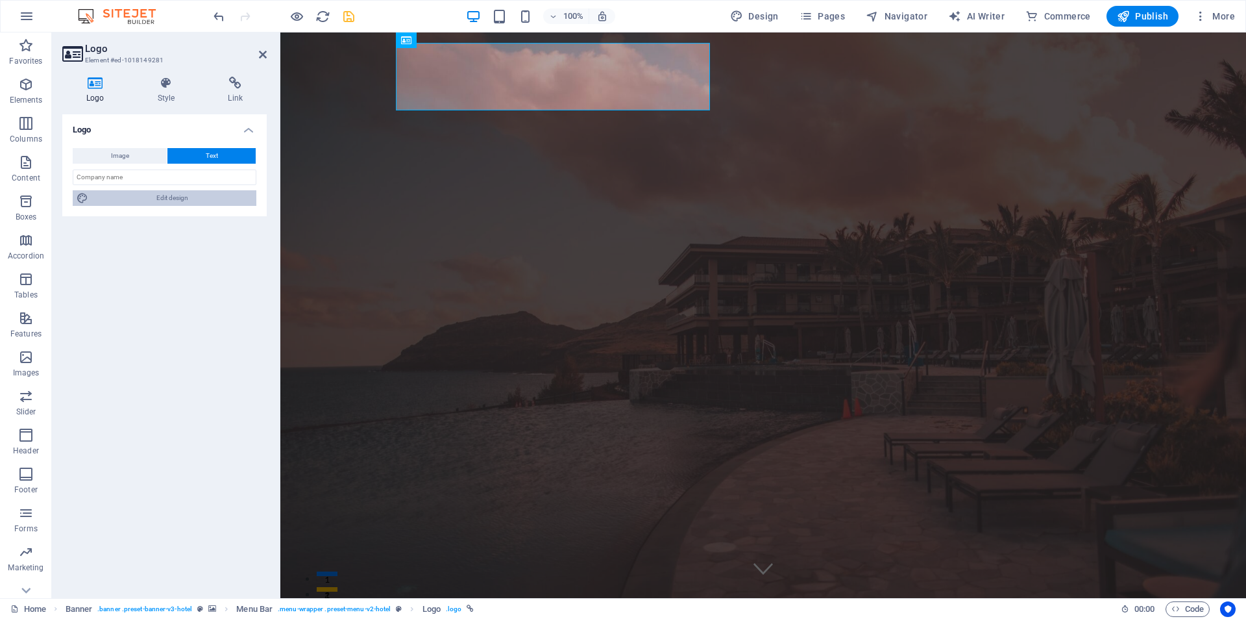
click at [185, 203] on span "Edit design" at bounding box center [172, 198] width 160 height 16
select select "500"
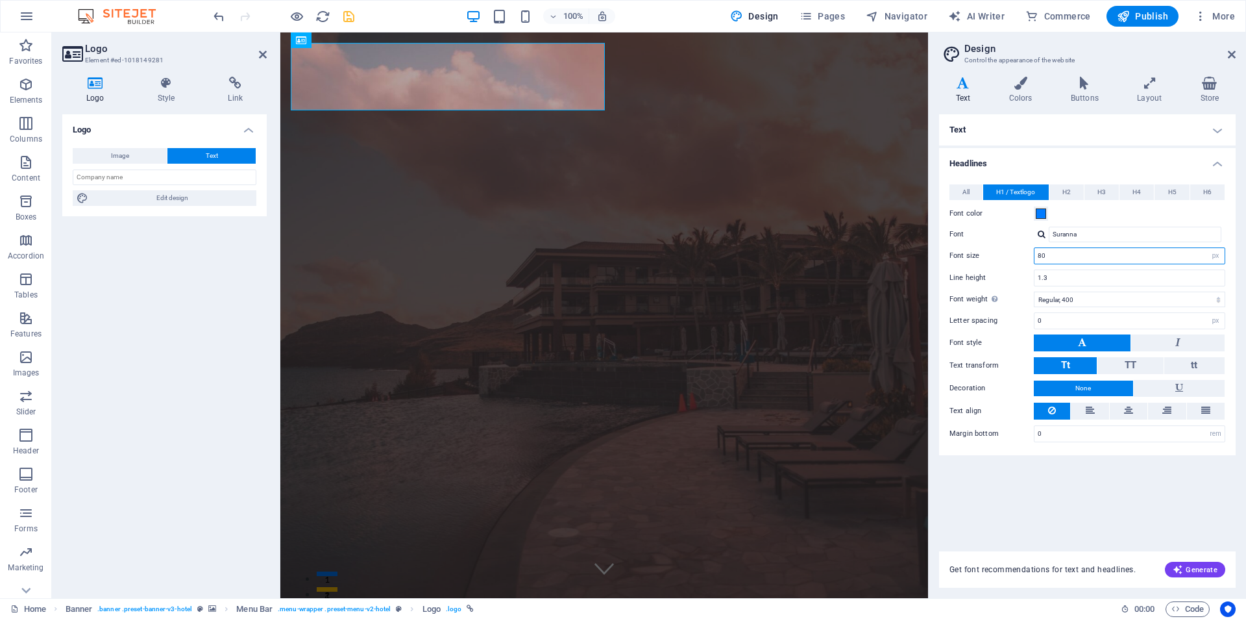
click at [1173, 262] on input "80" at bounding box center [1130, 256] width 190 height 16
click at [1157, 505] on div "Text Standard Bold Links Font color Font Raleway Font size 16 rem px Line heigh…" at bounding box center [1087, 324] width 297 height 421
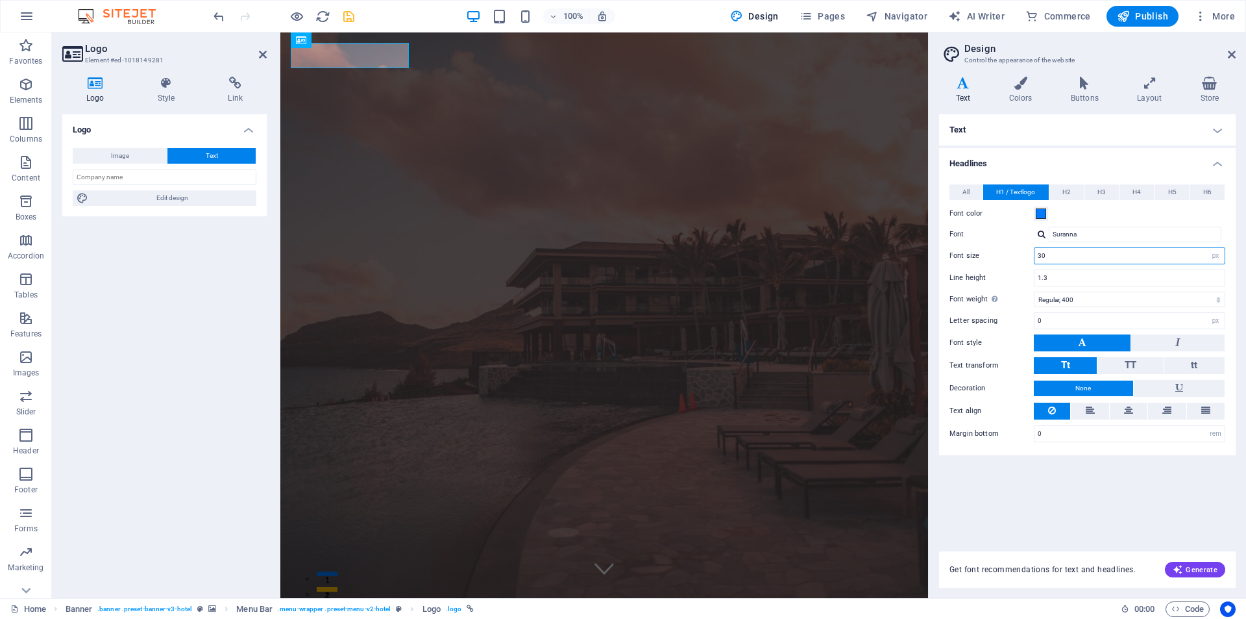
click at [1090, 258] on input "30" at bounding box center [1130, 256] width 190 height 16
type input "50"
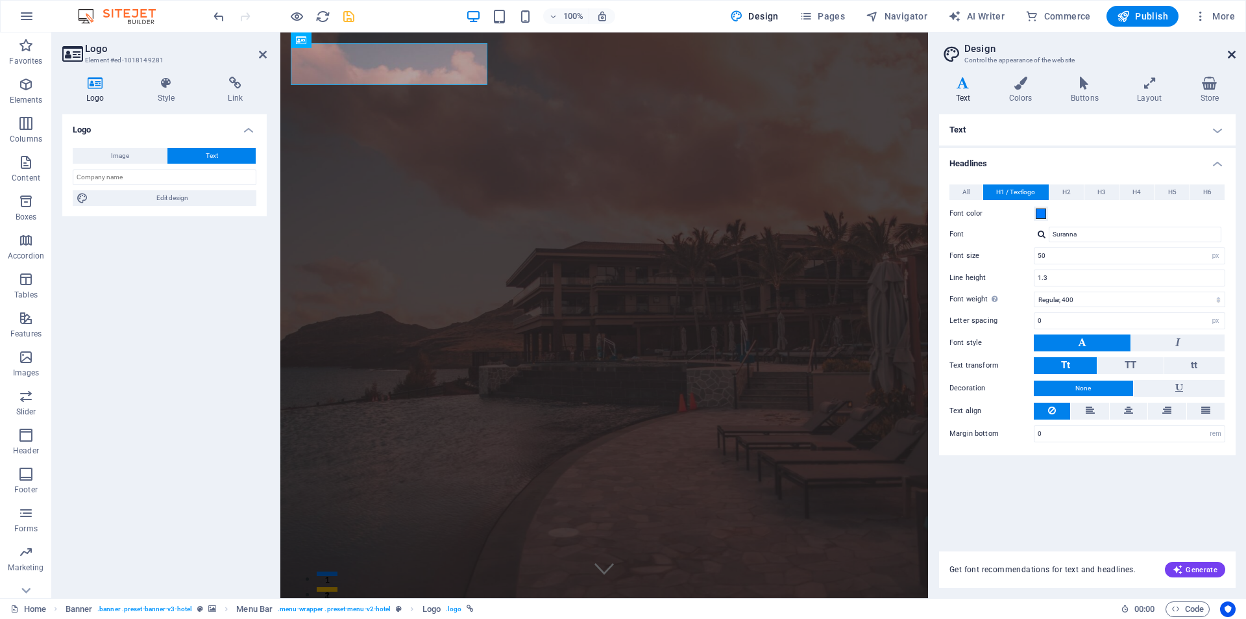
drag, startPoint x: 1229, startPoint y: 55, endPoint x: 375, endPoint y: 122, distance: 856.8
click at [1229, 55] on icon at bounding box center [1232, 54] width 8 height 10
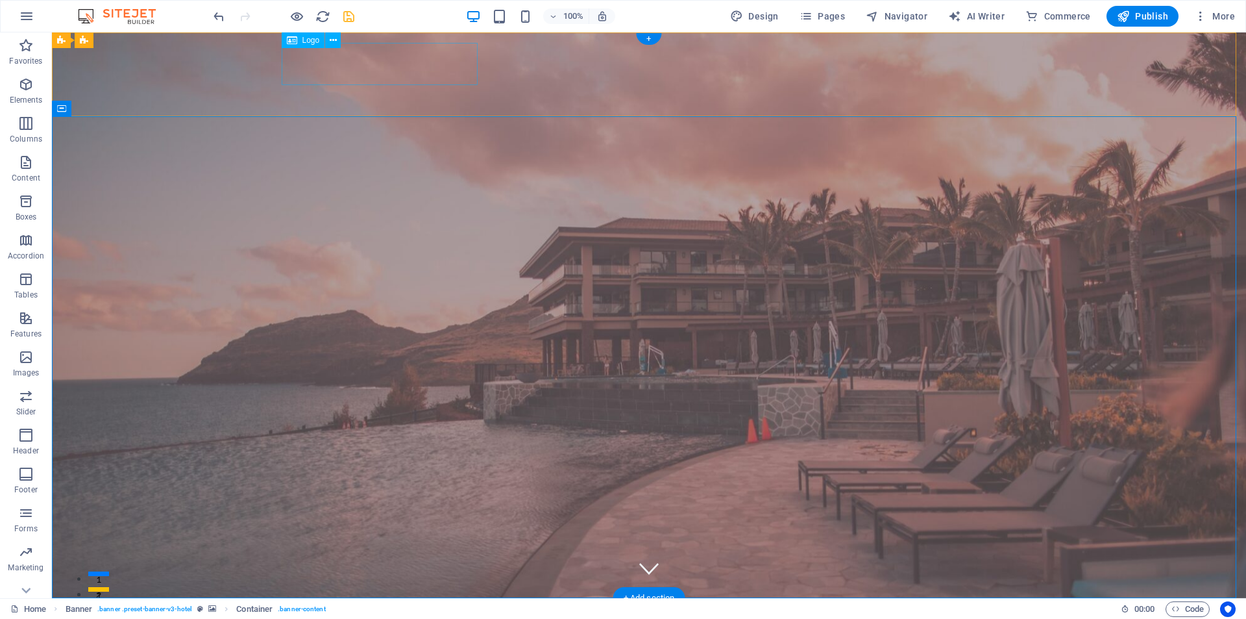
click at [419, 608] on div "Alpine Ventures" at bounding box center [649, 629] width 726 height 42
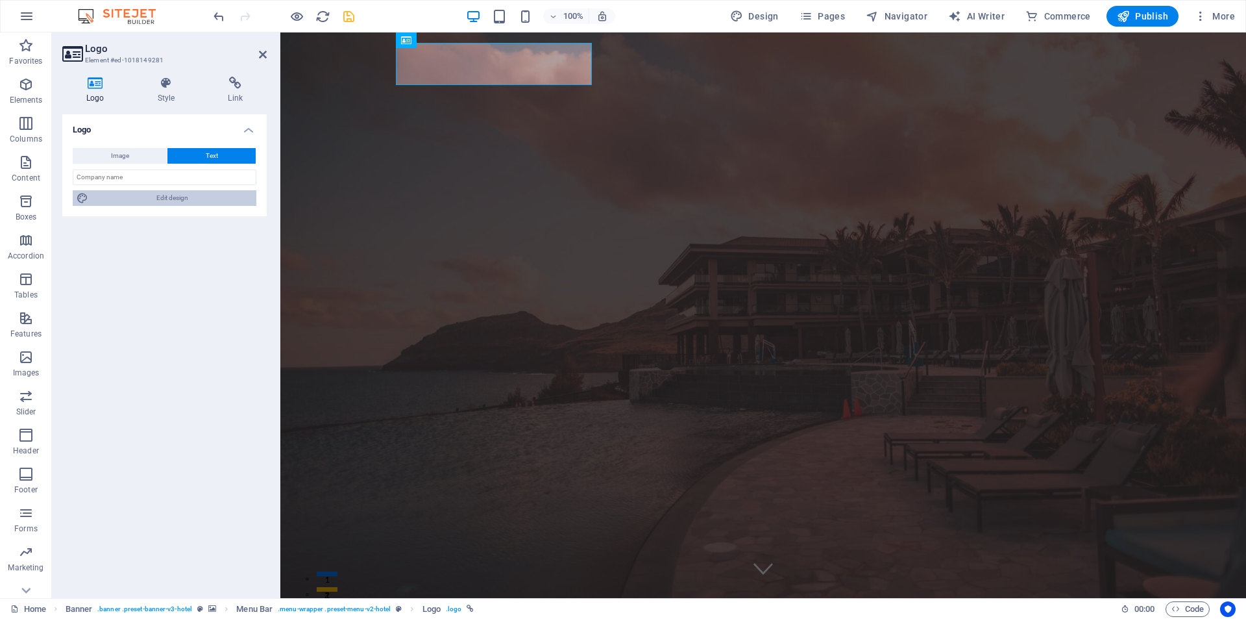
click at [228, 200] on span "Edit design" at bounding box center [172, 198] width 160 height 16
select select "px"
select select "400"
select select "px"
select select "rem"
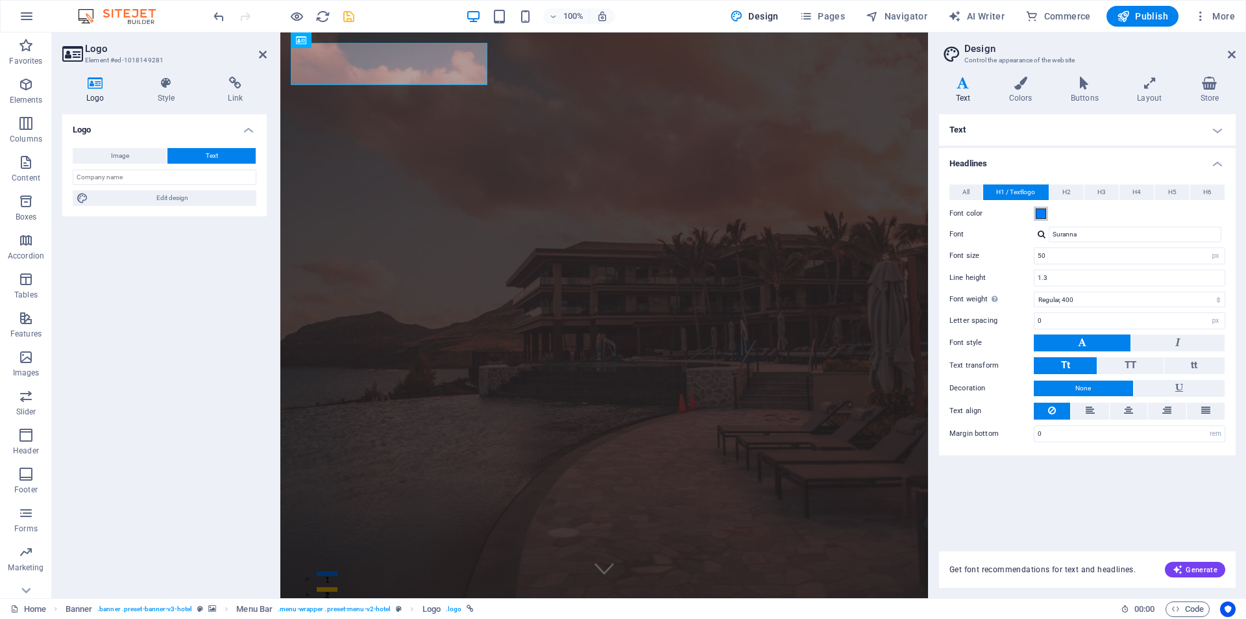
click at [1044, 214] on span at bounding box center [1041, 213] width 10 height 10
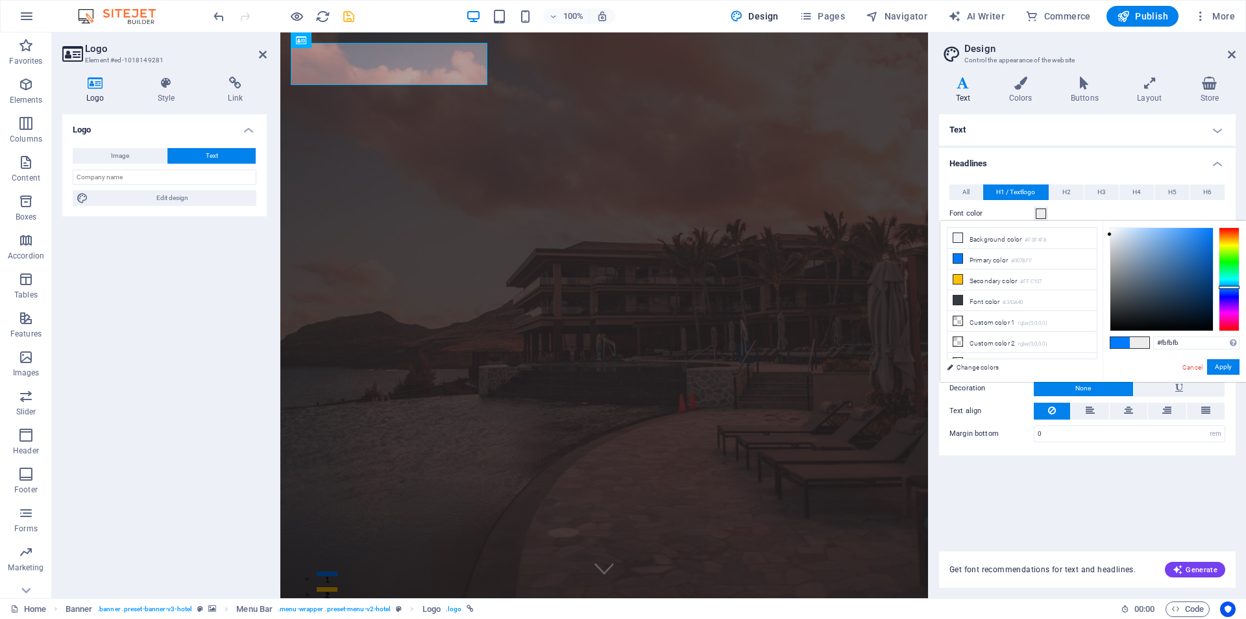
type input "#ffffff"
drag, startPoint x: 1150, startPoint y: 293, endPoint x: 1080, endPoint y: 220, distance: 101.5
click at [1082, 211] on body "Alpine Ventures Home Favorites Elements Columns Content Boxes Accordion Tables …" at bounding box center [623, 309] width 1246 height 619
click at [1224, 367] on button "Apply" at bounding box center [1223, 367] width 32 height 16
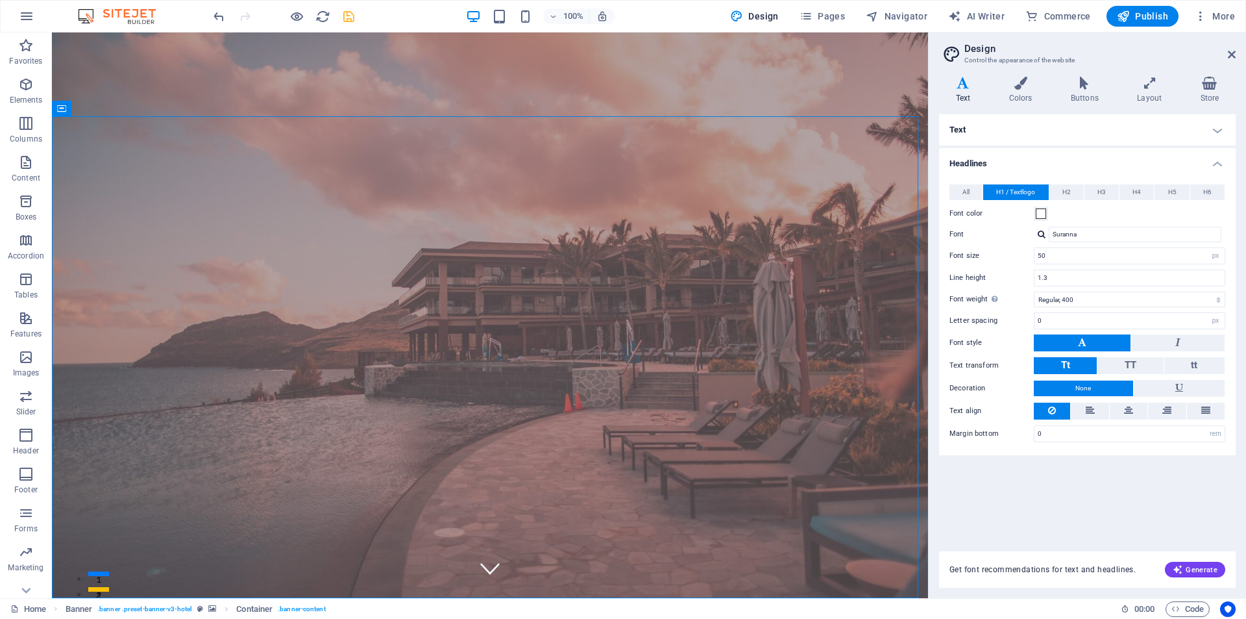
click at [1236, 52] on aside "Design Control the appearance of the website Variants Text Colors Buttons Layou…" at bounding box center [1087, 314] width 318 height 565
drag, startPoint x: 1231, startPoint y: 53, endPoint x: 764, endPoint y: 127, distance: 473.1
click at [1231, 53] on icon at bounding box center [1232, 54] width 8 height 10
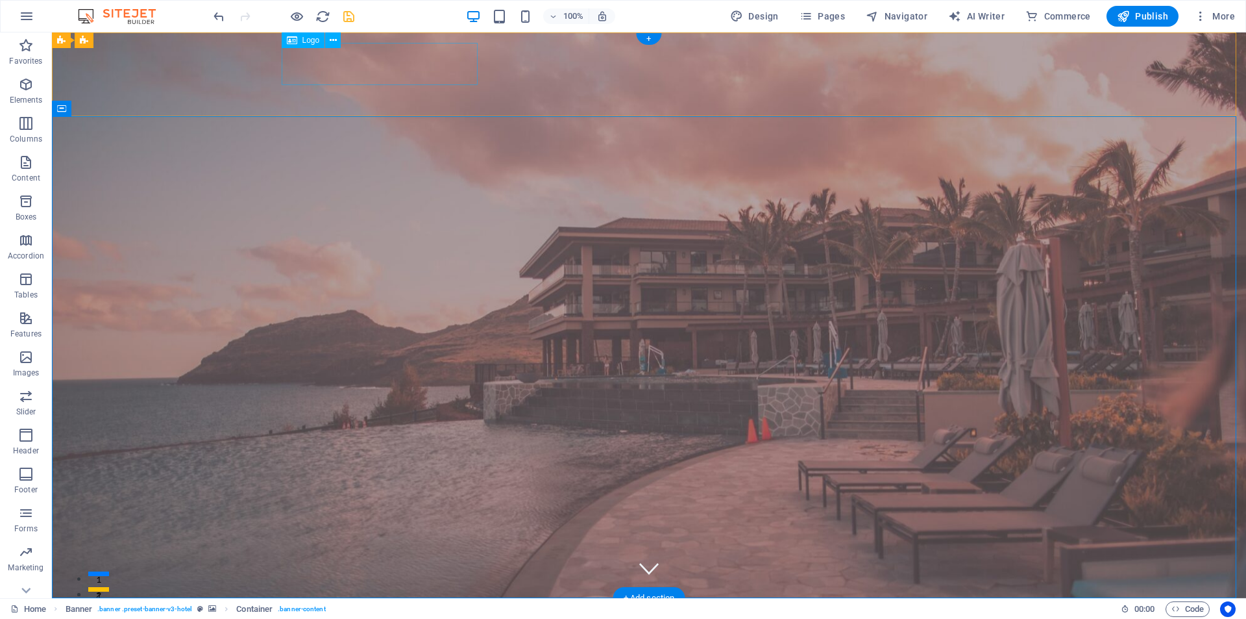
click at [374, 608] on div "Alpine Ventures" at bounding box center [649, 629] width 726 height 42
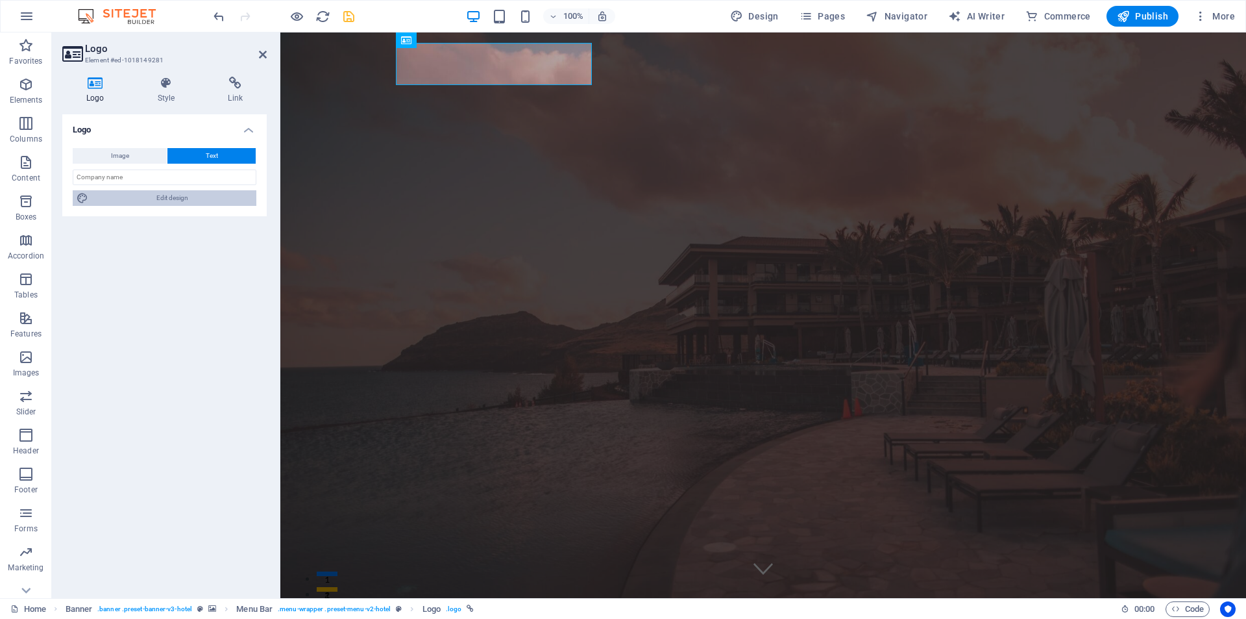
click at [199, 196] on span "Edit design" at bounding box center [172, 198] width 160 height 16
select select "px"
select select "400"
select select "px"
select select "rem"
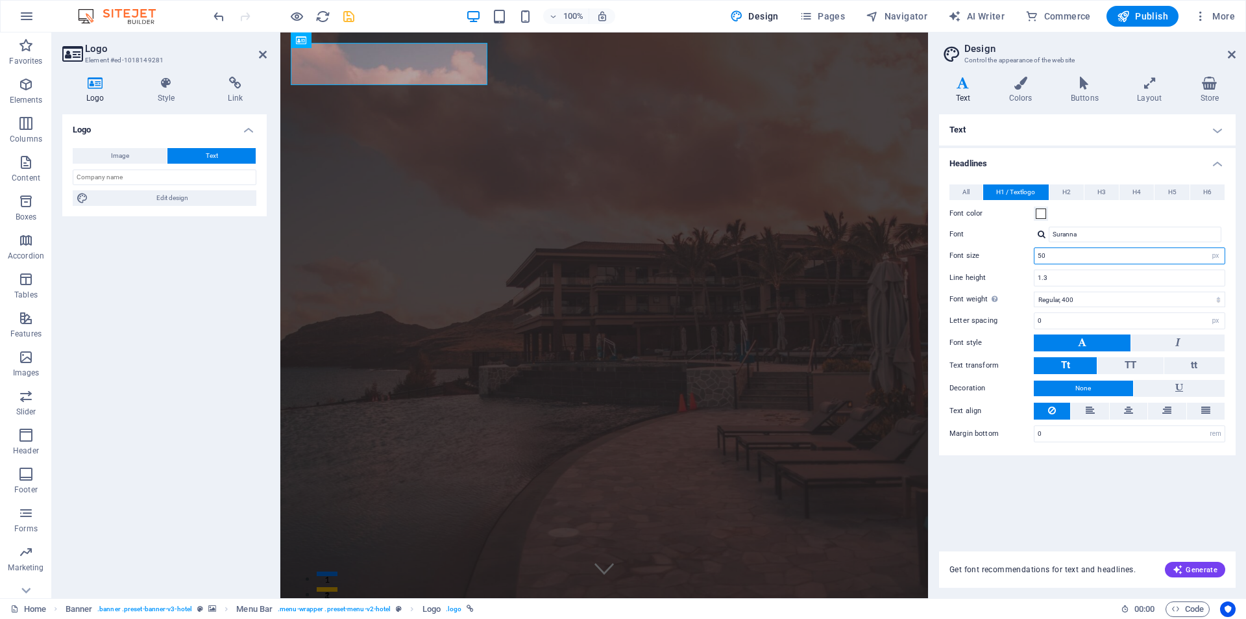
click at [1079, 256] on input "50" at bounding box center [1130, 256] width 190 height 16
type input "45"
click at [1232, 53] on icon at bounding box center [1232, 54] width 8 height 10
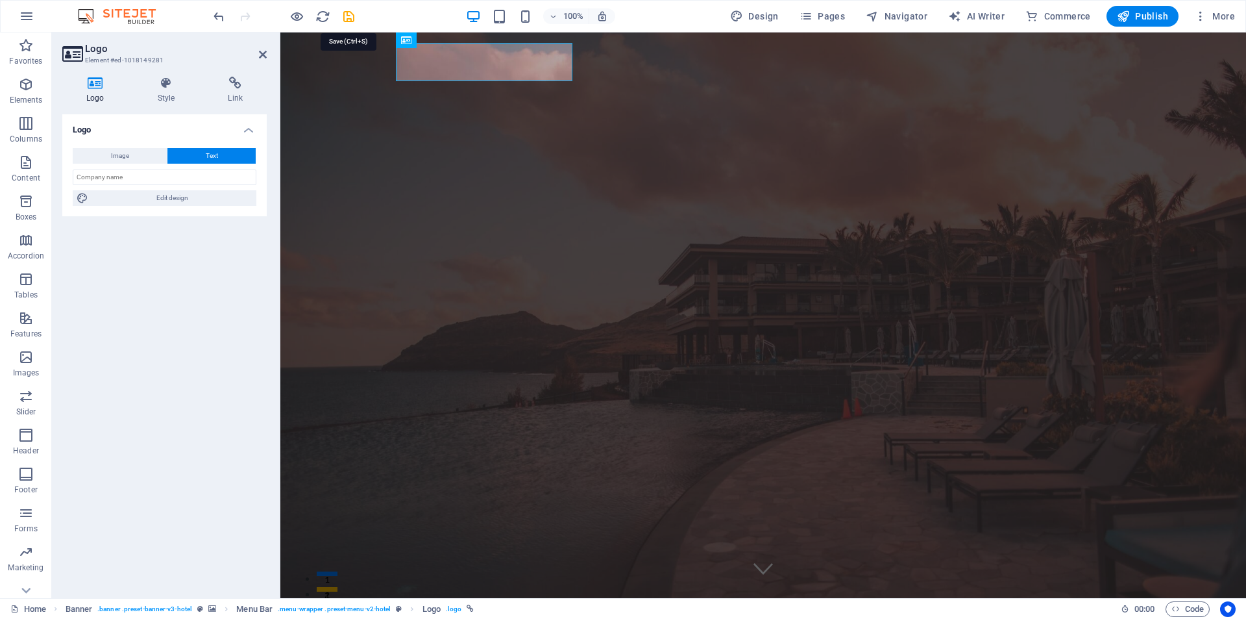
click at [350, 16] on icon "save" at bounding box center [348, 16] width 15 height 15
checkbox input "false"
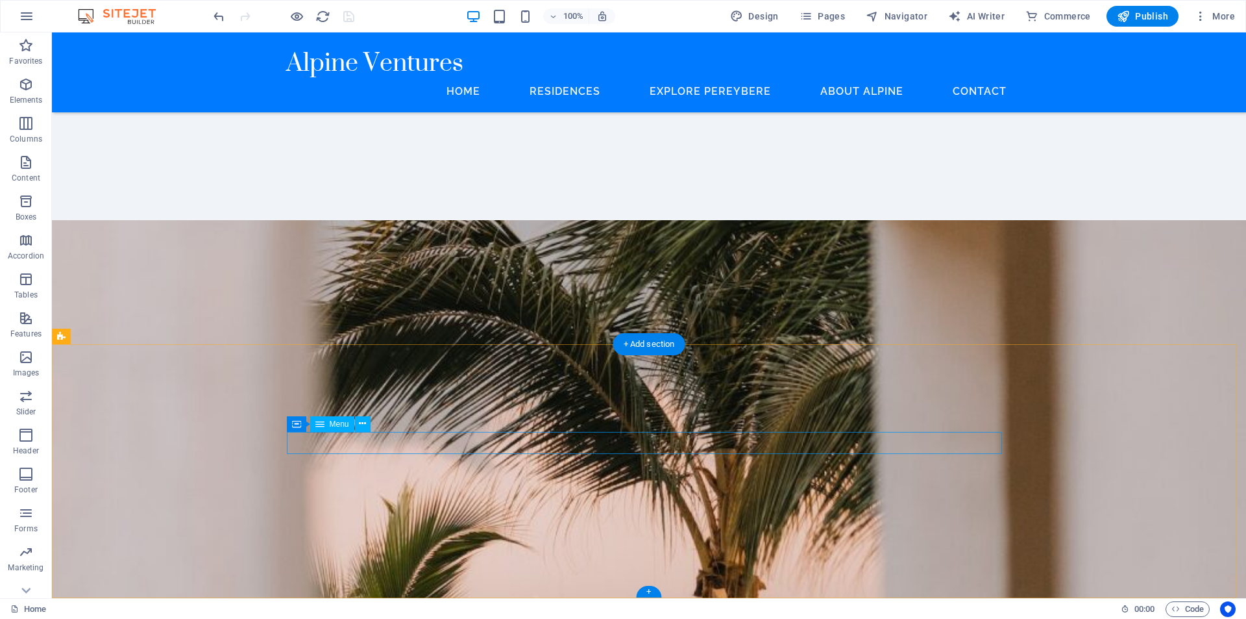
scroll to position [4364, 0]
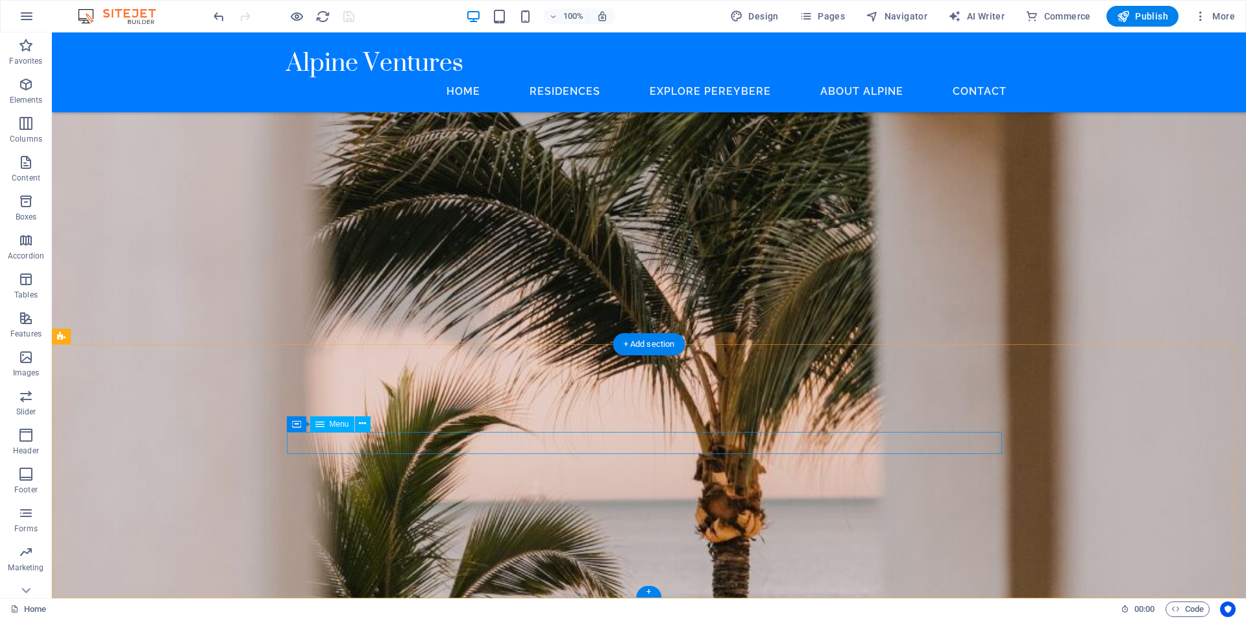
click at [327, 421] on span "Container" at bounding box center [323, 424] width 34 height 8
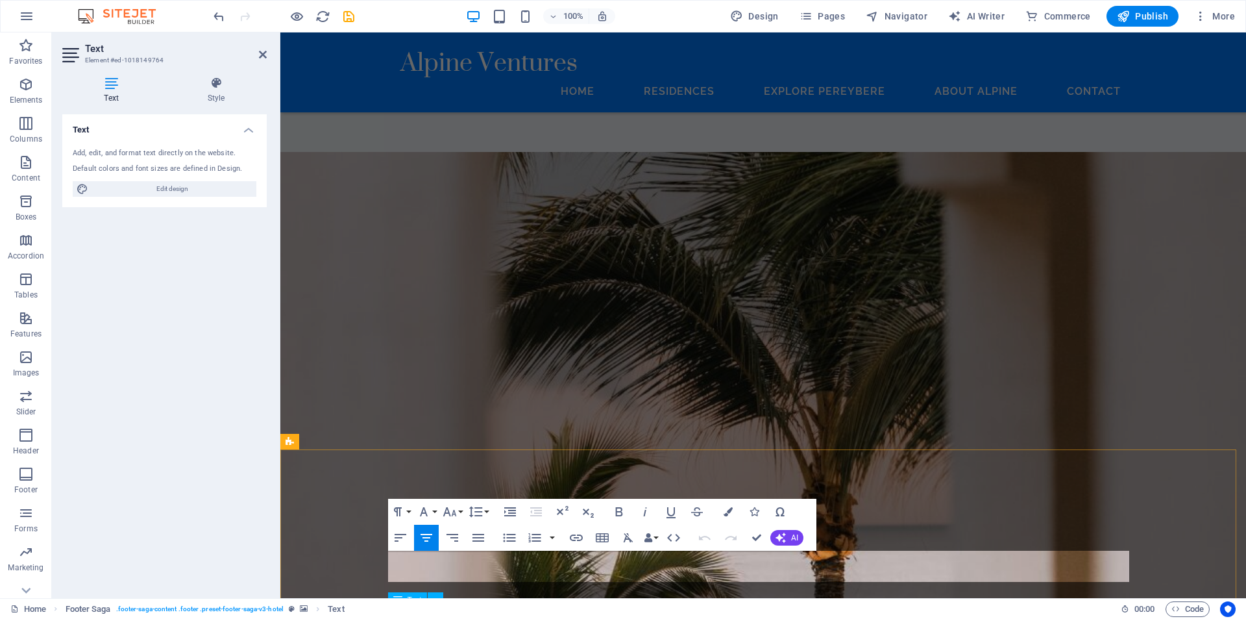
scroll to position [4258, 0]
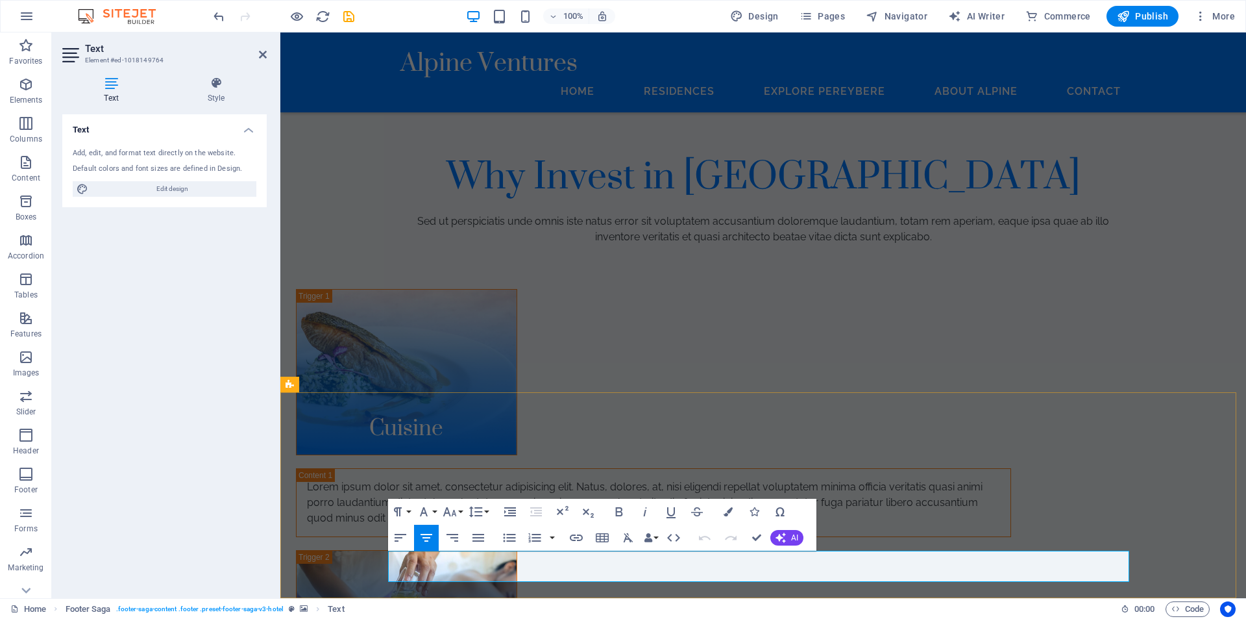
click at [262, 54] on icon at bounding box center [263, 54] width 8 height 10
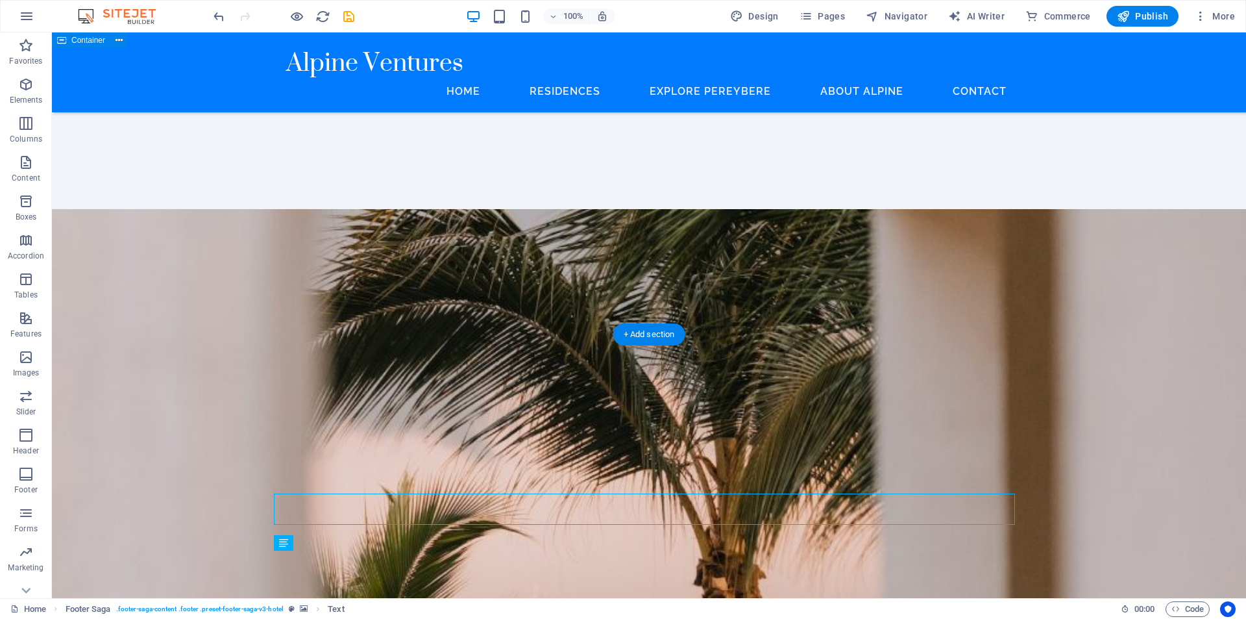
scroll to position [4316, 0]
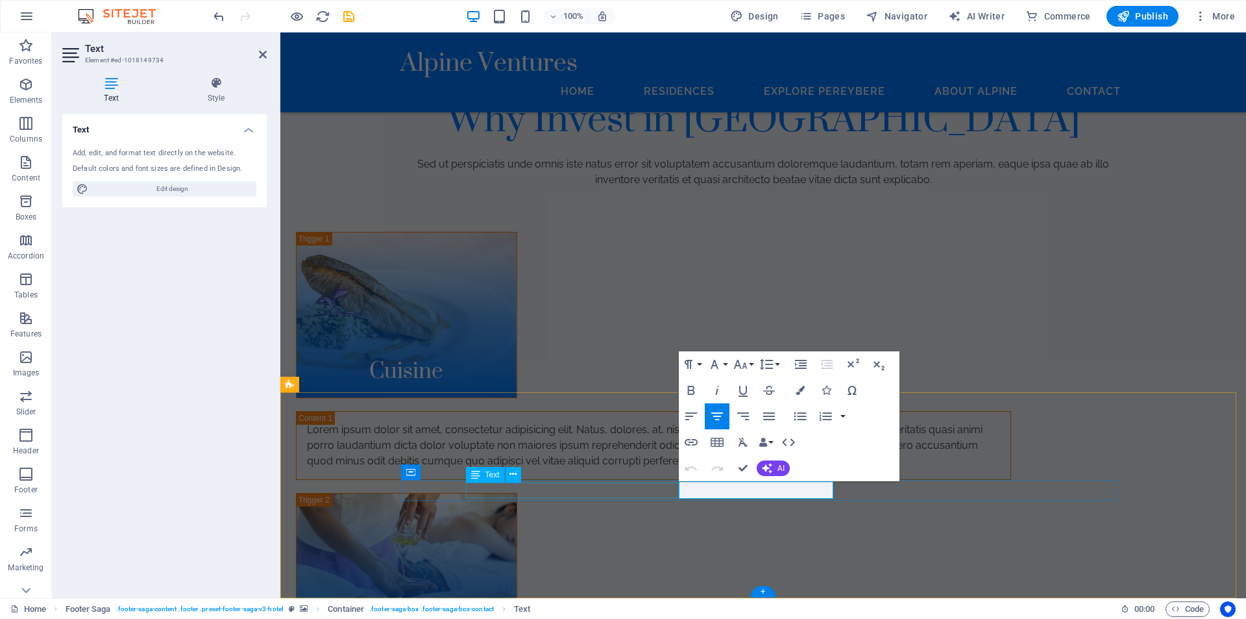
scroll to position [4258, 0]
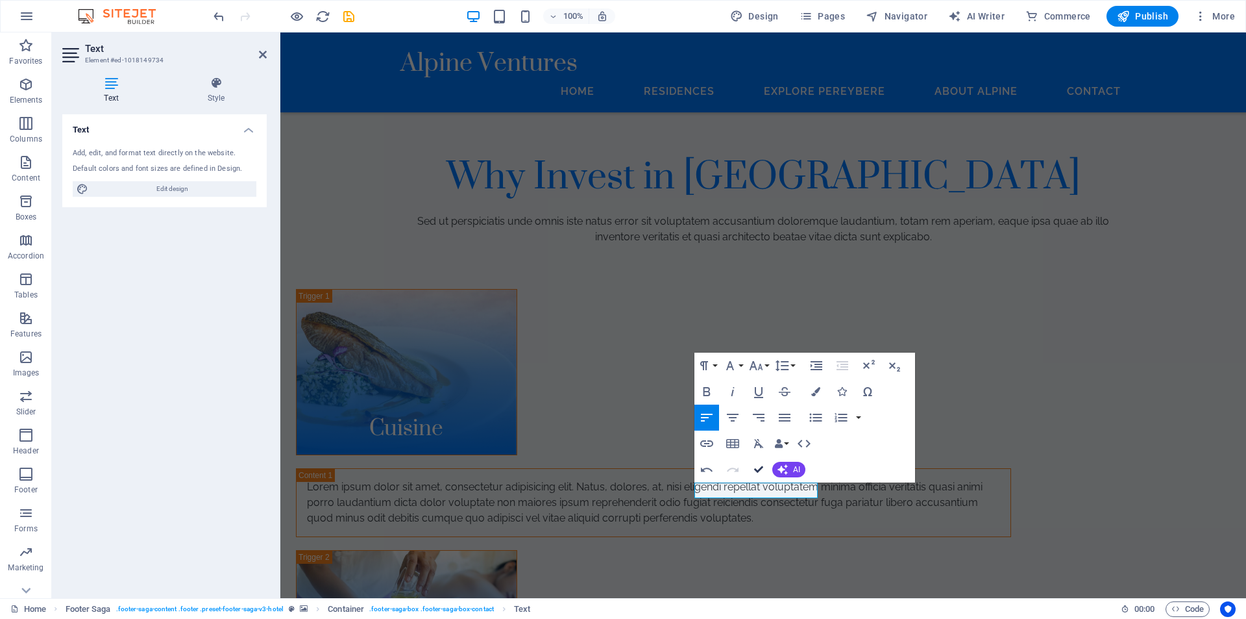
drag, startPoint x: 765, startPoint y: 469, endPoint x: 803, endPoint y: 445, distance: 45.2
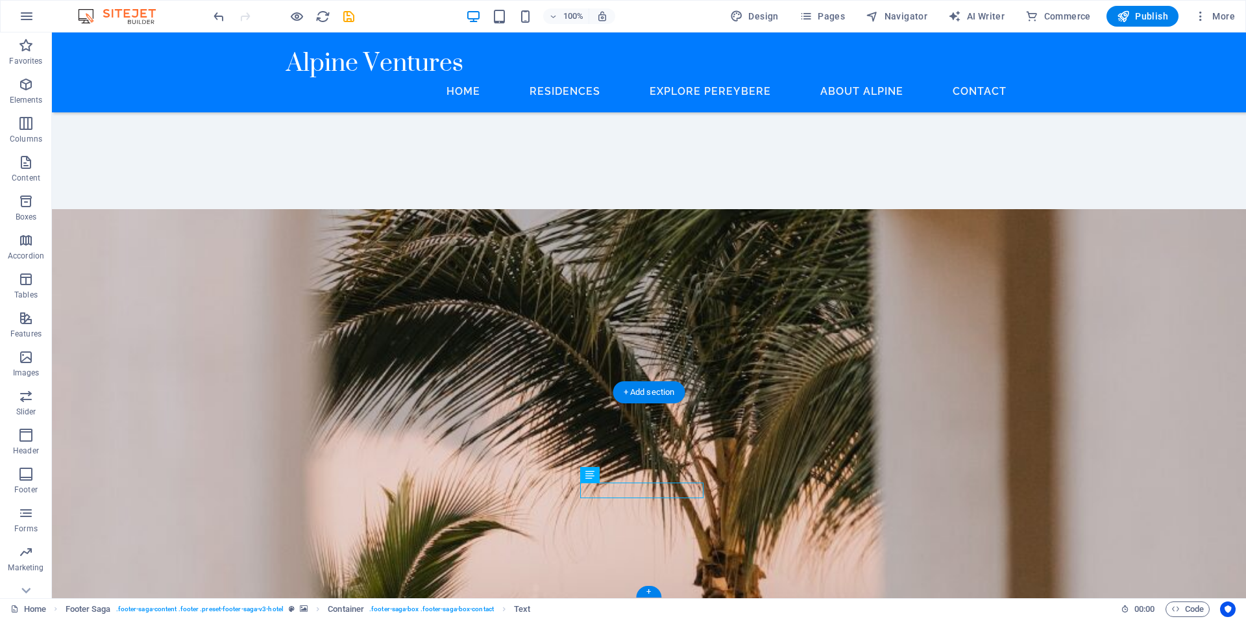
scroll to position [4316, 0]
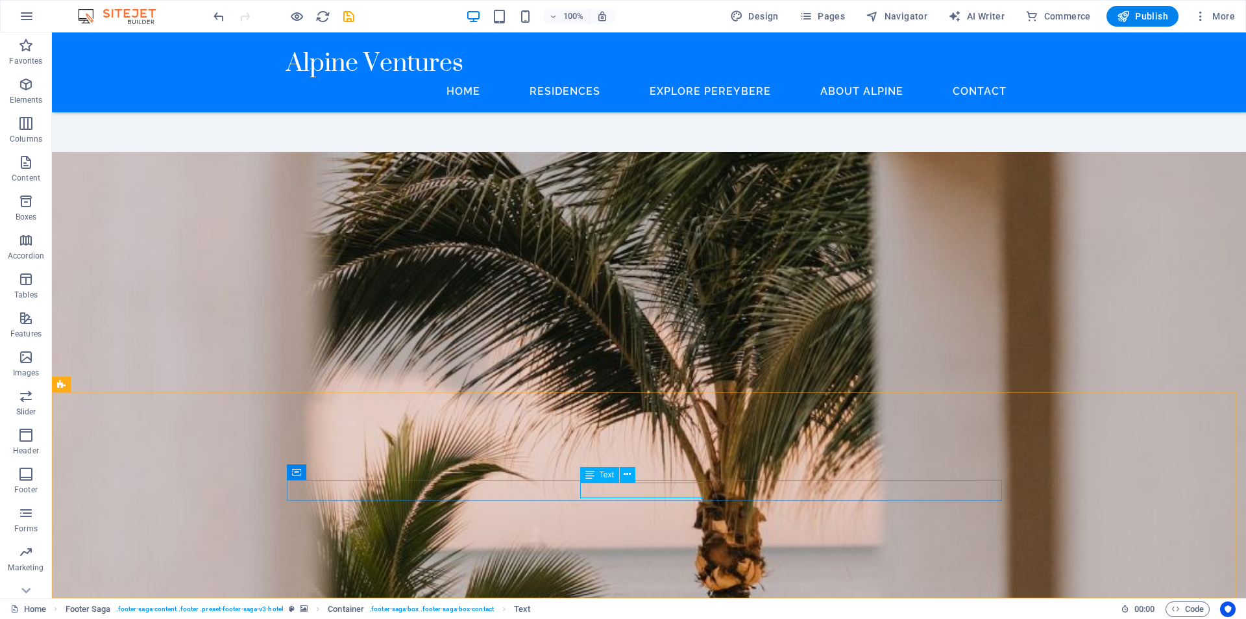
click at [603, 476] on span "Text" at bounding box center [607, 475] width 14 height 8
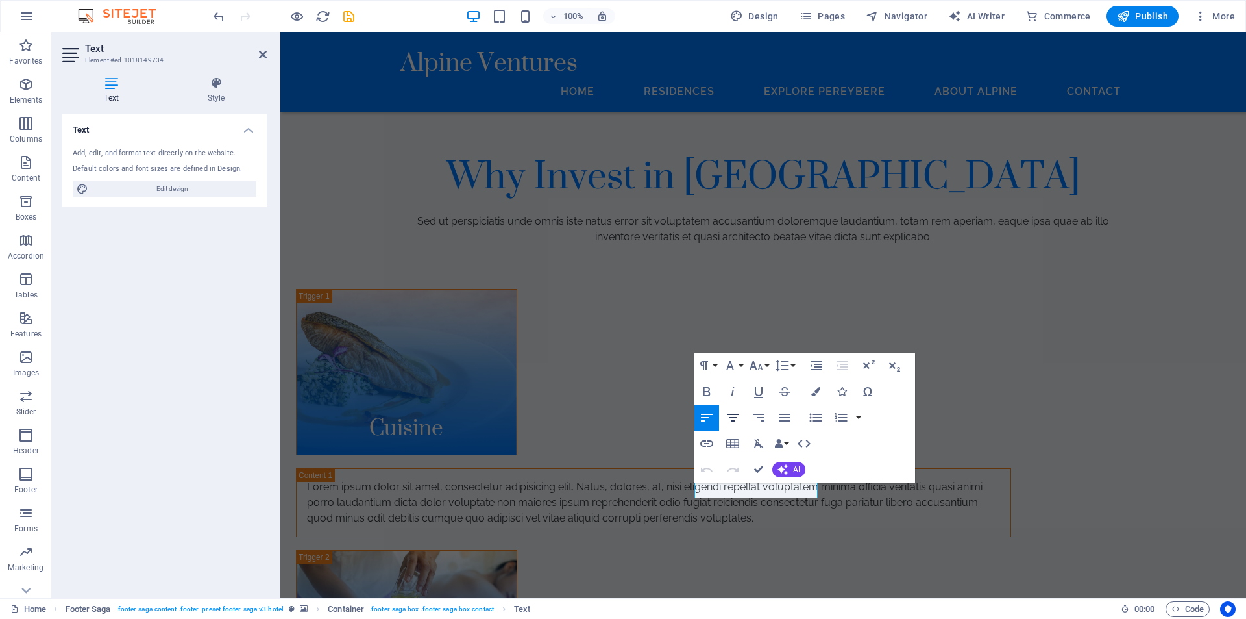
click at [734, 419] on icon "button" at bounding box center [733, 418] width 16 height 16
drag, startPoint x: 756, startPoint y: 465, endPoint x: 866, endPoint y: 449, distance: 111.4
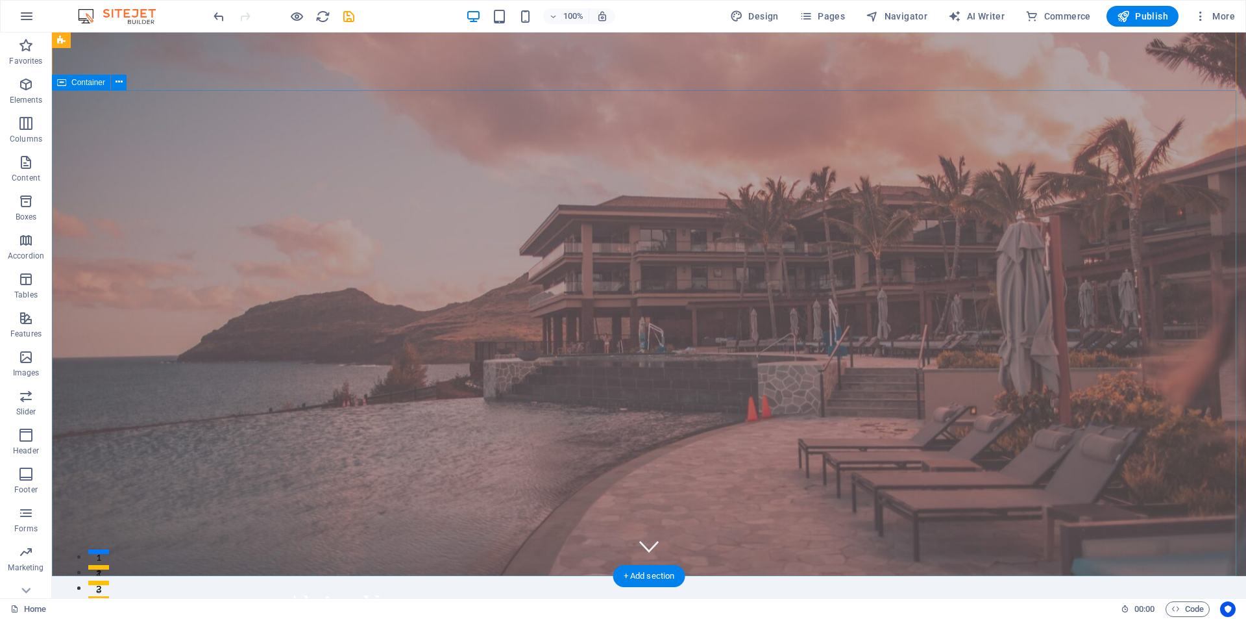
scroll to position [0, 0]
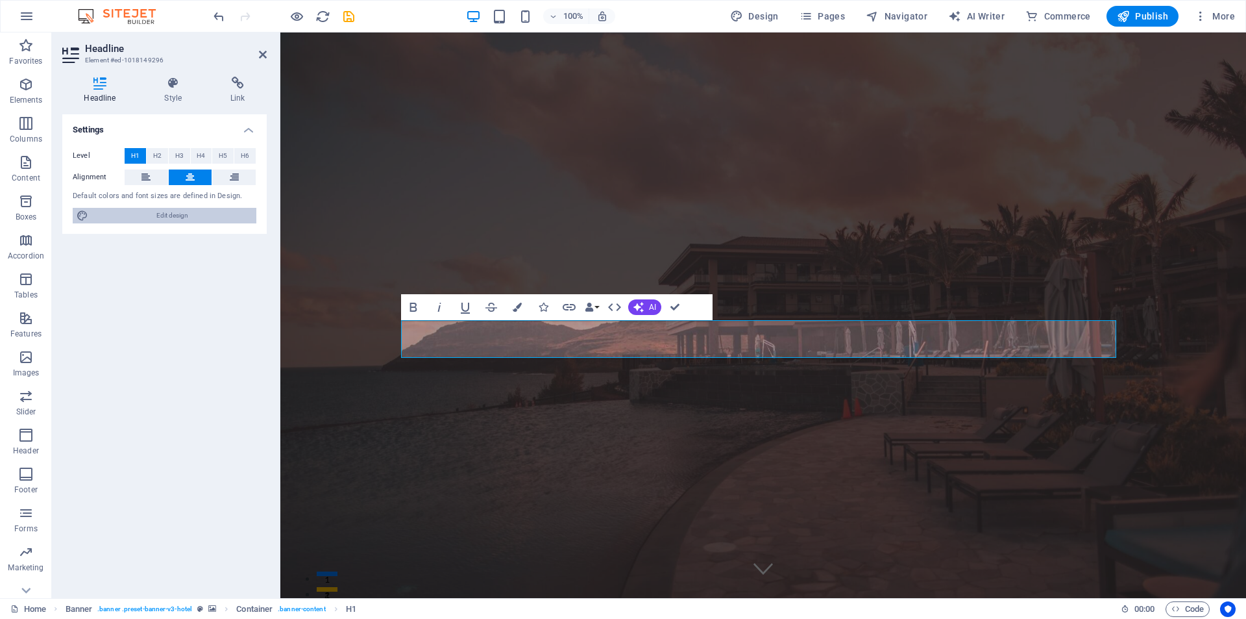
click at [169, 218] on span "Edit design" at bounding box center [172, 216] width 160 height 16
select select "px"
select select "400"
select select "px"
select select "rem"
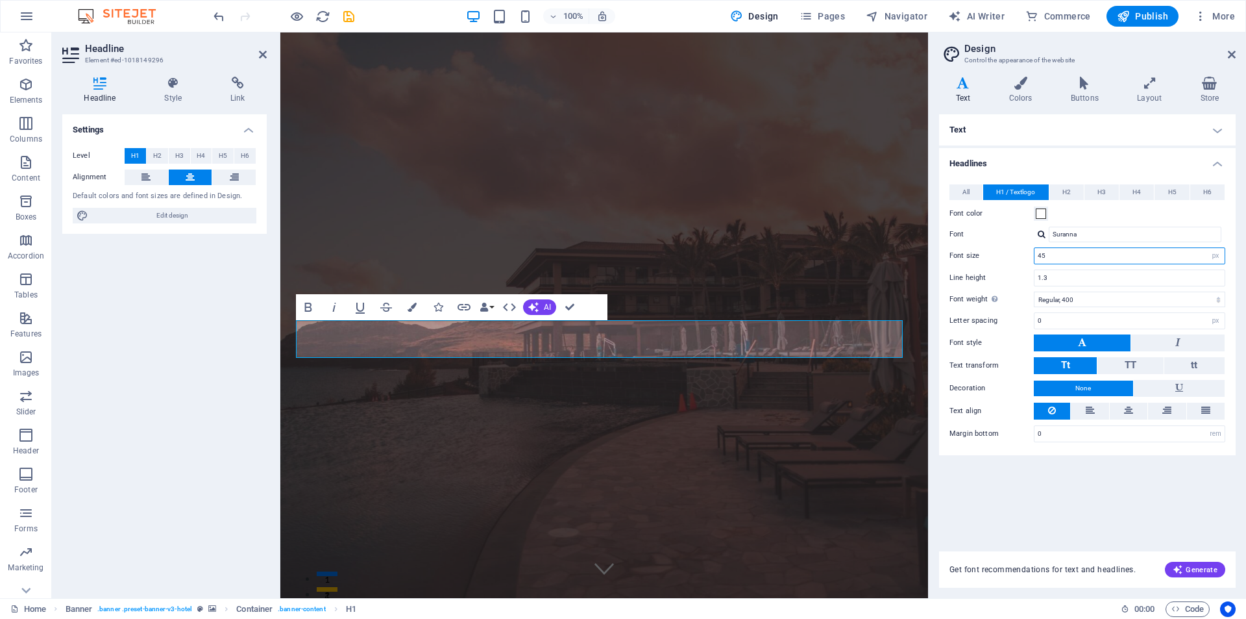
click at [1148, 258] on input "45" at bounding box center [1130, 256] width 190 height 16
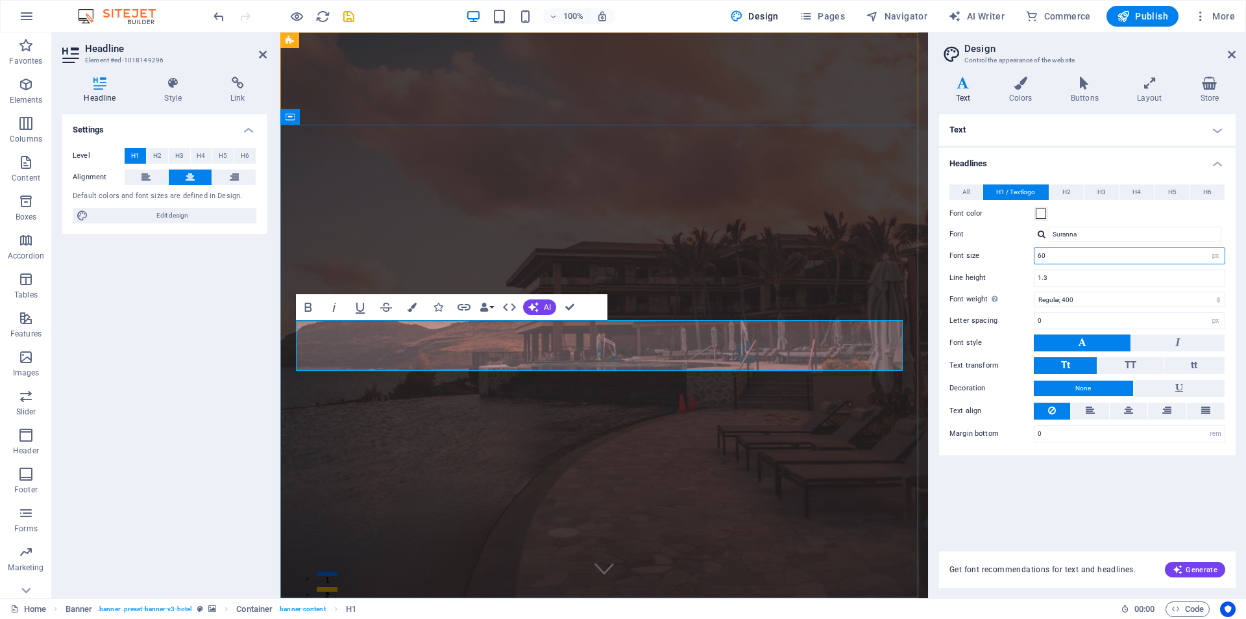
type input "45"
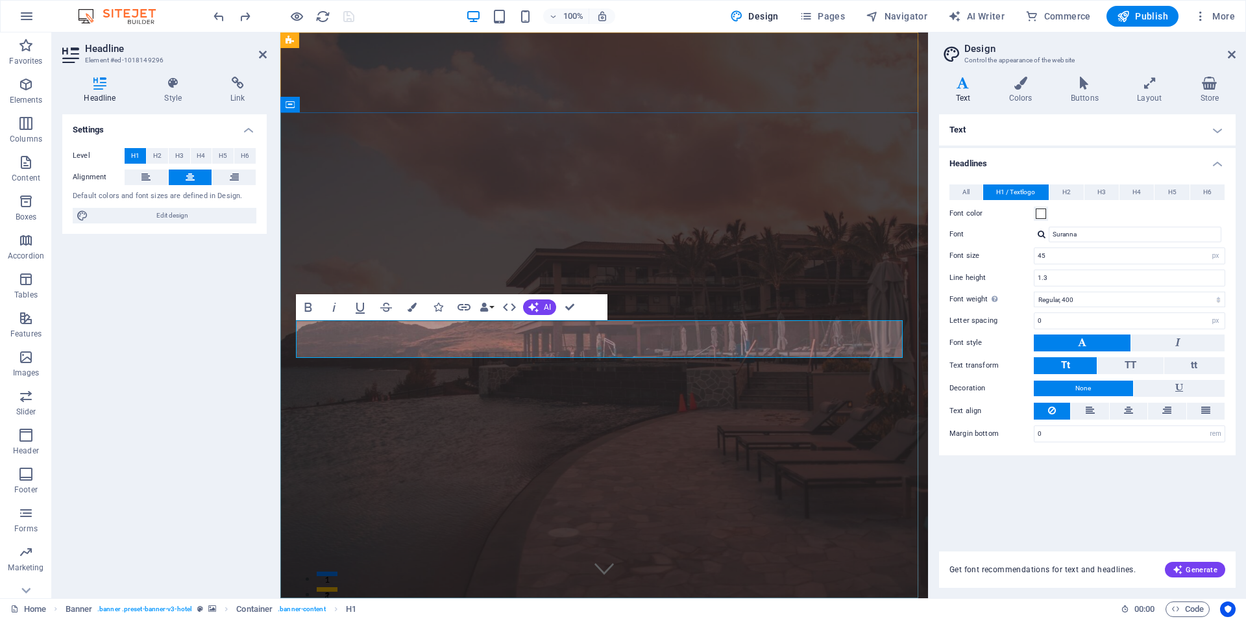
click at [1070, 195] on span "H2" at bounding box center [1066, 192] width 8 height 16
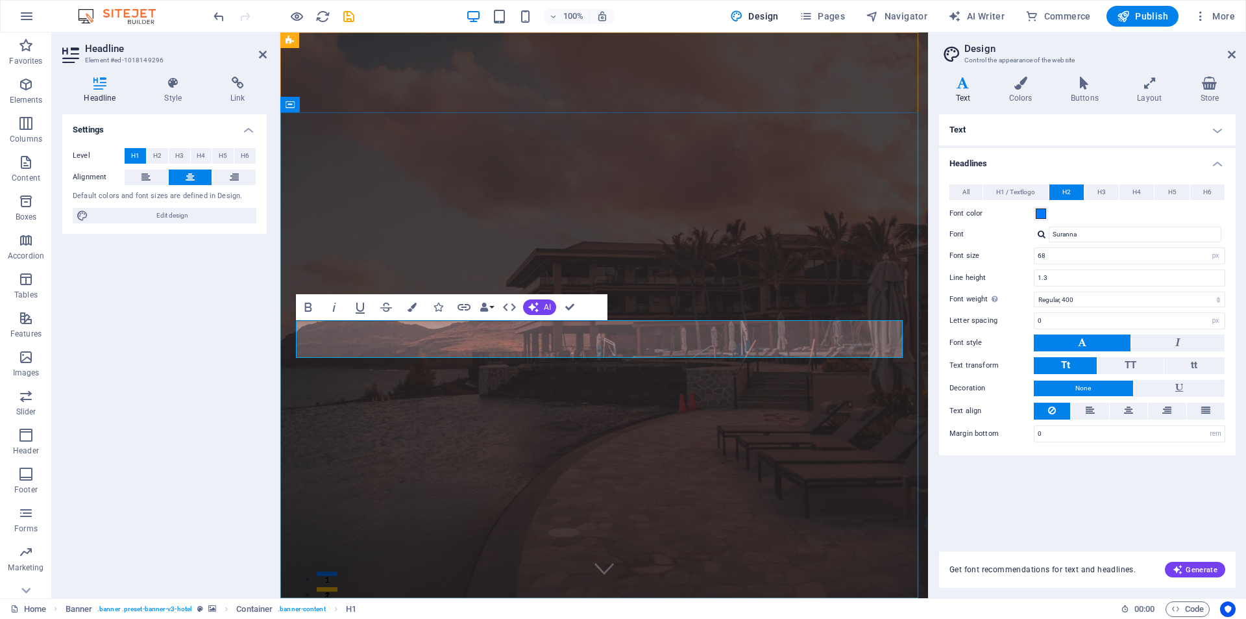
drag, startPoint x: 1231, startPoint y: 58, endPoint x: 513, endPoint y: 163, distance: 725.5
click at [1231, 58] on icon at bounding box center [1232, 54] width 8 height 10
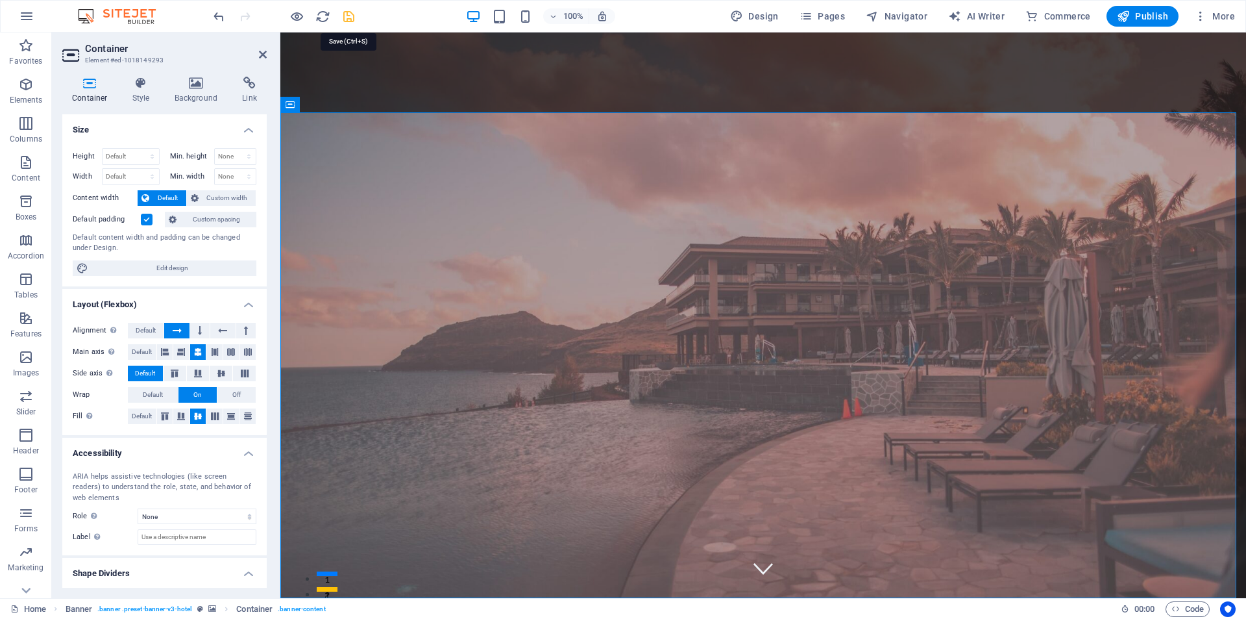
click at [351, 17] on icon "save" at bounding box center [348, 16] width 15 height 15
checkbox input "false"
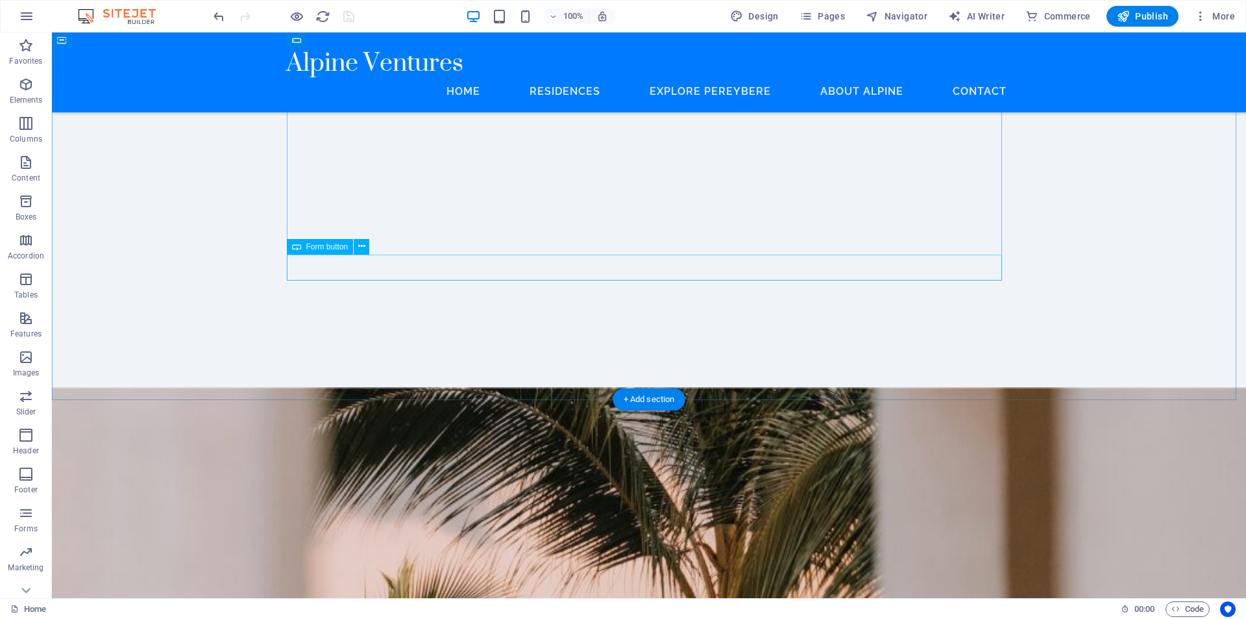
scroll to position [4316, 0]
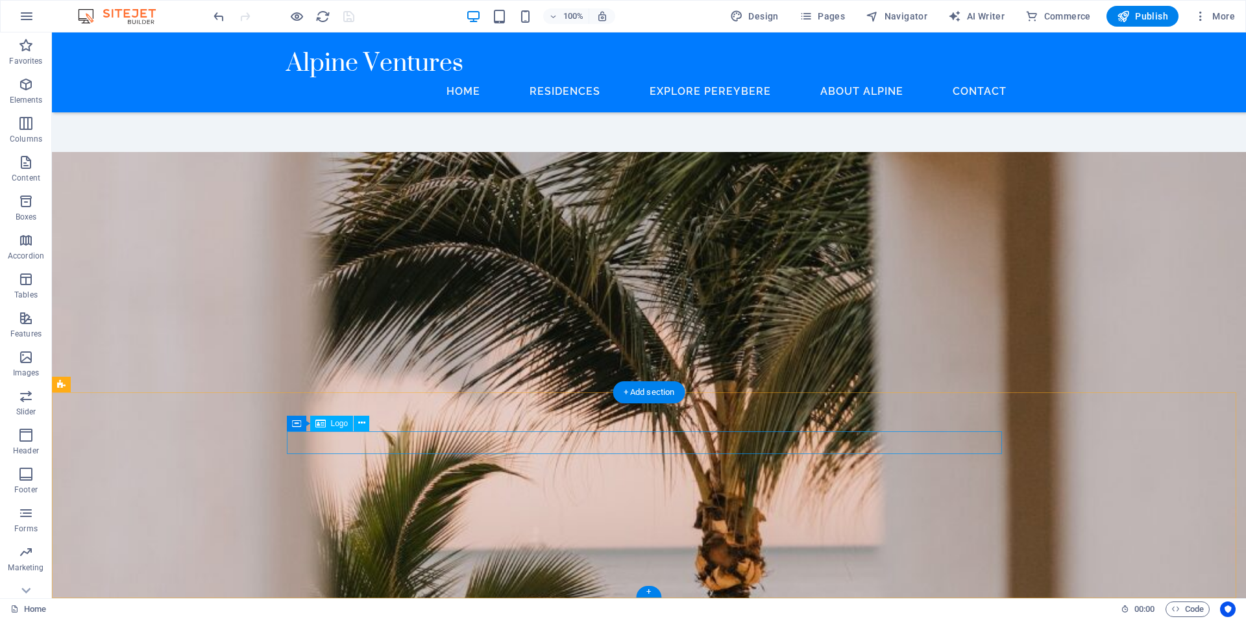
select select "px"
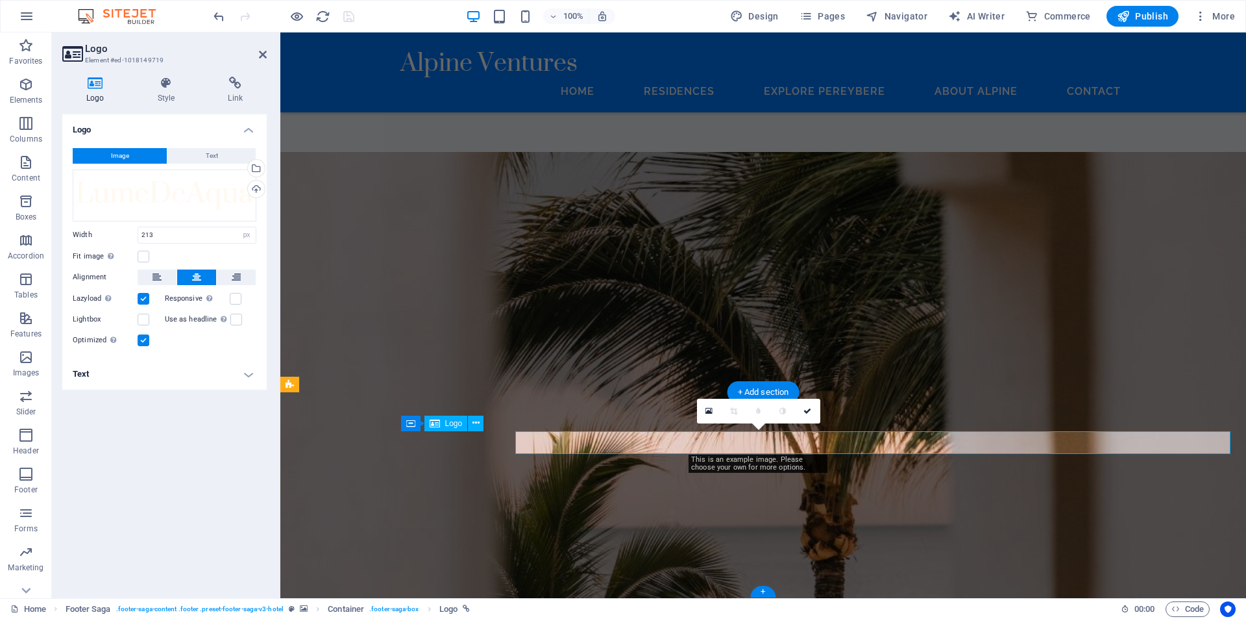
scroll to position [4258, 0]
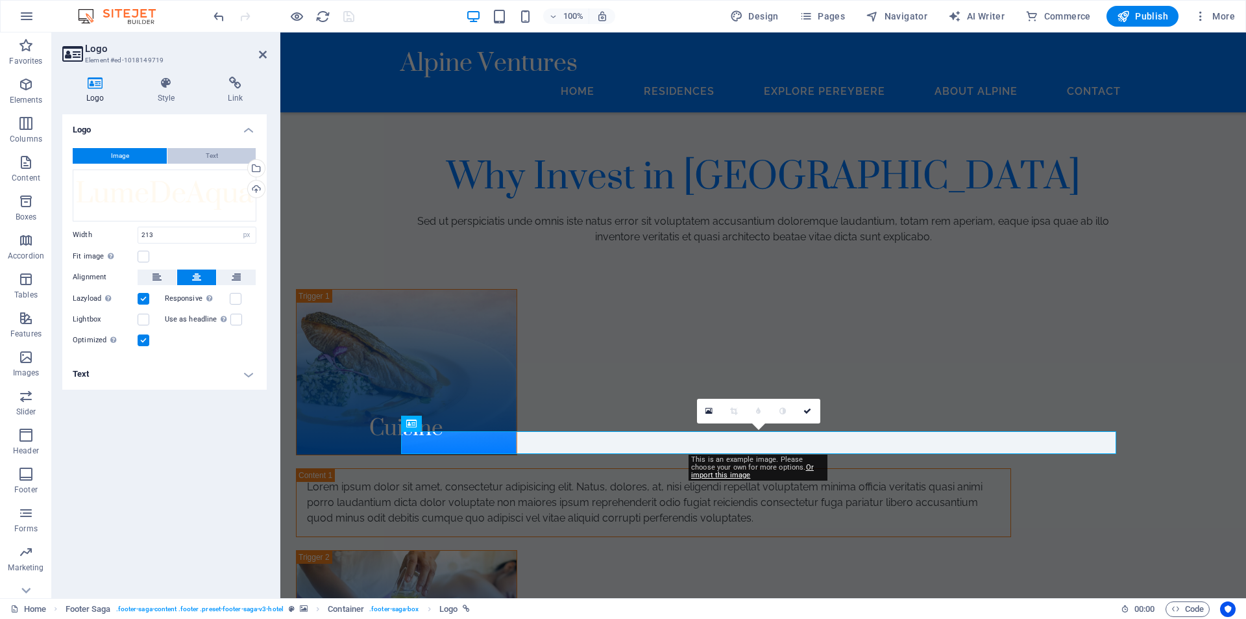
click at [223, 154] on button "Text" at bounding box center [211, 156] width 88 height 16
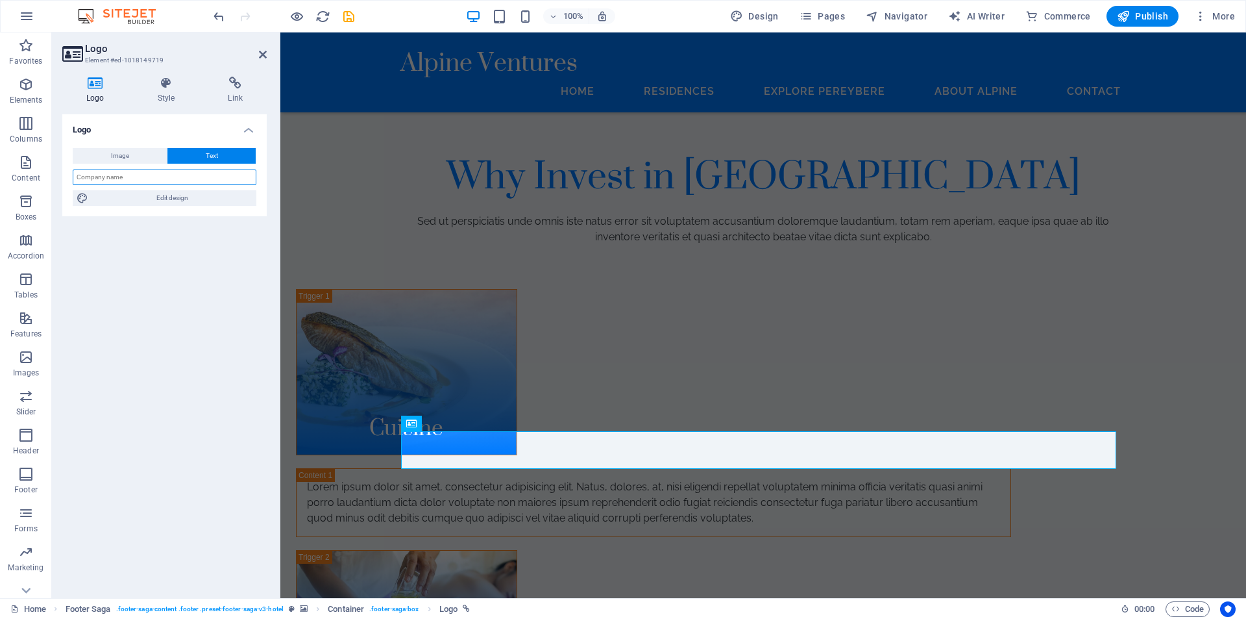
click at [188, 178] on input "text" at bounding box center [165, 177] width 184 height 16
type input "Al[om"
drag, startPoint x: 203, startPoint y: 177, endPoint x: 121, endPoint y: 179, distance: 82.5
click at [123, 178] on input "Al[om" at bounding box center [165, 177] width 184 height 16
drag, startPoint x: 95, startPoint y: 178, endPoint x: 55, endPoint y: 175, distance: 39.7
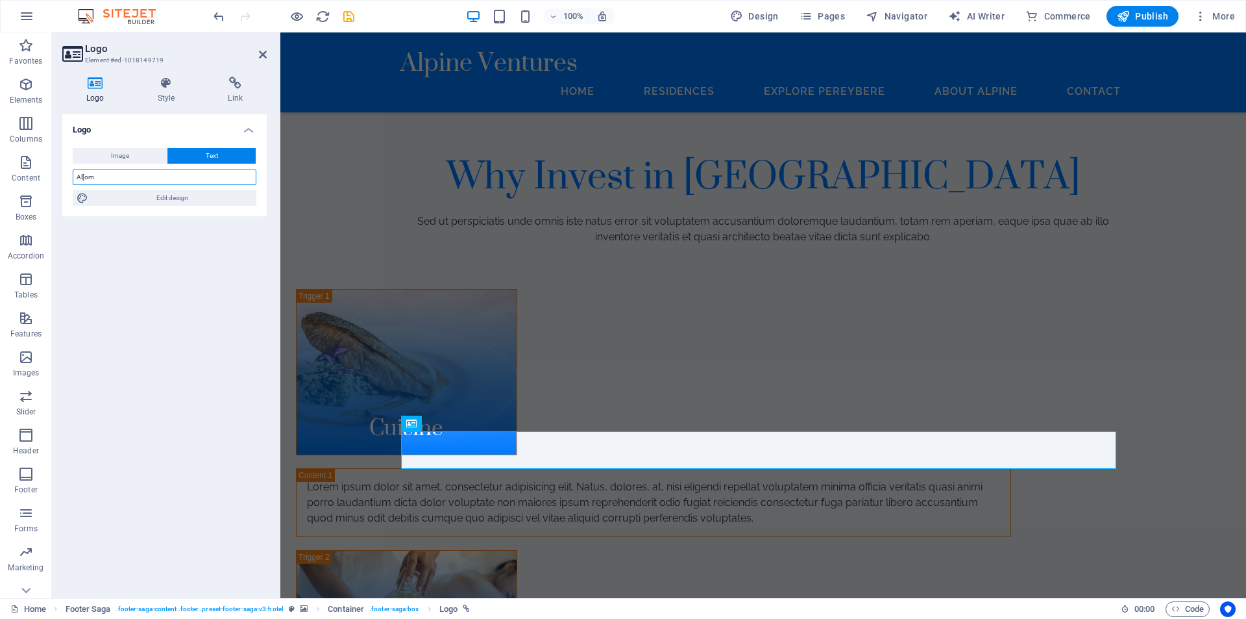
click at [55, 175] on div "Logo Style Link Logo Image Text Drag files here, click to choose files or selec…" at bounding box center [164, 332] width 225 height 532
click at [262, 55] on icon at bounding box center [263, 54] width 8 height 10
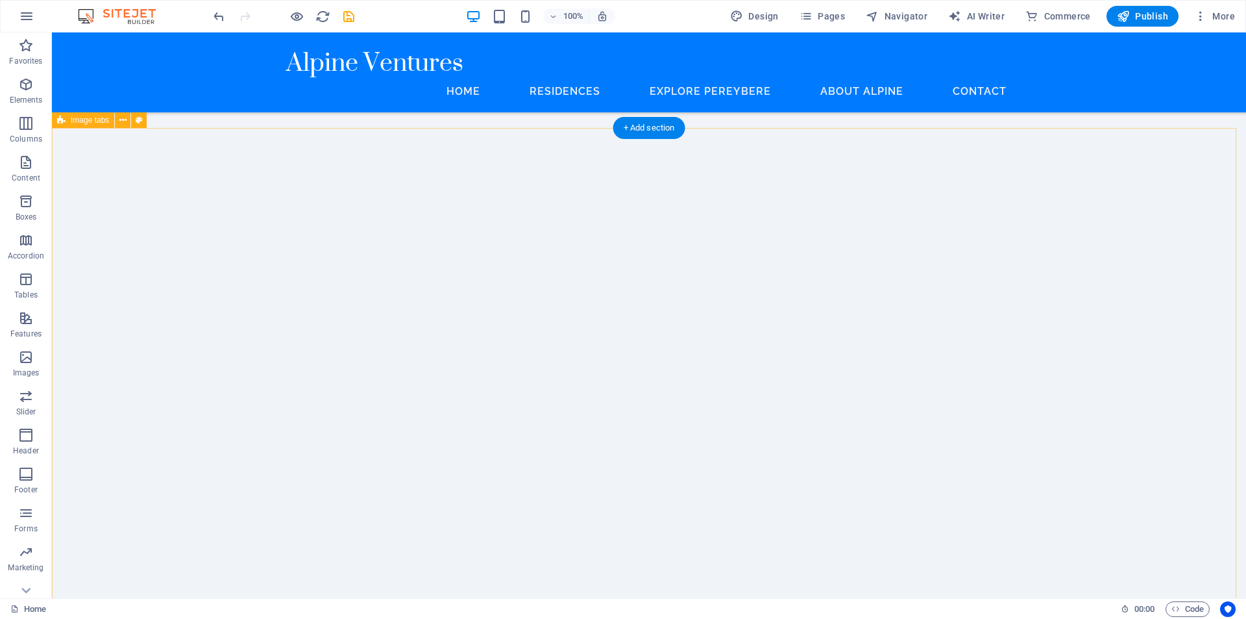
scroll to position [1038, 0]
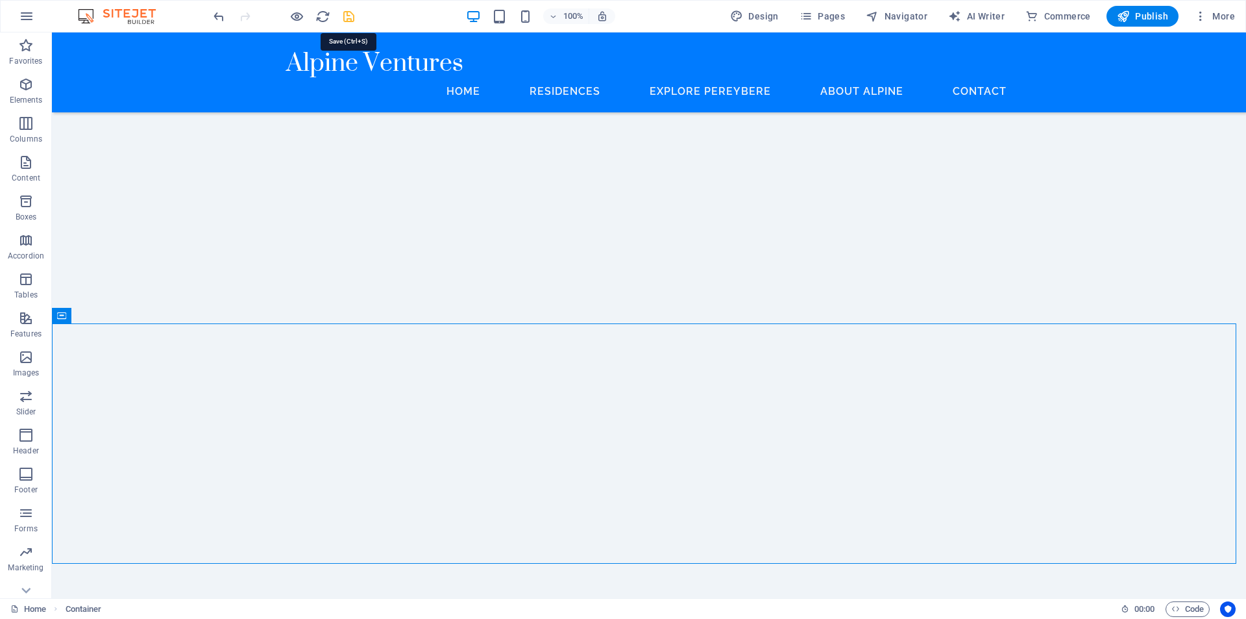
click at [345, 23] on icon "save" at bounding box center [348, 16] width 15 height 15
checkbox input "false"
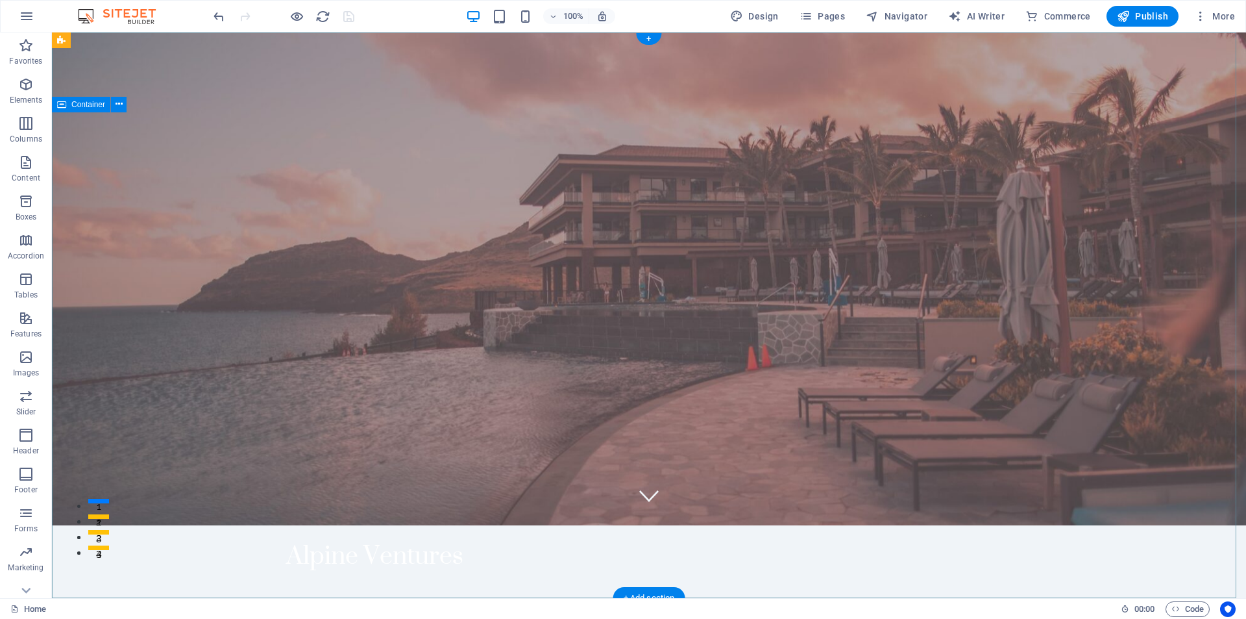
scroll to position [0, 0]
